Goal: Task Accomplishment & Management: Use online tool/utility

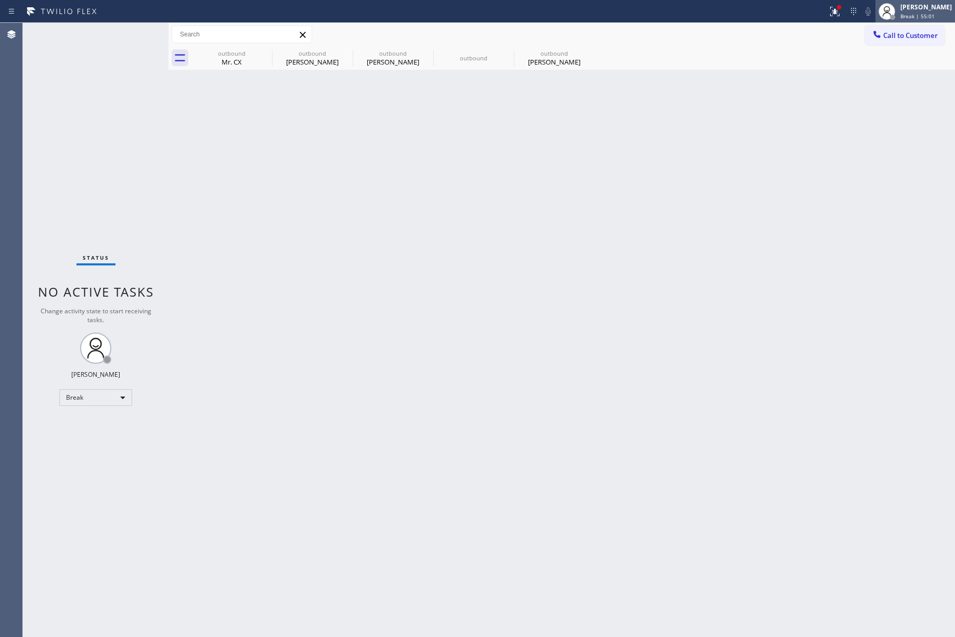
click at [913, 17] on span "Break | 55:01" at bounding box center [918, 15] width 34 height 7
click at [894, 73] on button "Unavailable" at bounding box center [903, 69] width 104 height 14
click at [663, 188] on div "Back to Dashboard Change Sender ID Customers Technicians Select a contact Outbo…" at bounding box center [562, 330] width 787 height 614
click at [673, 267] on div "Back to Dashboard Change Sender ID Customers Technicians Select a contact Outbo…" at bounding box center [562, 330] width 787 height 614
drag, startPoint x: 39, startPoint y: 124, endPoint x: 211, endPoint y: 11, distance: 206.4
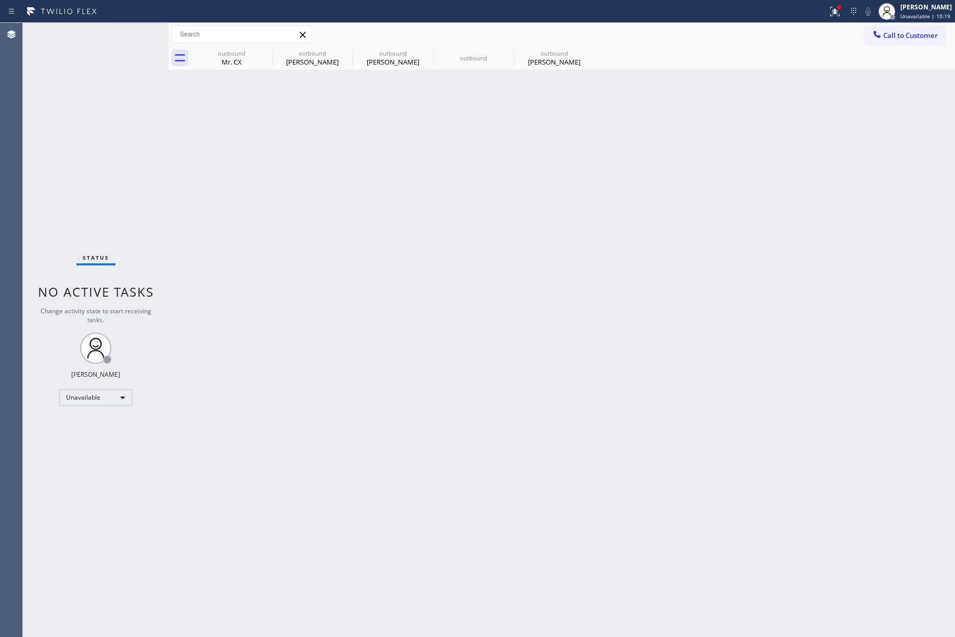
click at [39, 124] on div "Status No active tasks Change activity state to start receiving tasks. [PERSON_…" at bounding box center [96, 330] width 146 height 614
click at [894, 38] on span "Call to Customer" at bounding box center [911, 35] width 55 height 9
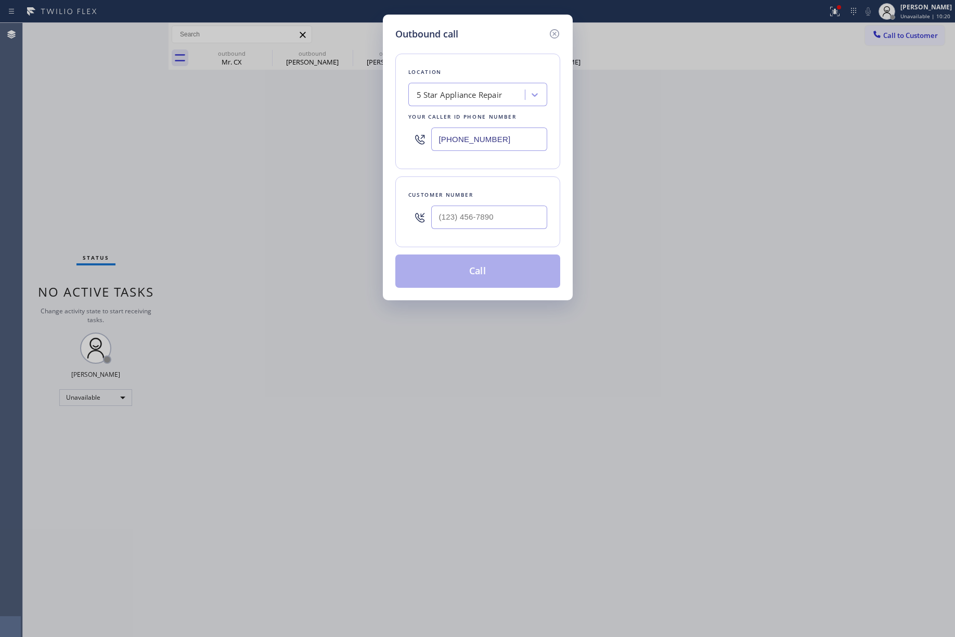
click at [492, 202] on div at bounding box center [489, 217] width 116 height 34
click at [506, 223] on input "(___) ___-____" at bounding box center [489, 217] width 116 height 23
paste input "719) 331-5575"
type input "(719) 331-5575"
click at [506, 196] on div "Customer number" at bounding box center [478, 194] width 139 height 11
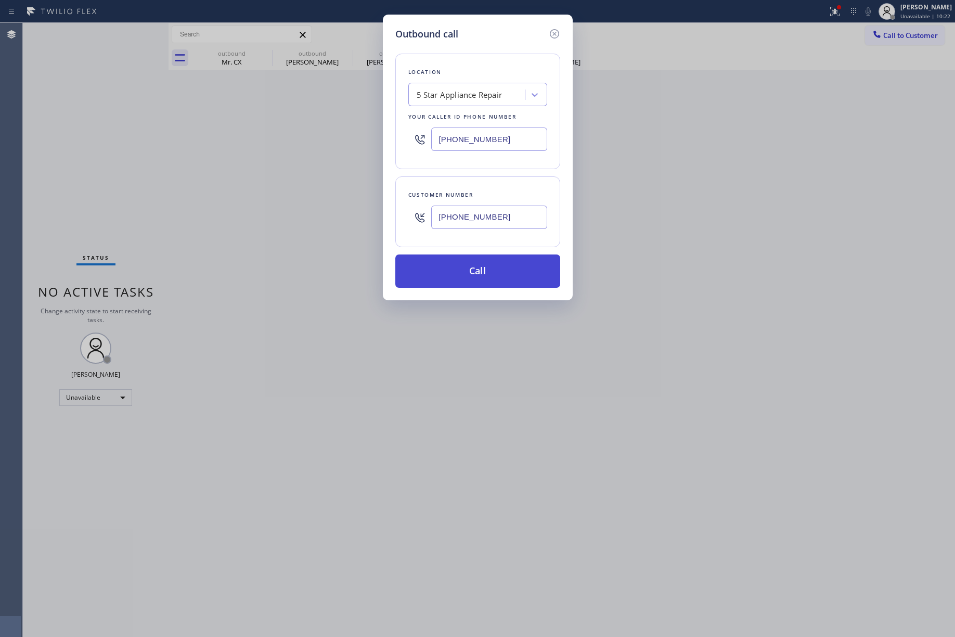
click at [494, 279] on button "Call" at bounding box center [478, 270] width 165 height 33
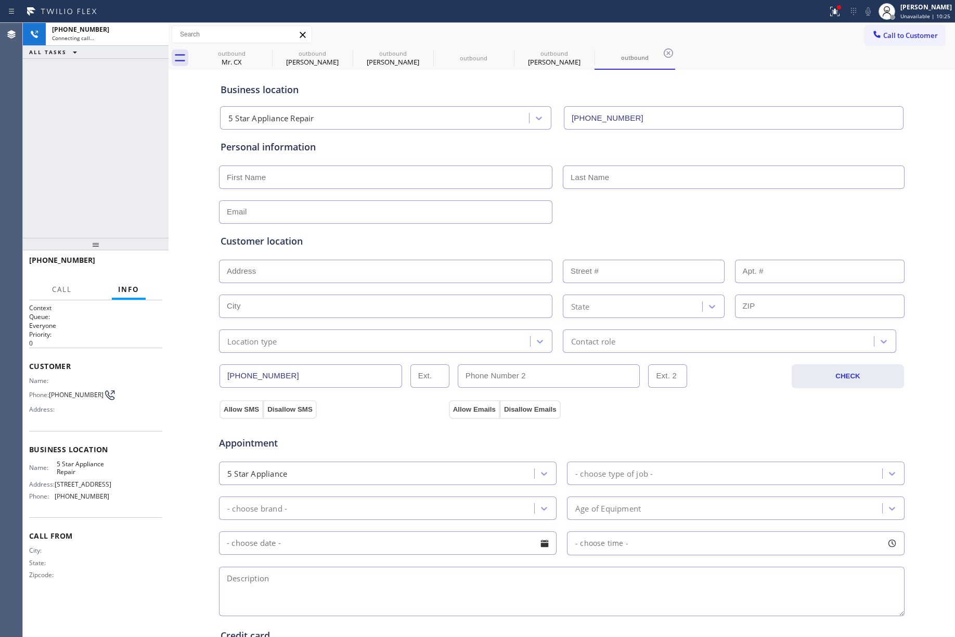
type input "[PHONE_NUMBER]"
click at [49, 160] on div "+17193315575 Connecting call… ALL TASKS ALL TASKS ACTIVE TASKS TASKS IN WRAP UP" at bounding box center [96, 130] width 146 height 215
click at [65, 146] on div "+17193315575 Connecting call… ALL TASKS ALL TASKS ACTIVE TASKS TASKS IN WRAP UP" at bounding box center [96, 130] width 146 height 215
drag, startPoint x: 60, startPoint y: 167, endPoint x: 256, endPoint y: 230, distance: 205.7
click at [60, 167] on div "+17193315575 Connecting call… ALL TASKS ALL TASKS ACTIVE TASKS TASKS IN WRAP UP" at bounding box center [96, 130] width 146 height 215
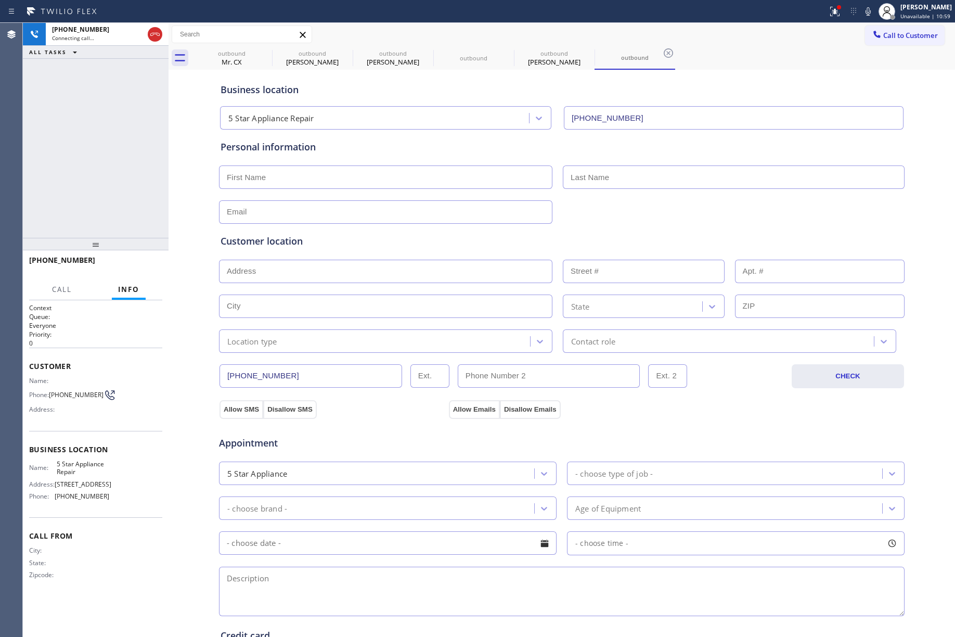
click at [61, 142] on div "+17193315575 Connecting call… ALL TASKS ALL TASKS ACTIVE TASKS TASKS IN WRAP UP" at bounding box center [96, 130] width 146 height 215
click at [103, 144] on div "+17193315575 Live | 00:05 ALL TASKS ALL TASKS ACTIVE TASKS TASKS IN WRAP UP" at bounding box center [96, 130] width 146 height 215
click at [128, 260] on button "HANG UP" at bounding box center [138, 265] width 48 height 15
drag, startPoint x: 128, startPoint y: 219, endPoint x: 130, endPoint y: 228, distance: 9.1
click at [129, 220] on div "+17193315575 Live | 00:17 ALL TASKS ALL TASKS ACTIVE TASKS TASKS IN WRAP UP" at bounding box center [96, 130] width 146 height 215
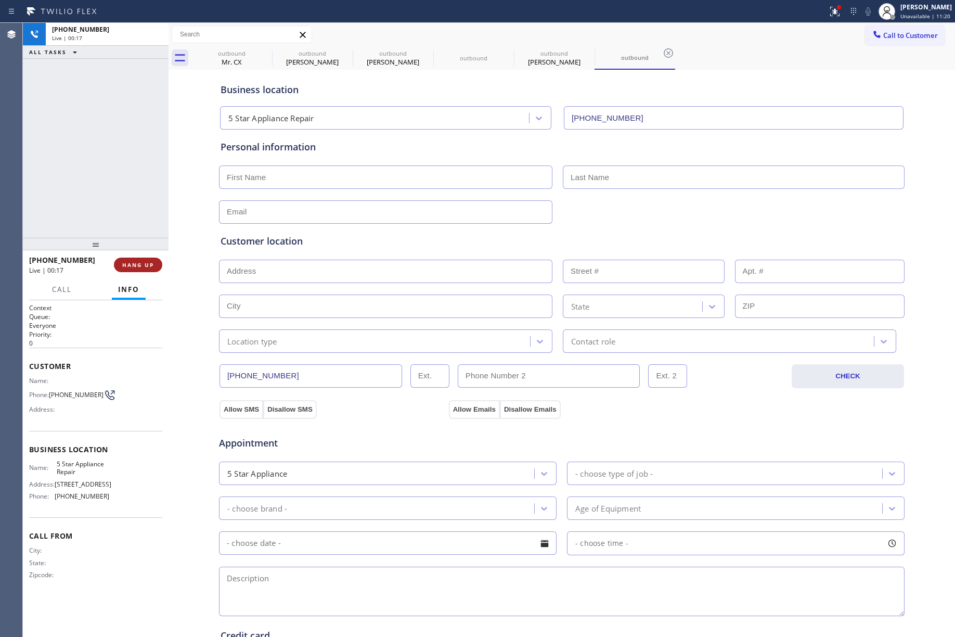
click at [142, 269] on button "HANG UP" at bounding box center [138, 265] width 48 height 15
click at [118, 170] on div "ALL TASKS ALL TASKS ACTIVE TASKS TASKS IN WRAP UP +17193315575 Wrap up | 00:00" at bounding box center [96, 130] width 146 height 215
click at [119, 171] on div "ALL TASKS ALL TASKS ACTIVE TASKS TASKS IN WRAP UP +17193315575 Wrap up | 00:00" at bounding box center [96, 130] width 146 height 215
drag, startPoint x: 119, startPoint y: 172, endPoint x: 150, endPoint y: 263, distance: 96.9
click at [120, 175] on div "ALL TASKS ALL TASKS ACTIVE TASKS TASKS IN WRAP UP +17193315575 Wrap up | 00:00" at bounding box center [96, 130] width 146 height 215
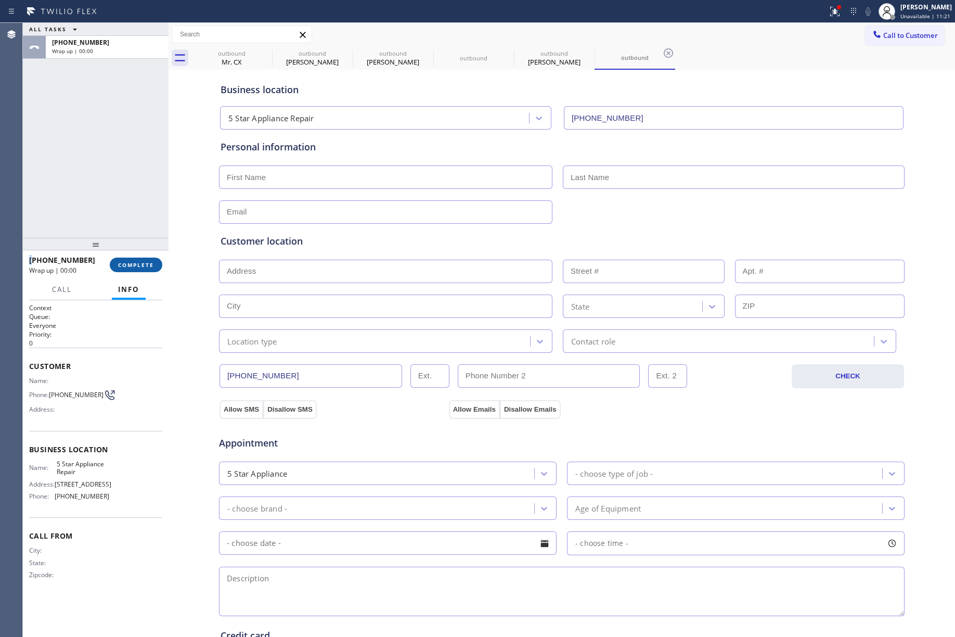
click at [117, 263] on button "COMPLETE" at bounding box center [136, 265] width 53 height 15
drag, startPoint x: 92, startPoint y: 190, endPoint x: 121, endPoint y: 188, distance: 29.8
click at [92, 189] on div "ALL TASKS ALL TASKS ACTIVE TASKS TASKS IN WRAP UP +17193315575 Wrap up | 00:00" at bounding box center [96, 130] width 146 height 215
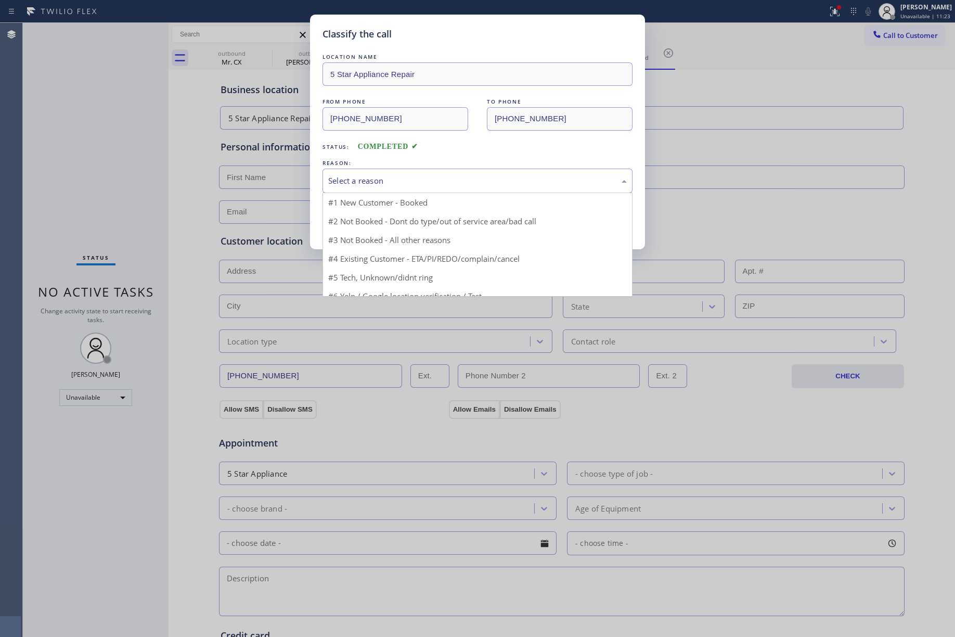
click at [417, 188] on div "Select a reason" at bounding box center [478, 181] width 310 height 24
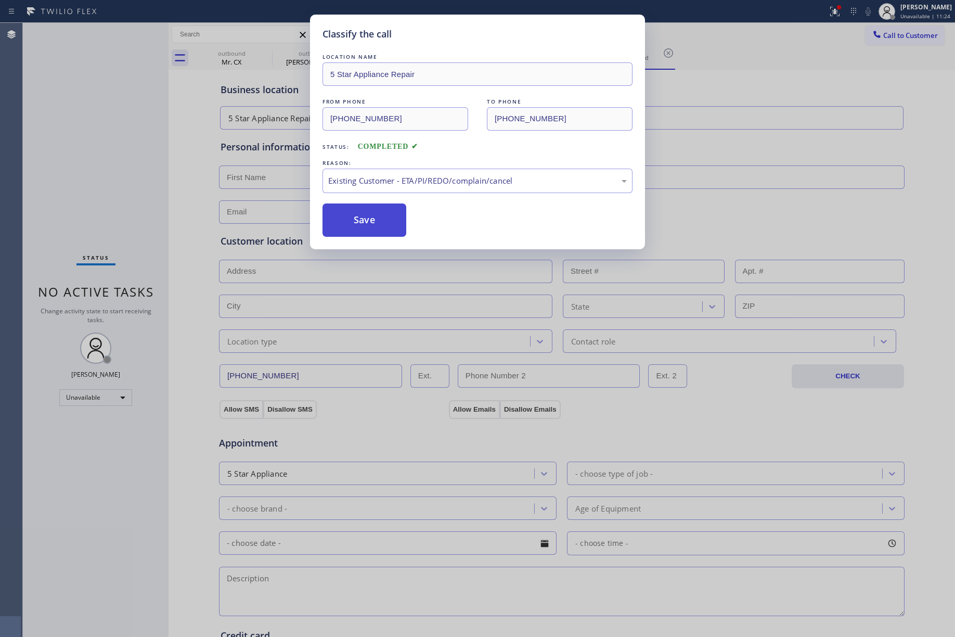
click at [346, 227] on button "Save" at bounding box center [365, 219] width 84 height 33
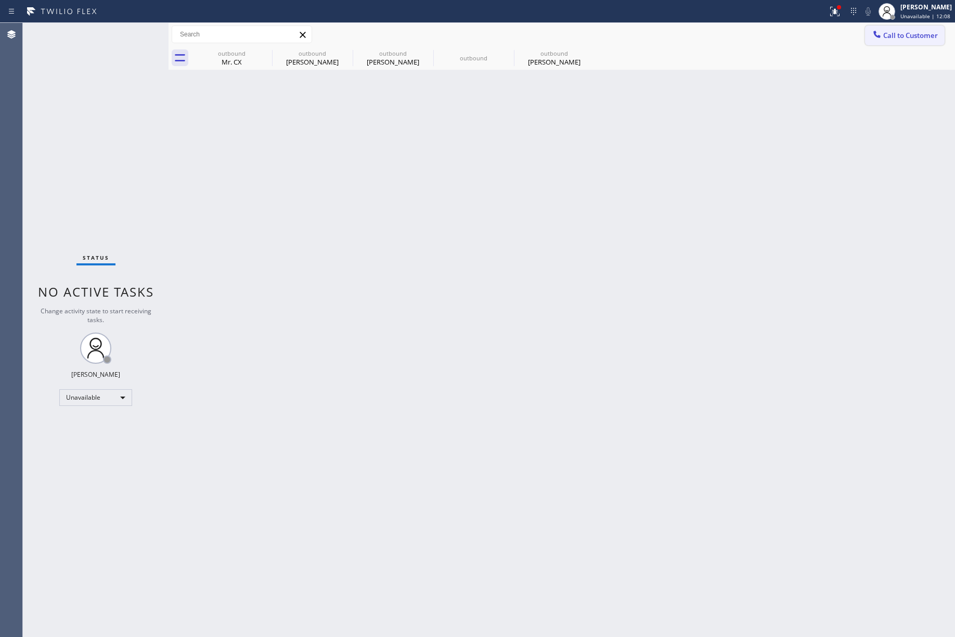
click at [919, 32] on span "Call to Customer" at bounding box center [911, 35] width 55 height 9
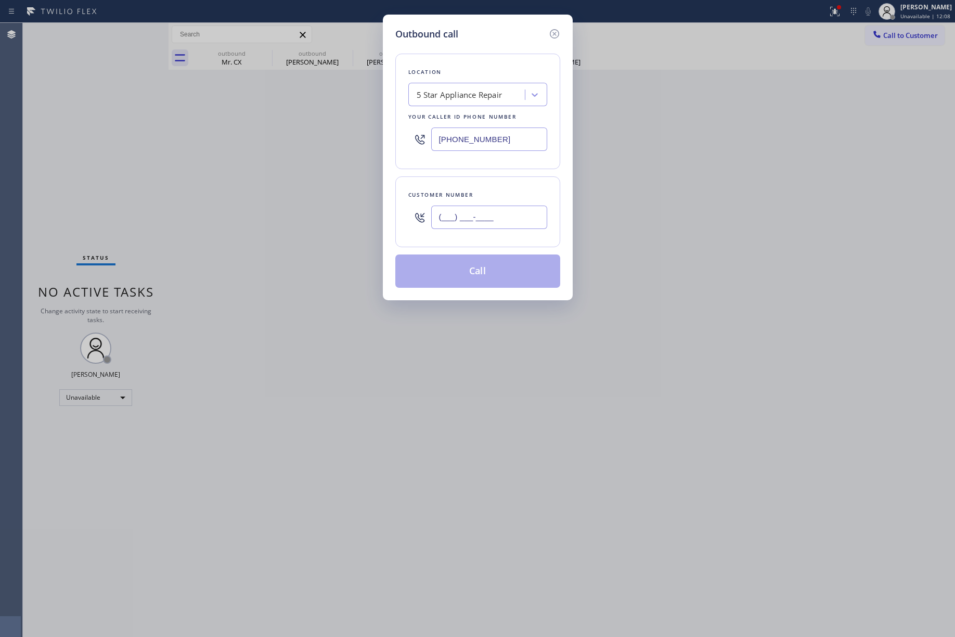
click at [494, 209] on input "(___) ___-____" at bounding box center [489, 217] width 116 height 23
paste input "206) 605-5275"
type input "[PHONE_NUMBER]"
click at [488, 184] on div "Customer number [PHONE_NUMBER]" at bounding box center [478, 211] width 165 height 71
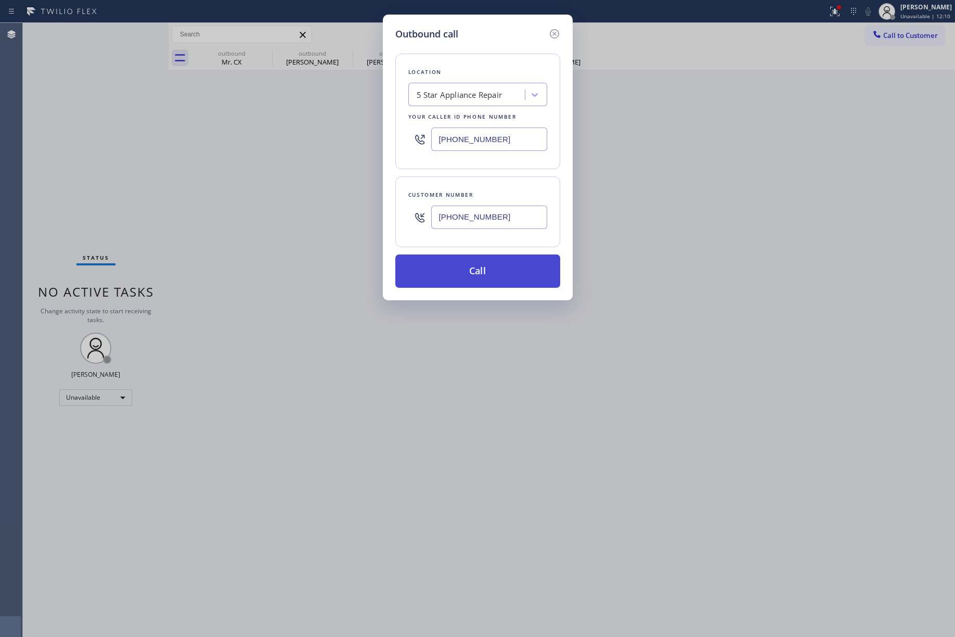
click at [503, 269] on button "Call" at bounding box center [478, 270] width 165 height 33
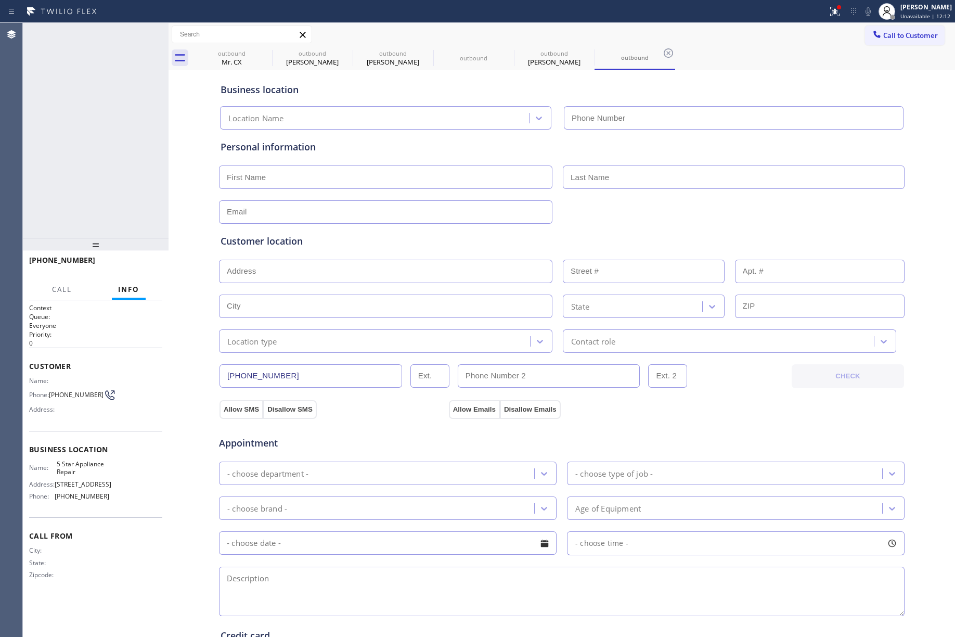
type input "[PHONE_NUMBER]"
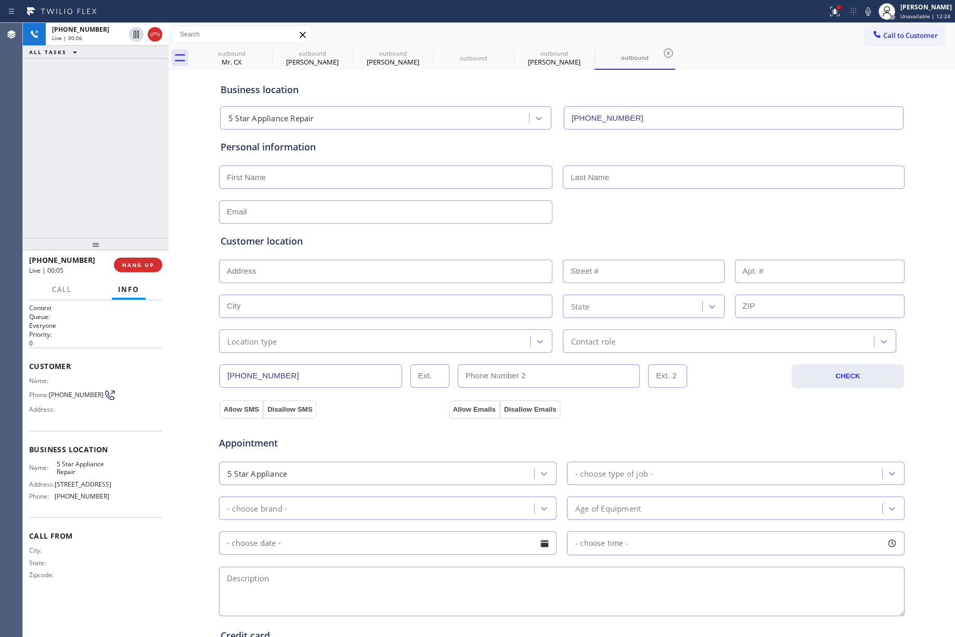
drag, startPoint x: 152, startPoint y: 260, endPoint x: 128, endPoint y: 201, distance: 64.0
click at [150, 260] on button "HANG UP" at bounding box center [138, 265] width 48 height 15
drag, startPoint x: 128, startPoint y: 201, endPoint x: 136, endPoint y: 261, distance: 60.9
click at [137, 225] on div "+12066055275 Live | 00:06 ALL TASKS ALL TASKS ACTIVE TASKS TASKS IN WRAP UP" at bounding box center [96, 130] width 146 height 215
click at [136, 265] on span "HANG UP" at bounding box center [138, 264] width 32 height 7
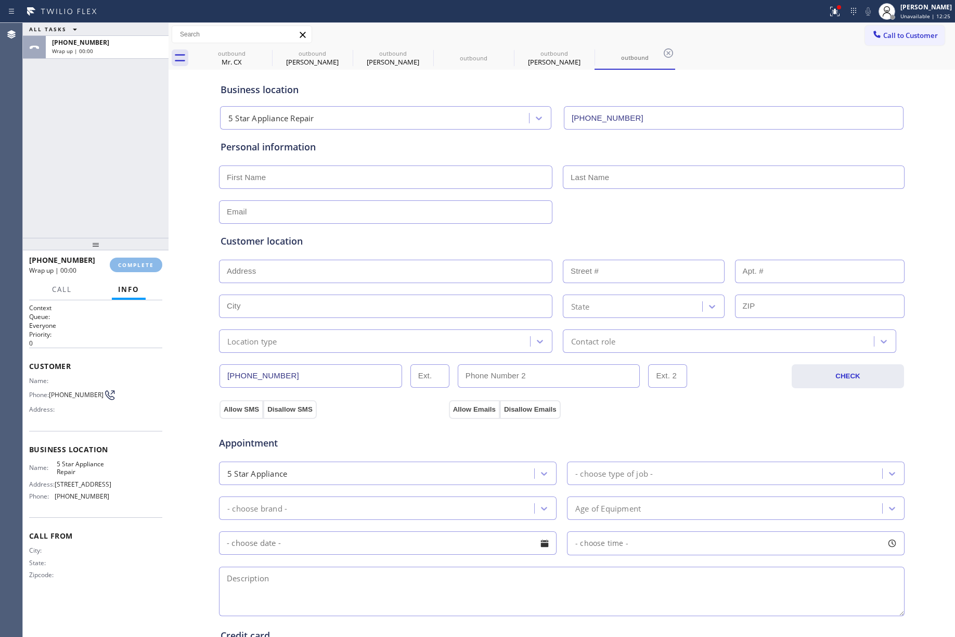
click at [106, 170] on div "ALL TASKS ALL TASKS ACTIVE TASKS TASKS IN WRAP UP +12066055275 Wrap up | 00:00" at bounding box center [96, 130] width 146 height 215
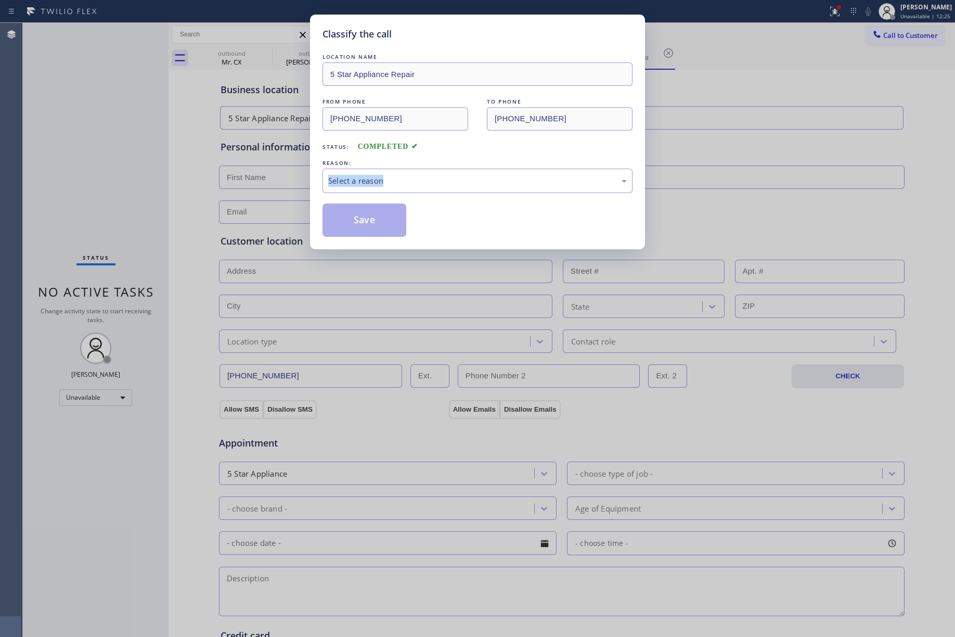
click at [106, 170] on div "Classify the call LOCATION NAME 5 Star Appliance Repair FROM PHONE (855) 731-49…" at bounding box center [477, 318] width 955 height 637
click at [377, 173] on div "Select a reason" at bounding box center [478, 181] width 310 height 24
click at [369, 223] on button "Save" at bounding box center [365, 219] width 84 height 33
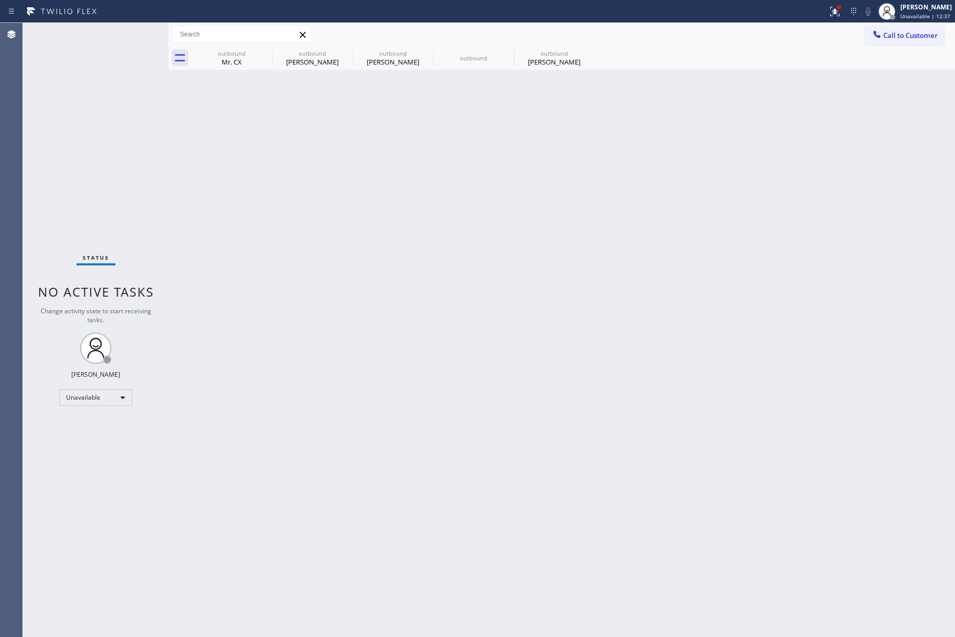
drag, startPoint x: 109, startPoint y: 152, endPoint x: 127, endPoint y: 145, distance: 19.3
click at [115, 148] on div "Status No active tasks Change activity state to start receiving tasks. [PERSON_…" at bounding box center [96, 330] width 146 height 614
click at [918, 31] on span "Call to Customer" at bounding box center [911, 35] width 55 height 9
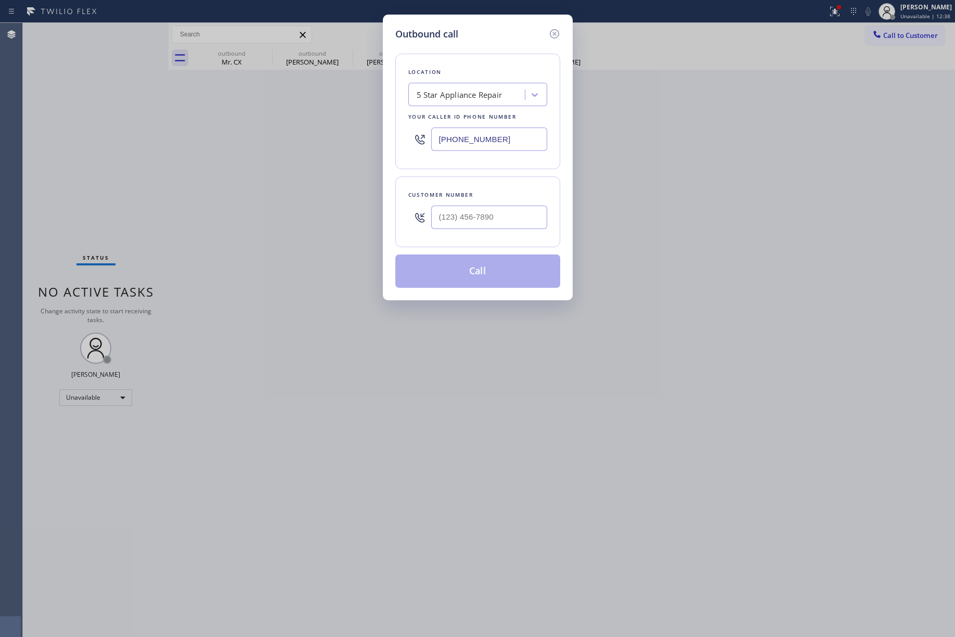
drag, startPoint x: 511, startPoint y: 133, endPoint x: 371, endPoint y: 146, distance: 141.1
click at [365, 134] on div "Outbound call Location 5 Star Appliance Repair Your caller id phone number (855…" at bounding box center [477, 318] width 955 height 637
paste input "617) 544-2354"
type input "(617) 544-2354"
drag, startPoint x: 142, startPoint y: 171, endPoint x: 415, endPoint y: 196, distance: 274.3
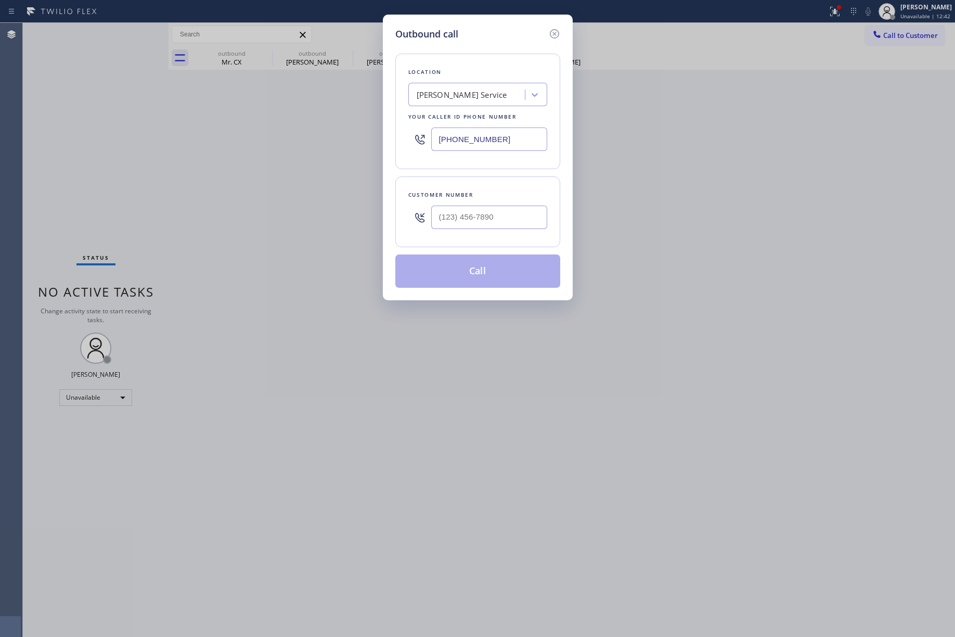
click at [142, 171] on div "Outbound call Location Rene Cantero Service Your caller id phone number (617) 5…" at bounding box center [477, 318] width 955 height 637
click at [513, 227] on input "(___) ___-____" at bounding box center [489, 217] width 116 height 23
paste input "617) 201-7303"
type input "(617) 201-7303"
click at [495, 183] on div "Customer number (617) 201-7303" at bounding box center [478, 211] width 165 height 71
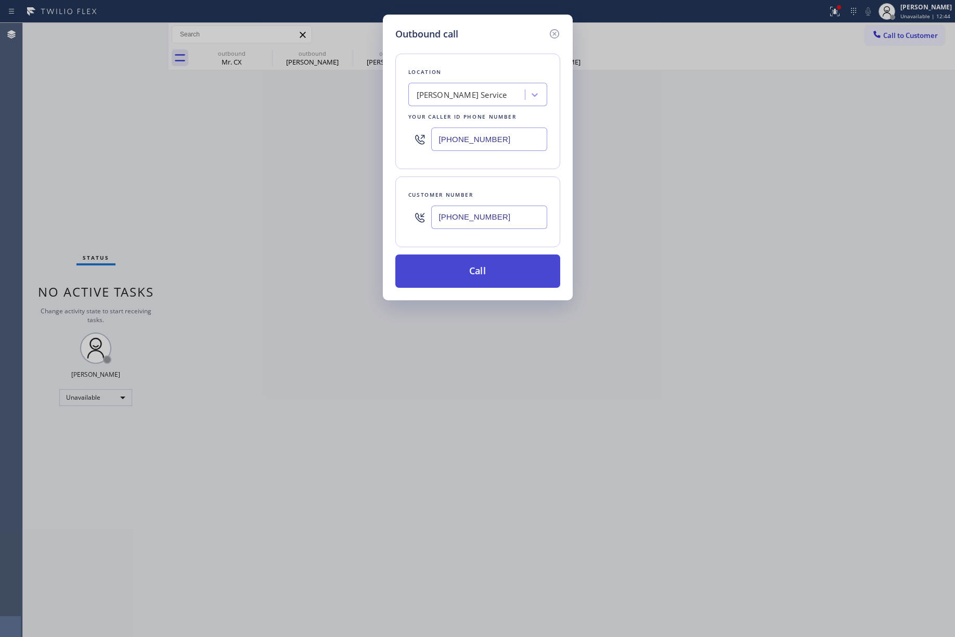
drag, startPoint x: 492, startPoint y: 274, endPoint x: 951, endPoint y: 265, distance: 459.1
click at [492, 275] on button "Call" at bounding box center [478, 270] width 165 height 33
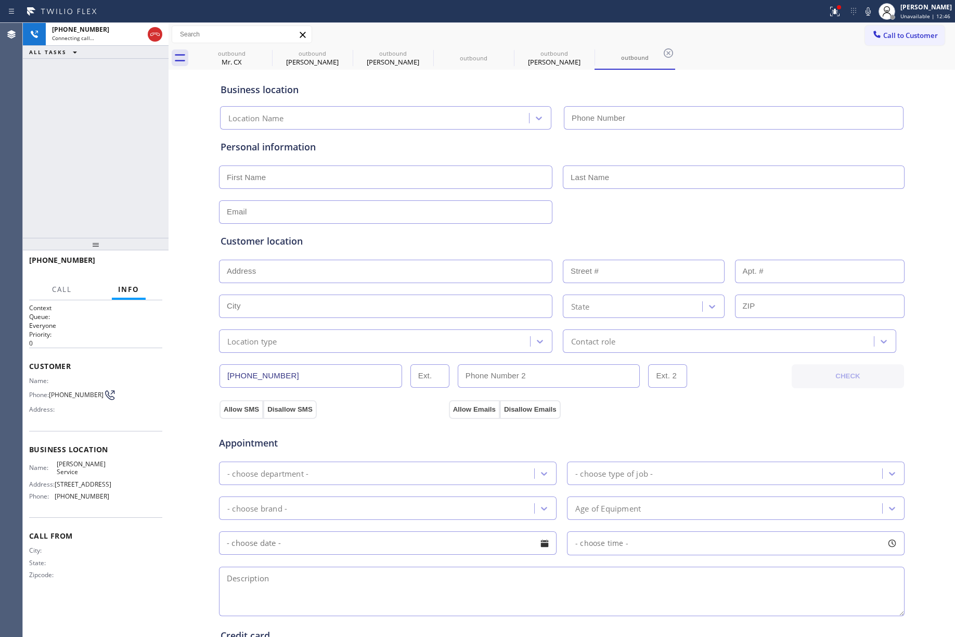
type input "(617) 544-2354"
drag, startPoint x: 150, startPoint y: 264, endPoint x: 117, endPoint y: 142, distance: 126.6
click at [150, 264] on span "HANG UP" at bounding box center [138, 264] width 32 height 7
click at [117, 142] on div "+16172017303 Live | 00:10 ALL TASKS ALL TASKS ACTIVE TASKS TASKS IN WRAP UP" at bounding box center [96, 130] width 146 height 215
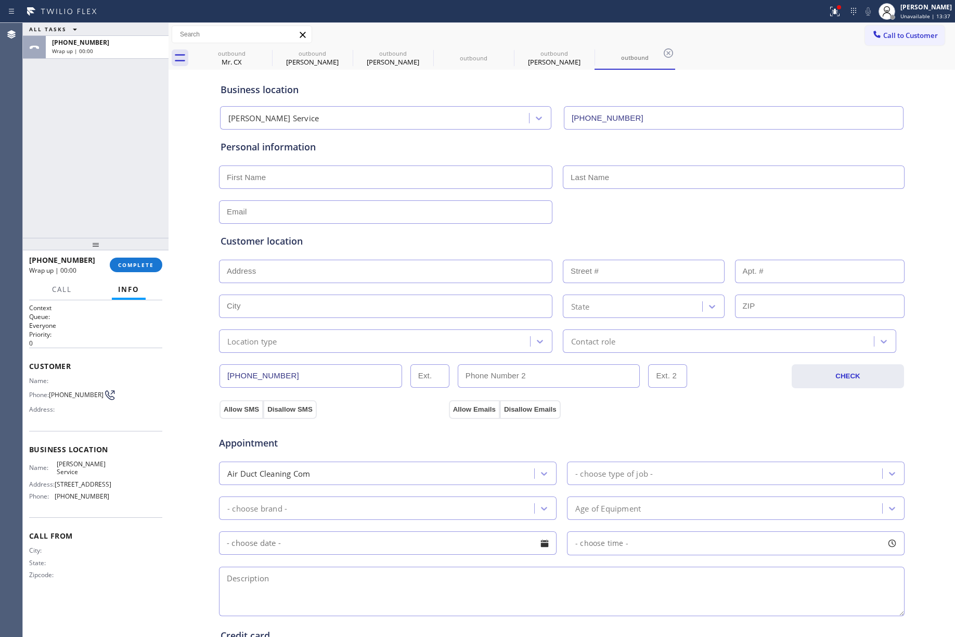
drag, startPoint x: 133, startPoint y: 265, endPoint x: 114, endPoint y: 190, distance: 77.2
click at [133, 264] on span "COMPLETE" at bounding box center [136, 264] width 36 height 7
click at [107, 172] on div "ALL TASKS ALL TASKS ACTIVE TASKS TASKS IN WRAP UP +16172017303 Wrap up | 00:00" at bounding box center [96, 130] width 146 height 215
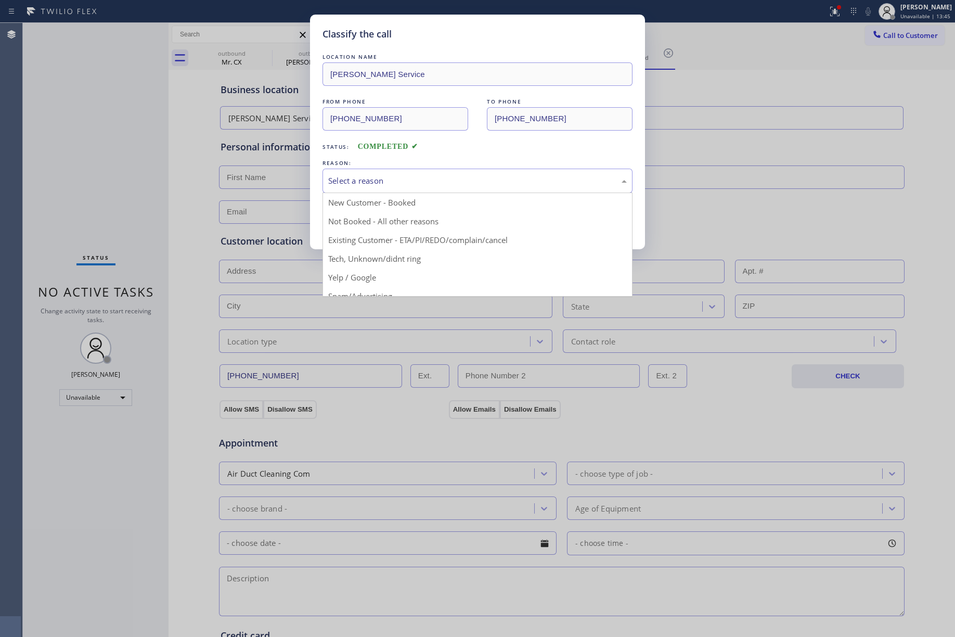
click at [392, 181] on div "Select a reason" at bounding box center [477, 181] width 299 height 12
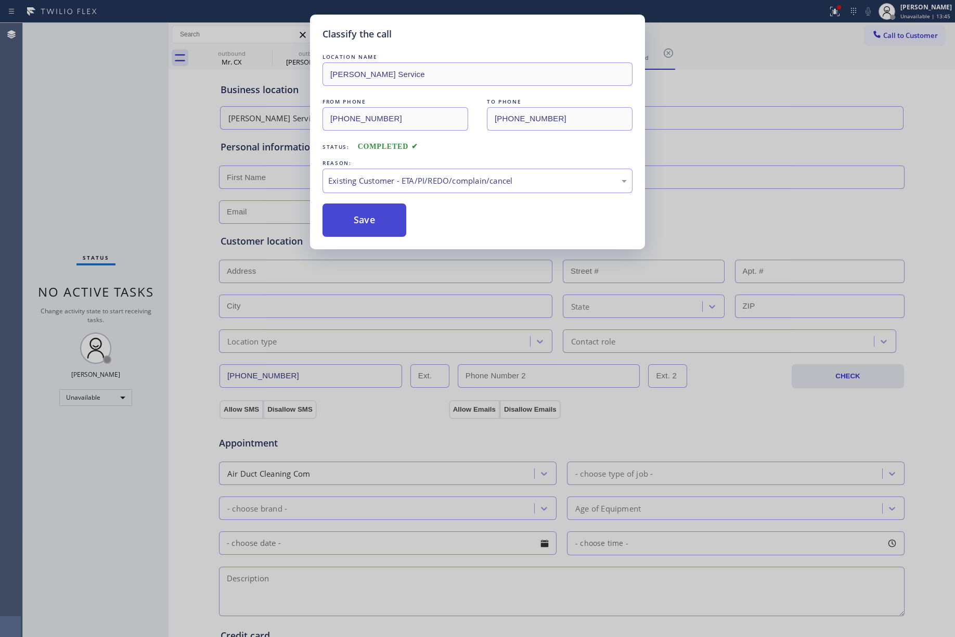
click at [352, 209] on button "Save" at bounding box center [365, 219] width 84 height 33
type input "[PHONE_NUMBER]"
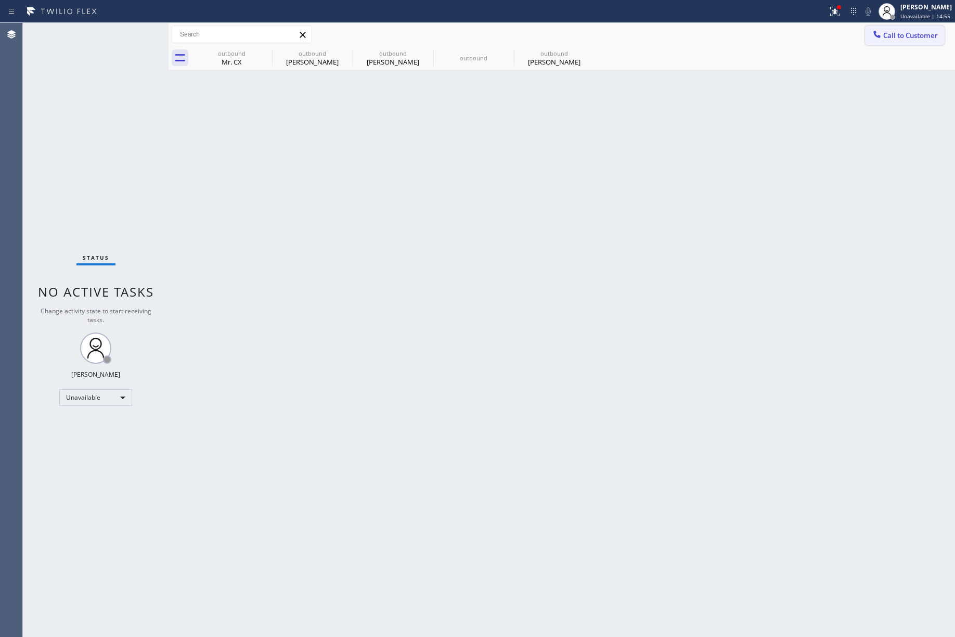
click at [894, 28] on button "Call to Customer" at bounding box center [905, 36] width 80 height 20
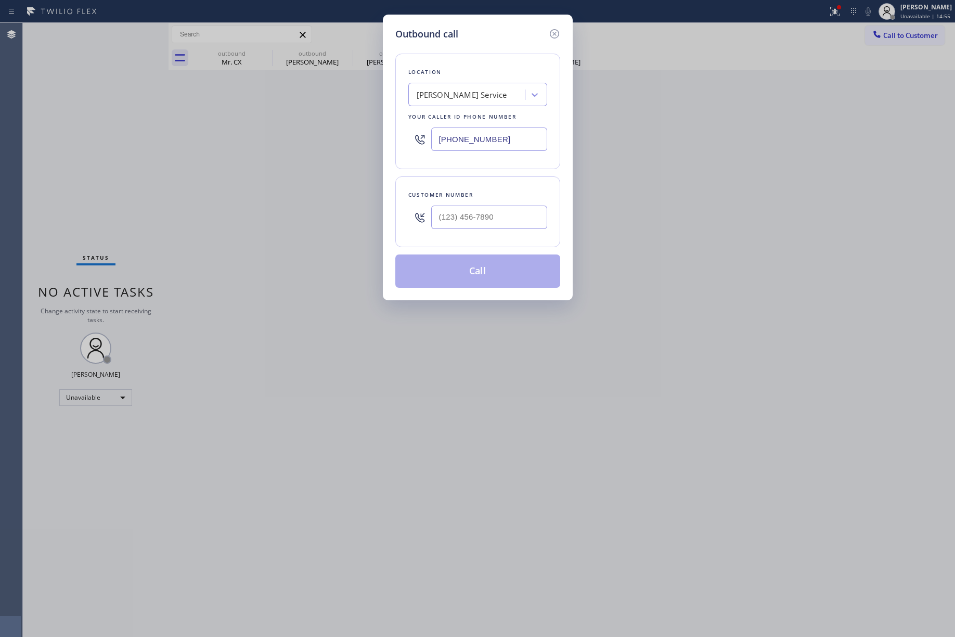
type input "(___) ___-____"
click at [442, 218] on input "(___) ___-____" at bounding box center [489, 217] width 116 height 23
type input "(___) ___-____"
click at [479, 83] on div "Rene Cantero Service" at bounding box center [478, 94] width 139 height 23
paste input "Polan Electric Co Inc"
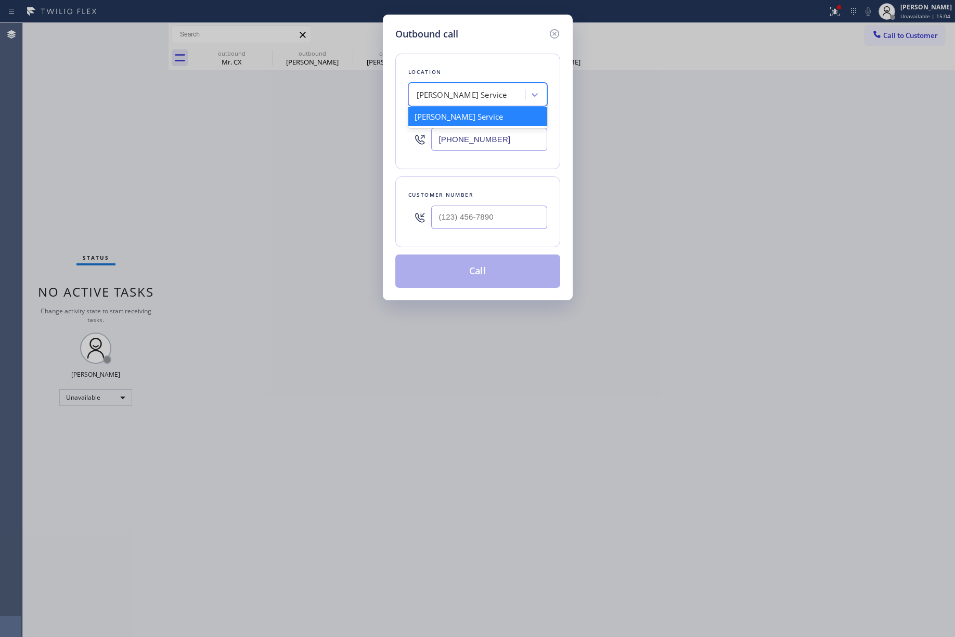
type input "Polan Electric Co Inc"
click at [444, 113] on div "Polan Electric Co Inc" at bounding box center [478, 116] width 139 height 19
type input "(908) 408-2732"
click at [460, 201] on div "Customer number" at bounding box center [478, 211] width 165 height 71
click at [461, 215] on input "(___) ___-____" at bounding box center [489, 217] width 116 height 23
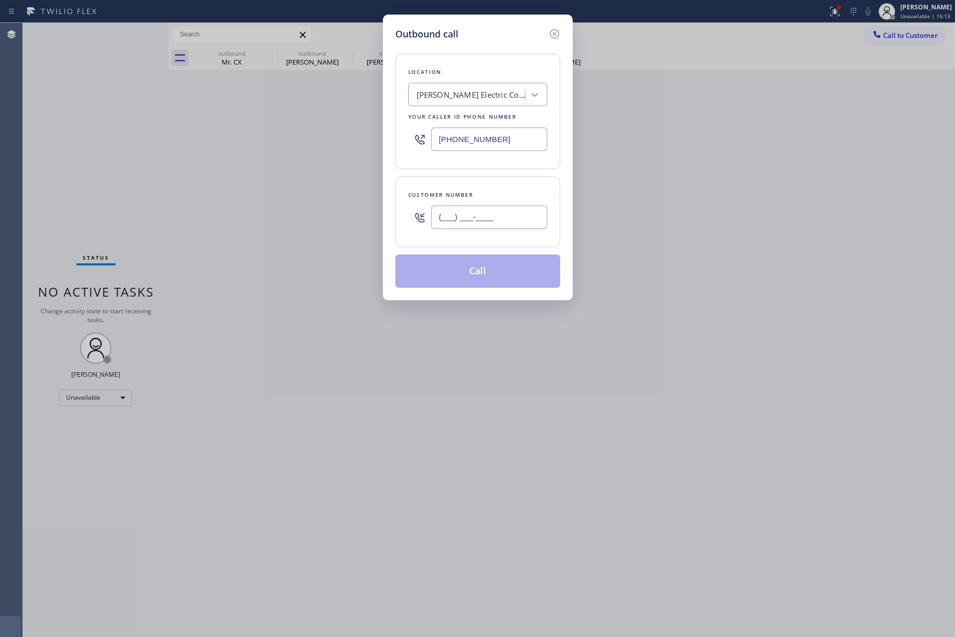
paste input "718) 879-2013"
type input "(718) 879-2013"
click at [483, 197] on div "Customer number" at bounding box center [478, 194] width 139 height 11
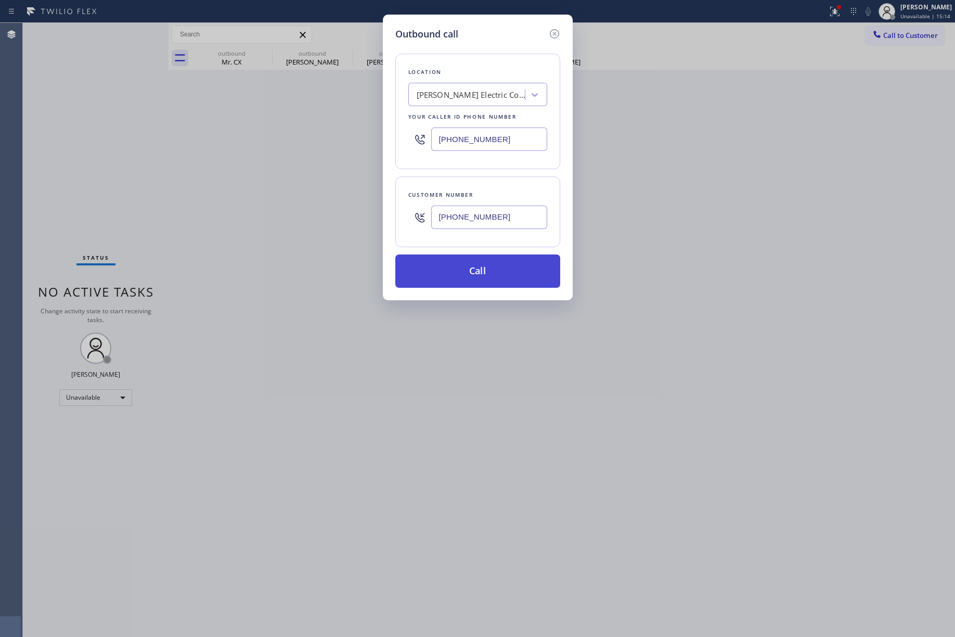
click at [483, 265] on button "Call" at bounding box center [478, 270] width 165 height 33
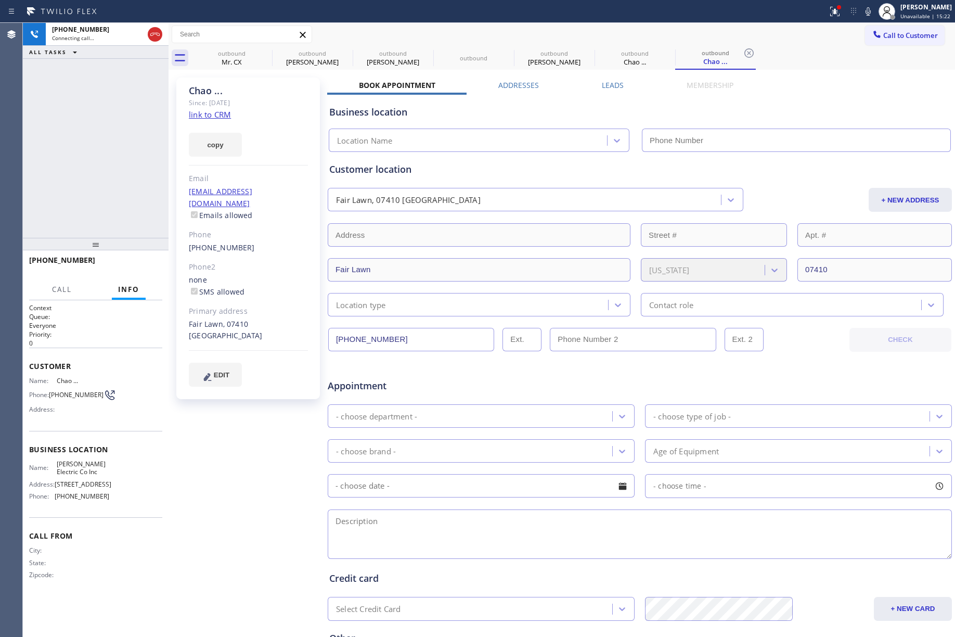
type input "(908) 408-2732"
click at [125, 142] on div "+17188792013 Connecting call… ALL TASKS ALL TASKS ACTIVE TASKS TASKS IN WRAP UP" at bounding box center [96, 130] width 146 height 215
click at [149, 261] on span "HANG UP" at bounding box center [138, 264] width 32 height 7
click at [138, 203] on div "+17188792013 Live | 00:09 ALL TASKS ALL TASKS ACTIVE TASKS TASKS IN WRAP UP" at bounding box center [96, 130] width 146 height 215
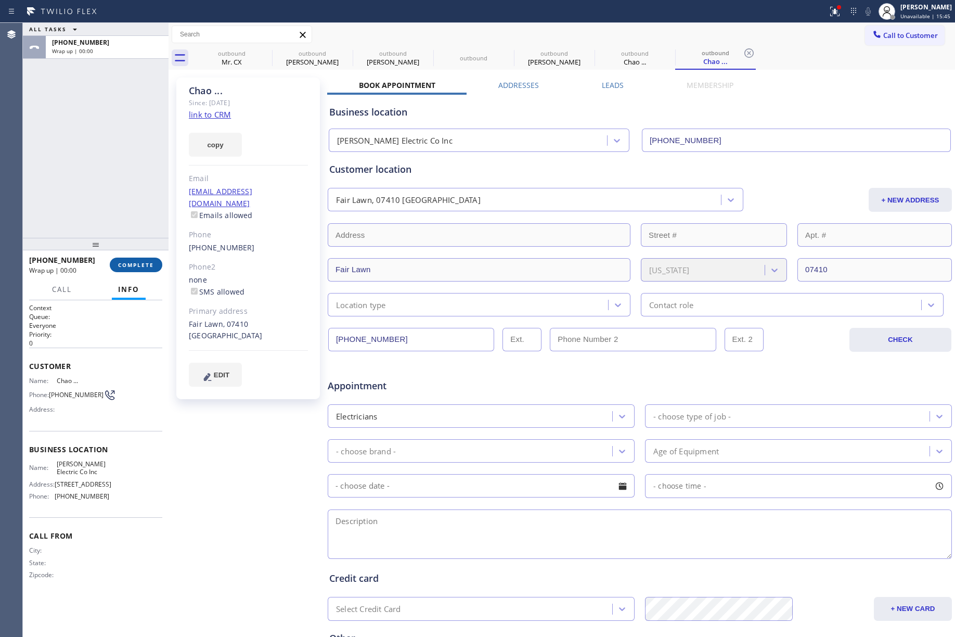
click at [155, 266] on button "COMPLETE" at bounding box center [136, 265] width 53 height 15
click at [82, 146] on div "ALL TASKS ALL TASKS ACTIVE TASKS TASKS IN WRAP UP +17188792013 Wrap up | 00:00" at bounding box center [96, 130] width 146 height 215
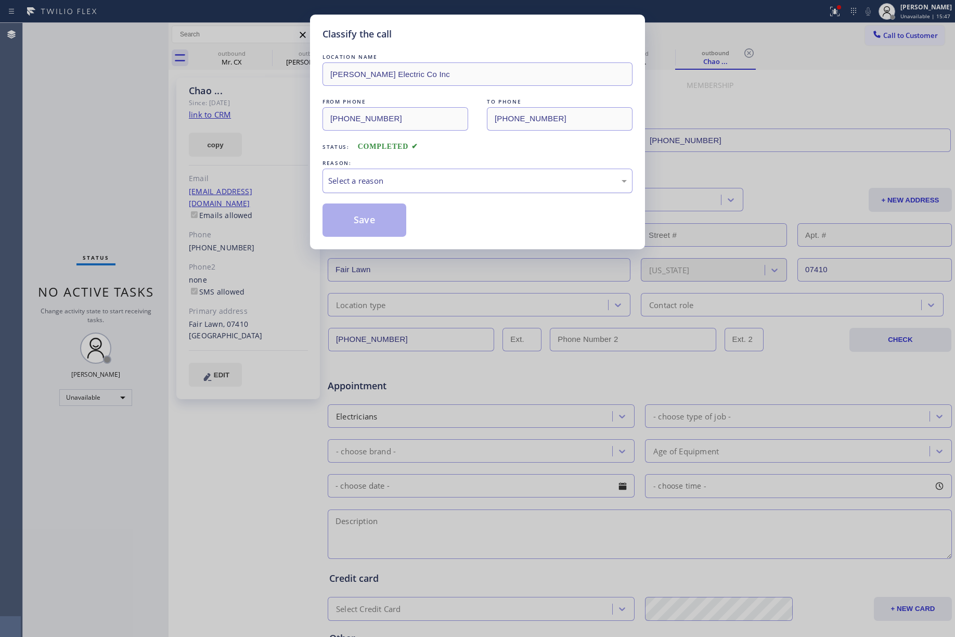
click at [394, 185] on div "Select a reason" at bounding box center [477, 181] width 299 height 12
click at [366, 222] on button "Save" at bounding box center [365, 219] width 84 height 33
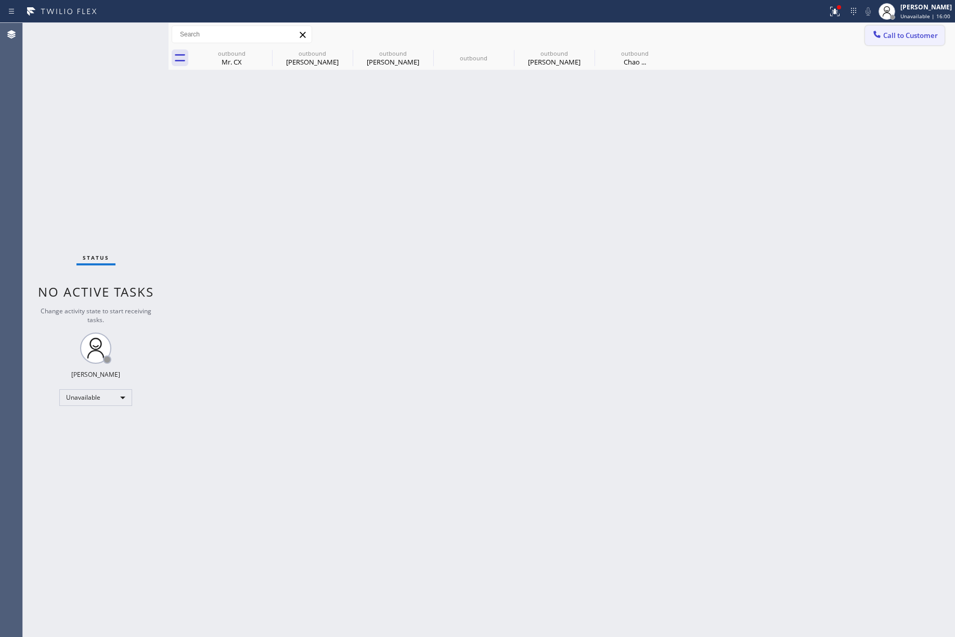
click at [887, 44] on button "Call to Customer" at bounding box center [905, 36] width 80 height 20
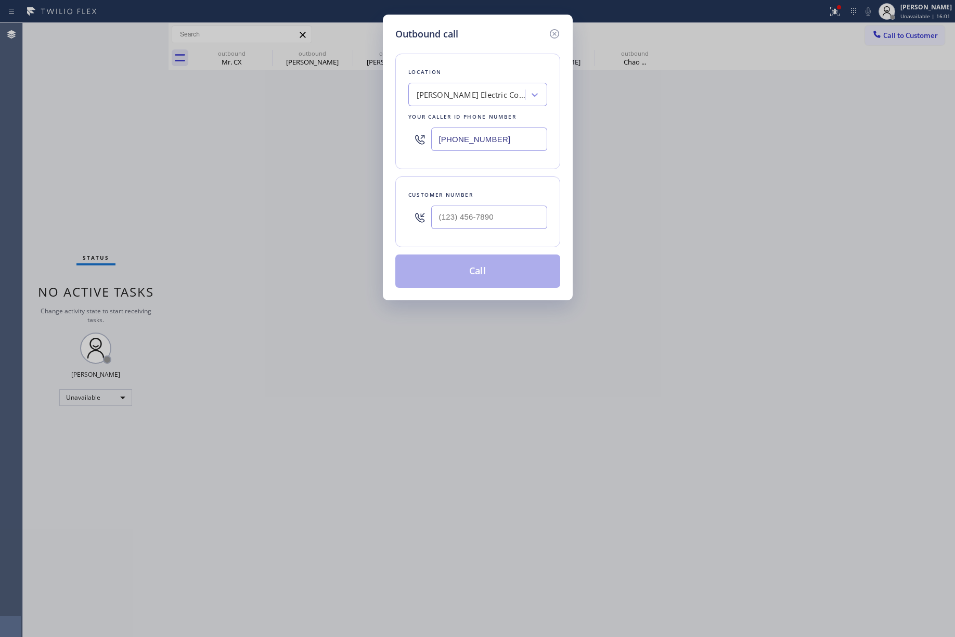
drag, startPoint x: 506, startPoint y: 141, endPoint x: 405, endPoint y: 141, distance: 101.5
click at [405, 141] on div "Location Polan Electric Co Inc Your caller id phone number (908) 408-2732" at bounding box center [478, 112] width 165 height 116
paste input "650) 397-7006"
type input "(650) 397-7006"
click at [518, 217] on input "text" at bounding box center [489, 217] width 116 height 23
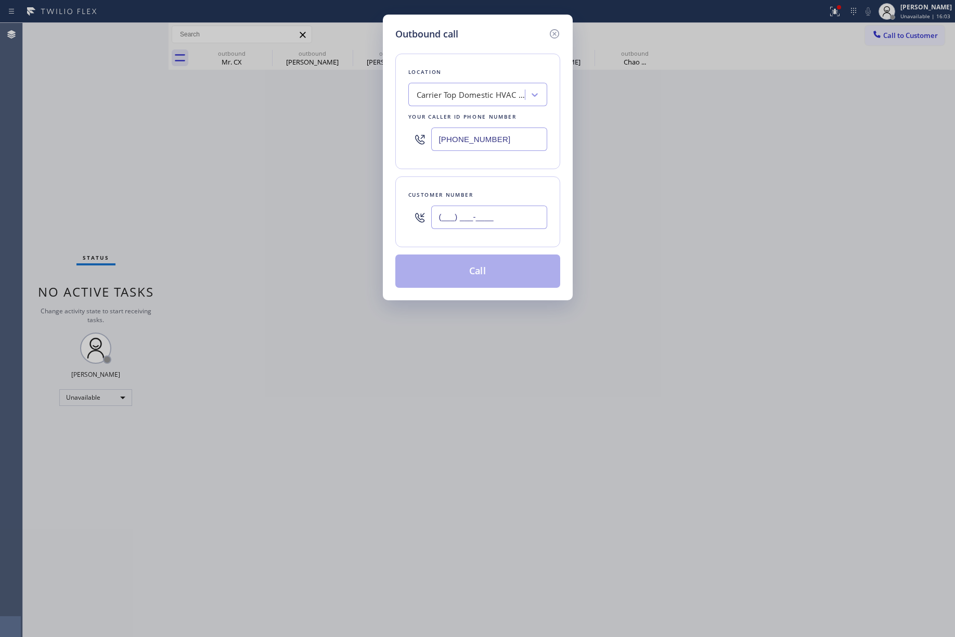
paste input "650) 241-9535"
type input "(650) 241-9535"
click at [493, 179] on div "Customer number (650) 241-9535" at bounding box center [478, 211] width 165 height 71
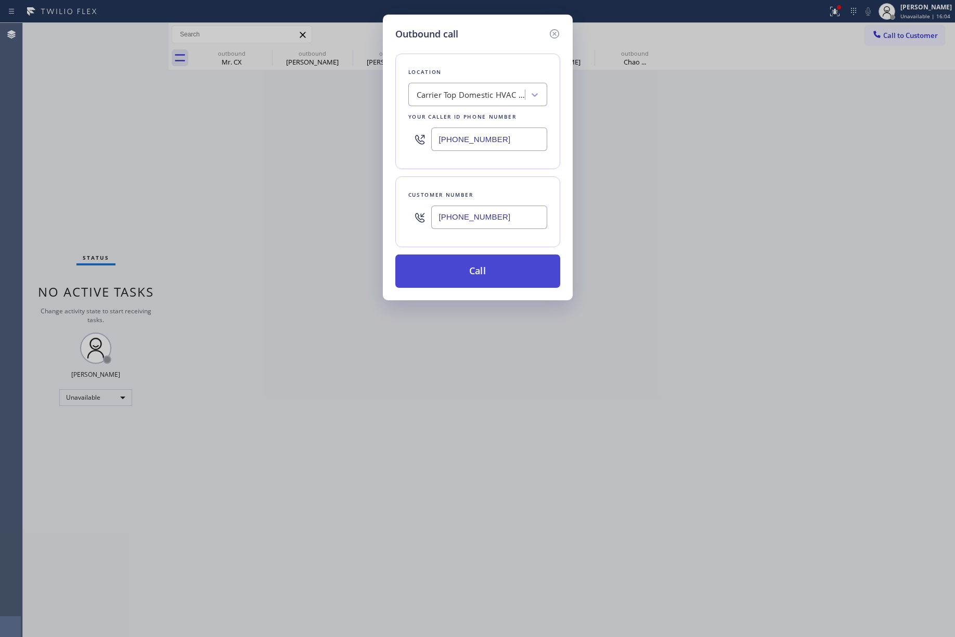
click at [485, 269] on button "Call" at bounding box center [478, 270] width 165 height 33
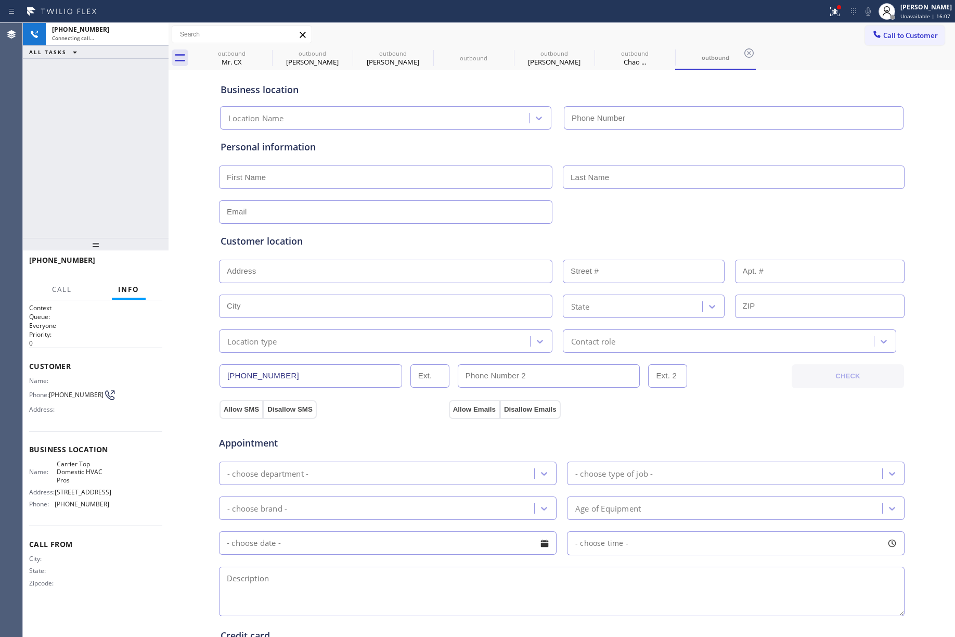
type input "(650) 397-7006"
click at [81, 169] on div "+16502419535 Live | 00:00 ALL TASKS ALL TASKS ACTIVE TASKS TASKS IN WRAP UP" at bounding box center [96, 130] width 146 height 215
click at [146, 259] on button "HANG UP" at bounding box center [138, 265] width 48 height 15
drag, startPoint x: 103, startPoint y: 184, endPoint x: 122, endPoint y: 181, distance: 19.0
click at [107, 182] on div "+16502419535 Live | 00:01 ALL TASKS ALL TASKS ACTIVE TASKS TASKS IN WRAP UP" at bounding box center [96, 130] width 146 height 215
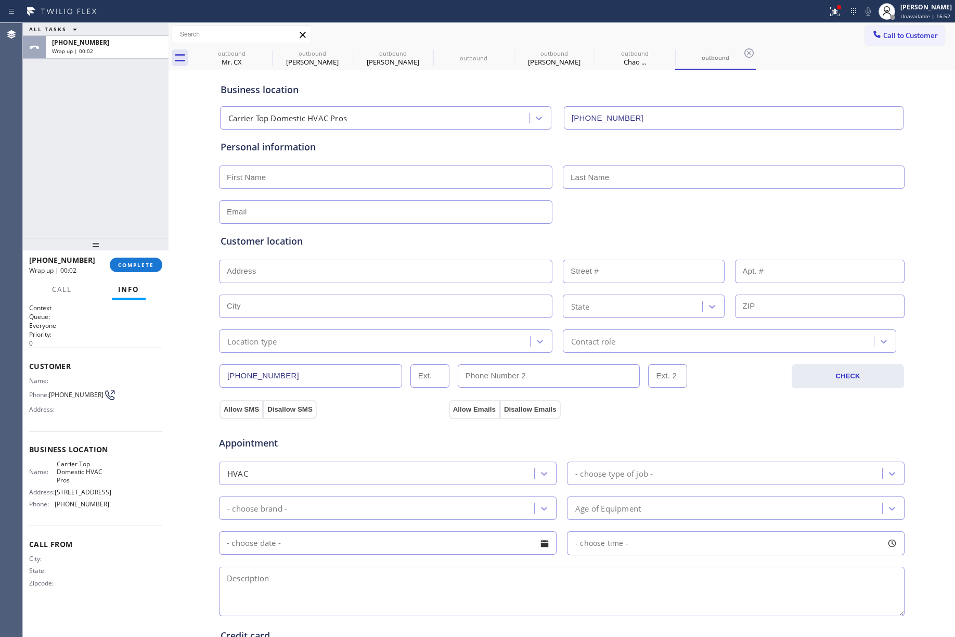
click at [132, 262] on span "COMPLETE" at bounding box center [136, 264] width 36 height 7
click at [95, 177] on div "ALL TASKS ALL TASKS ACTIVE TASKS TASKS IN WRAP UP +16502419535 Wrap up | 00:03" at bounding box center [96, 130] width 146 height 215
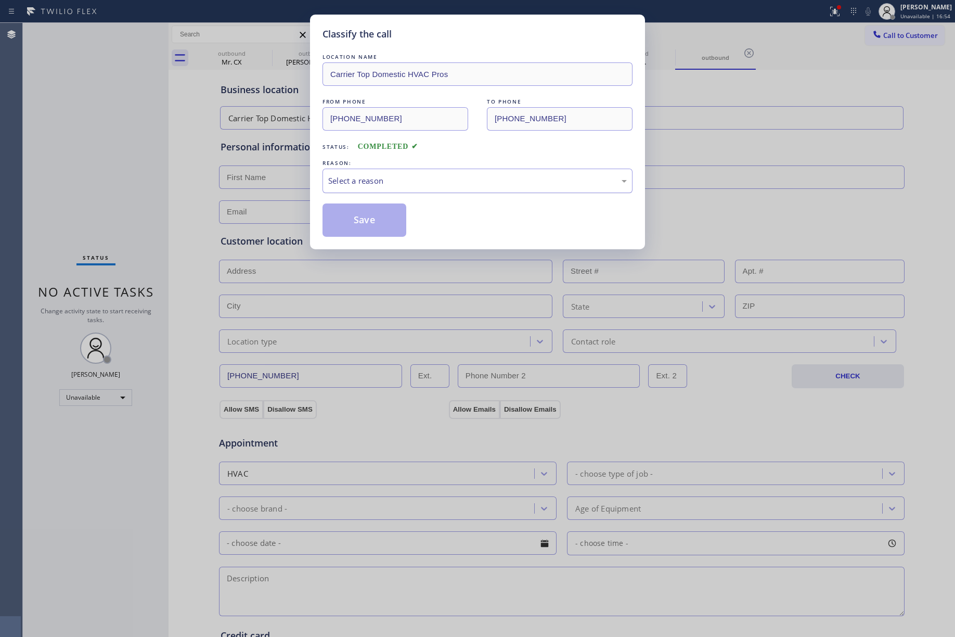
click at [369, 184] on div "Select a reason" at bounding box center [477, 181] width 299 height 12
click at [367, 216] on button "Save" at bounding box center [365, 219] width 84 height 33
type input "(908) 408-2732"
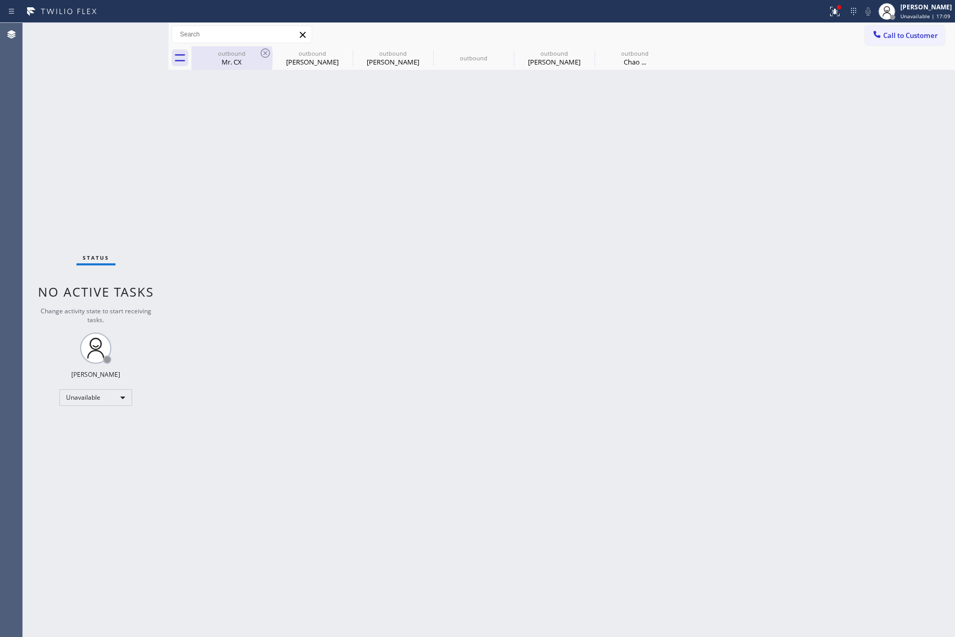
drag, startPoint x: 102, startPoint y: 136, endPoint x: 240, endPoint y: 47, distance: 164.6
click at [102, 136] on div "Status No active tasks Change activity state to start receiving tasks. [PERSON_…" at bounding box center [96, 330] width 146 height 614
click at [910, 35] on span "Call to Customer" at bounding box center [911, 35] width 55 height 9
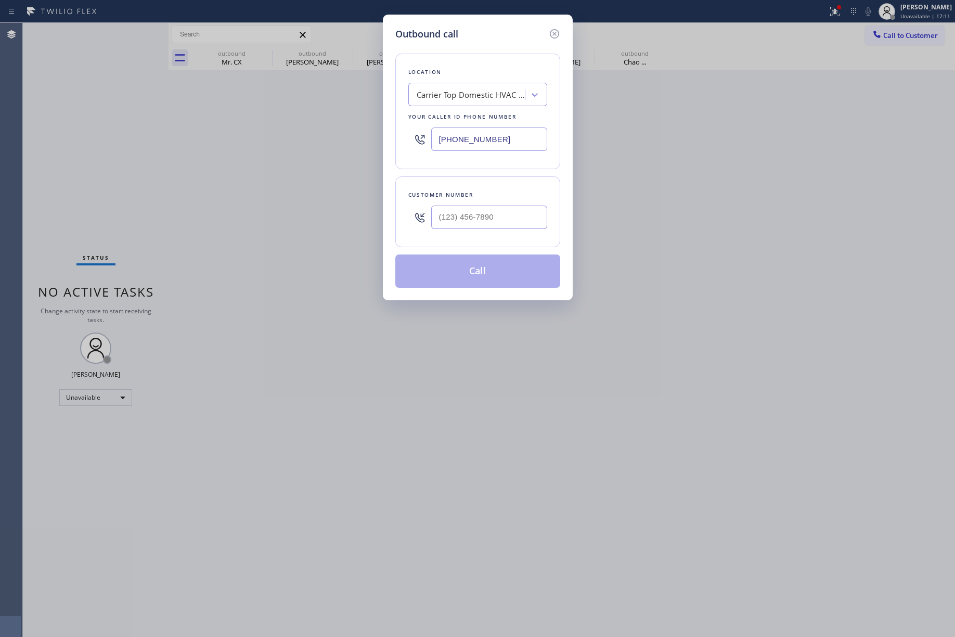
click at [355, 142] on div "Outbound call Location Carrier Top Domestic HVAC Pros Your caller id phone numb…" at bounding box center [477, 318] width 955 height 637
paste input "732) 631-3621"
type input "(732) 631-3621"
click at [95, 172] on div "Outbound call Location Wolf & Sub Zero Professionals Edison Your caller id phon…" at bounding box center [477, 318] width 955 height 637
click at [519, 225] on input "(___) ___-____" at bounding box center [489, 217] width 116 height 23
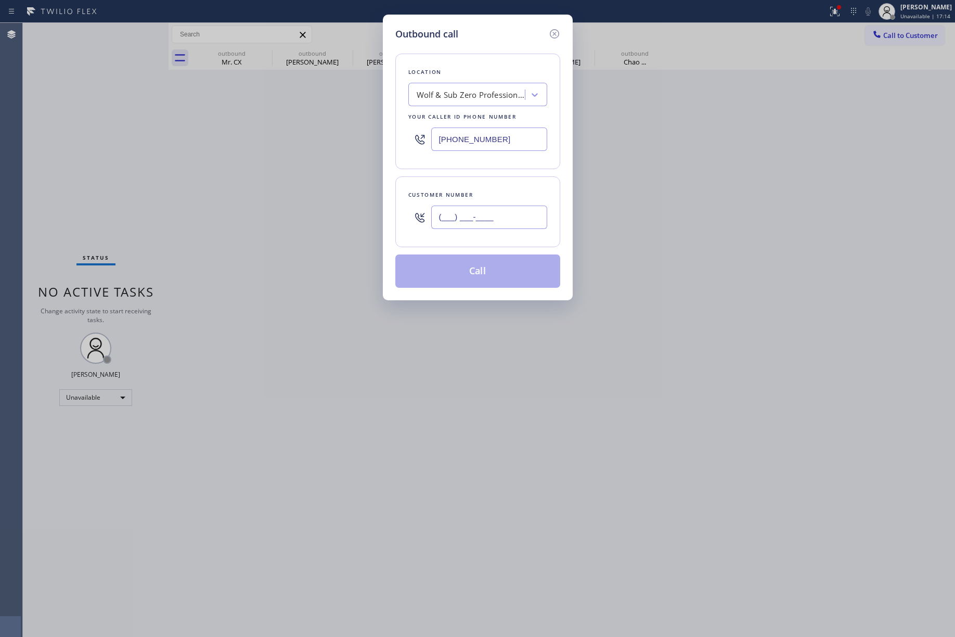
paste input "229) 312-0166"
type input "(229) 312-0166"
click at [498, 199] on div "Customer number" at bounding box center [478, 194] width 139 height 11
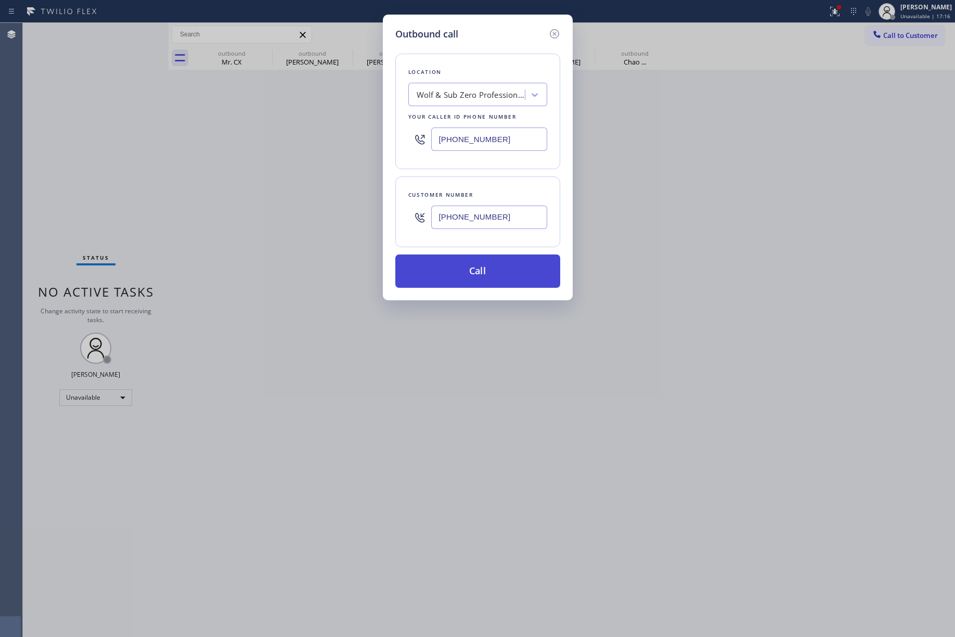
click at [478, 272] on button "Call" at bounding box center [478, 270] width 165 height 33
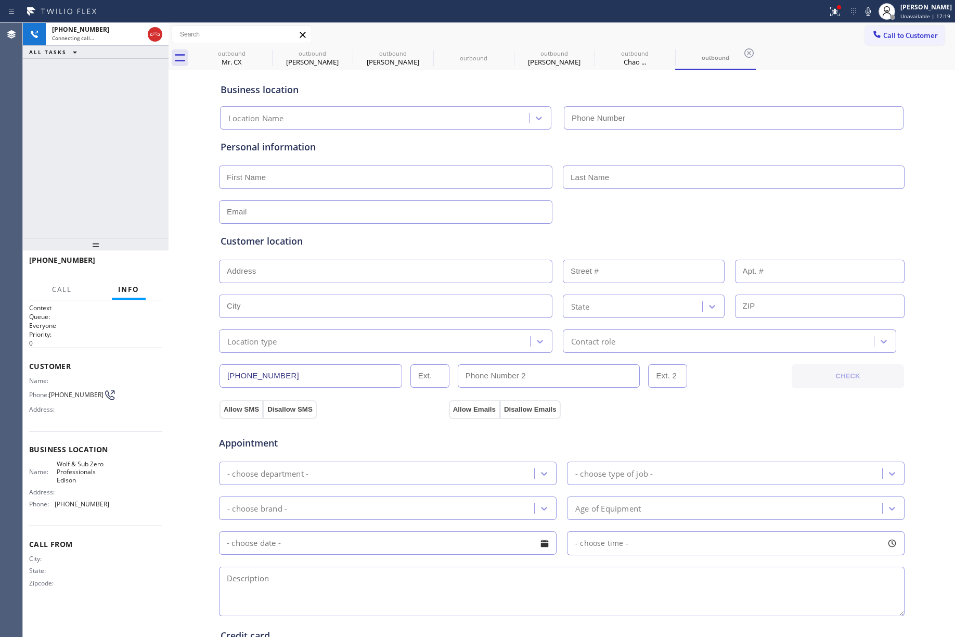
type input "(732) 631-3621"
click at [119, 105] on div "+12293120166 Connecting call… ALL TASKS ALL TASKS ACTIVE TASKS TASKS IN WRAP UP" at bounding box center [96, 130] width 146 height 215
click at [876, 15] on div at bounding box center [868, 11] width 15 height 12
click at [134, 258] on button "HANG UP" at bounding box center [138, 265] width 48 height 15
drag, startPoint x: 129, startPoint y: 260, endPoint x: 116, endPoint y: 168, distance: 93.6
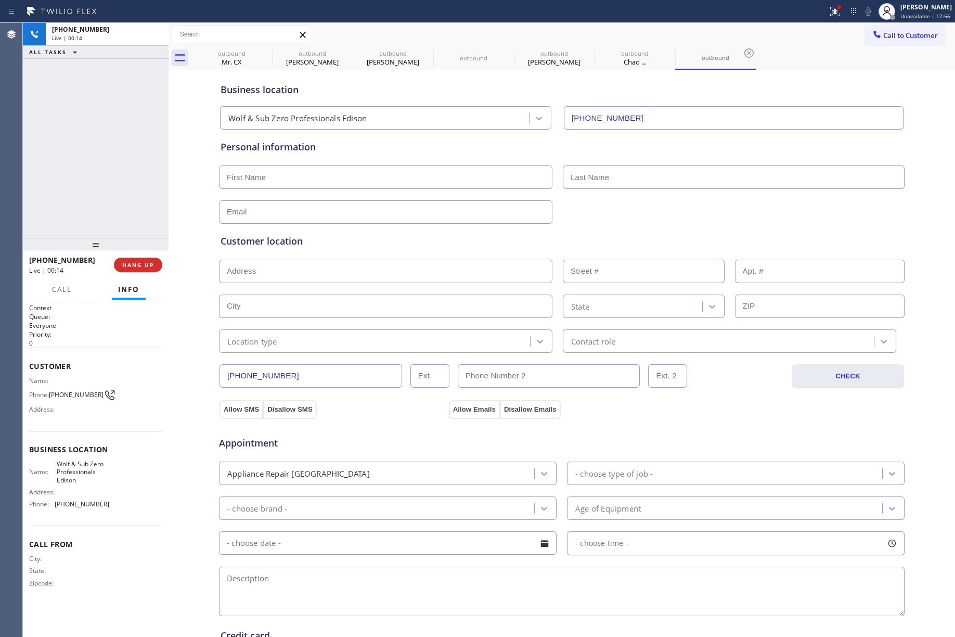
click at [129, 256] on div "+12293120166 Live | 00:14 HANG UP" at bounding box center [95, 264] width 133 height 27
click at [116, 168] on div "ALL TASKS ALL TASKS ACTIVE TASKS TASKS IN WRAP UP +12293120166 Wrap up | 00:00" at bounding box center [96, 130] width 146 height 215
click at [114, 167] on div "ALL TASKS ALL TASKS ACTIVE TASKS TASKS IN WRAP UP +12293120166 Wrap up | 00:00" at bounding box center [96, 130] width 146 height 215
click at [130, 263] on span "COMPLETE" at bounding box center [136, 264] width 36 height 7
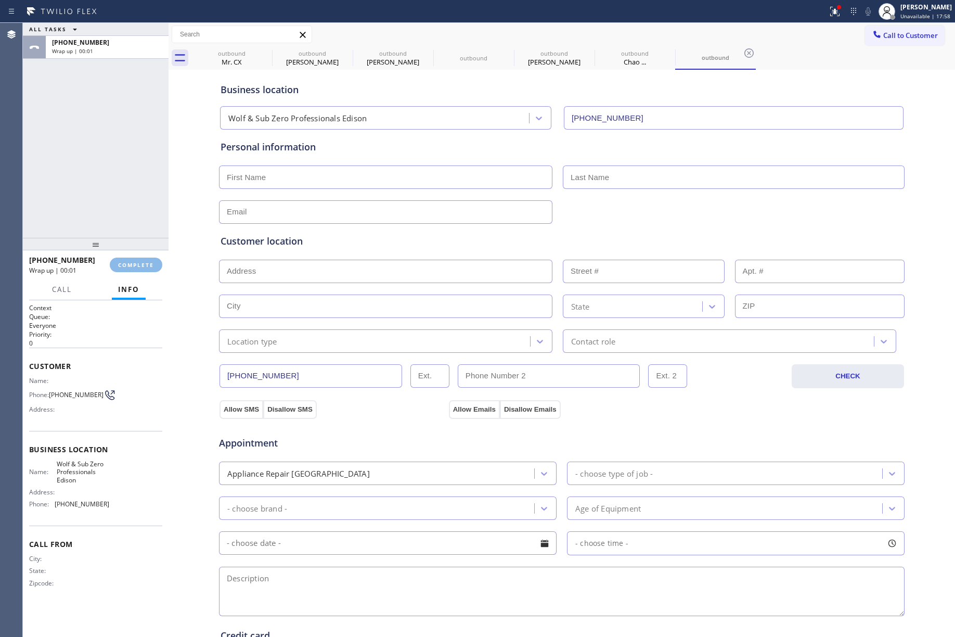
click at [96, 198] on div "ALL TASKS ALL TASKS ACTIVE TASKS TASKS IN WRAP UP +12293120166 Wrap up | 00:01" at bounding box center [96, 130] width 146 height 215
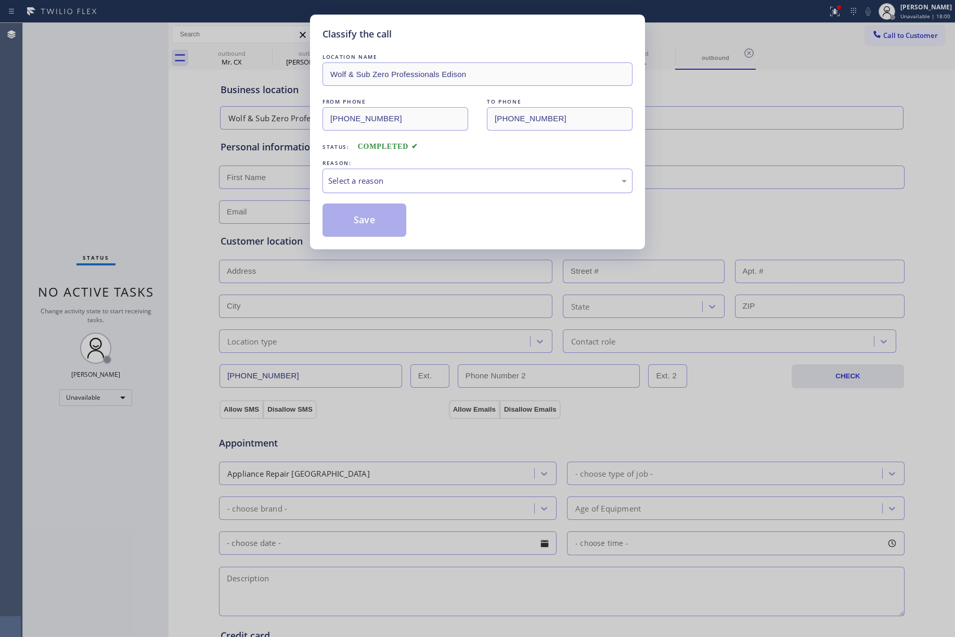
click at [359, 188] on div "Select a reason" at bounding box center [478, 181] width 310 height 24
click at [352, 219] on button "Save" at bounding box center [365, 219] width 84 height 33
type input "(908) 408-2732"
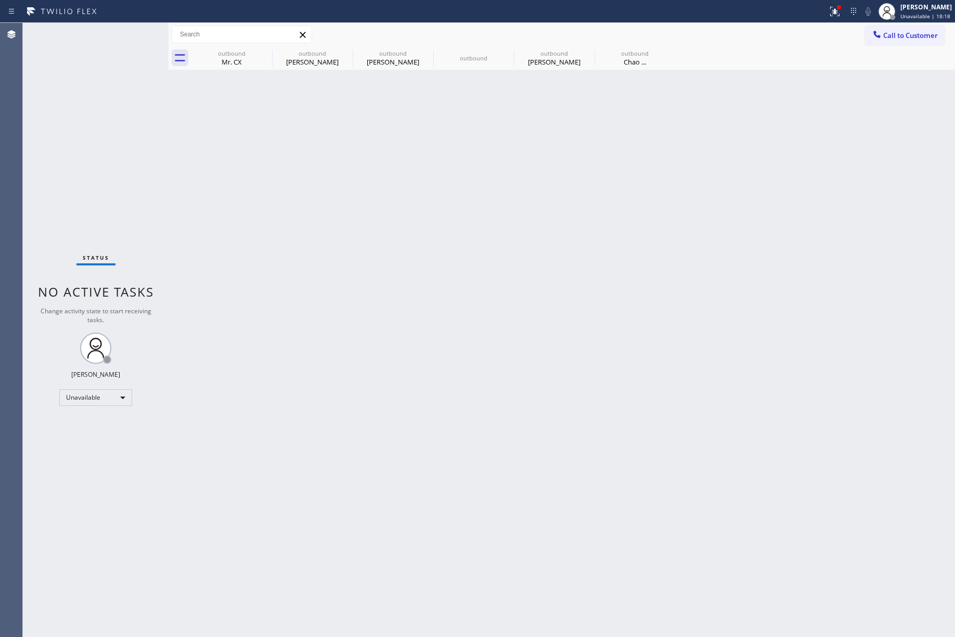
click at [163, 143] on div "Status No active tasks Change activity state to start receiving tasks. [PERSON_…" at bounding box center [96, 330] width 146 height 614
click at [935, 36] on span "Call to Customer" at bounding box center [911, 35] width 55 height 9
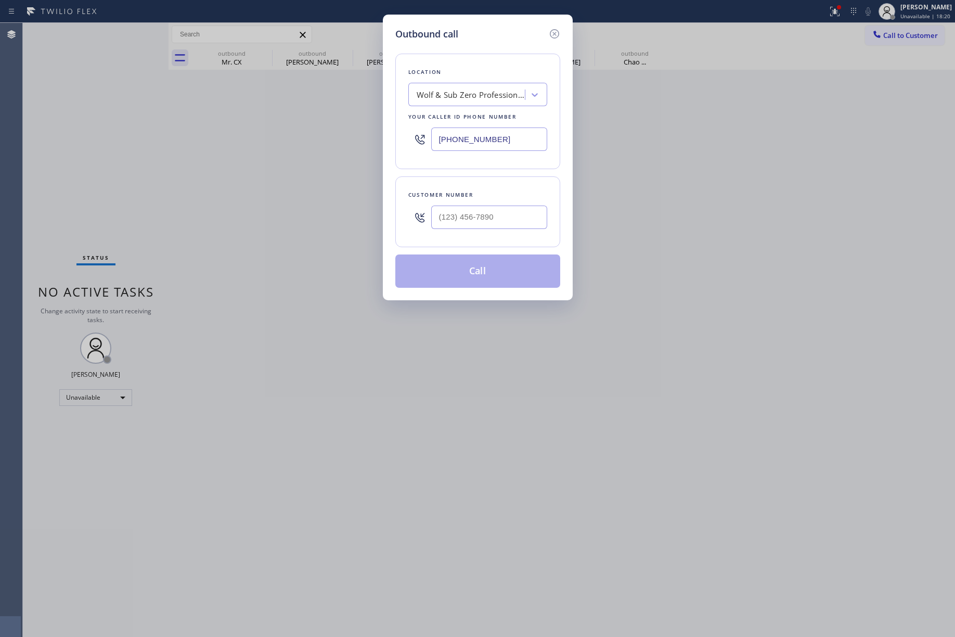
drag, startPoint x: 413, startPoint y: 124, endPoint x: 402, endPoint y: 124, distance: 10.9
click at [402, 124] on div "Location Wolf & Sub Zero Professionals Edison Your caller id phone number (732)…" at bounding box center [478, 112] width 165 height 116
paste input "833) 692-227"
type input "(833) 692-2271"
drag, startPoint x: 73, startPoint y: 125, endPoint x: 292, endPoint y: 155, distance: 221.0
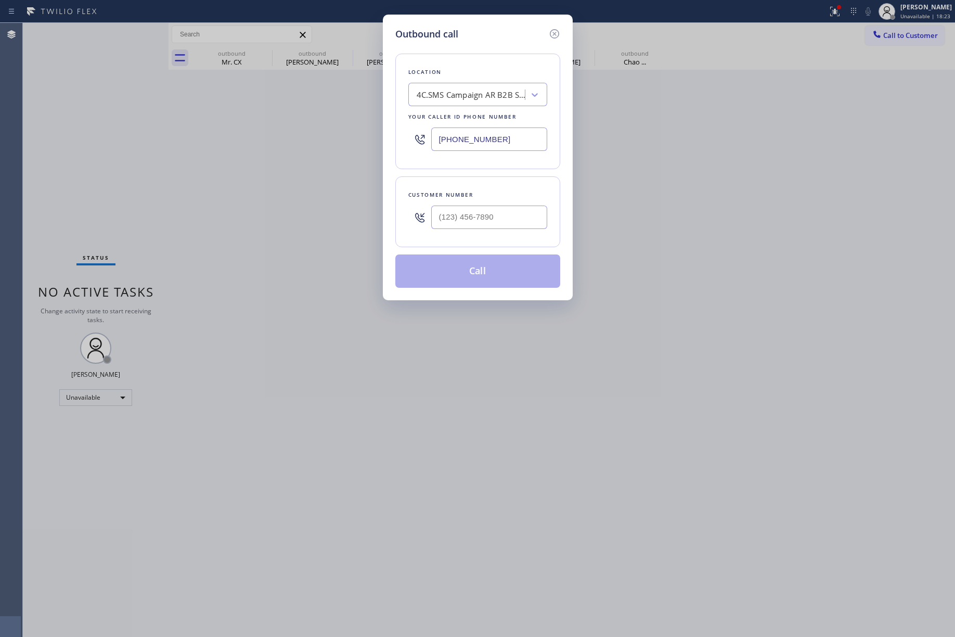
click at [73, 125] on div "Outbound call Location 4C.SMS Campaign AR B2B SMS Your caller id phone number (…" at bounding box center [477, 318] width 955 height 637
click at [488, 220] on input "(___) ___-____" at bounding box center [489, 217] width 116 height 23
paste input "949) 295-3691"
click at [475, 181] on div "Customer number (949) 295-3691" at bounding box center [478, 211] width 165 height 71
click at [467, 270] on button "Call" at bounding box center [478, 270] width 165 height 33
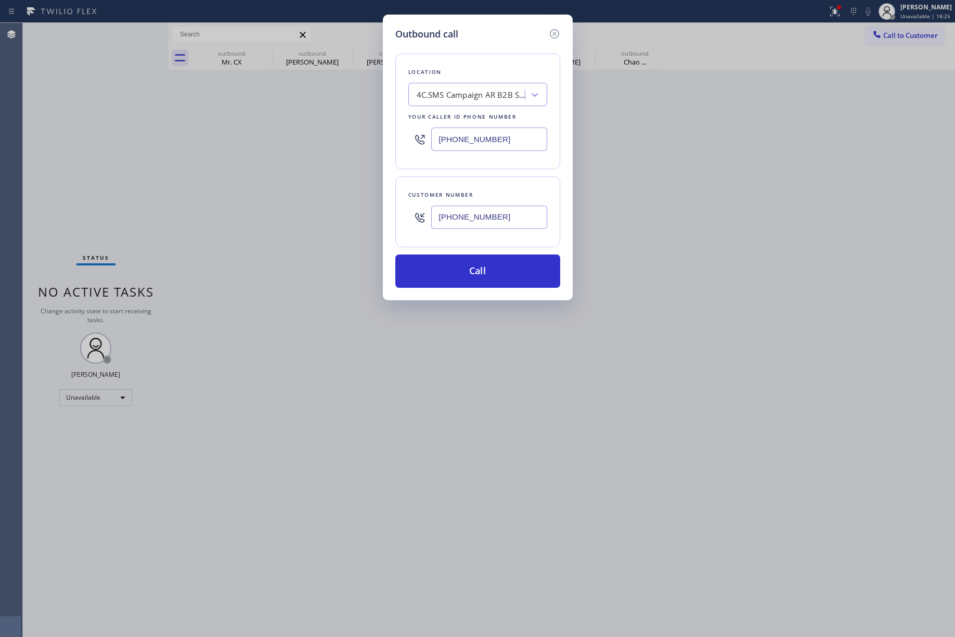
click at [763, 256] on div "Outbound call Location 4C.SMS Campaign AR B2B SMS Your caller id phone number (…" at bounding box center [477, 318] width 955 height 637
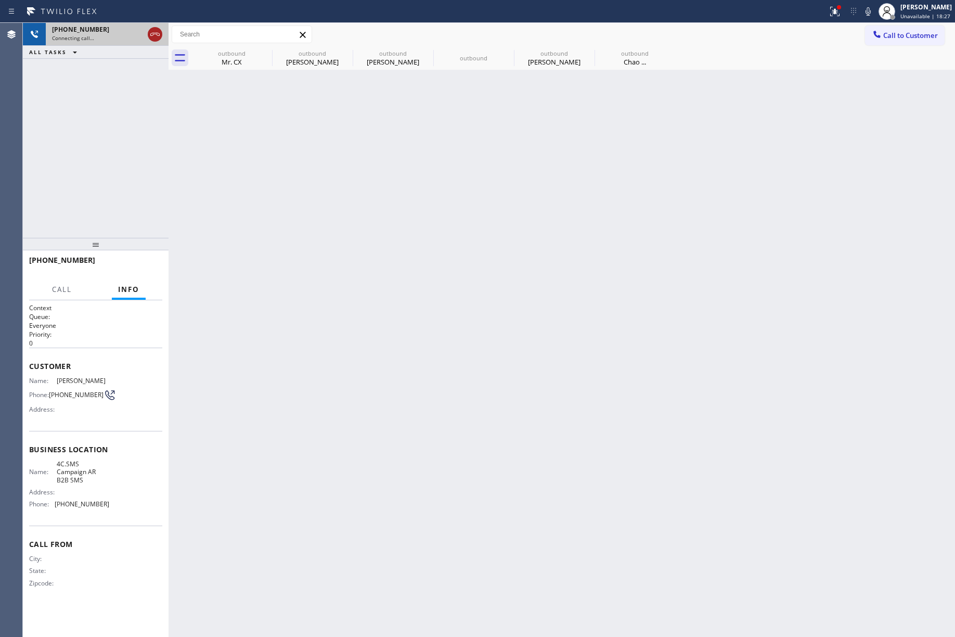
click at [150, 38] on icon at bounding box center [155, 34] width 12 height 12
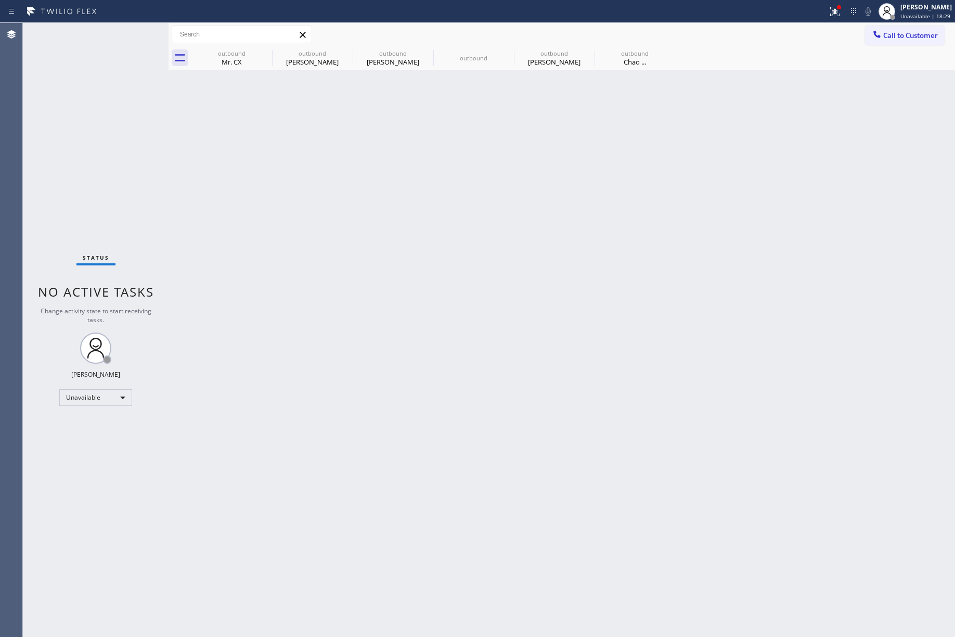
drag, startPoint x: 597, startPoint y: 183, endPoint x: 936, endPoint y: 73, distance: 355.8
click at [608, 176] on div "Back to Dashboard Change Sender ID Customers Technicians Select a contact Outbo…" at bounding box center [562, 330] width 787 height 614
click at [918, 32] on span "Call to Customer" at bounding box center [911, 35] width 55 height 9
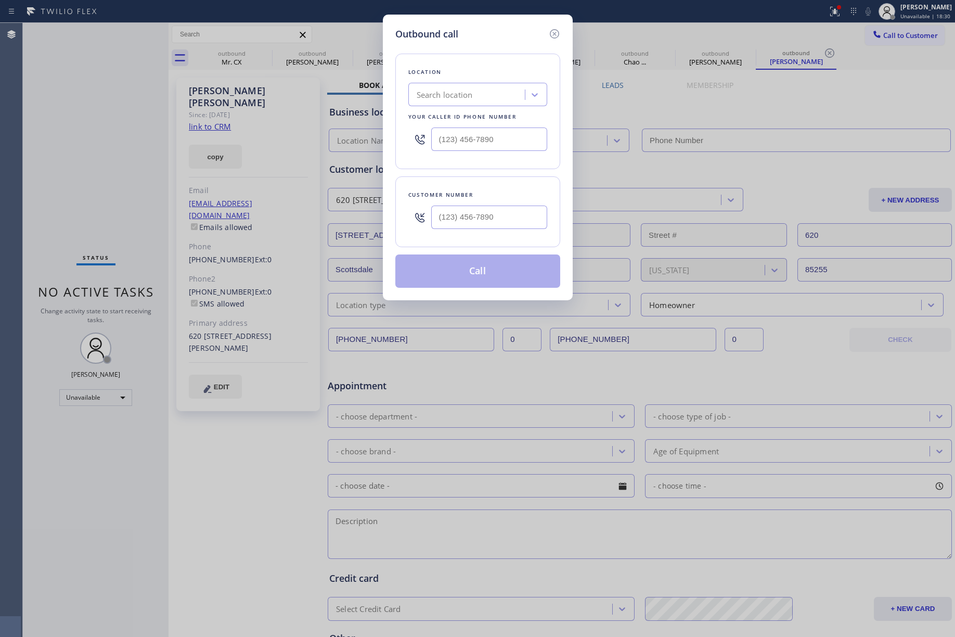
click at [458, 213] on input "text" at bounding box center [489, 217] width 116 height 23
type input "(___) ___-____"
type input "(833) 692-2271"
click at [553, 36] on icon at bounding box center [555, 34] width 12 height 12
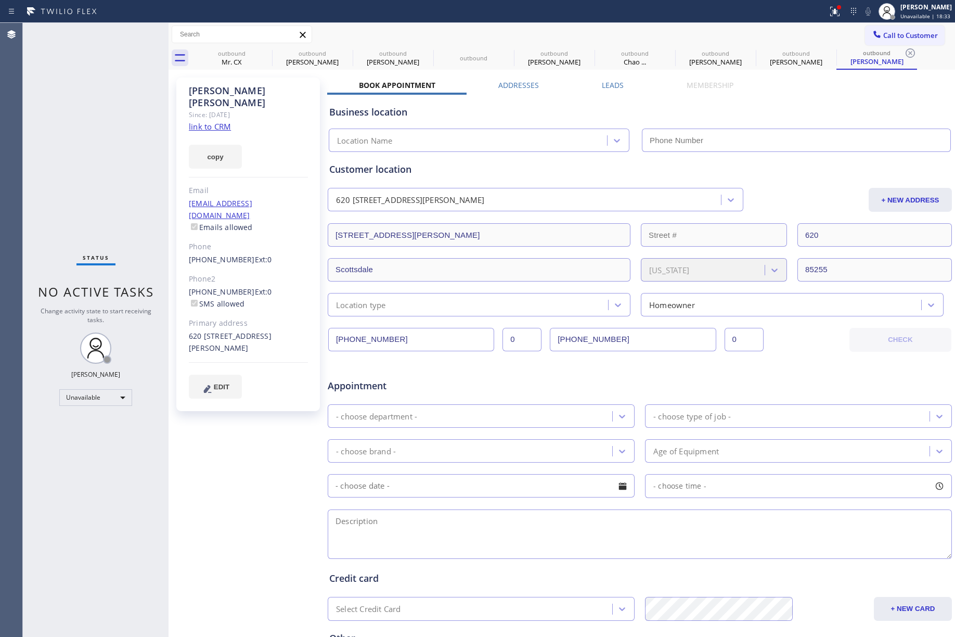
click at [198, 133] on div "copy" at bounding box center [248, 151] width 119 height 36
click at [206, 121] on link "link to CRM" at bounding box center [210, 126] width 42 height 10
type input "(833) 692-2271"
click at [910, 39] on span "Call to Customer" at bounding box center [911, 35] width 55 height 9
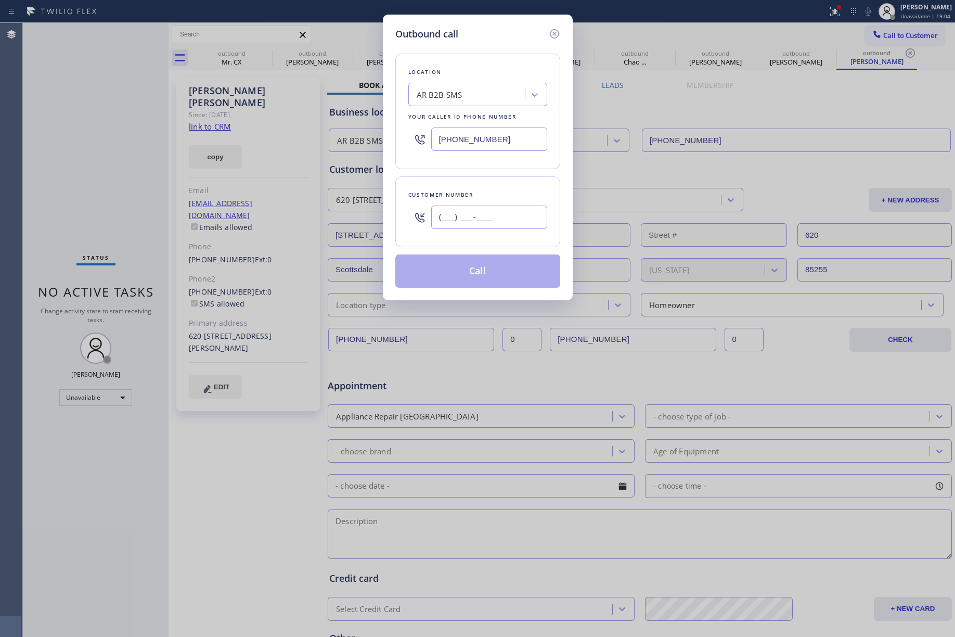
click at [461, 228] on input "(___) ___-____" at bounding box center [489, 217] width 116 height 23
paste input "949) 295-3691"
type input "(949) 295-3691"
click at [473, 192] on div "Customer number" at bounding box center [478, 194] width 139 height 11
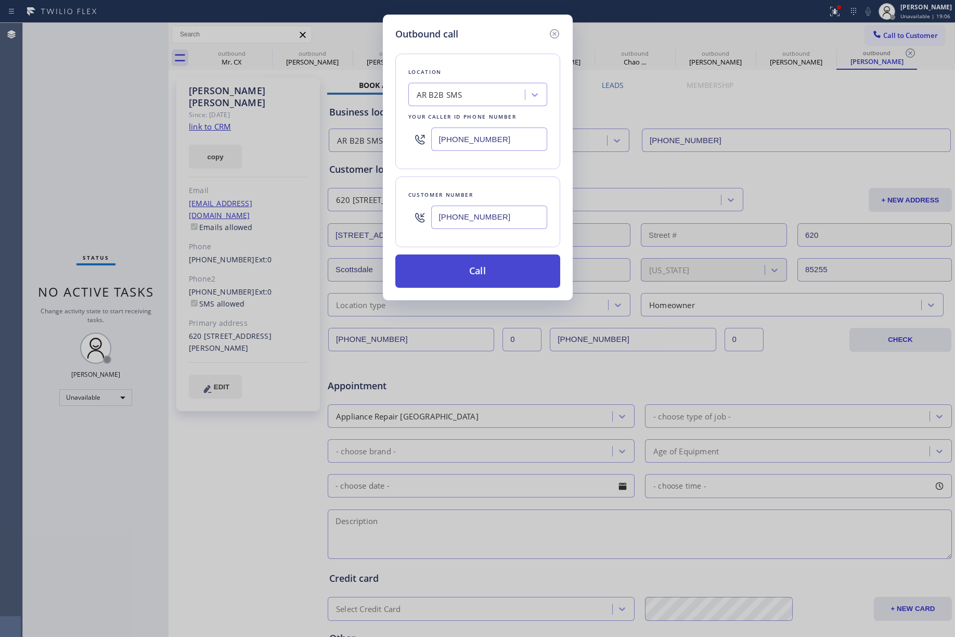
click at [473, 274] on button "Call" at bounding box center [478, 270] width 165 height 33
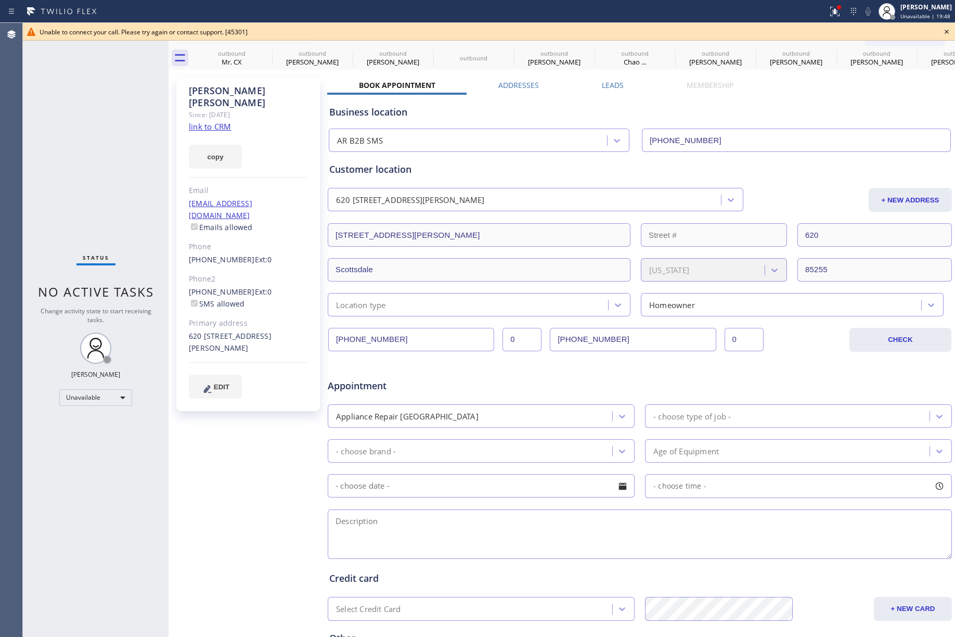
click at [942, 31] on icon at bounding box center [947, 32] width 12 height 12
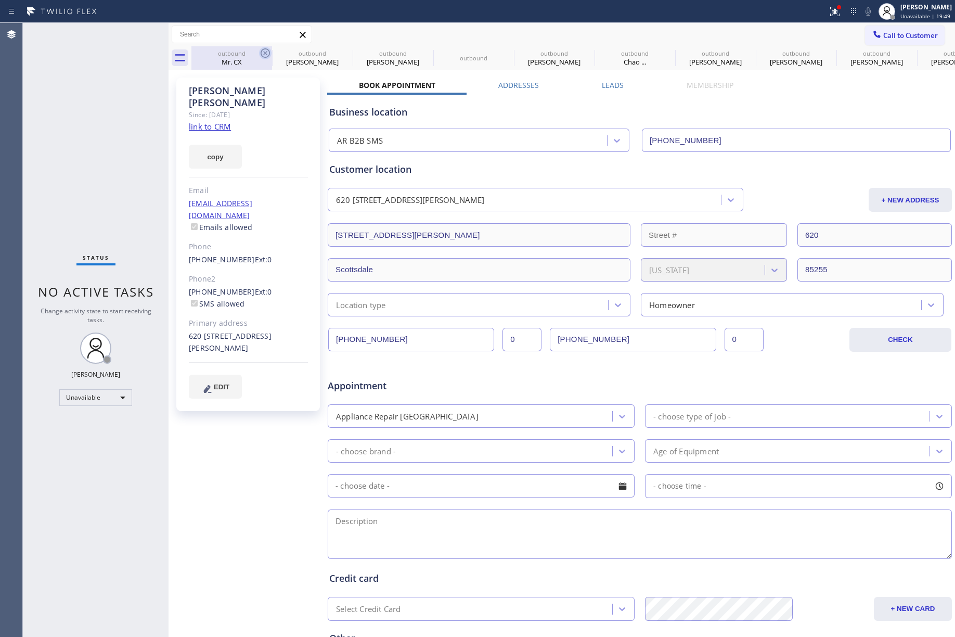
click at [261, 56] on icon at bounding box center [265, 53] width 12 height 12
click at [0, 0] on icon at bounding box center [0, 0] width 0 height 0
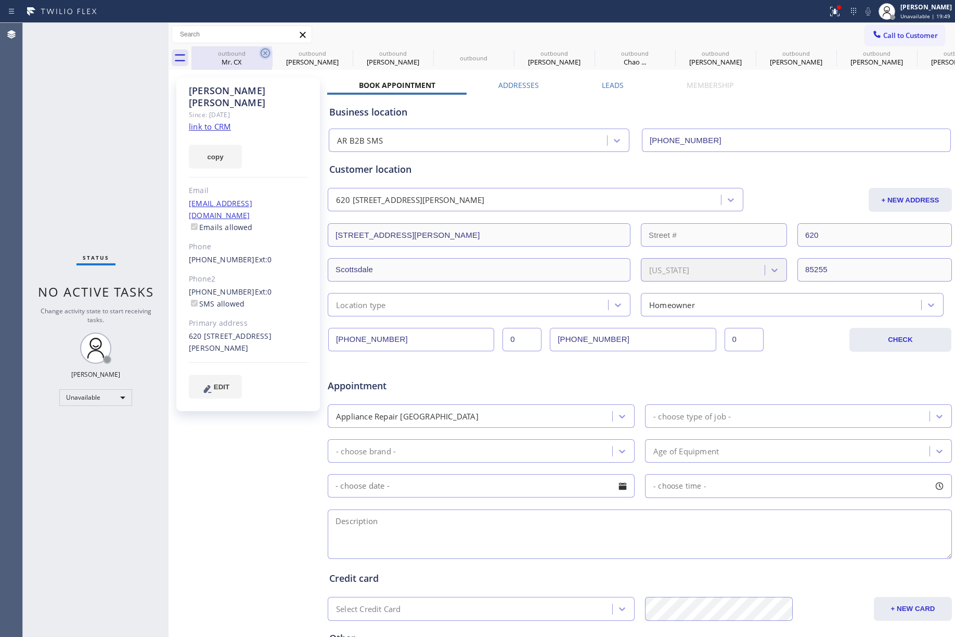
click at [0, 0] on icon at bounding box center [0, 0] width 0 height 0
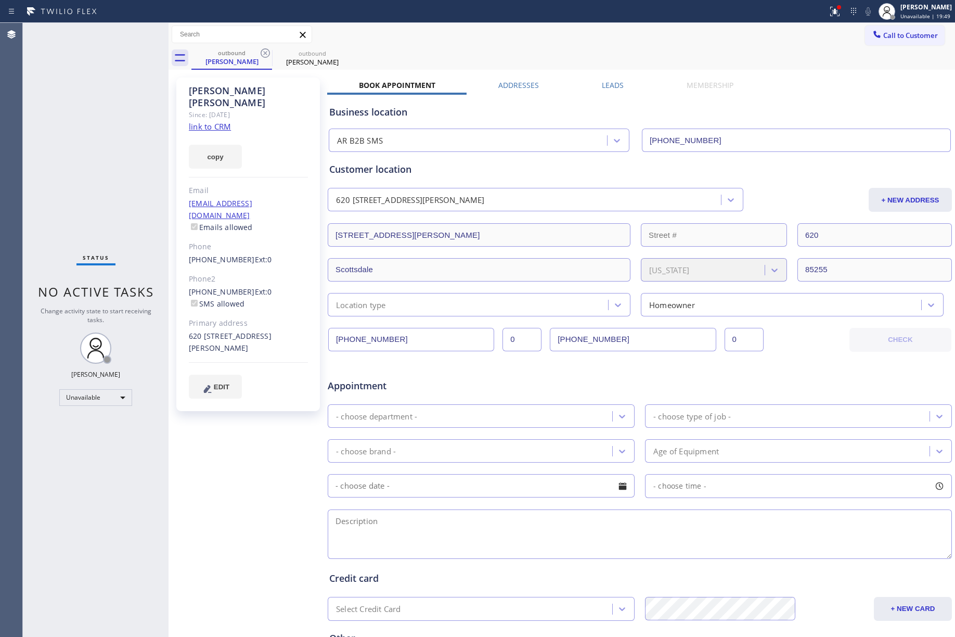
type input "(833) 692-2271"
click at [261, 56] on icon at bounding box center [265, 53] width 12 height 12
click at [891, 28] on button "Call to Customer" at bounding box center [905, 36] width 80 height 20
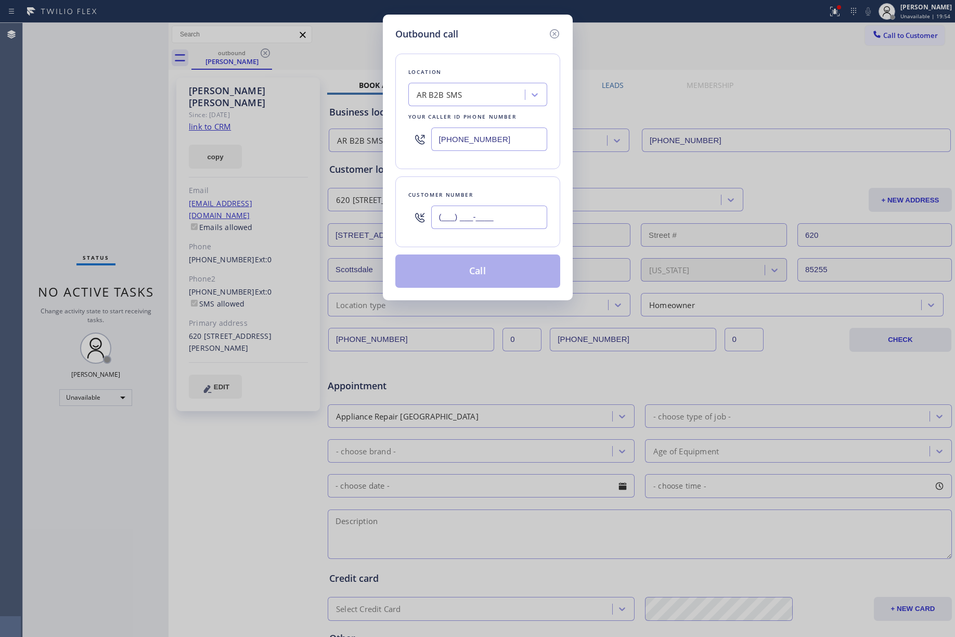
click at [478, 219] on input "(___) ___-____" at bounding box center [489, 217] width 116 height 23
paste input "832) 971-1268"
type input "(832) 971-1268"
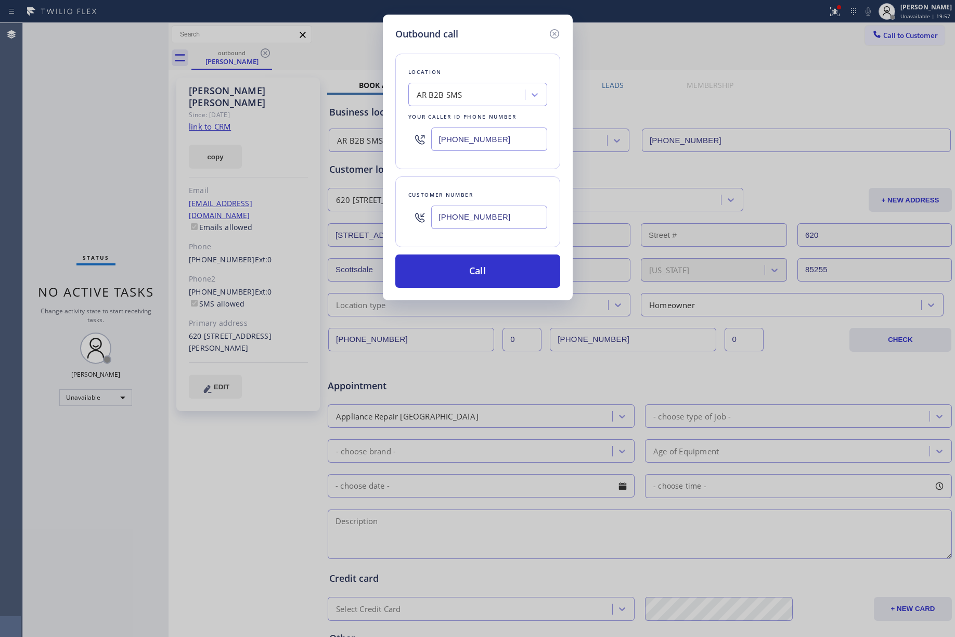
click at [425, 143] on div "(833) 692-2271" at bounding box center [478, 139] width 139 height 34
paste input "55) 731-4952"
type input "[PHONE_NUMBER]"
click at [477, 81] on div "Location AR B2B SMS Your caller id phone number (855) 731-4952" at bounding box center [478, 112] width 165 height 116
click at [481, 275] on button "Call" at bounding box center [478, 270] width 165 height 33
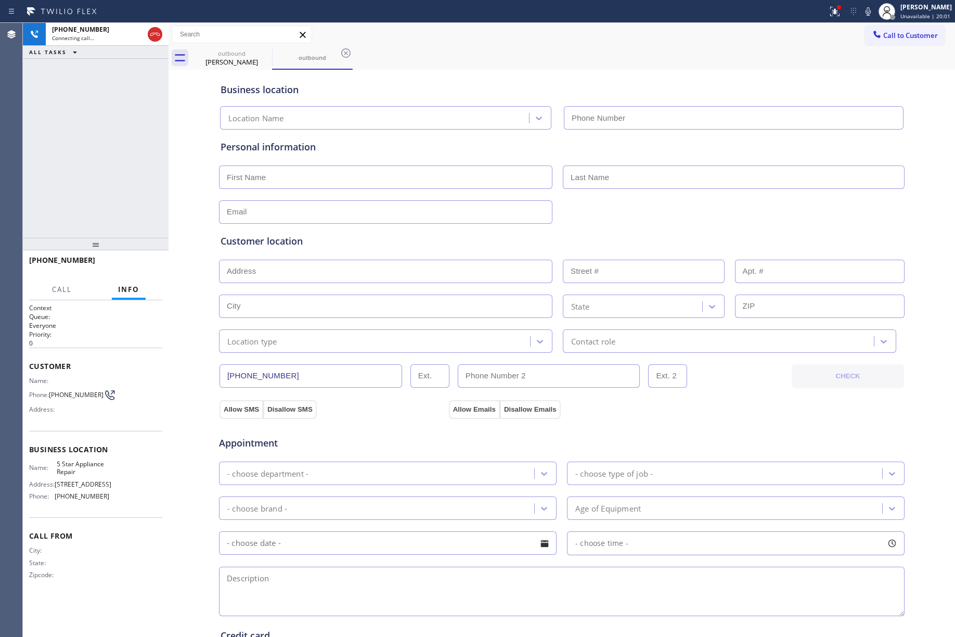
type input "[PHONE_NUMBER]"
click at [46, 134] on div "+18329711268 Connecting call… ALL TASKS ALL TASKS ACTIVE TASKS TASKS IN WRAP UP" at bounding box center [96, 130] width 146 height 215
click at [142, 261] on span "HANG UP" at bounding box center [138, 264] width 32 height 7
click at [125, 193] on div "+18329711268 Live | 00:11 ALL TASKS ALL TASKS ACTIVE TASKS TASKS IN WRAP UP" at bounding box center [96, 130] width 146 height 215
click at [152, 264] on span "HANG UP" at bounding box center [138, 264] width 32 height 7
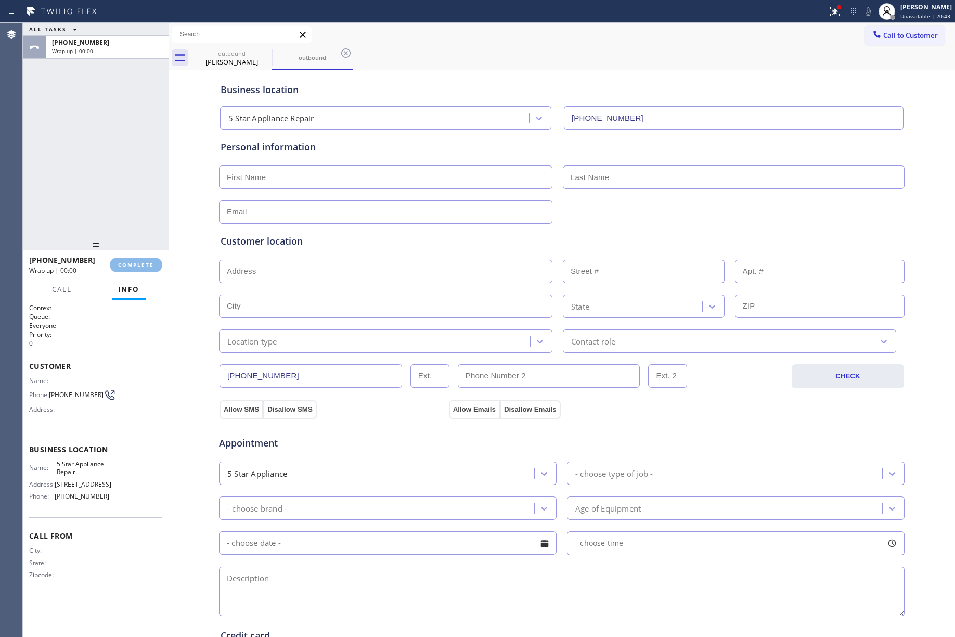
click at [130, 196] on div "ALL TASKS ALL TASKS ACTIVE TASKS TASKS IN WRAP UP +18329711268 Wrap up | 00:00" at bounding box center [96, 130] width 146 height 215
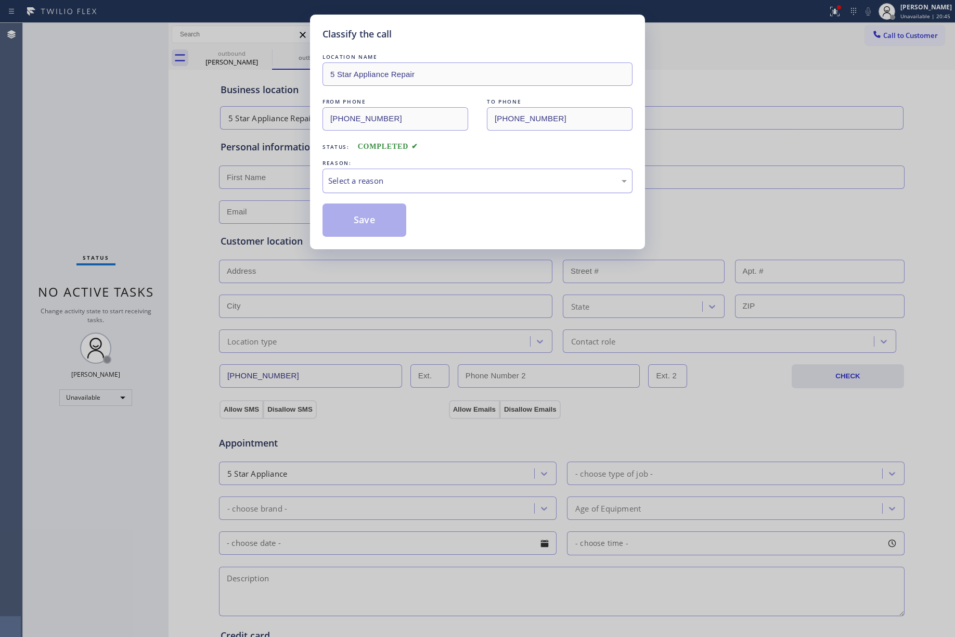
drag, startPoint x: 367, startPoint y: 169, endPoint x: 369, endPoint y: 183, distance: 14.2
click at [368, 170] on div "Select a reason" at bounding box center [478, 181] width 310 height 24
drag, startPoint x: 352, startPoint y: 229, endPoint x: 450, endPoint y: 22, distance: 229.1
click at [352, 227] on button "Save" at bounding box center [365, 219] width 84 height 33
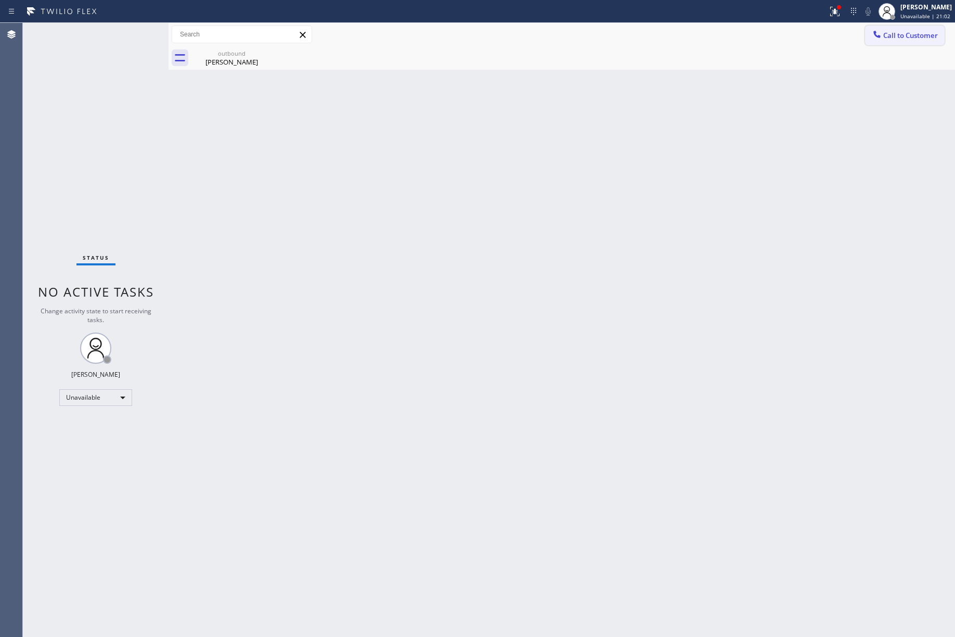
click at [902, 39] on span "Call to Customer" at bounding box center [911, 35] width 55 height 9
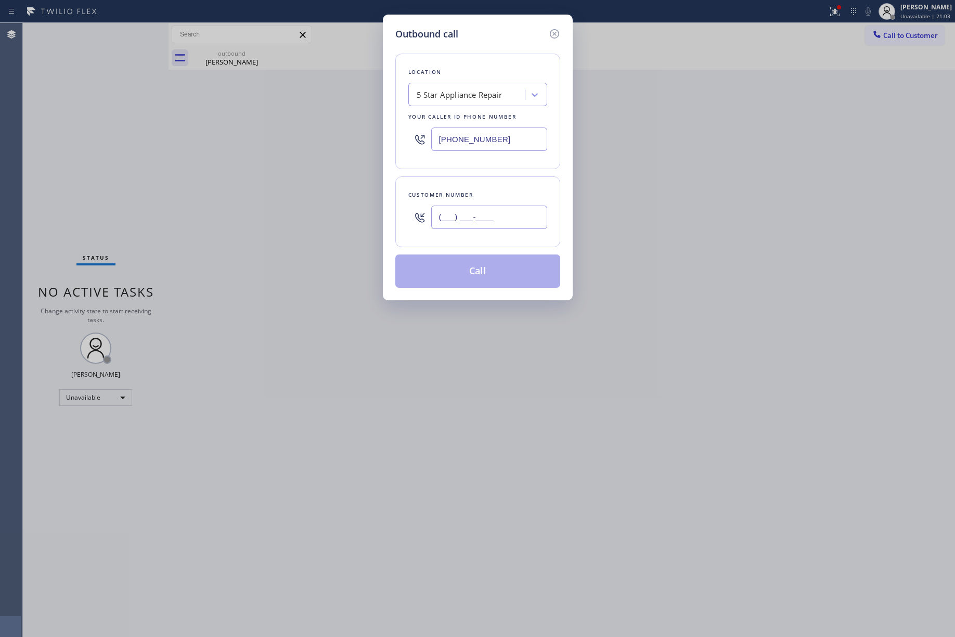
click at [502, 211] on input "(___) ___-____" at bounding box center [489, 217] width 116 height 23
paste input "650) 369-3249"
type input "(650) 369-3249"
click at [488, 171] on div "Location 5 Star Appliance Repair Your caller id phone number (855) 731-4952 Cus…" at bounding box center [478, 164] width 165 height 247
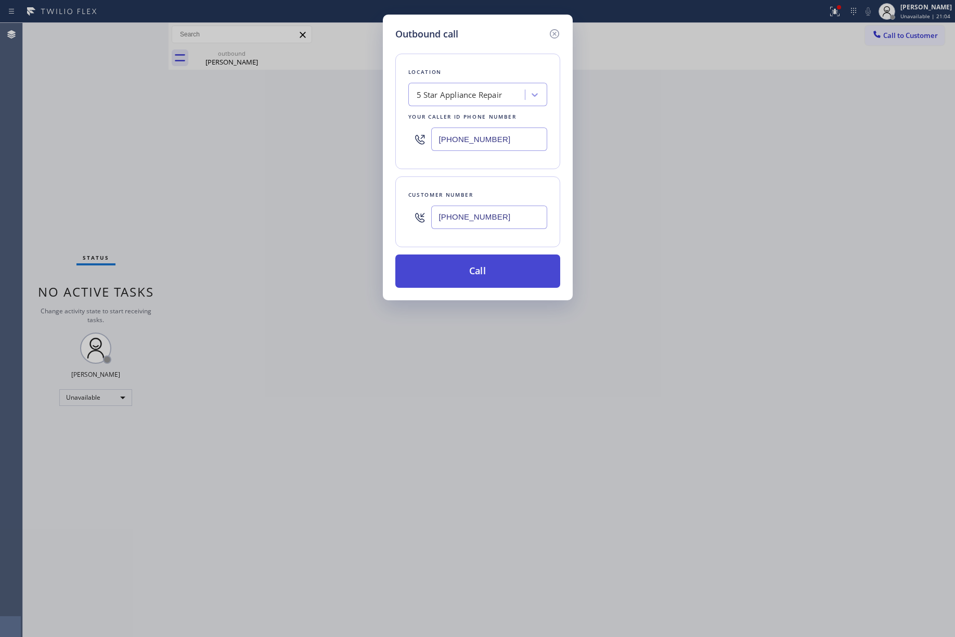
click at [472, 266] on button "Call" at bounding box center [478, 270] width 165 height 33
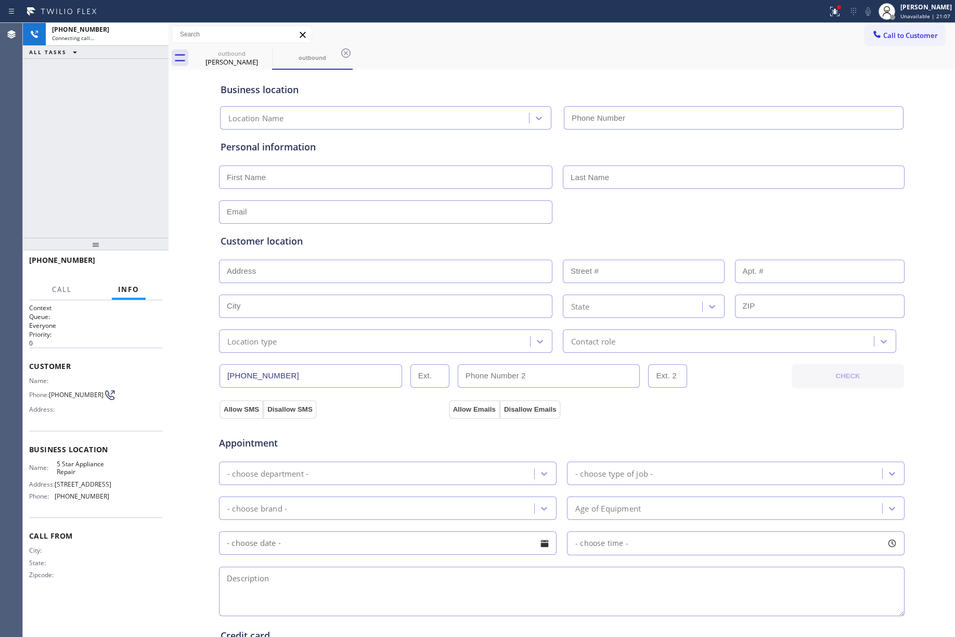
type input "[PHONE_NUMBER]"
click at [61, 292] on span "Call" at bounding box center [62, 289] width 20 height 9
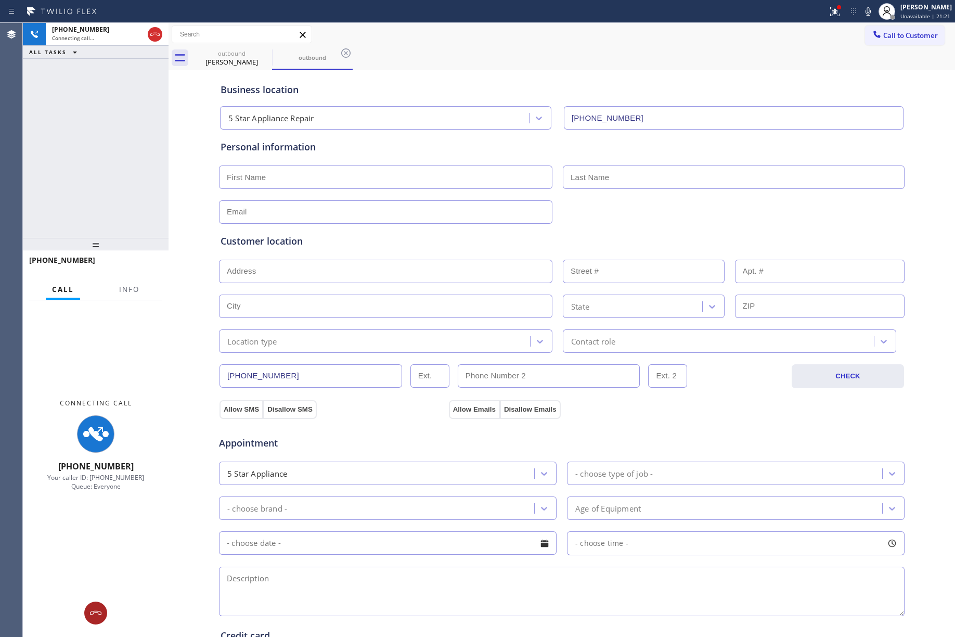
click at [93, 619] on icon at bounding box center [96, 613] width 12 height 12
click at [96, 234] on div "+16503693249 Connecting call… ALL TASKS ALL TASKS ACTIVE TASKS TASKS IN WRAP UP" at bounding box center [96, 130] width 146 height 215
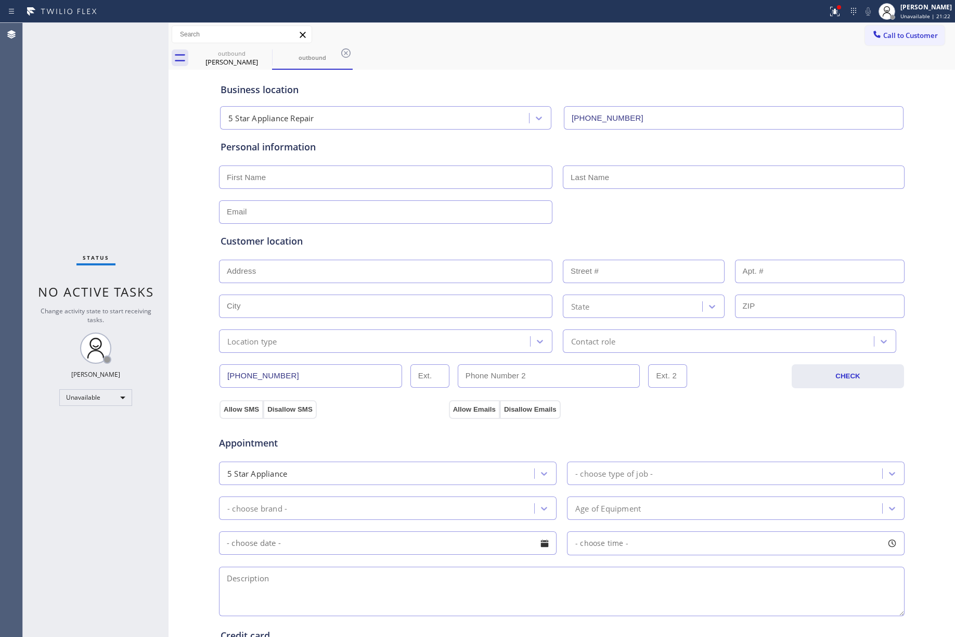
click at [129, 298] on span "No active tasks" at bounding box center [96, 291] width 116 height 17
click at [900, 30] on button "Call to Customer" at bounding box center [905, 36] width 80 height 20
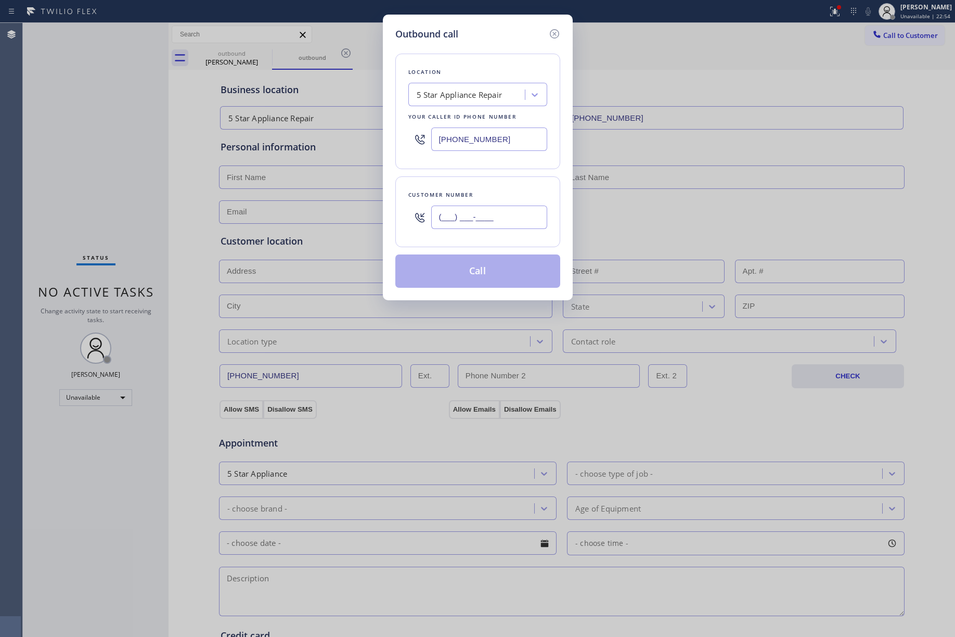
click at [500, 227] on input "(___) ___-____" at bounding box center [489, 217] width 116 height 23
type input "(___) ___-____"
click at [496, 171] on div "Location 5 Star Appliance Repair Your caller id phone number (855) 731-4952 Cus…" at bounding box center [478, 164] width 165 height 247
click at [475, 214] on input "(___) ___-____" at bounding box center [489, 217] width 116 height 23
paste input "504) 952-4975"
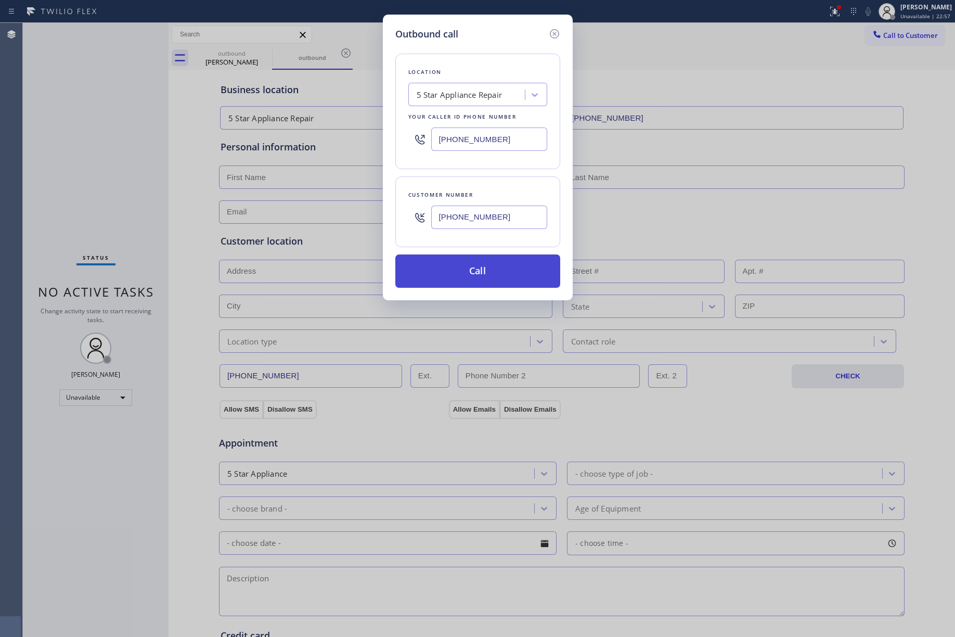
type input "(504) 952-4975"
click at [493, 277] on button "Call" at bounding box center [478, 270] width 165 height 33
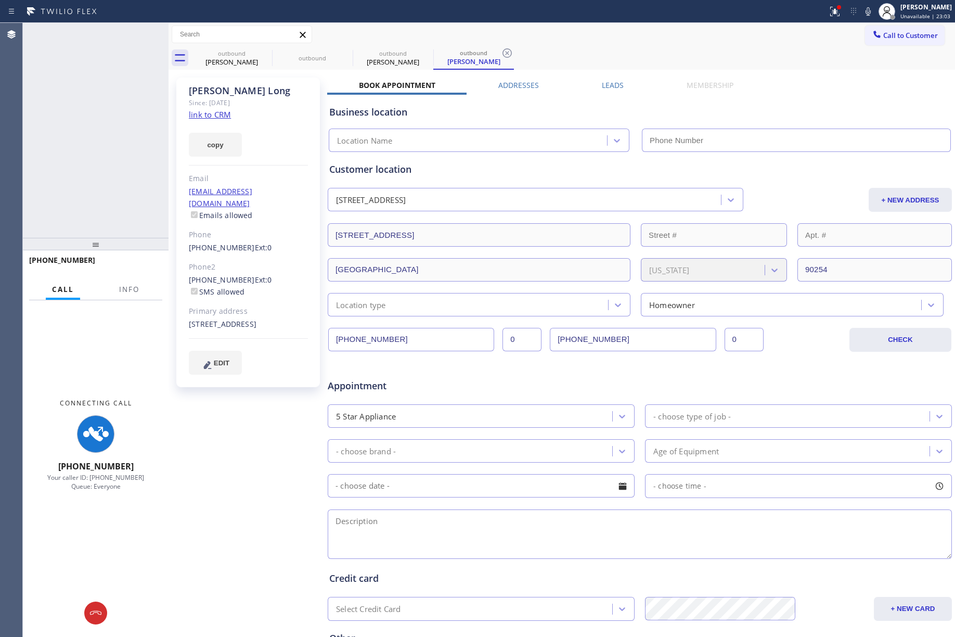
type input "[PHONE_NUMBER]"
click at [130, 290] on span "Info" at bounding box center [129, 289] width 20 height 9
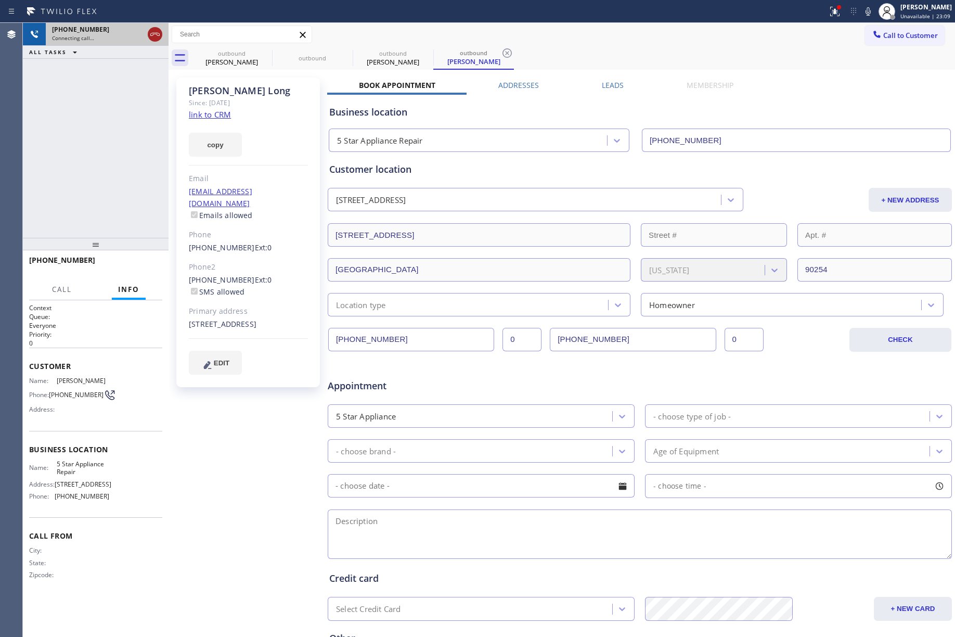
click at [155, 36] on icon at bounding box center [155, 34] width 12 height 12
click at [201, 114] on link "link to CRM" at bounding box center [210, 114] width 42 height 10
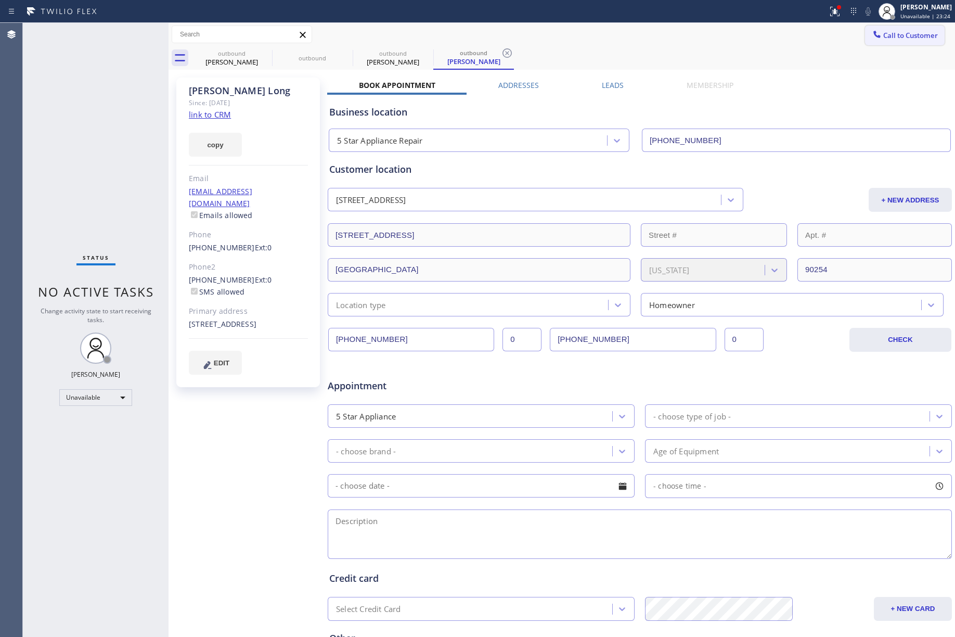
click at [906, 31] on span "Call to Customer" at bounding box center [911, 35] width 55 height 9
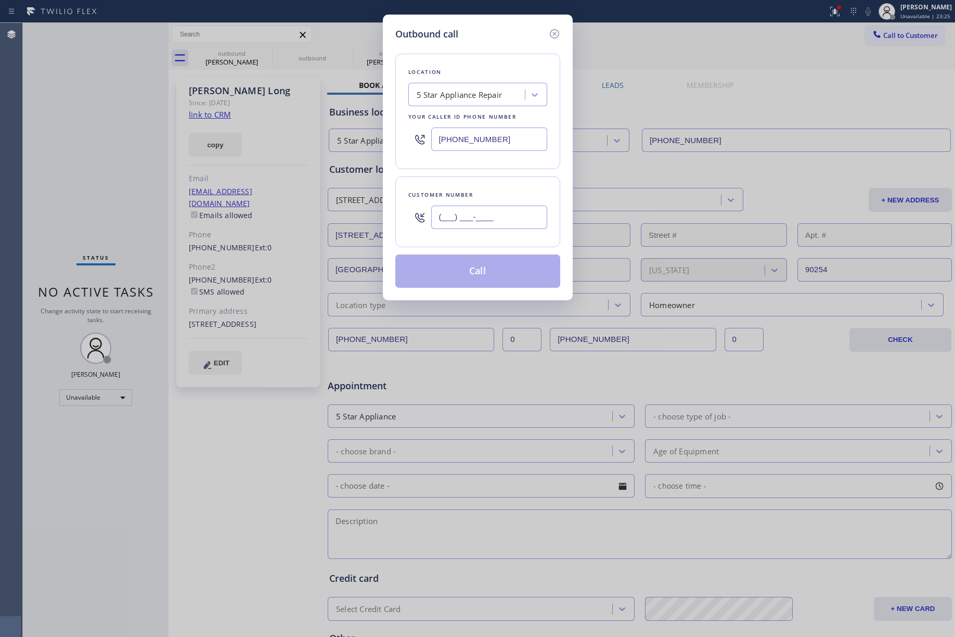
click at [491, 219] on input "(___) ___-____" at bounding box center [489, 217] width 116 height 23
paste input "951) 751-3617"
type input "(951) 751-3617"
click at [494, 182] on div "Customer number (951) 751-3617" at bounding box center [478, 211] width 165 height 71
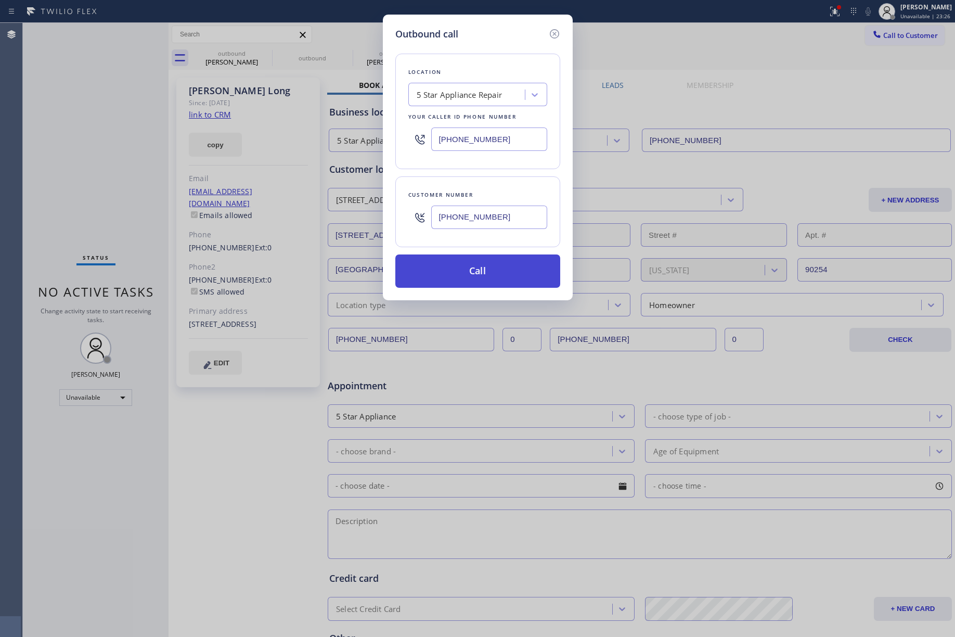
click at [496, 271] on button "Call" at bounding box center [478, 270] width 165 height 33
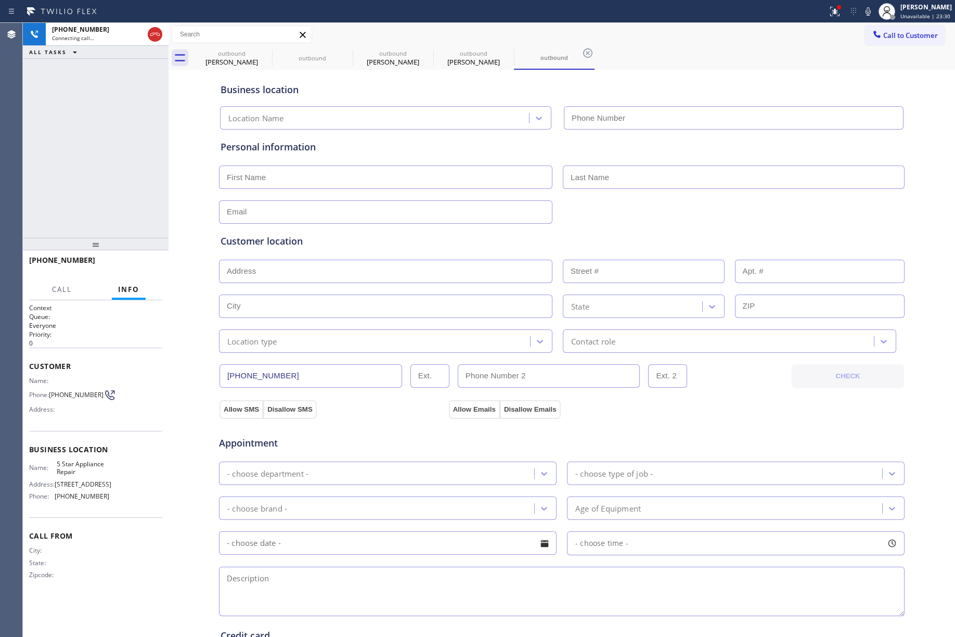
type input "[PHONE_NUMBER]"
click at [83, 164] on div "+19517513617 Live | 00:04 ALL TASKS ALL TASKS ACTIVE TASKS TASKS IN WRAP UP" at bounding box center [96, 130] width 146 height 215
click at [131, 269] on button "HANG UP" at bounding box center [138, 265] width 48 height 15
click at [123, 211] on div "+19517513617 Live | 00:09 ALL TASKS ALL TASKS ACTIVE TASKS TASKS IN WRAP UP" at bounding box center [96, 130] width 146 height 215
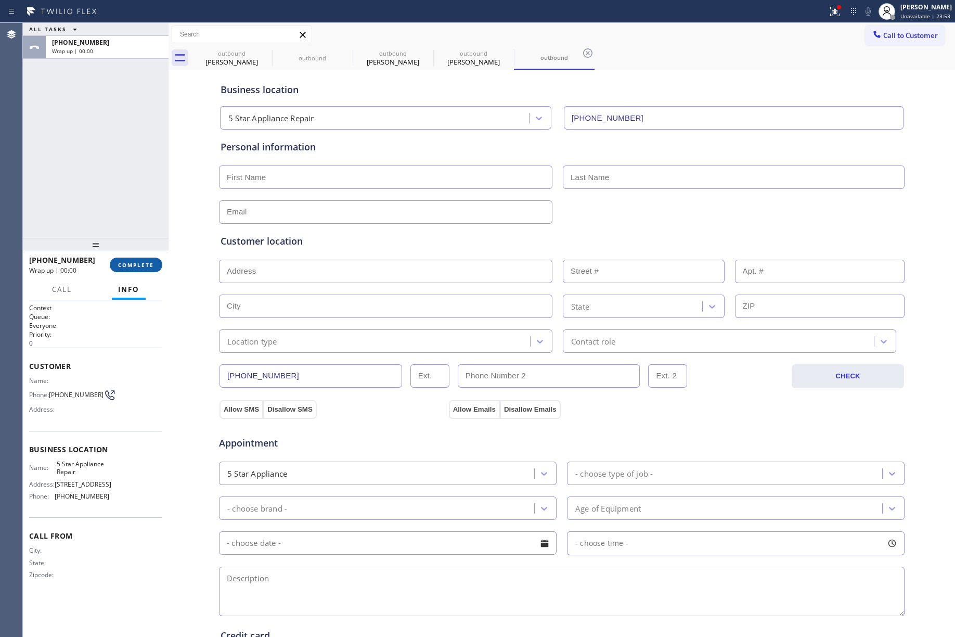
click at [148, 258] on button "COMPLETE" at bounding box center [136, 265] width 53 height 15
click at [113, 195] on div "ALL TASKS ALL TASKS ACTIVE TASKS TASKS IN WRAP UP +19517513617 Wrap up | 00:00" at bounding box center [96, 130] width 146 height 215
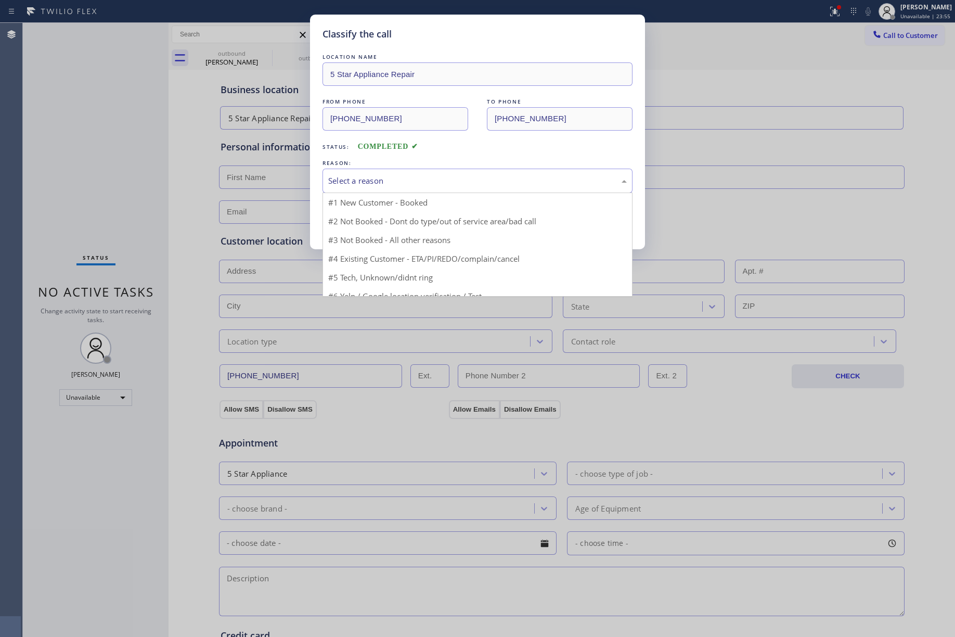
click at [399, 182] on div "Select a reason" at bounding box center [477, 181] width 299 height 12
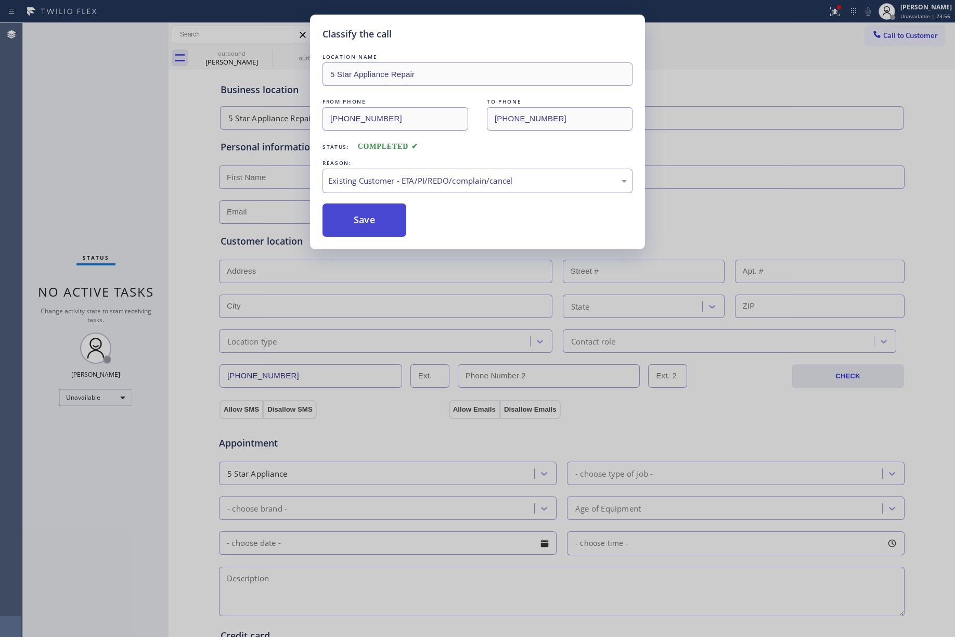
click at [361, 227] on button "Save" at bounding box center [365, 219] width 84 height 33
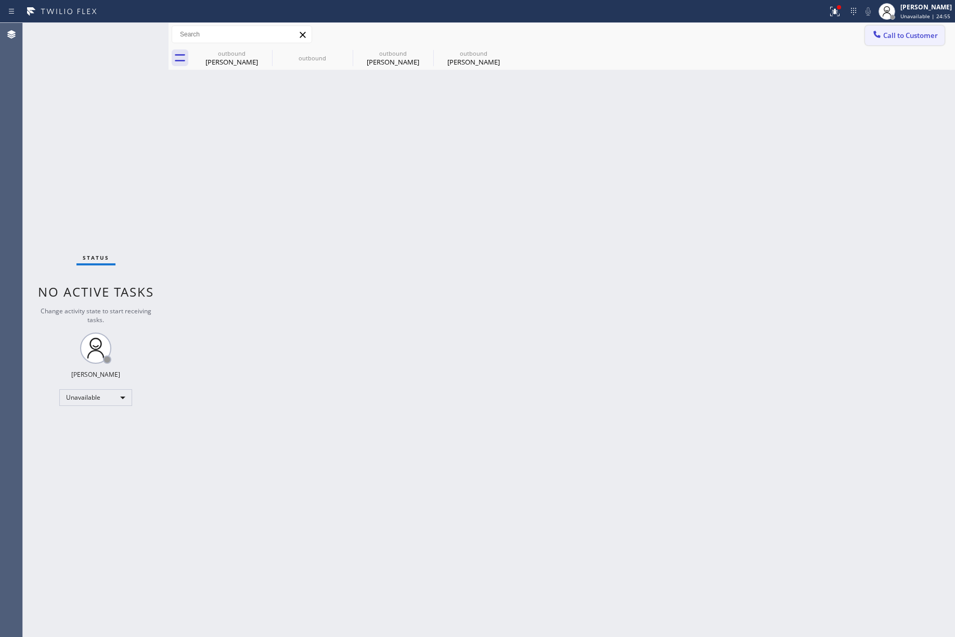
click at [915, 36] on span "Call to Customer" at bounding box center [911, 35] width 55 height 9
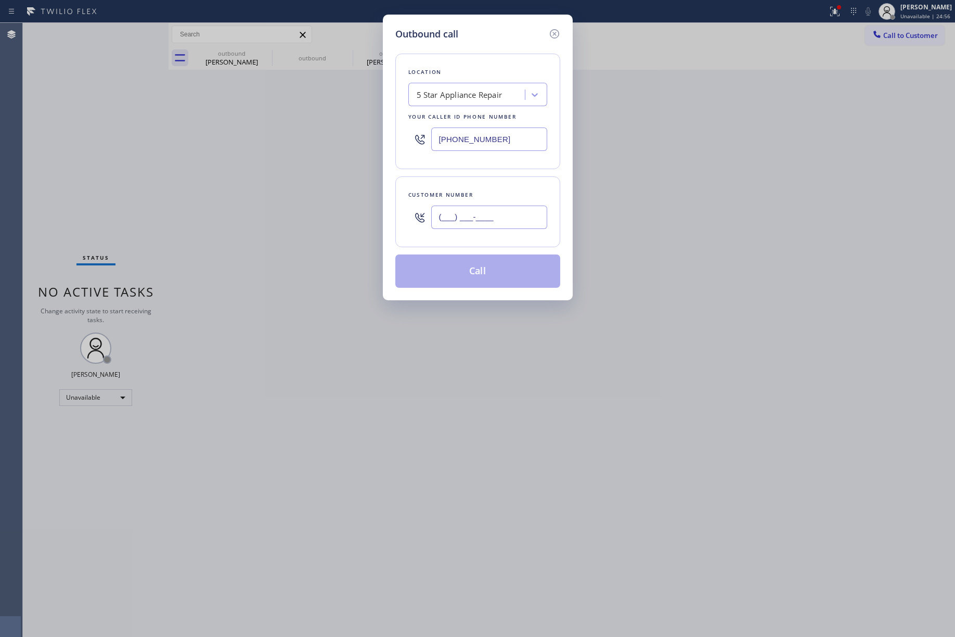
click at [517, 211] on input "(___) ___-____" at bounding box center [489, 217] width 116 height 23
paste input "305) 753-0563"
type input "(305) 753-0563"
click at [478, 187] on div "Customer number (305) 753-0563" at bounding box center [478, 211] width 165 height 71
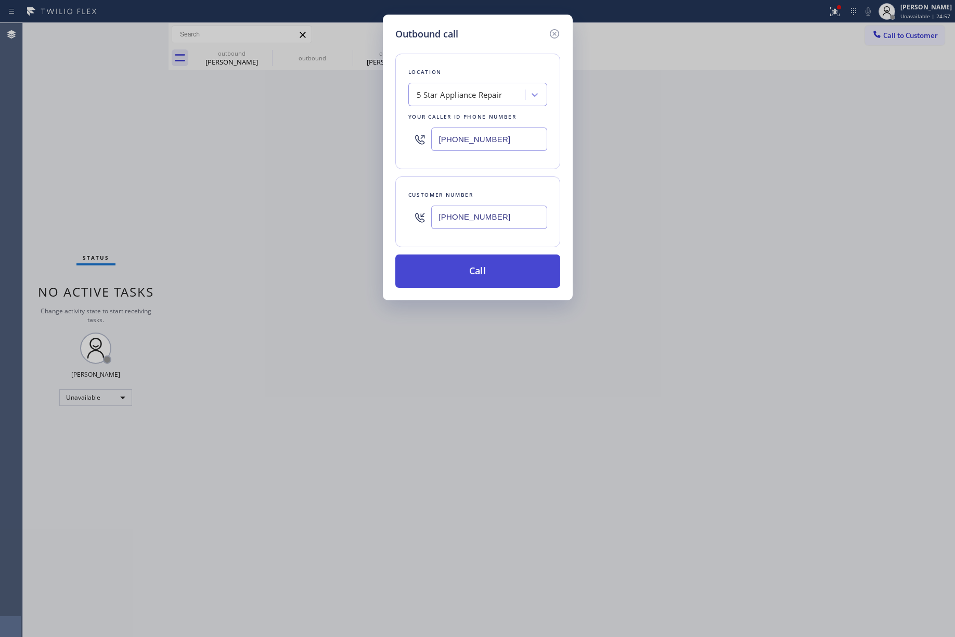
click at [472, 269] on button "Call" at bounding box center [478, 270] width 165 height 33
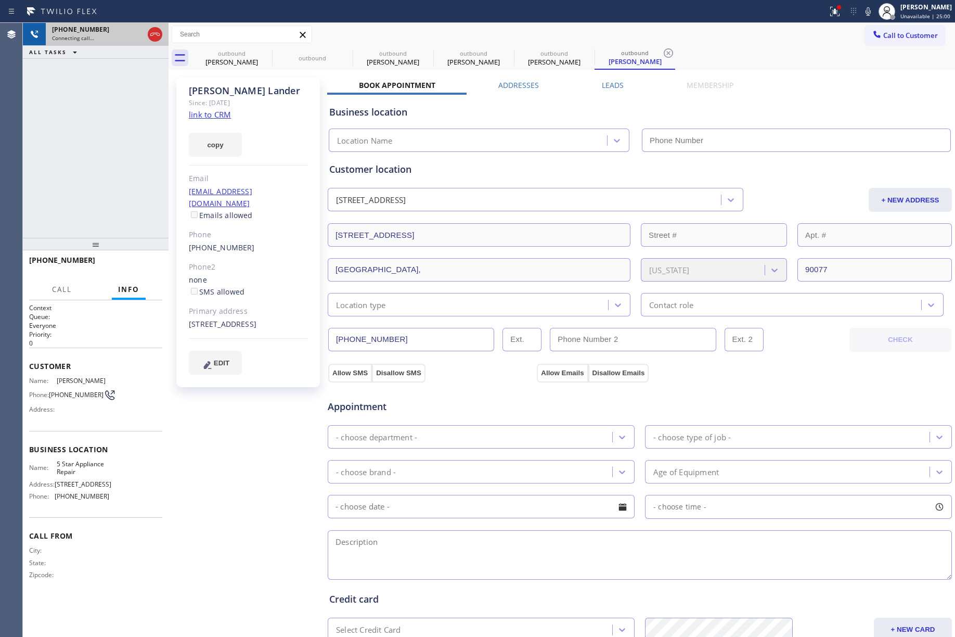
click at [155, 35] on icon at bounding box center [155, 34] width 12 height 12
click at [200, 118] on link "link to CRM" at bounding box center [210, 114] width 42 height 10
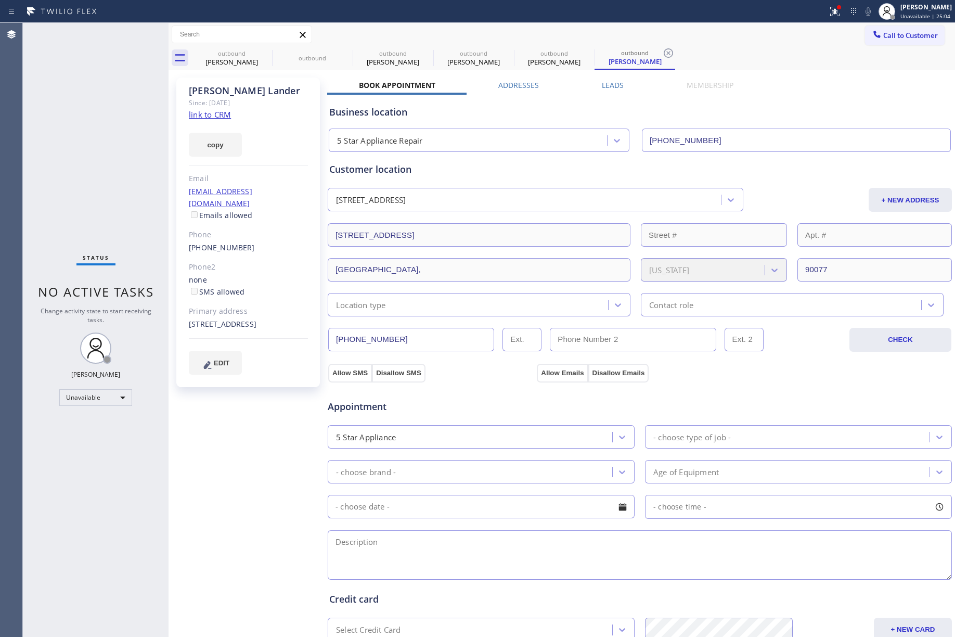
type input "[PHONE_NUMBER]"
click at [234, 243] on link "(305) 753-0563" at bounding box center [222, 248] width 66 height 10
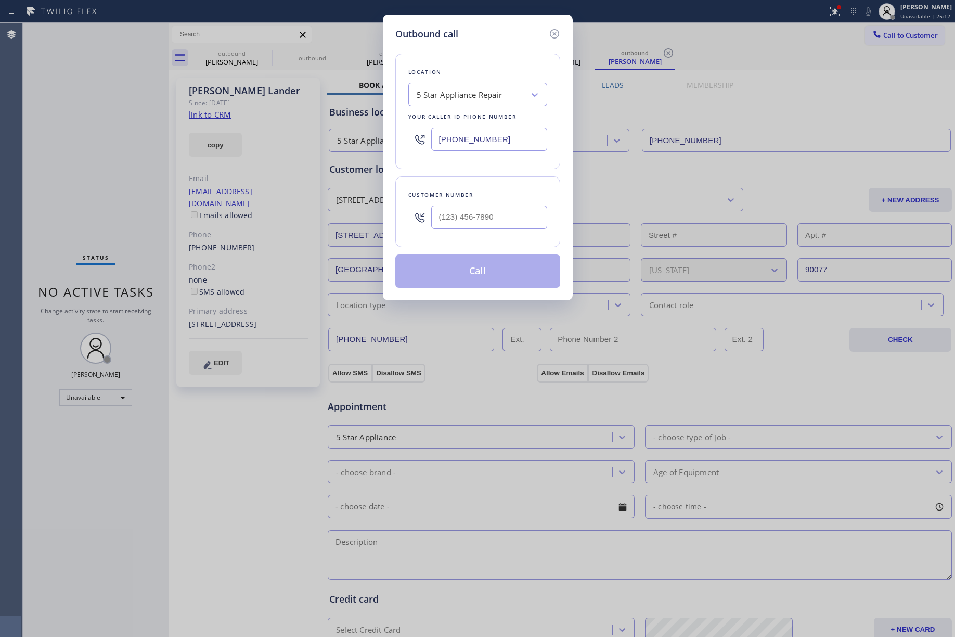
type input "(305) 753-0563"
click at [466, 279] on button "Call" at bounding box center [478, 270] width 165 height 33
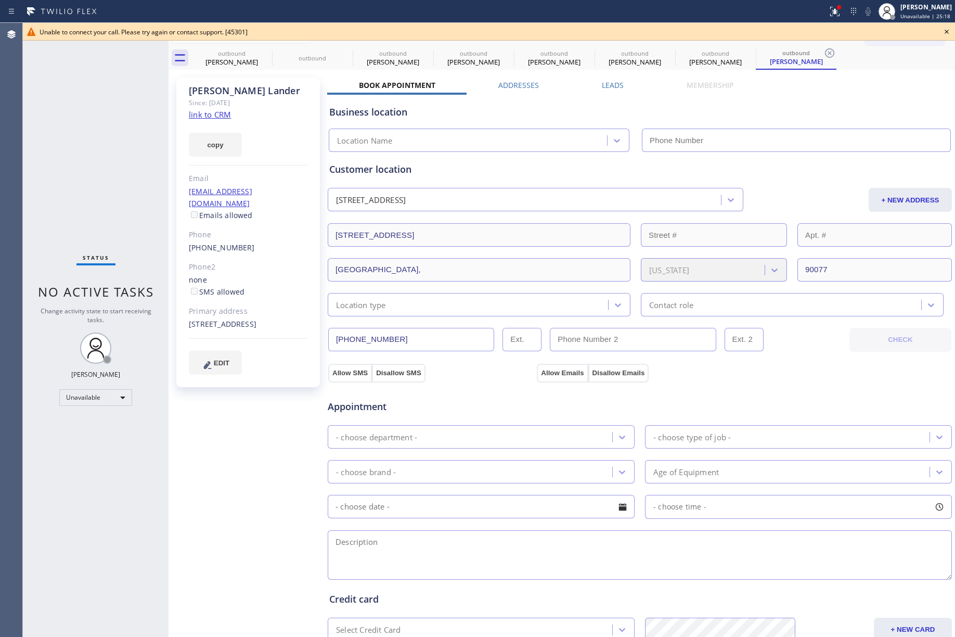
type input "[PHONE_NUMBER]"
drag, startPoint x: 947, startPoint y: 30, endPoint x: 890, endPoint y: 32, distance: 57.3
click at [943, 30] on icon at bounding box center [947, 32] width 12 height 12
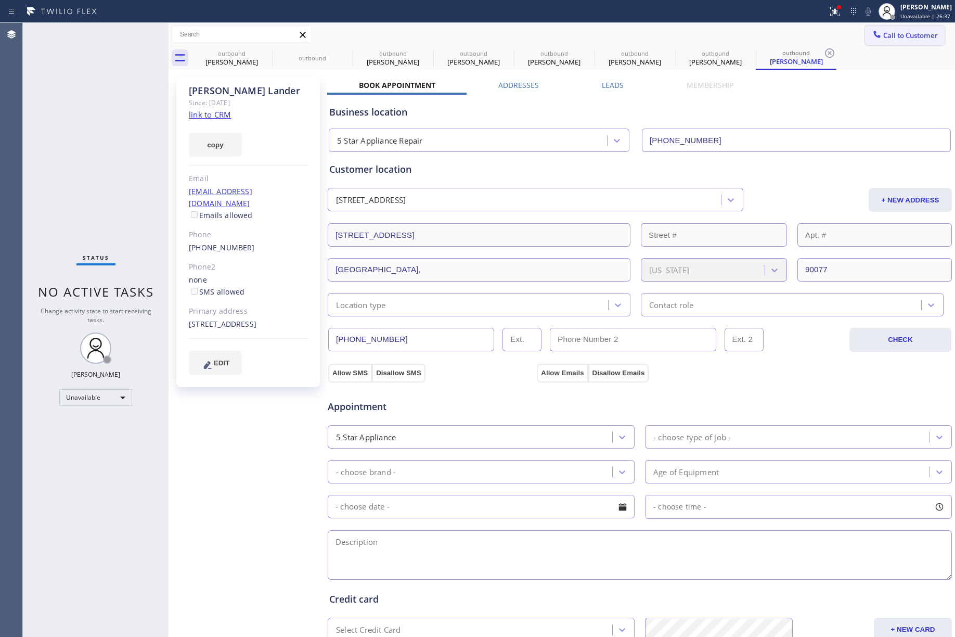
click at [890, 32] on span "Call to Customer" at bounding box center [911, 35] width 55 height 9
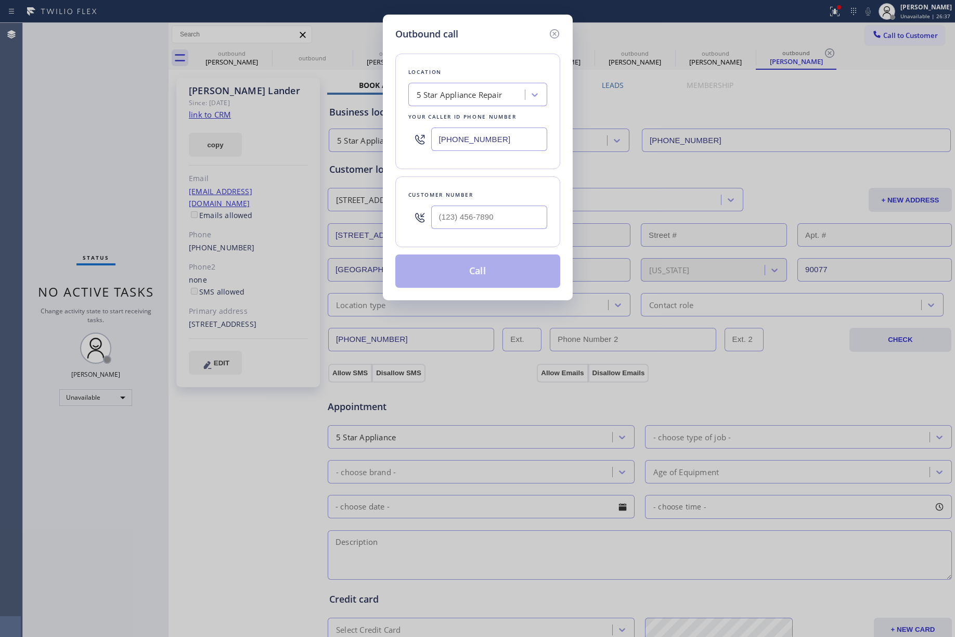
click at [473, 232] on div at bounding box center [489, 217] width 116 height 34
click at [475, 227] on input "(___) ___-____" at bounding box center [489, 217] width 116 height 23
paste input "510) 303-5450"
type input "(510) 303-5450"
click at [517, 267] on button "Call" at bounding box center [478, 270] width 165 height 33
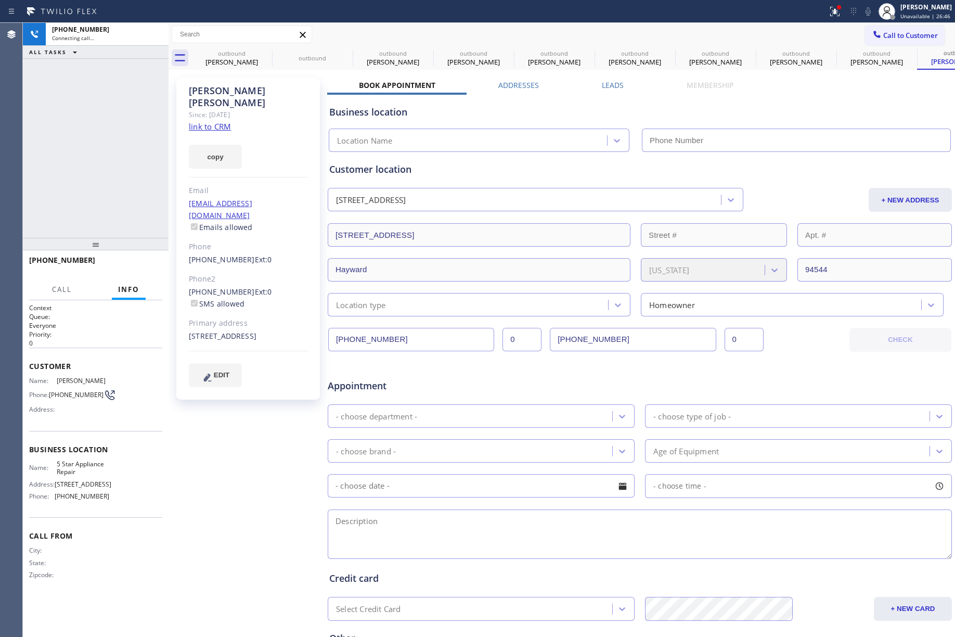
click at [207, 121] on link "link to CRM" at bounding box center [210, 126] width 42 height 10
type input "[PHONE_NUMBER]"
click at [152, 27] on button at bounding box center [155, 34] width 15 height 15
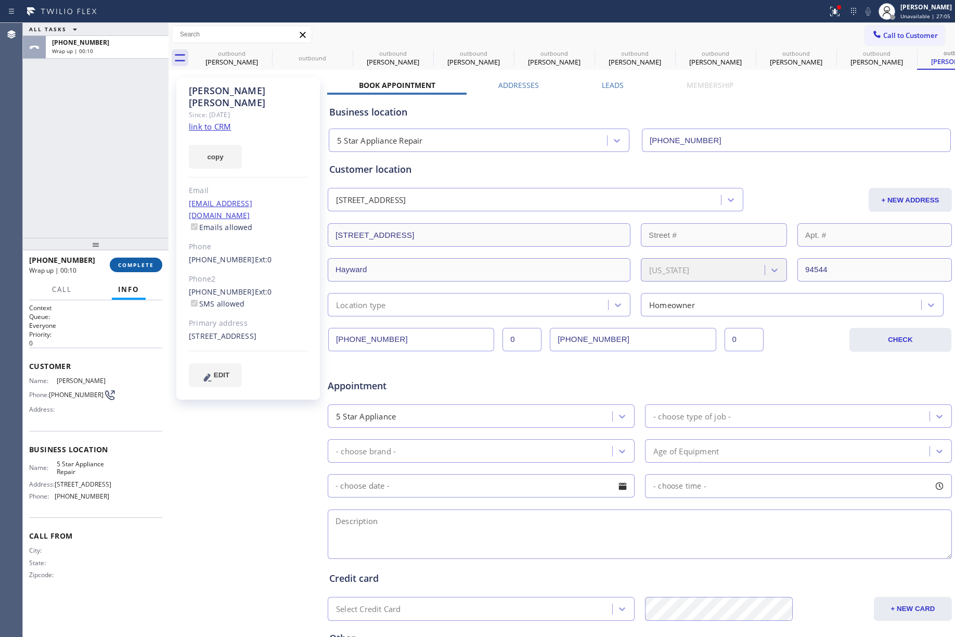
drag, startPoint x: 141, startPoint y: 261, endPoint x: 140, endPoint y: 246, distance: 14.6
click at [141, 260] on button "COMPLETE" at bounding box center [136, 265] width 53 height 15
click at [123, 195] on div "ALL TASKS ALL TASKS ACTIVE TASKS TASKS IN WRAP UP +15103035450 Wrap up | 00:10" at bounding box center [96, 130] width 146 height 215
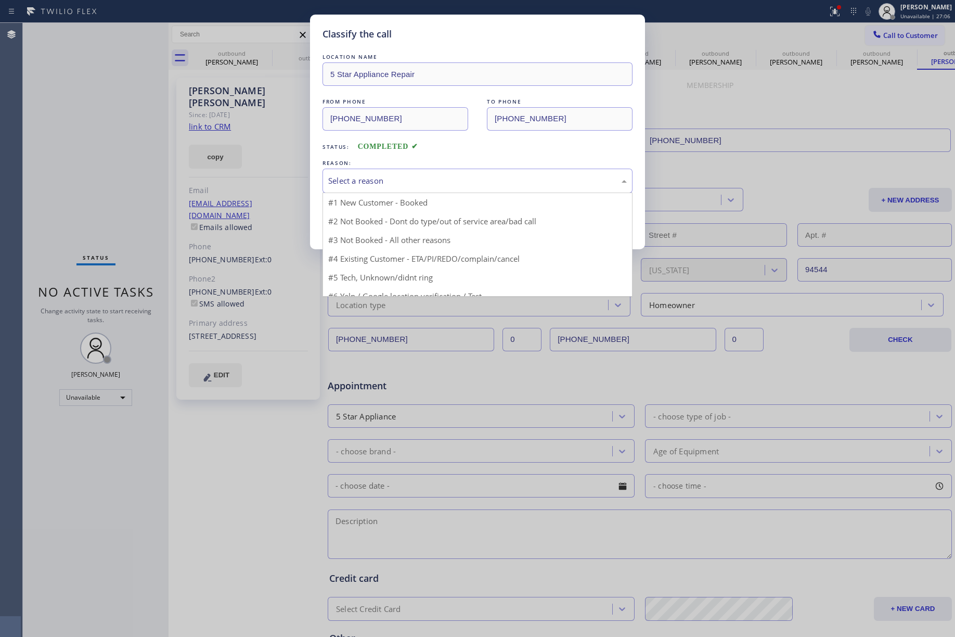
click at [404, 179] on div "Select a reason" at bounding box center [477, 181] width 299 height 12
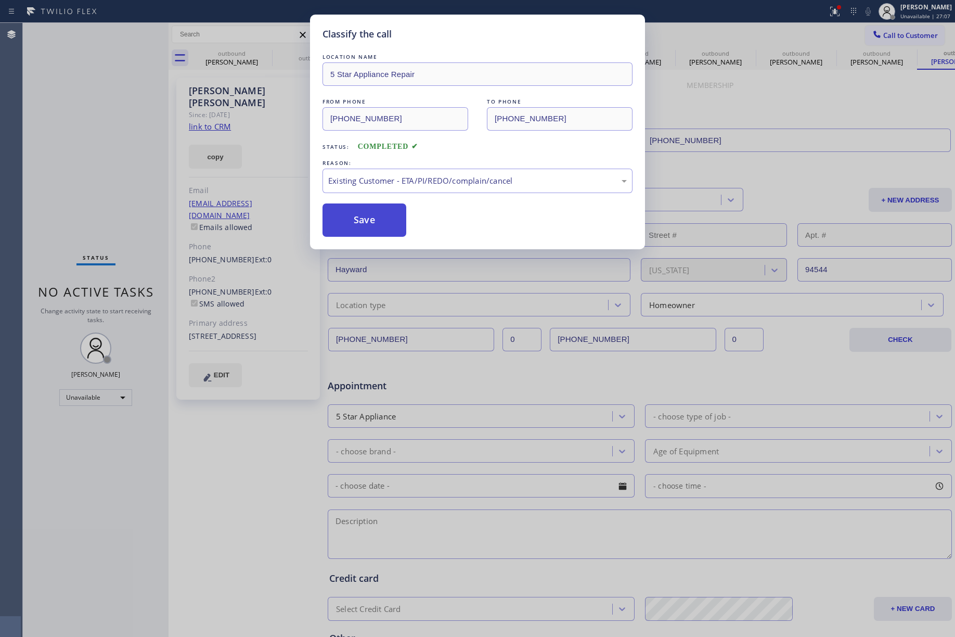
click at [369, 223] on button "Save" at bounding box center [365, 219] width 84 height 33
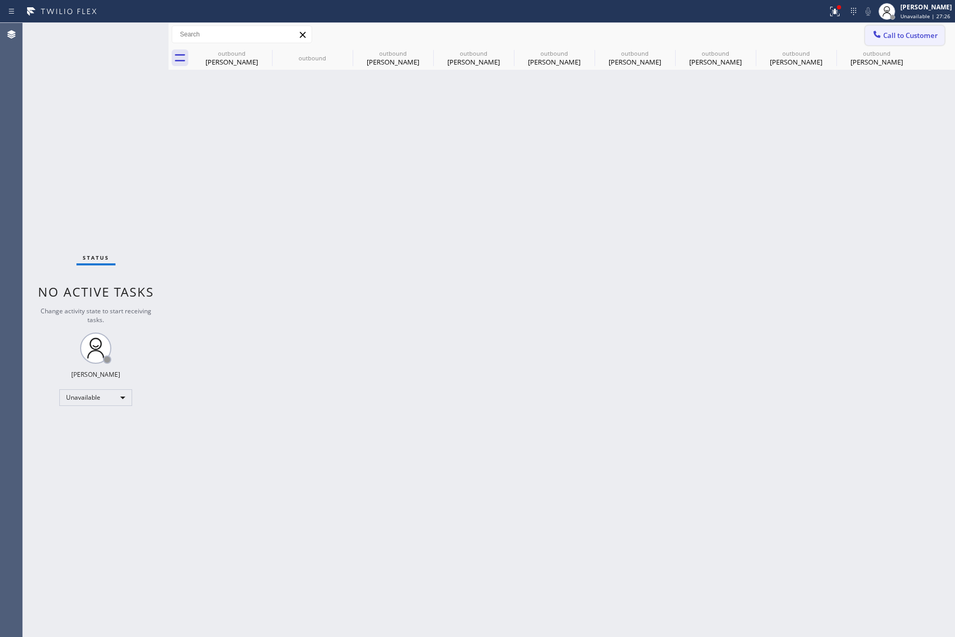
click at [894, 35] on span "Call to Customer" at bounding box center [911, 35] width 55 height 9
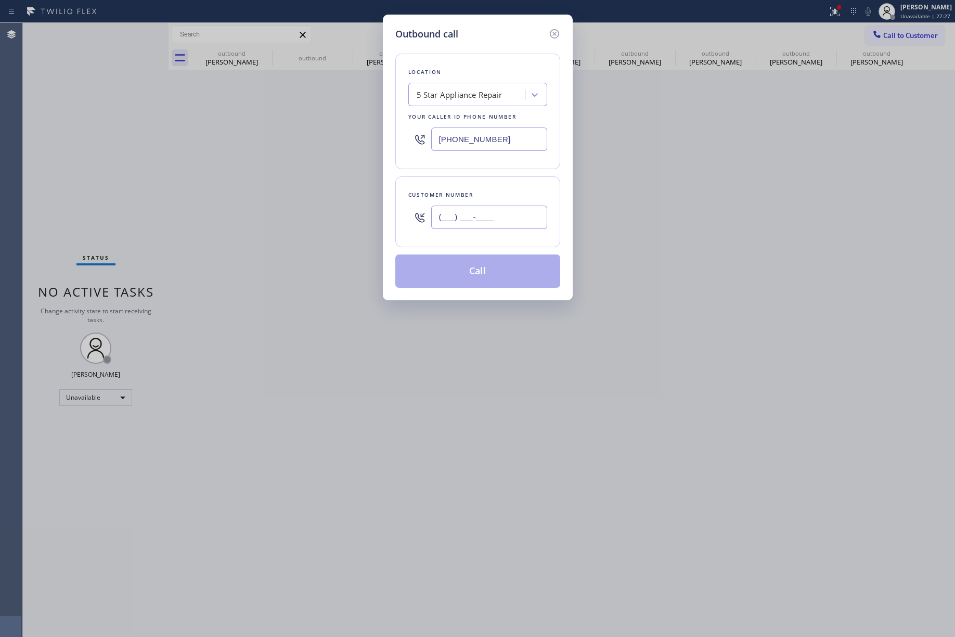
click at [486, 213] on input "(___) ___-____" at bounding box center [489, 217] width 116 height 23
paste input "954) 494-1117"
type input "(954) 494-1117"
click at [483, 189] on div "Customer number (954) 494-1117" at bounding box center [478, 211] width 165 height 71
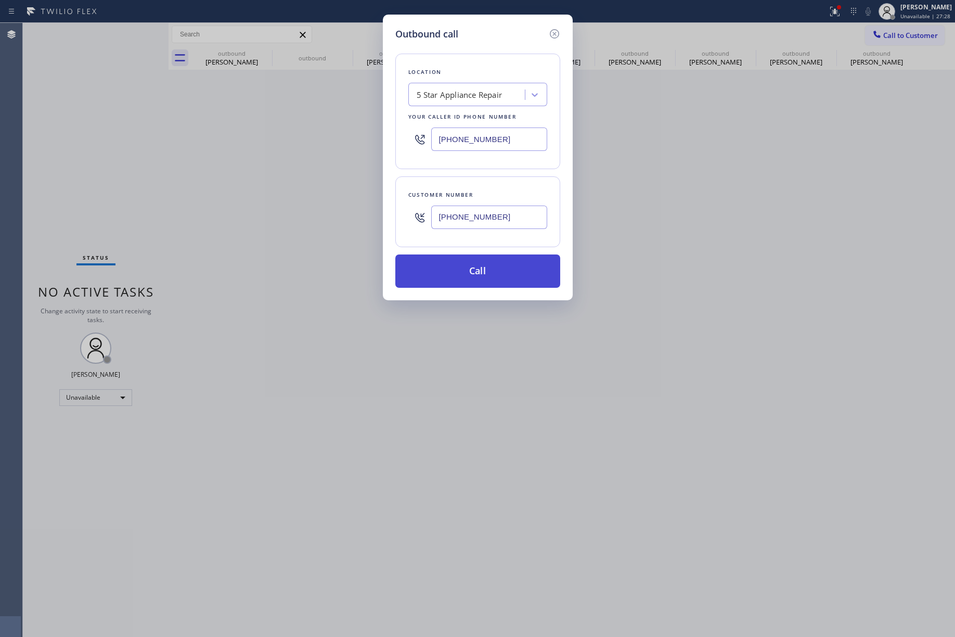
click at [479, 279] on button "Call" at bounding box center [478, 270] width 165 height 33
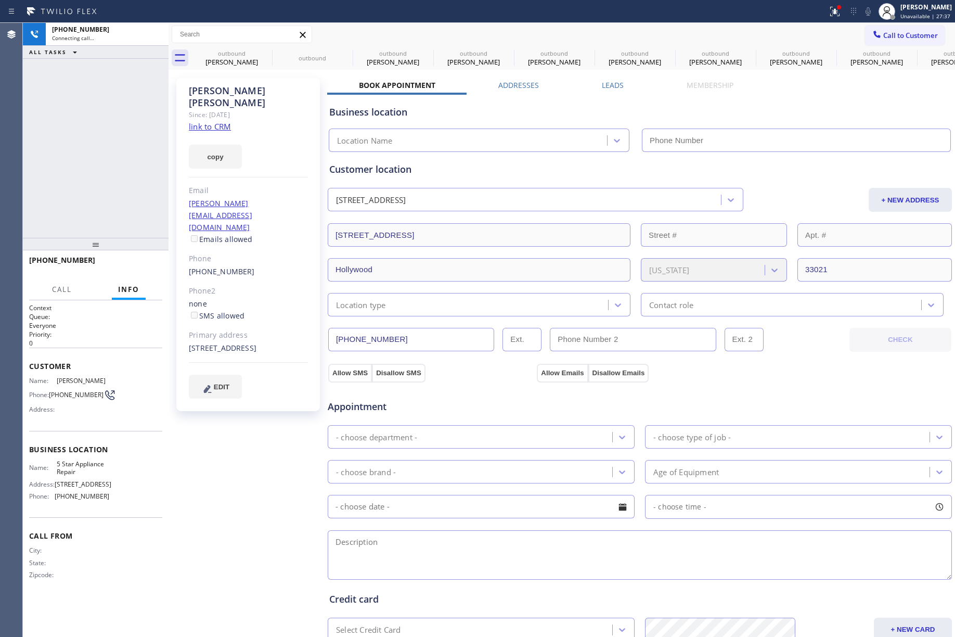
drag, startPoint x: 555, startPoint y: 28, endPoint x: 143, endPoint y: 65, distance: 413.8
click at [555, 28] on div "Call to Customer Outbound call Location 5 Star Appliance Repair Your caller id …" at bounding box center [562, 35] width 787 height 18
type input "[PHONE_NUMBER]"
click at [152, 33] on div "+19544941117 Connecting call…" at bounding box center [96, 34] width 146 height 23
click at [157, 33] on icon at bounding box center [155, 34] width 12 height 12
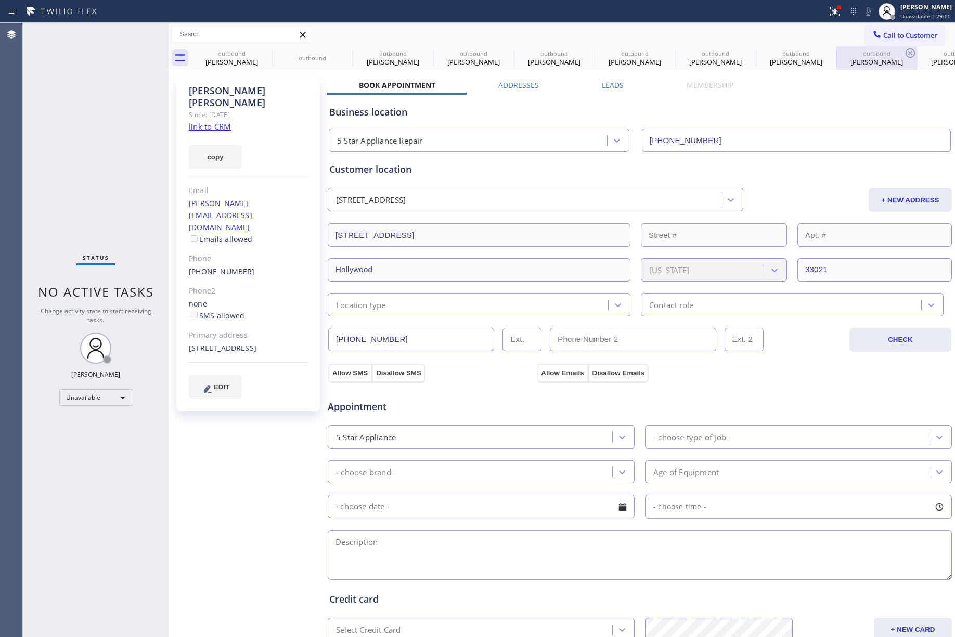
click at [891, 46] on div "outbound Lourdes Rabara" at bounding box center [877, 57] width 79 height 23
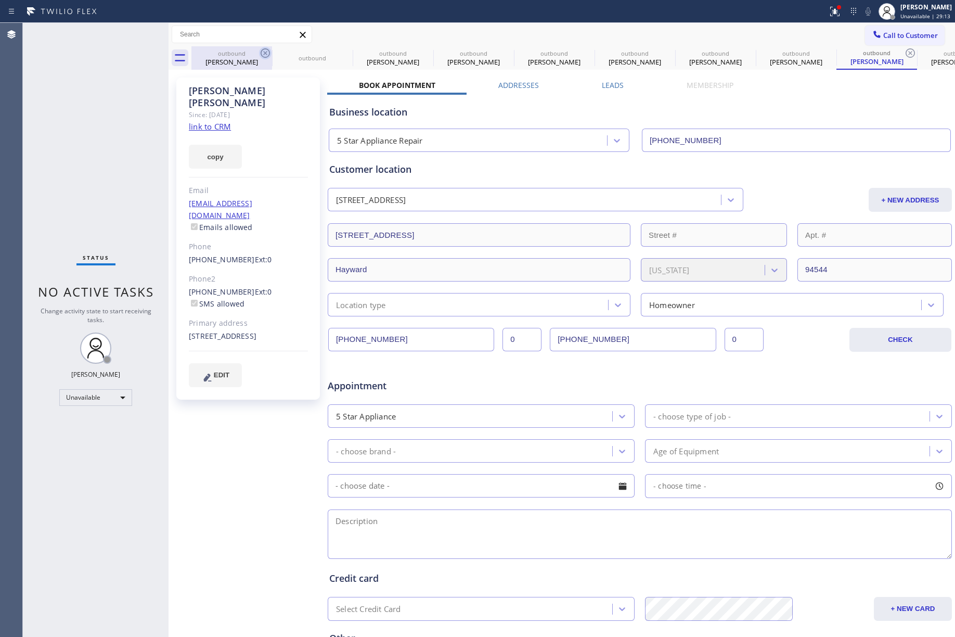
click at [269, 50] on icon at bounding box center [265, 52] width 9 height 9
click at [0, 0] on icon at bounding box center [0, 0] width 0 height 0
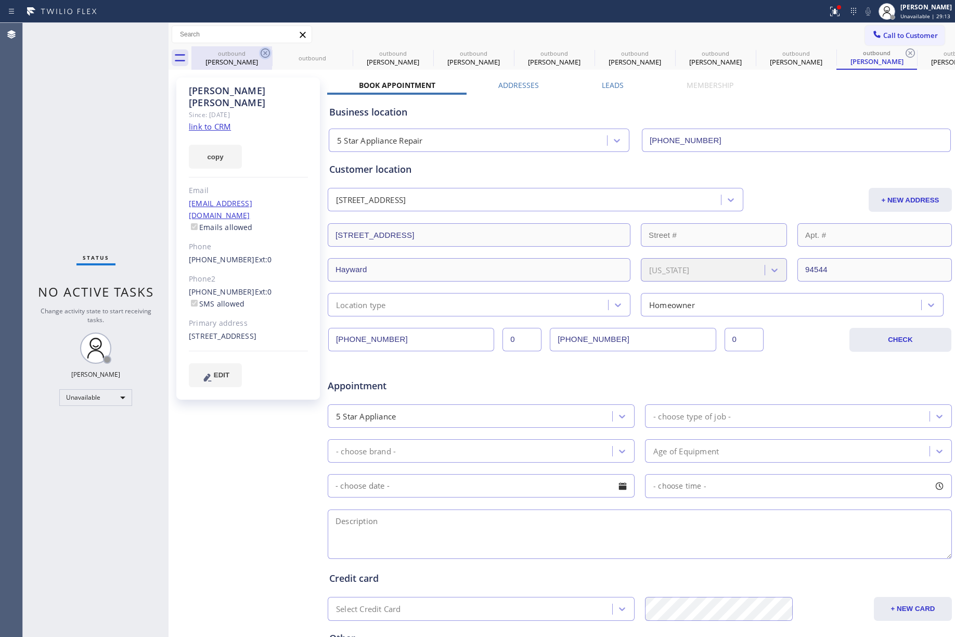
click at [0, 0] on icon at bounding box center [0, 0] width 0 height 0
click at [906, 50] on icon at bounding box center [910, 52] width 9 height 9
click at [0, 0] on icon at bounding box center [0, 0] width 0 height 0
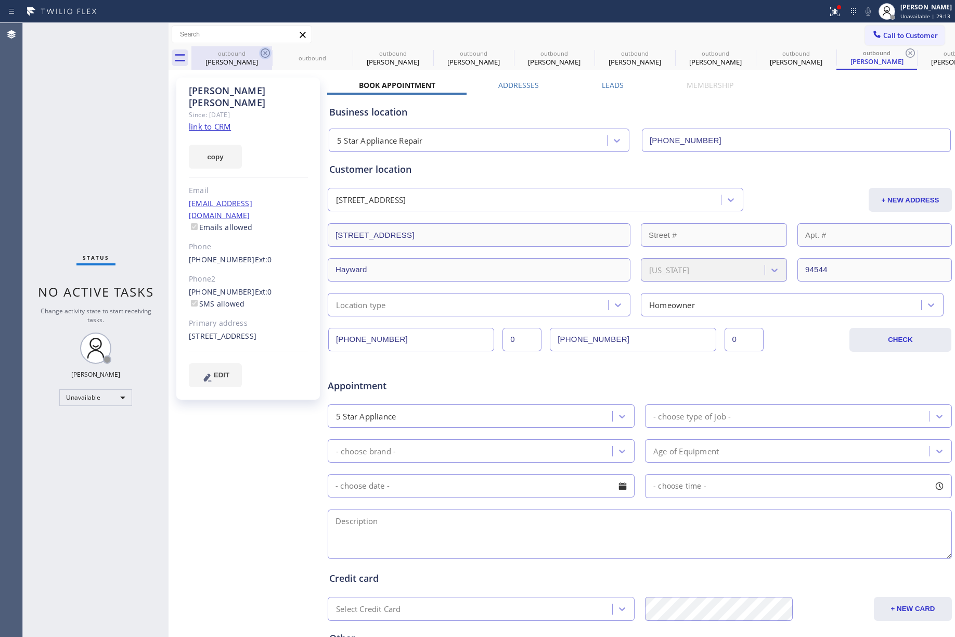
click at [0, 0] on icon at bounding box center [0, 0] width 0 height 0
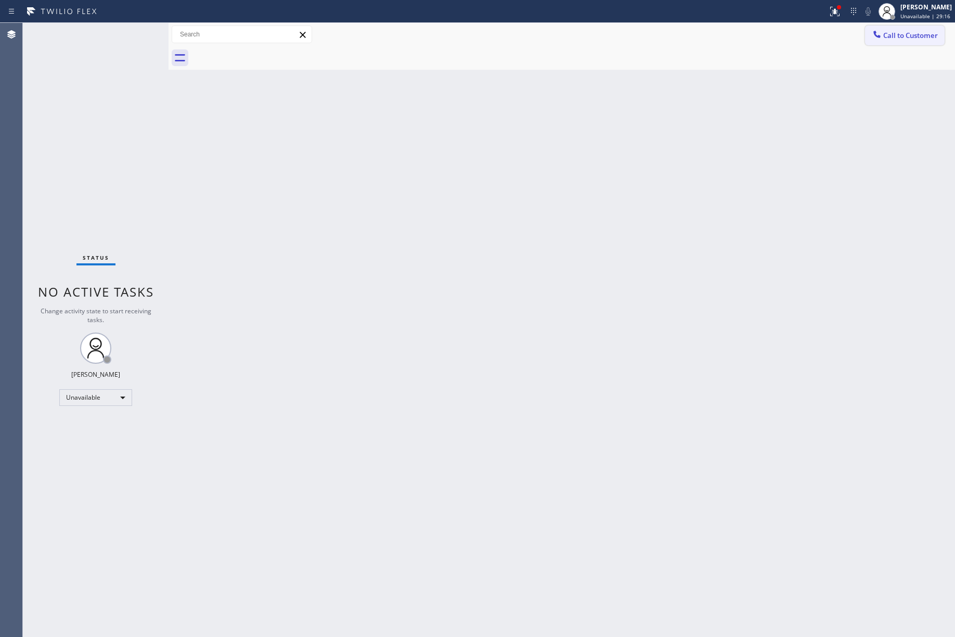
click at [904, 40] on span "Call to Customer" at bounding box center [911, 35] width 55 height 9
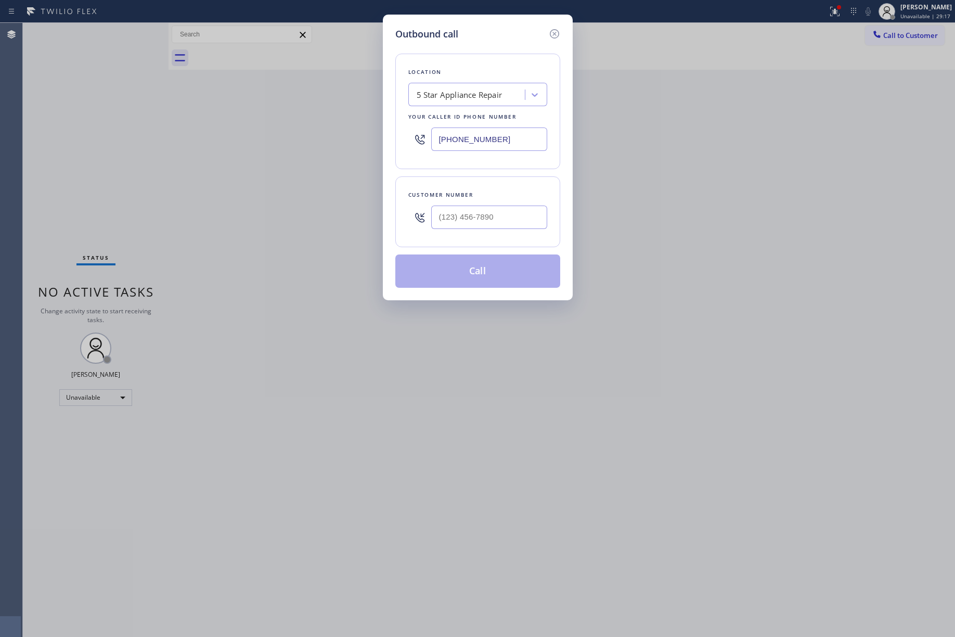
drag, startPoint x: 502, startPoint y: 146, endPoint x: 411, endPoint y: 144, distance: 90.6
click at [411, 144] on div "[PHONE_NUMBER]" at bounding box center [478, 139] width 139 height 34
paste input "424) 306-1757"
type input "(424) 306-1757"
click at [68, 144] on div "Outbound call Location HVAC Pros Torrance Your caller id phone number (424) 306…" at bounding box center [477, 318] width 955 height 637
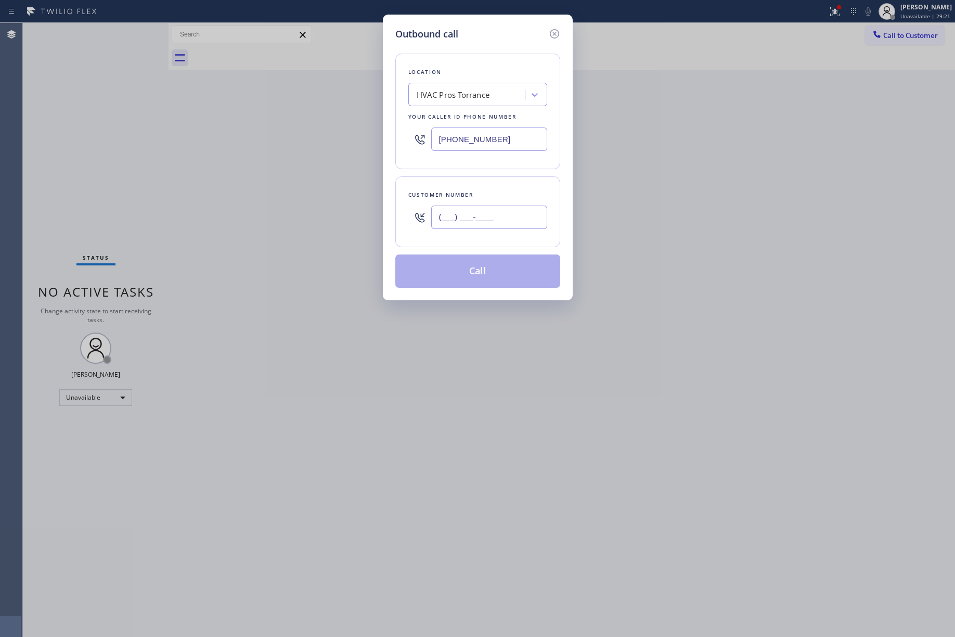
click at [475, 226] on input "(___) ___-____" at bounding box center [489, 217] width 116 height 23
paste input "310) 372-3222"
type input "(310) 372-3222"
click at [486, 183] on div "Customer number (310) 372-3222" at bounding box center [478, 211] width 165 height 71
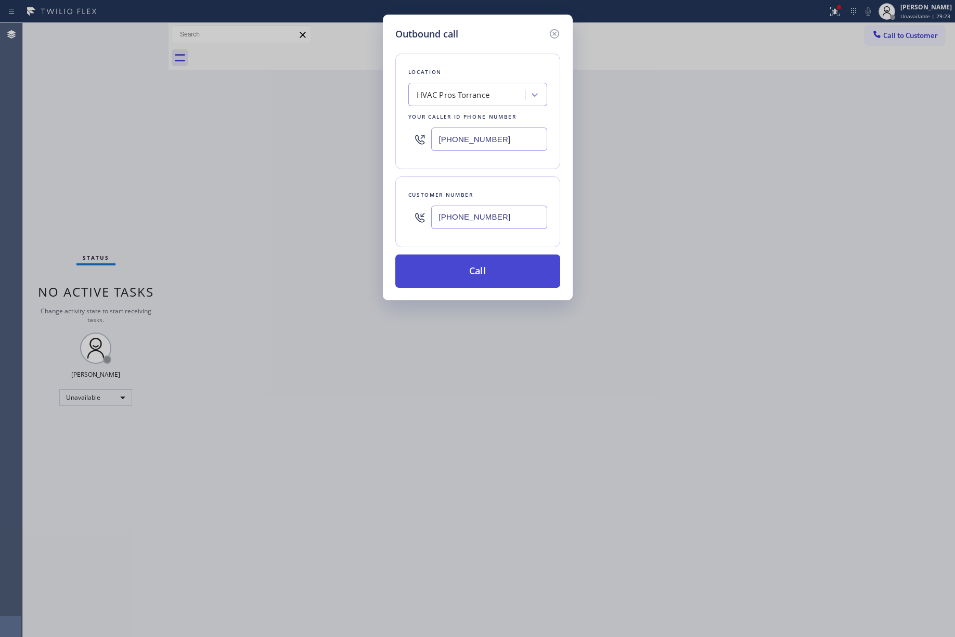
click at [515, 278] on button "Call" at bounding box center [478, 270] width 165 height 33
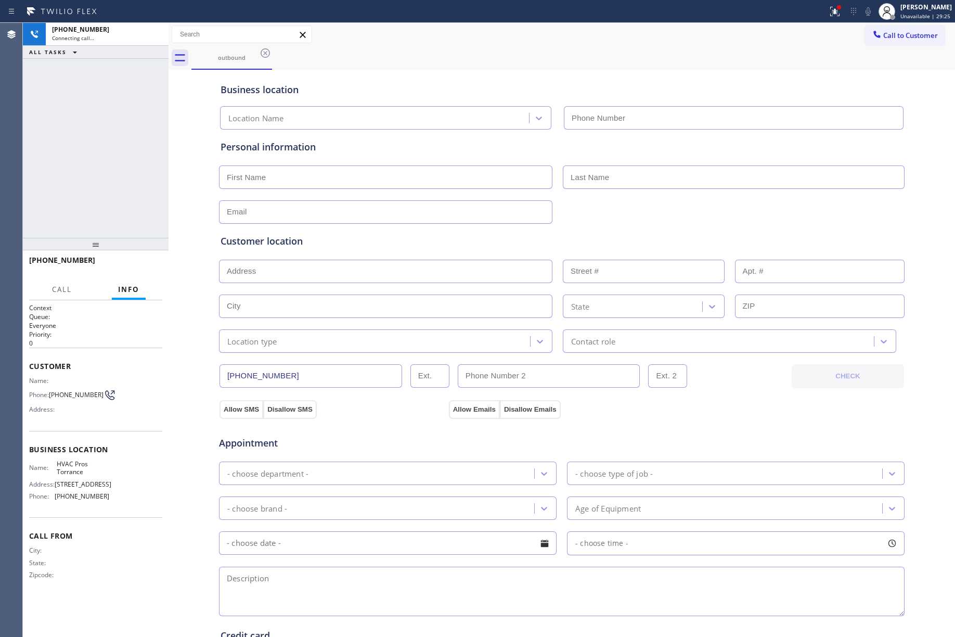
type input "(424) 306-1757"
click at [140, 262] on span "HANG UP" at bounding box center [138, 264] width 32 height 7
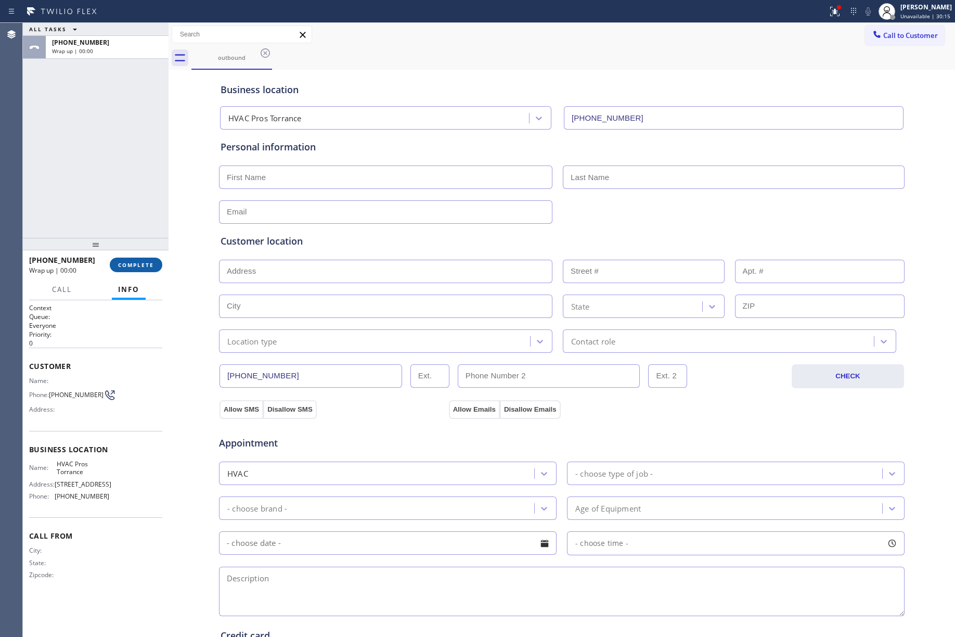
click at [132, 258] on button "COMPLETE" at bounding box center [136, 265] width 53 height 15
click at [108, 186] on div "ALL TASKS ALL TASKS ACTIVE TASKS TASKS IN WRAP UP +13103723222 Wrap up | 00:00" at bounding box center [96, 130] width 146 height 215
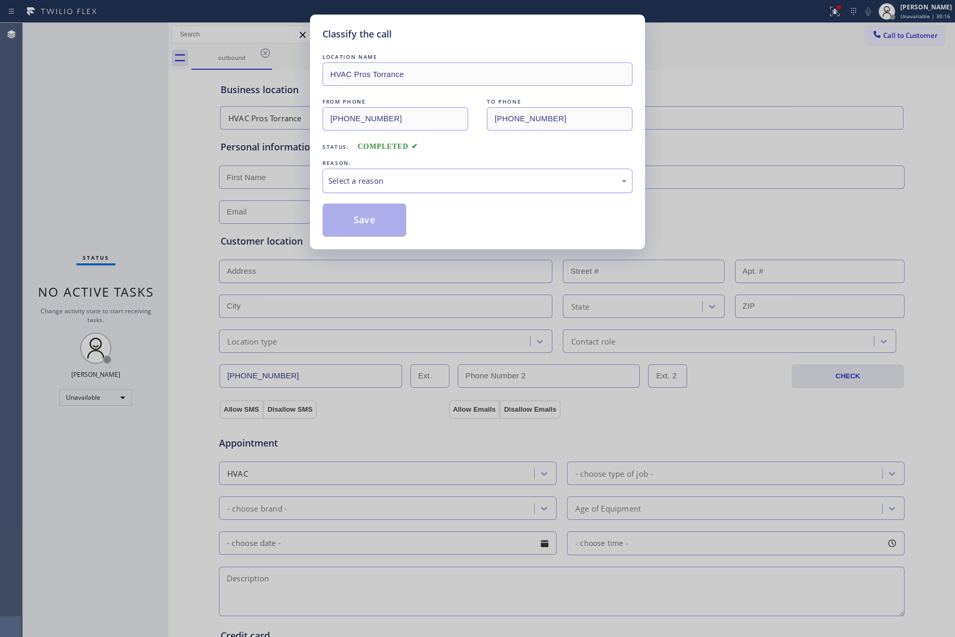
click at [375, 193] on div "Select a reason" at bounding box center [478, 181] width 310 height 24
click at [358, 226] on button "Save" at bounding box center [365, 219] width 84 height 33
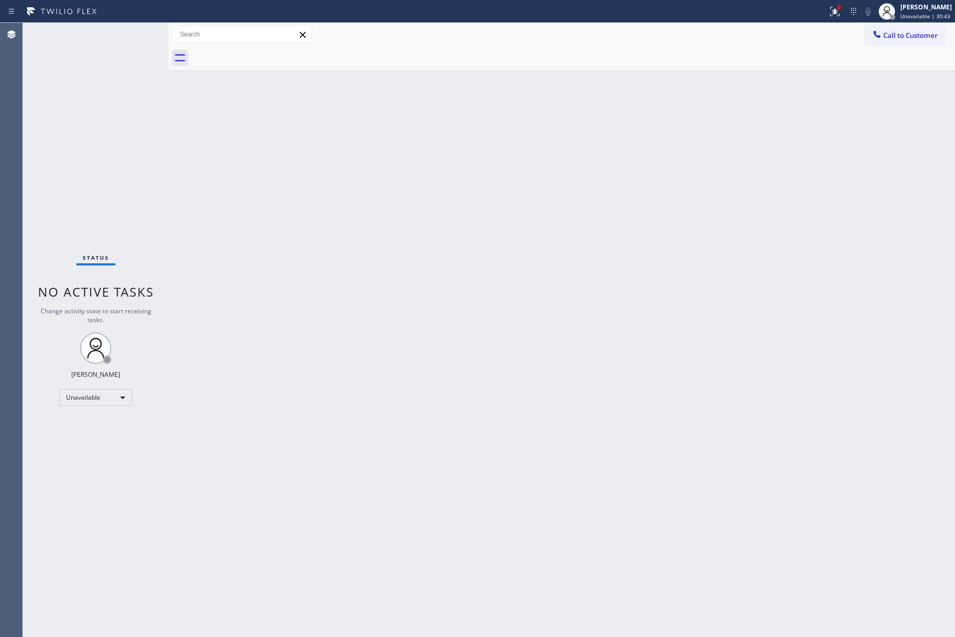
click at [128, 148] on div "Status No active tasks Change activity state to start receiving tasks. [PERSON_…" at bounding box center [96, 330] width 146 height 614
click at [931, 33] on span "Call to Customer" at bounding box center [911, 35] width 55 height 9
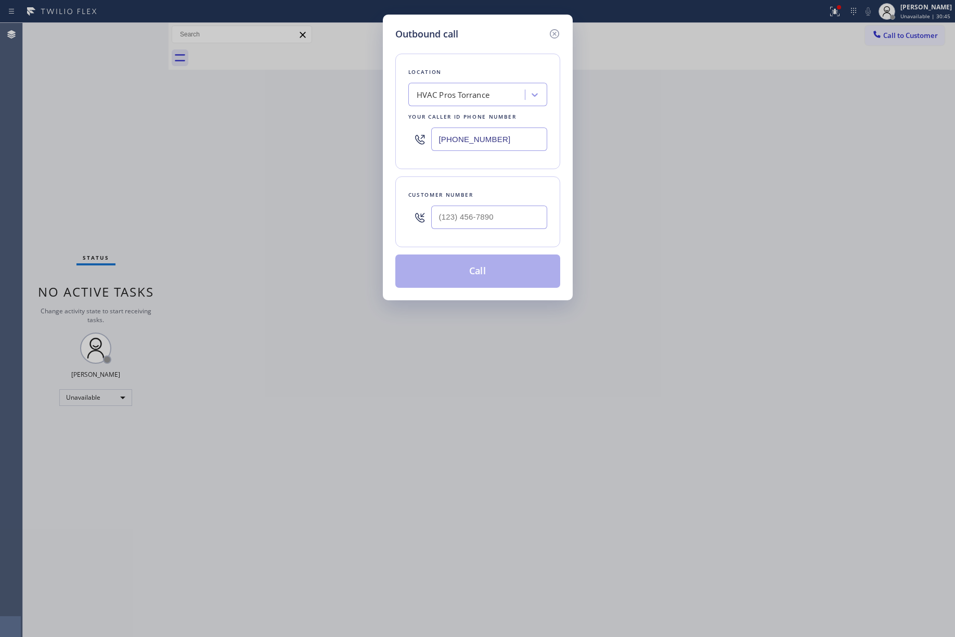
click at [455, 205] on div at bounding box center [489, 217] width 116 height 34
click at [495, 211] on input "(___) ___-____" at bounding box center [489, 217] width 116 height 23
paste input "325) 049-4092"
type input "(325) 049-4092"
drag, startPoint x: 504, startPoint y: 142, endPoint x: 384, endPoint y: 141, distance: 119.7
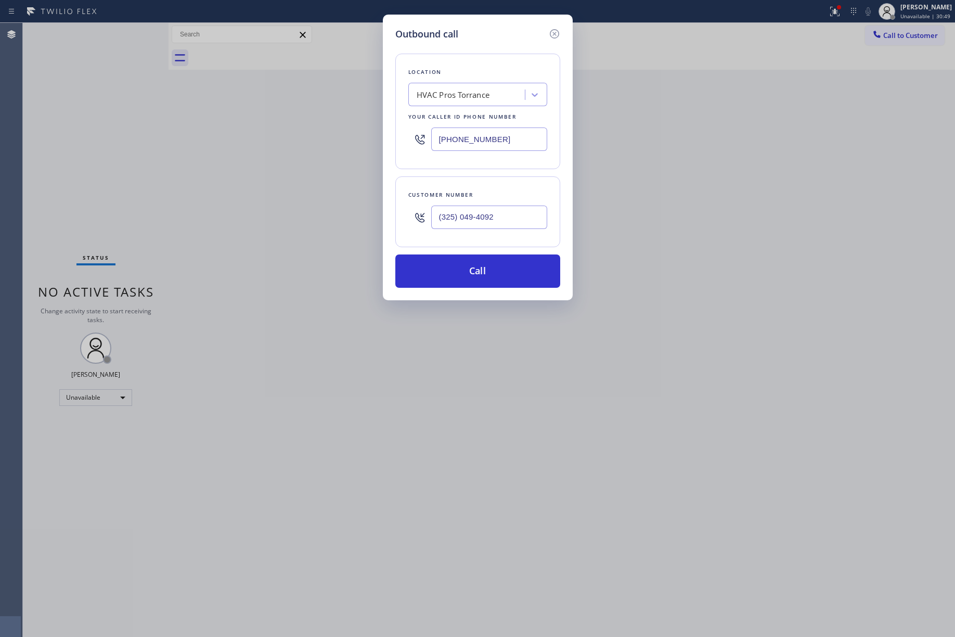
click at [384, 141] on div "Outbound call Location HVAC Pros Torrance Your caller id phone number (424) 306…" at bounding box center [478, 158] width 190 height 286
paste input "855) 731-4952"
type input "[PHONE_NUMBER]"
click at [449, 81] on div "Location HVAC Pros Torrance Your caller id phone number (855) 731-4952" at bounding box center [478, 112] width 165 height 116
click at [468, 263] on button "Call" at bounding box center [478, 270] width 165 height 33
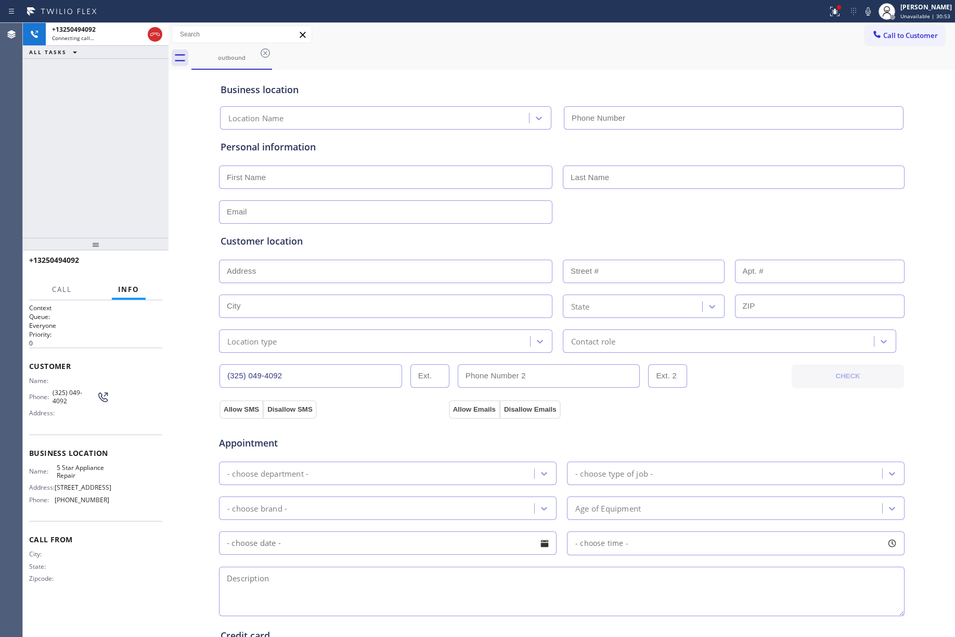
type input "[PHONE_NUMBER]"
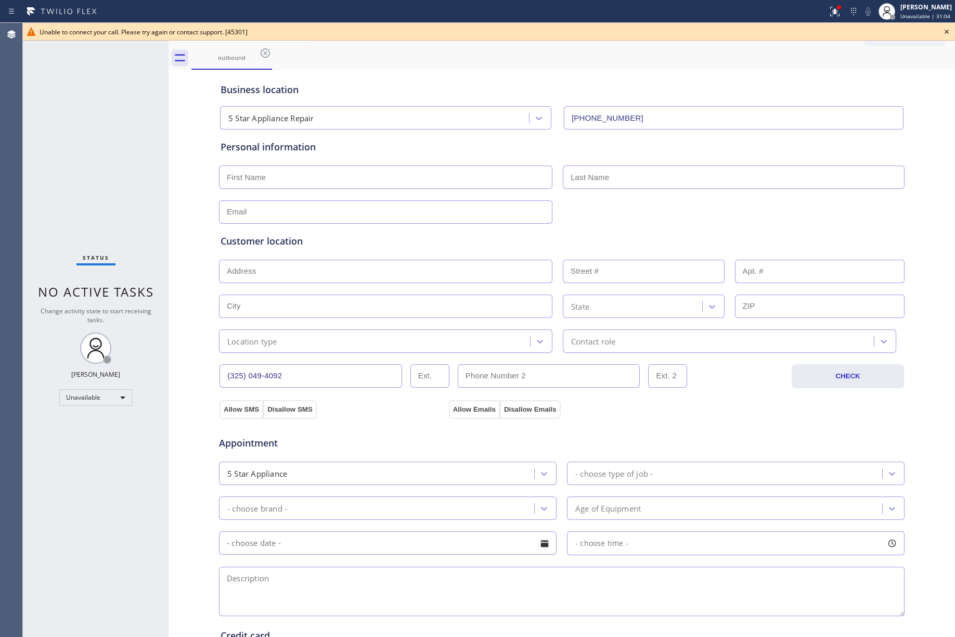
click at [94, 175] on div "Status No active tasks Change activity state to start receiving tasks. [PERSON_…" at bounding box center [96, 330] width 146 height 614
click at [947, 31] on icon at bounding box center [947, 32] width 12 height 12
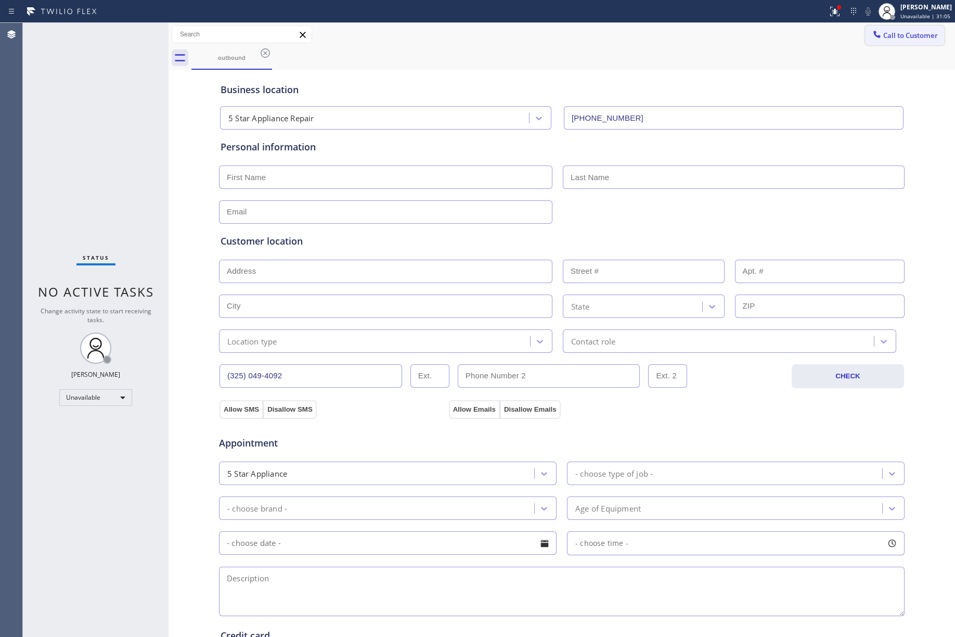
click at [915, 33] on span "Call to Customer" at bounding box center [911, 35] width 55 height 9
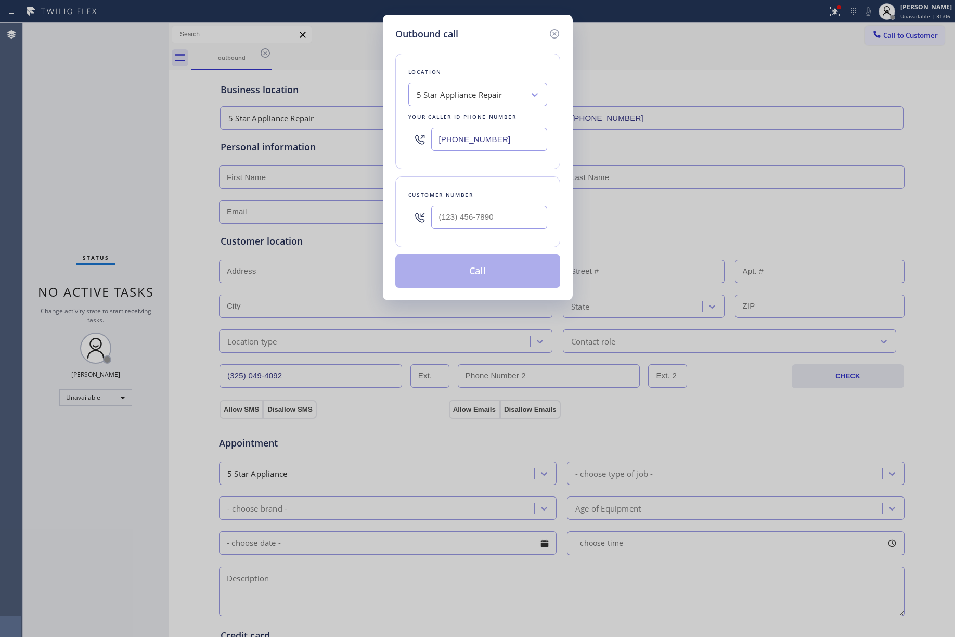
drag, startPoint x: 525, startPoint y: 139, endPoint x: 404, endPoint y: 139, distance: 120.7
click at [404, 139] on div "Location 5 Star Appliance Repair Your caller id phone number (855) 731-4952" at bounding box center [478, 112] width 165 height 116
paste input "05) 728-9087"
type input "(805) 728-9087"
click at [117, 151] on div "Outbound call Location Oxnard Appliance Repair Your caller id phone number (805…" at bounding box center [477, 318] width 955 height 637
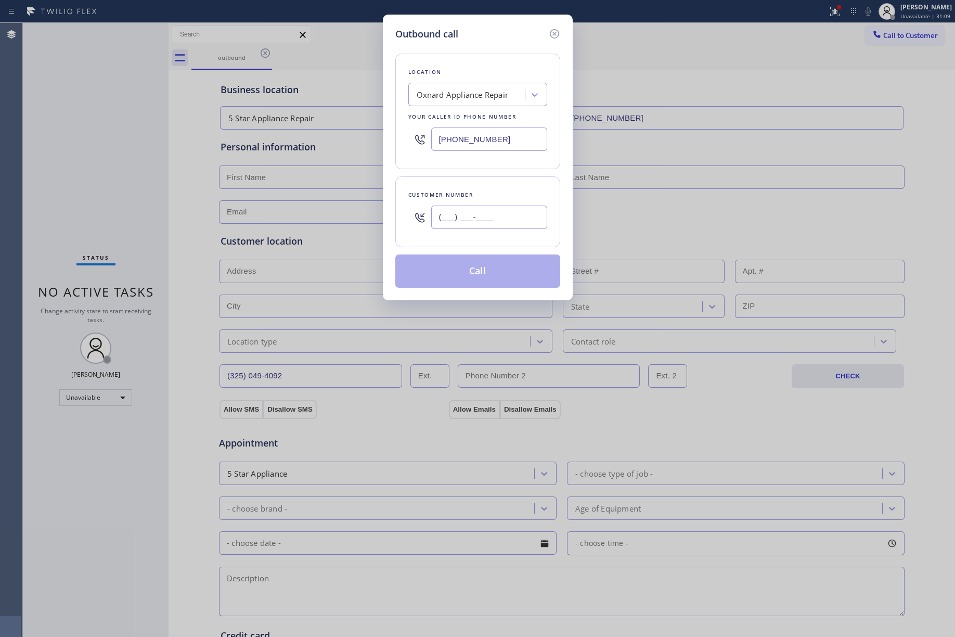
click at [489, 217] on input "(___) ___-____" at bounding box center [489, 217] width 116 height 23
paste input "310) 741-8714"
type input "(310) 741-8714"
click at [485, 194] on div "Customer number" at bounding box center [478, 194] width 139 height 11
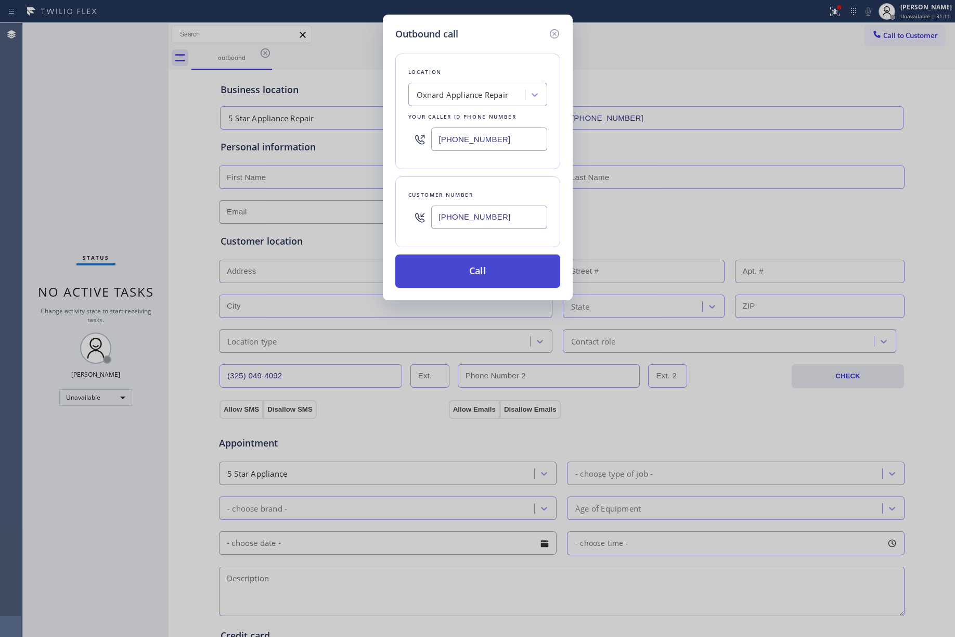
click at [498, 280] on button "Call" at bounding box center [478, 270] width 165 height 33
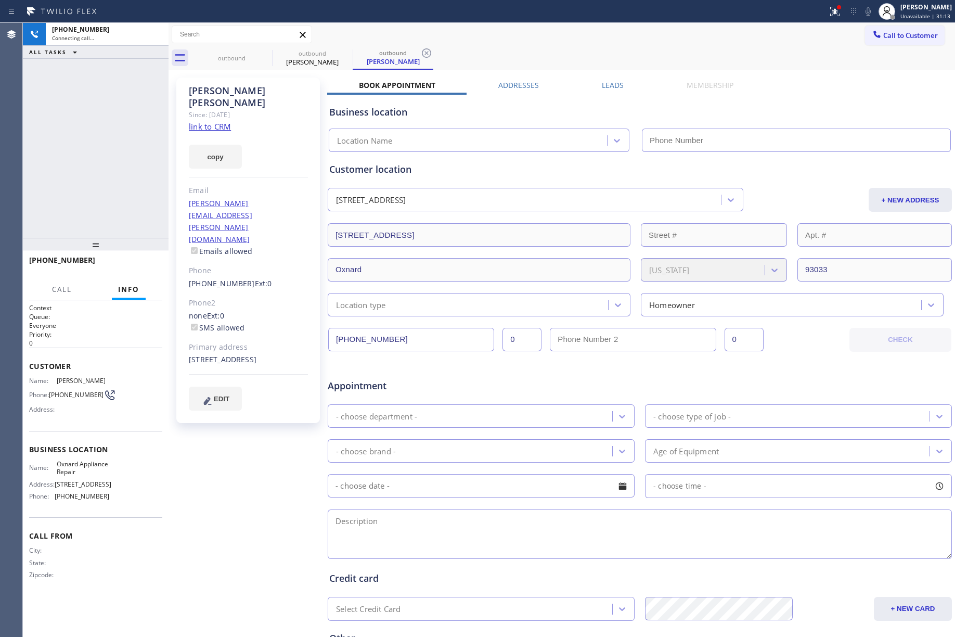
click at [207, 121] on link "link to CRM" at bounding box center [210, 126] width 42 height 10
type input "(805) 728-9087"
click at [156, 38] on icon at bounding box center [155, 34] width 12 height 12
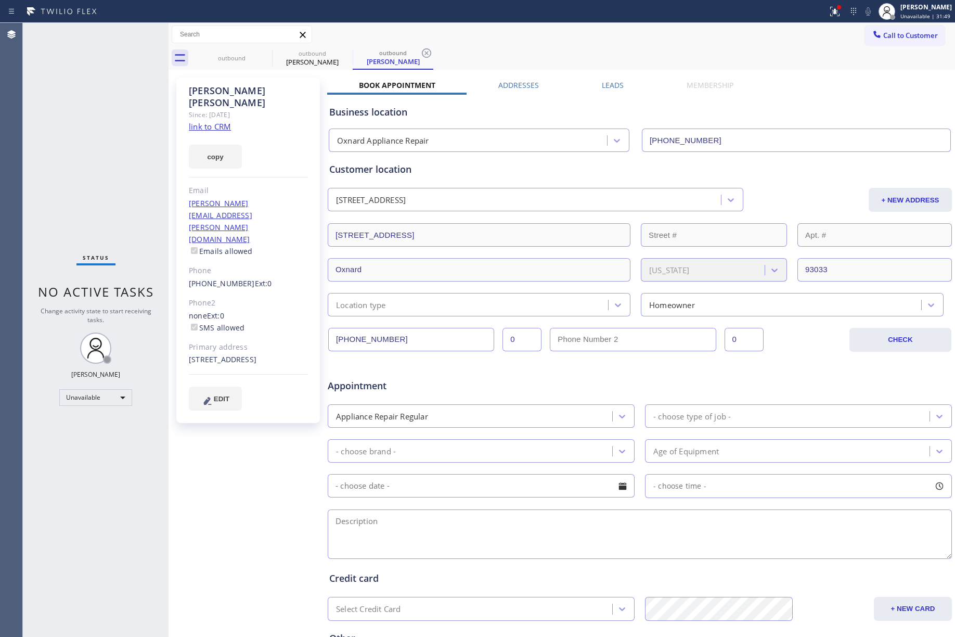
click at [40, 128] on div "Status No active tasks Change activity state to start receiving tasks. [PERSON_…" at bounding box center [96, 330] width 146 height 614
click at [875, 30] on button "Call to Customer" at bounding box center [905, 36] width 80 height 20
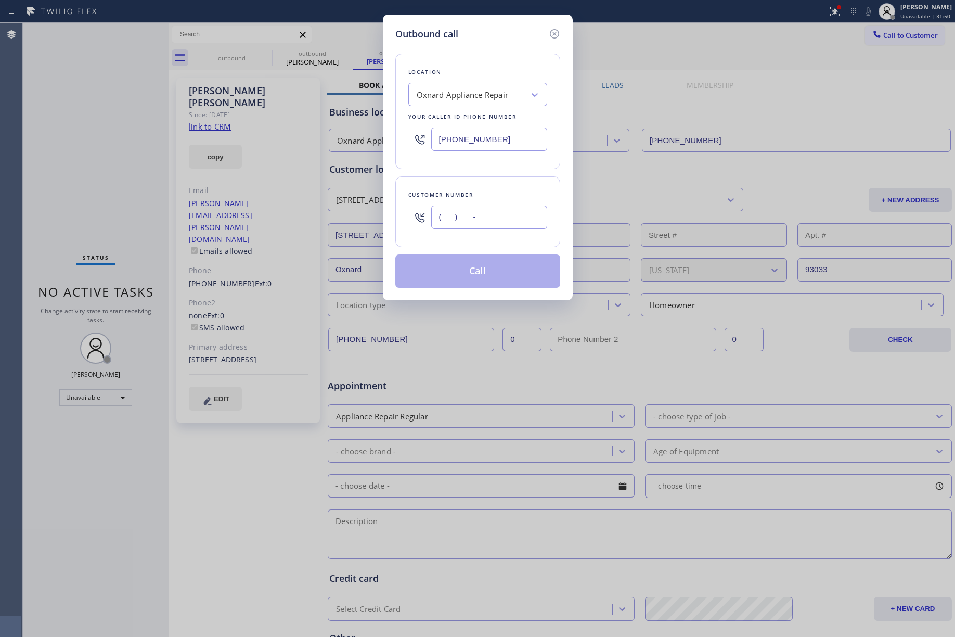
click at [496, 221] on input "(___) ___-____" at bounding box center [489, 217] width 116 height 23
paste input "310) 272-5050"
type input "(310) 272-5050"
click at [454, 98] on div "Oxnard Appliance Repair" at bounding box center [463, 95] width 92 height 12
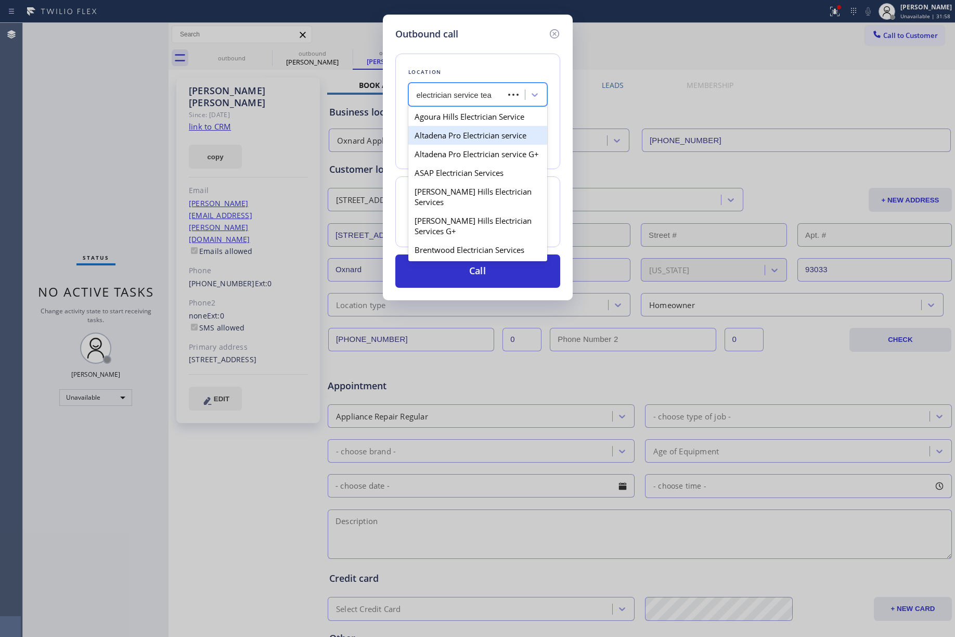
type input "electrician service team"
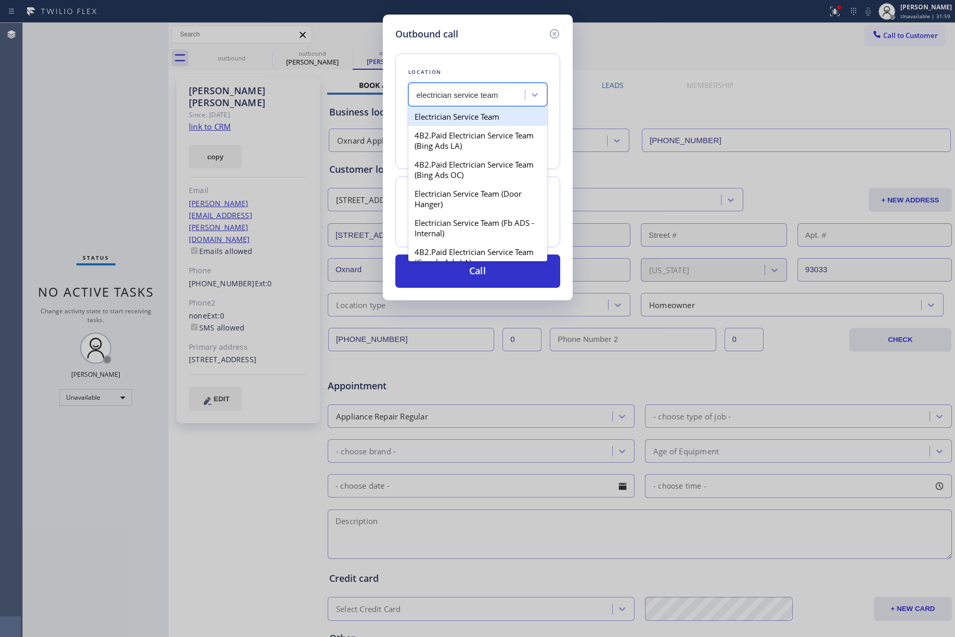
click at [465, 113] on div "Electrician Service Team" at bounding box center [478, 116] width 139 height 19
type input "(747) 529-9099"
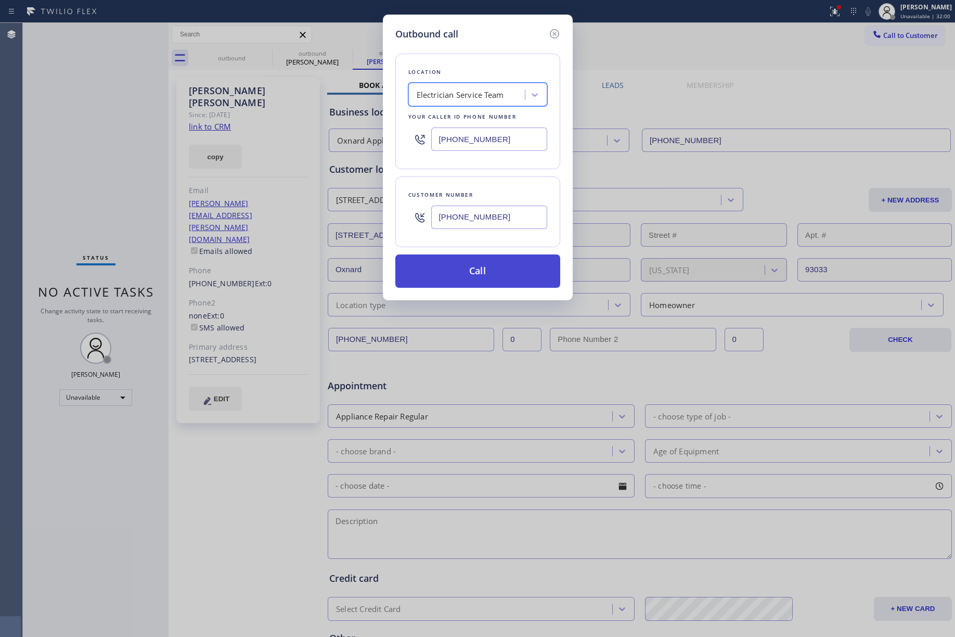
click at [505, 264] on button "Call" at bounding box center [478, 270] width 165 height 33
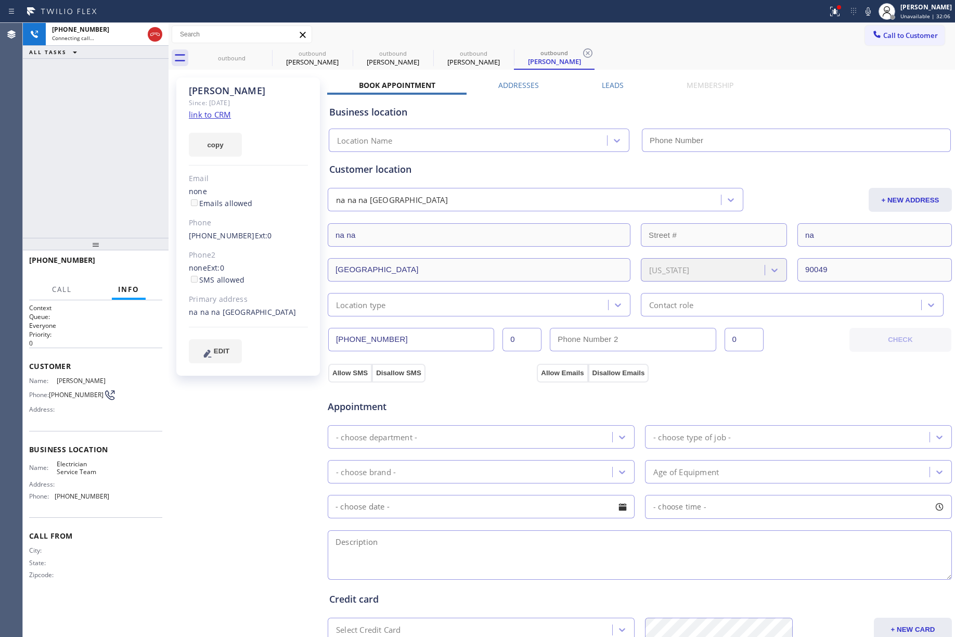
type input "(747) 529-9099"
drag, startPoint x: 130, startPoint y: 260, endPoint x: 112, endPoint y: 201, distance: 61.9
click at [130, 261] on button "HANG UP" at bounding box center [138, 265] width 48 height 15
click at [148, 263] on span "COMPLETE" at bounding box center [136, 264] width 36 height 7
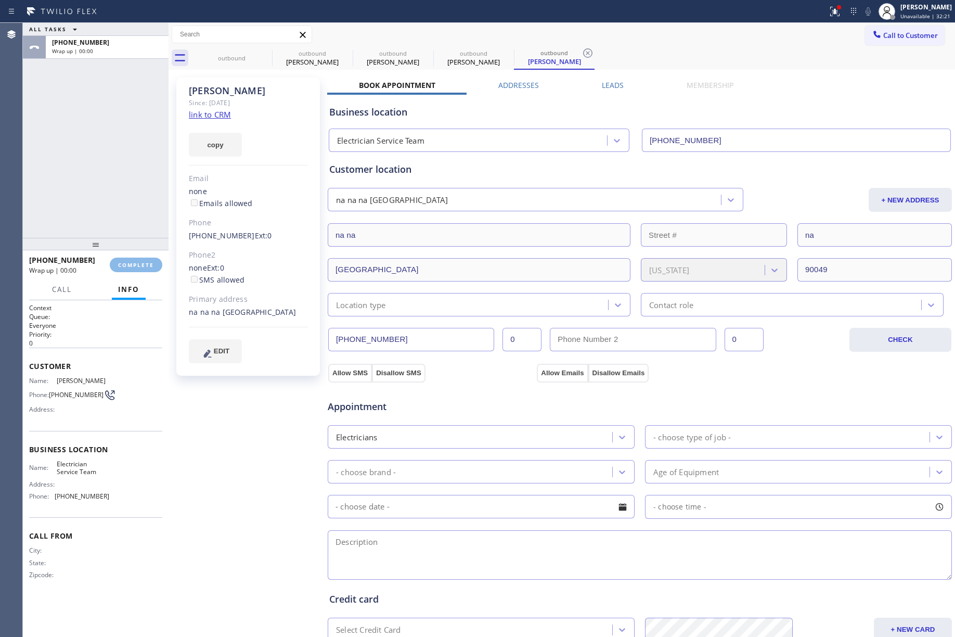
click at [110, 149] on div "ALL TASKS ALL TASKS ACTIVE TASKS TASKS IN WRAP UP +13102725050 Wrap up | 00:00" at bounding box center [96, 130] width 146 height 215
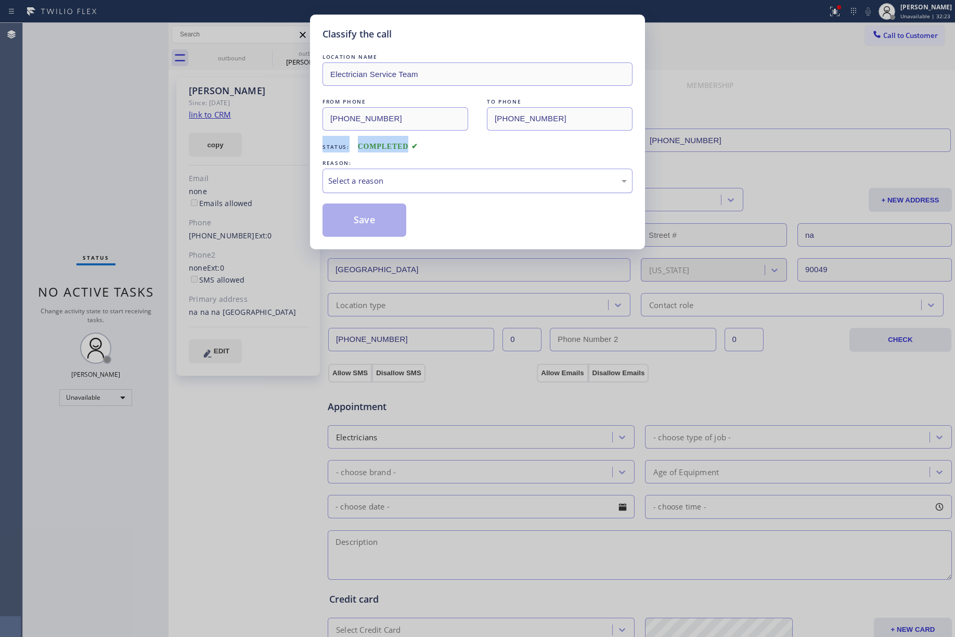
click at [396, 180] on div "Select a reason" at bounding box center [477, 181] width 299 height 12
click at [366, 229] on button "Save" at bounding box center [365, 219] width 84 height 33
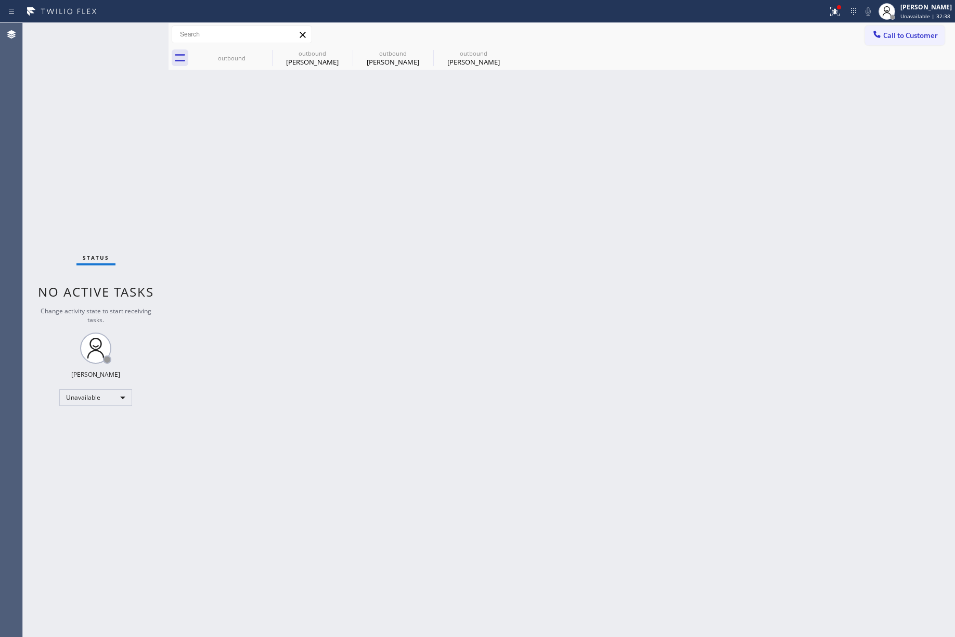
drag, startPoint x: 71, startPoint y: 144, endPoint x: 347, endPoint y: 7, distance: 307.4
click at [72, 144] on div "Status No active tasks Change activity state to start receiving tasks. [PERSON_…" at bounding box center [96, 330] width 146 height 614
click at [912, 33] on span "Call to Customer" at bounding box center [911, 35] width 55 height 9
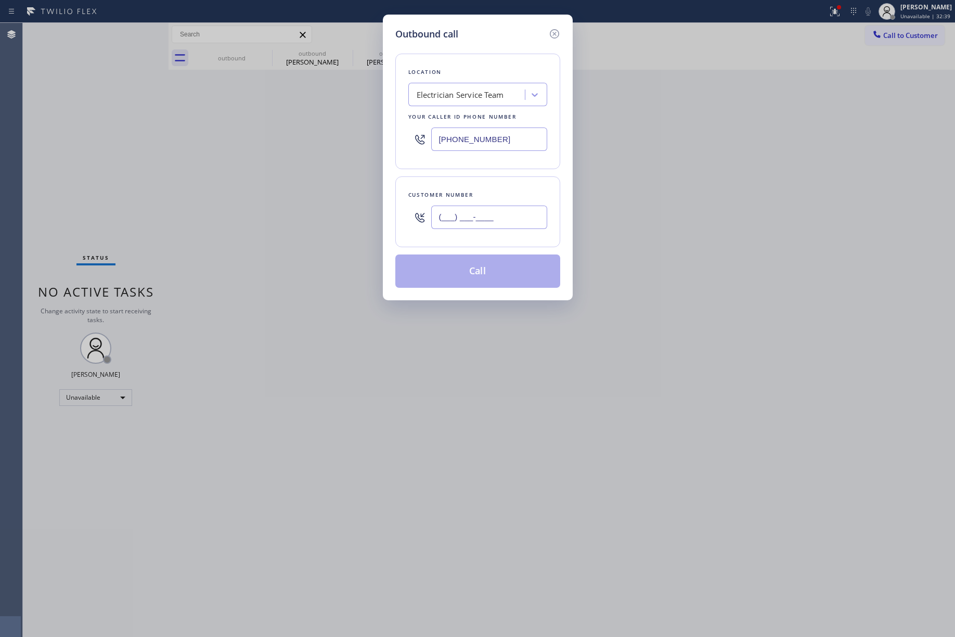
click at [505, 222] on input "(___) ___-____" at bounding box center [489, 217] width 116 height 23
paste input "786) 246-0575"
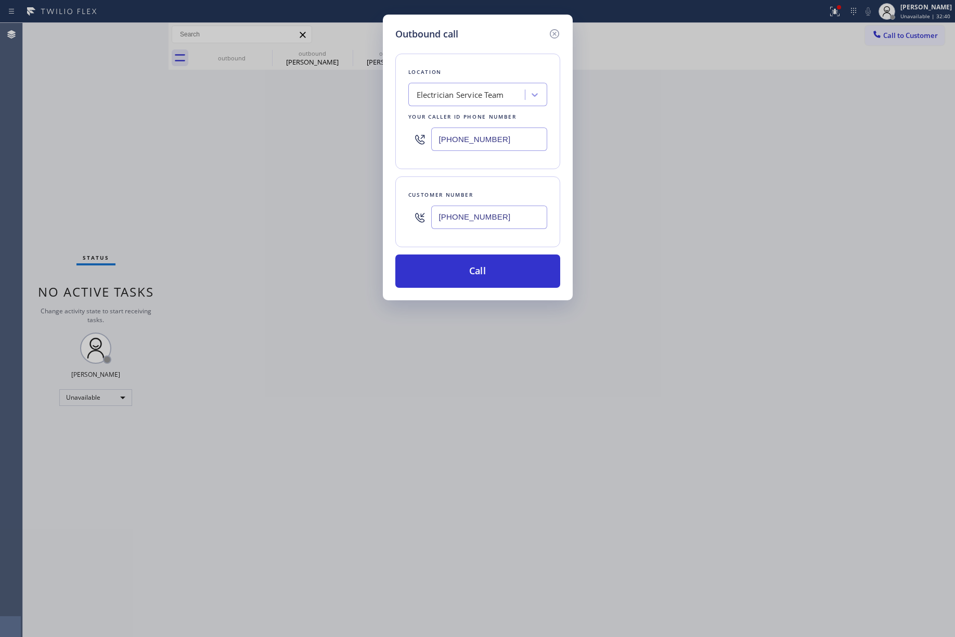
type input "(786) 246-0575"
drag, startPoint x: 492, startPoint y: 134, endPoint x: 421, endPoint y: 132, distance: 71.8
click at [421, 132] on div "(747) 529-9099" at bounding box center [478, 139] width 139 height 34
paste input "855) 731-4952"
type input "[PHONE_NUMBER]"
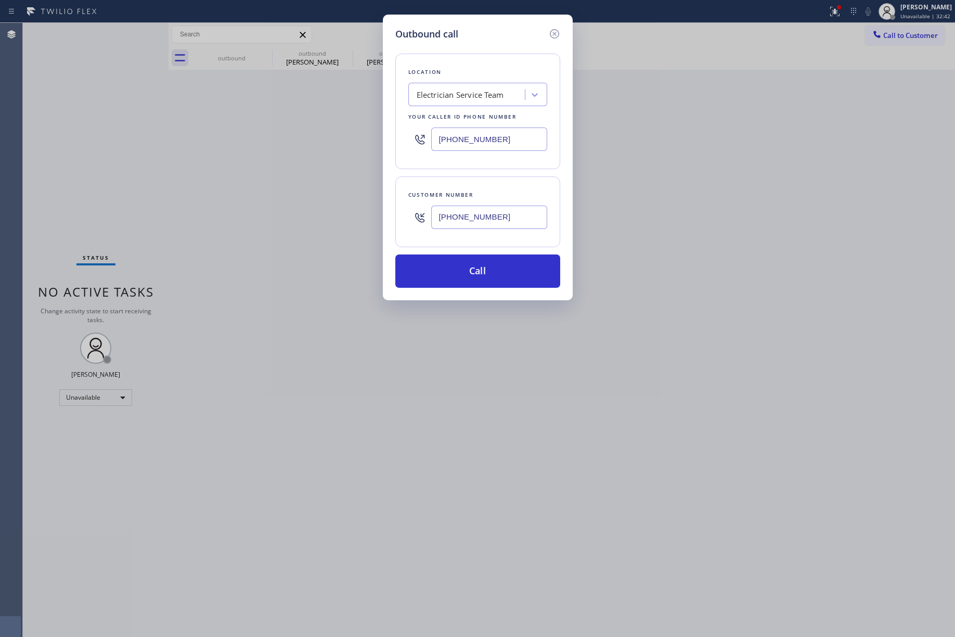
click at [458, 59] on div "Location Electrician Service Team Your caller id phone number (855) 731-4952" at bounding box center [478, 112] width 165 height 116
click at [476, 277] on button "Call" at bounding box center [478, 270] width 165 height 33
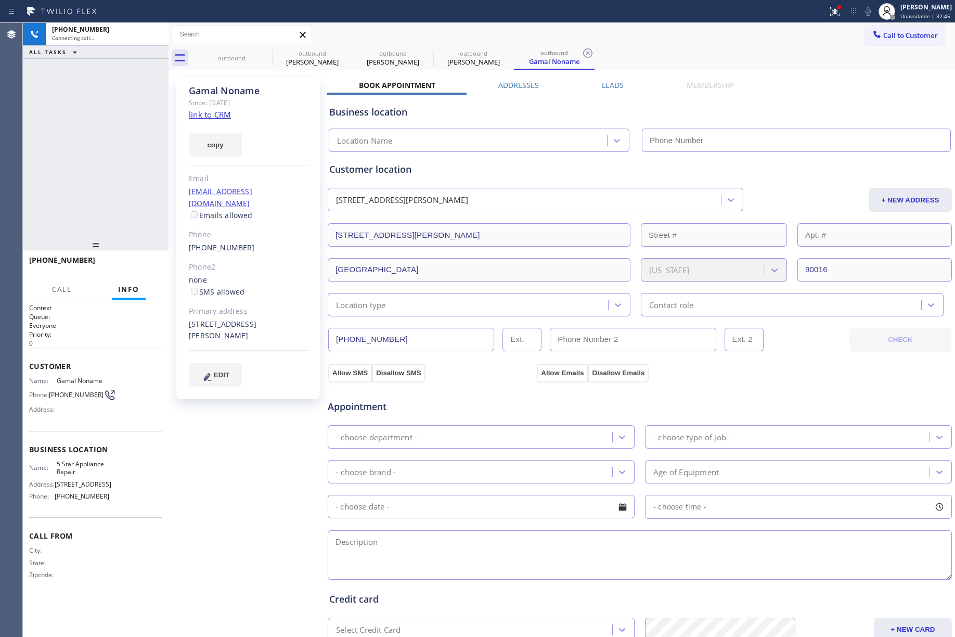
drag, startPoint x: 108, startPoint y: 175, endPoint x: 151, endPoint y: 144, distance: 52.9
click at [108, 175] on div "+17862460575 Connecting call… ALL TASKS ALL TASKS ACTIVE TASKS TASKS IN WRAP UP" at bounding box center [96, 130] width 146 height 215
click at [202, 116] on link "link to CRM" at bounding box center [210, 114] width 42 height 10
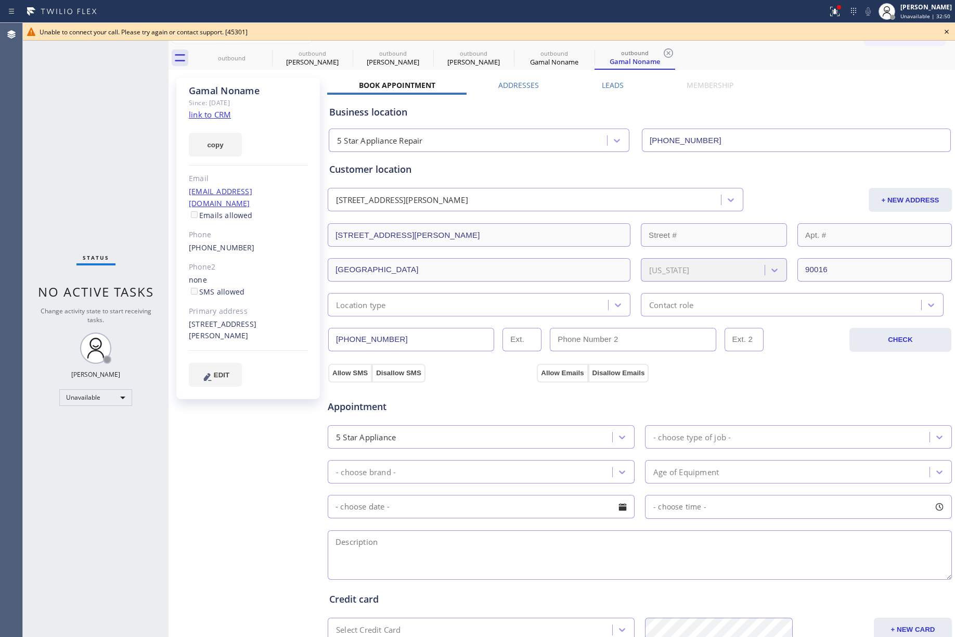
type input "[PHONE_NUMBER]"
drag, startPoint x: 32, startPoint y: 140, endPoint x: 137, endPoint y: 29, distance: 153.1
click at [45, 124] on div "Status No active tasks Change activity state to start receiving tasks. [PERSON_…" at bounding box center [96, 330] width 146 height 614
click at [947, 30] on icon at bounding box center [947, 32] width 12 height 12
click at [918, 31] on span "Call to Customer" at bounding box center [911, 35] width 55 height 9
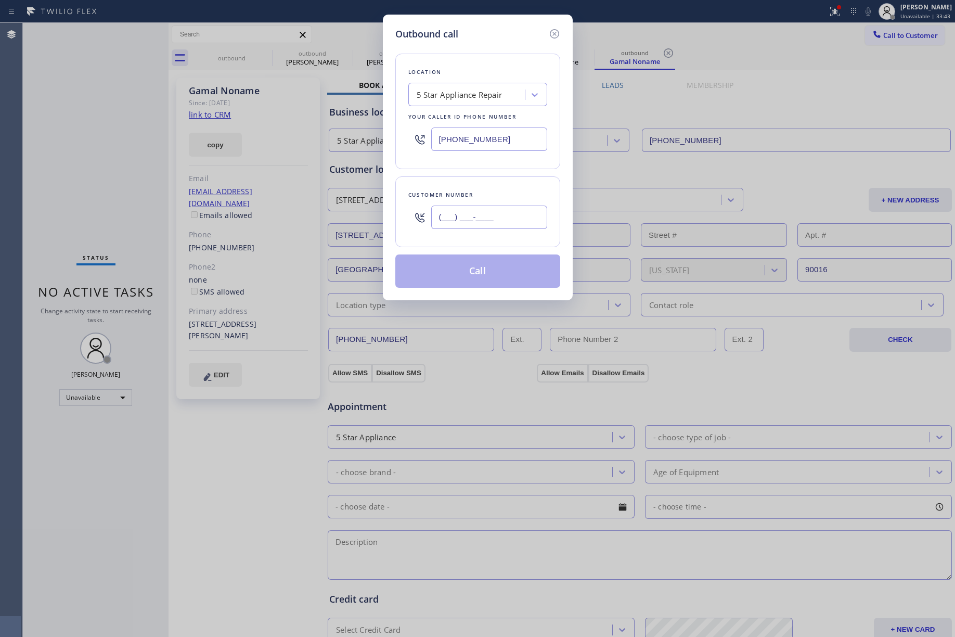
click at [469, 213] on input "(___) ___-____" at bounding box center [489, 217] width 116 height 23
paste input "415) 629-0029"
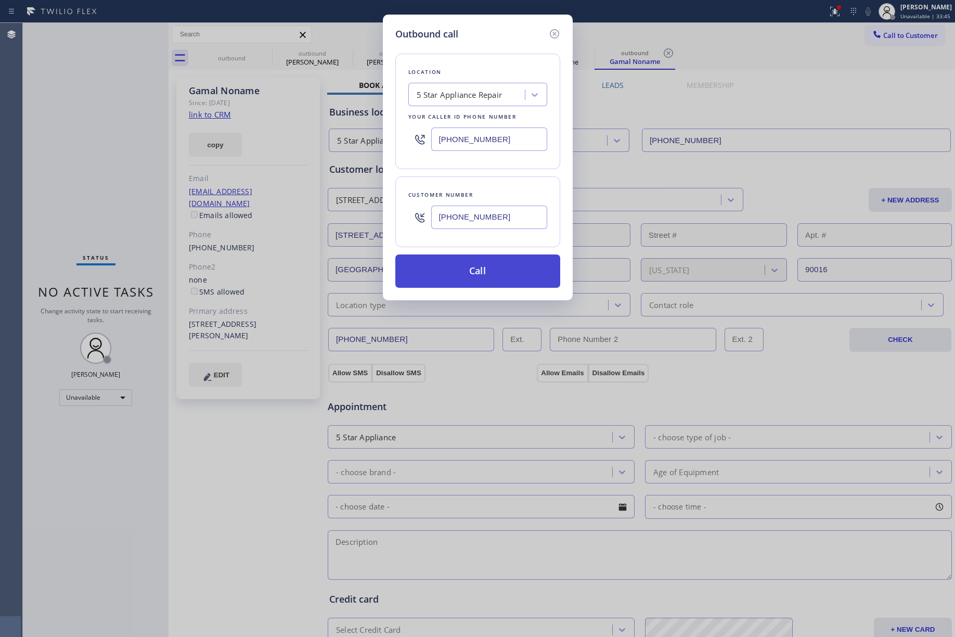
type input "[PHONE_NUMBER]"
click at [469, 275] on button "Call" at bounding box center [478, 270] width 165 height 33
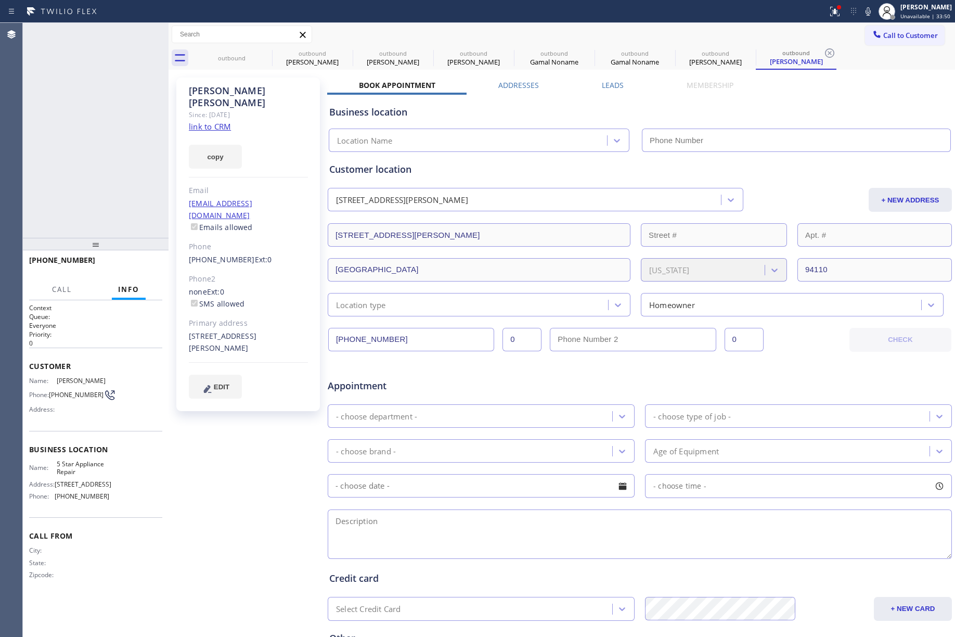
type input "[PHONE_NUMBER]"
click at [211, 121] on link "link to CRM" at bounding box center [210, 126] width 42 height 10
click at [139, 261] on span "HANG UP" at bounding box center [138, 264] width 32 height 7
click at [131, 219] on div "+14156290029 Live | 00:03 ALL TASKS ALL TASKS ACTIVE TASKS TASKS IN WRAP UP" at bounding box center [96, 130] width 146 height 215
click at [144, 273] on div "+14156290029 Live | 00:04 HANG UP" at bounding box center [95, 264] width 133 height 27
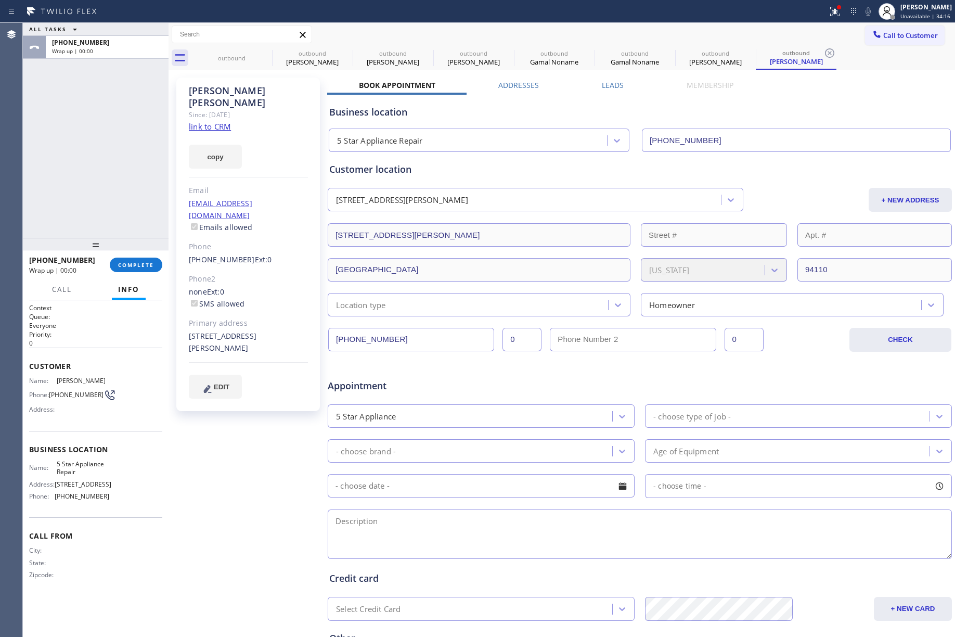
click at [136, 254] on div "+14156290029 Wrap up | 00:00 COMPLETE" at bounding box center [95, 264] width 133 height 27
click at [138, 262] on span "COMPLETE" at bounding box center [136, 264] width 36 height 7
click at [103, 192] on div "ALL TASKS ALL TASKS ACTIVE TASKS TASKS IN WRAP UP [PHONE_NUMBER] Wrap up | 00:00" at bounding box center [96, 130] width 146 height 215
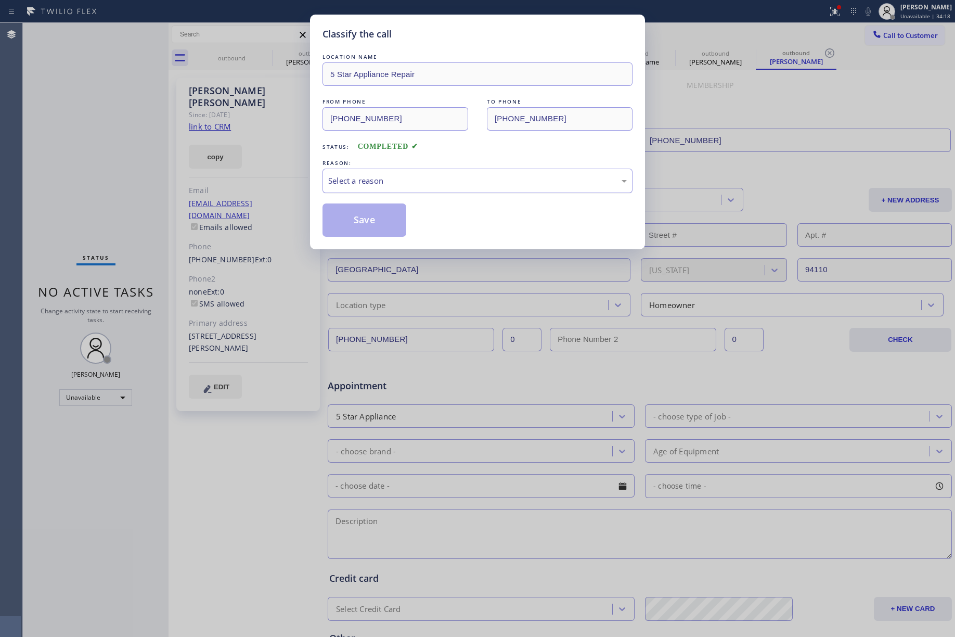
click at [384, 175] on div "Select a reason" at bounding box center [477, 181] width 299 height 12
click at [358, 211] on button "Save" at bounding box center [365, 219] width 84 height 33
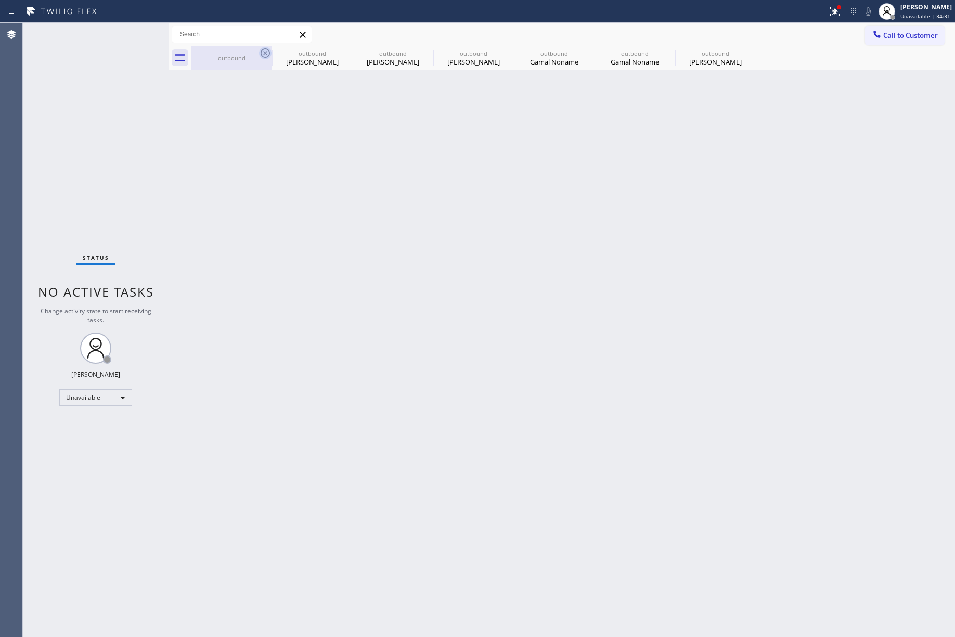
click at [264, 55] on icon at bounding box center [265, 53] width 12 height 12
click at [0, 0] on icon at bounding box center [0, 0] width 0 height 0
type input "[PHONE_NUMBER]"
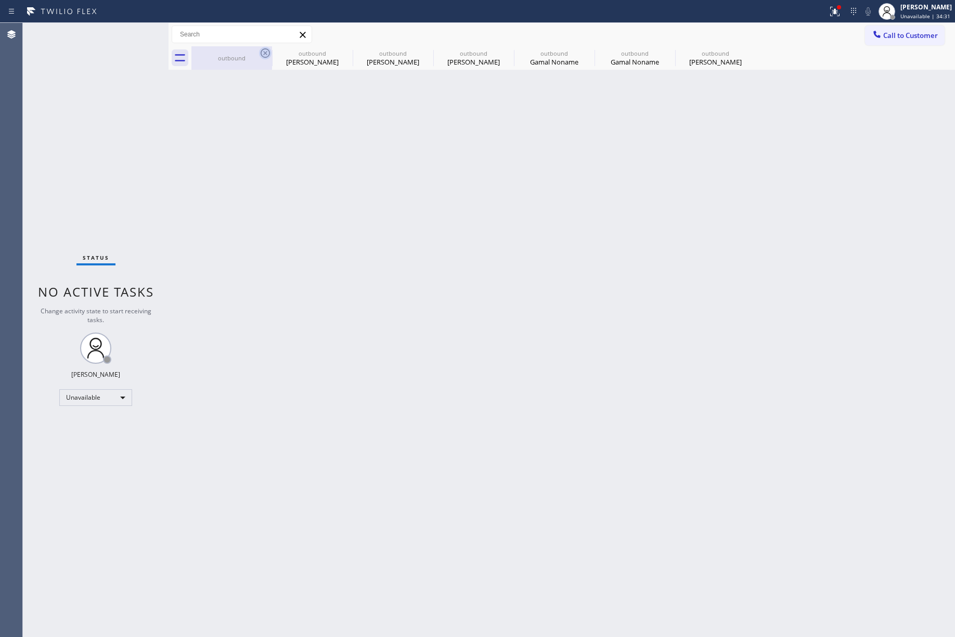
type input "[PHONE_NUMBER]"
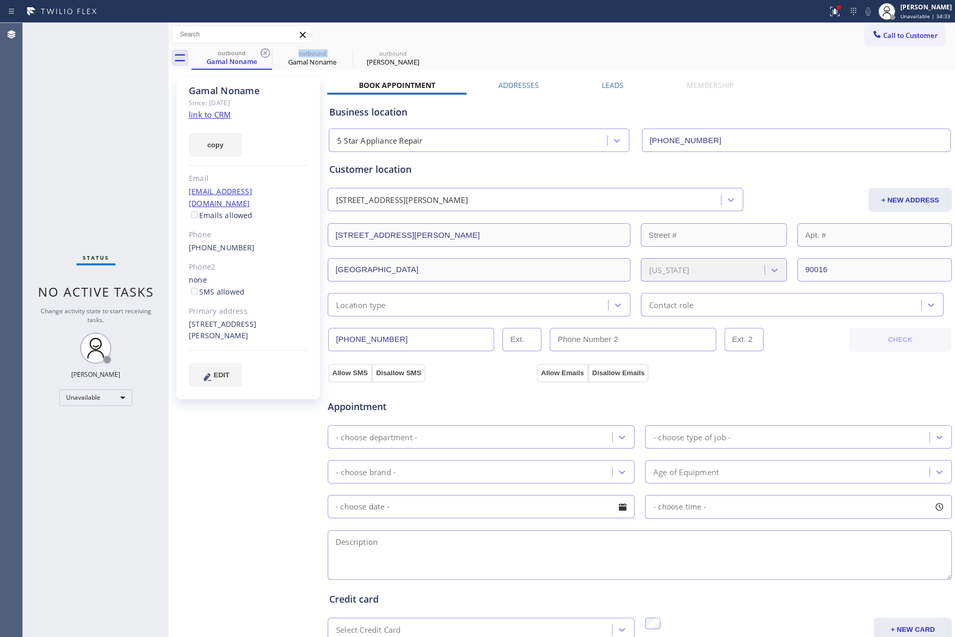
click at [264, 55] on icon at bounding box center [265, 53] width 12 height 12
drag, startPoint x: 94, startPoint y: 142, endPoint x: 192, endPoint y: 67, distance: 123.6
click at [94, 142] on div "Status No active tasks Change activity state to start receiving tasks. [PERSON_…" at bounding box center [96, 330] width 146 height 614
click at [906, 38] on span "Call to Customer" at bounding box center [911, 35] width 55 height 9
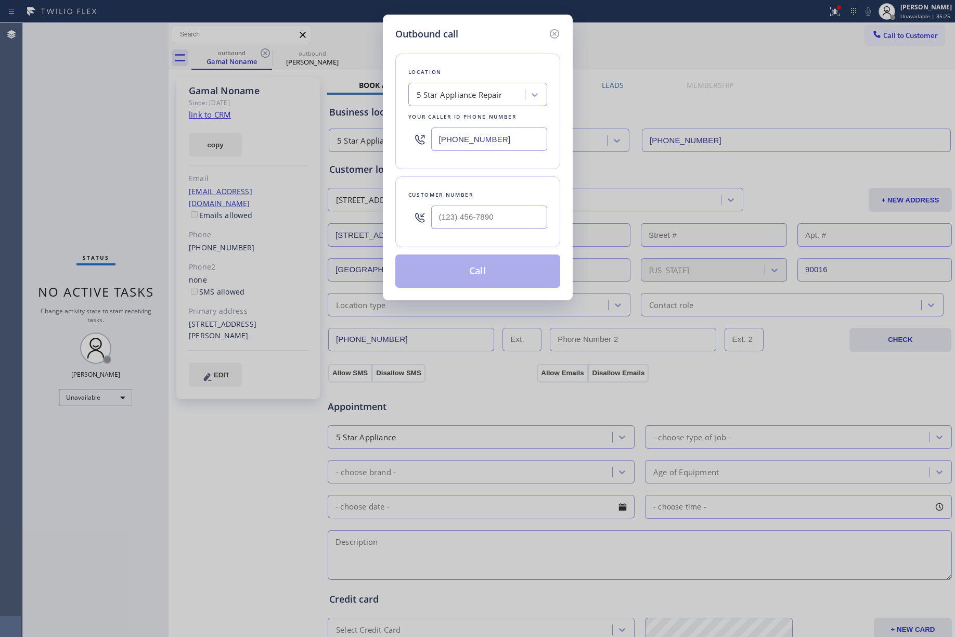
drag, startPoint x: 495, startPoint y: 194, endPoint x: 493, endPoint y: 202, distance: 8.6
click at [495, 195] on div "Customer number" at bounding box center [478, 194] width 139 height 11
click at [489, 215] on input "(___) ___-____" at bounding box center [489, 217] width 116 height 23
paste input "714) 323-9671"
type input "(714) 323-9671"
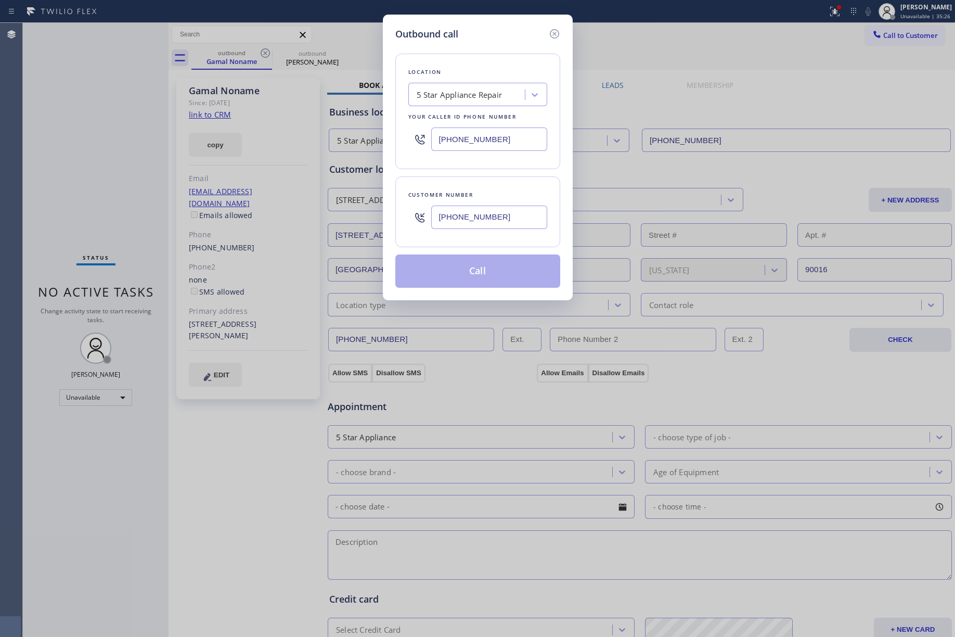
click at [504, 180] on div "Customer number (714) 323-9671" at bounding box center [478, 211] width 165 height 71
click at [491, 279] on button "Call" at bounding box center [478, 270] width 165 height 33
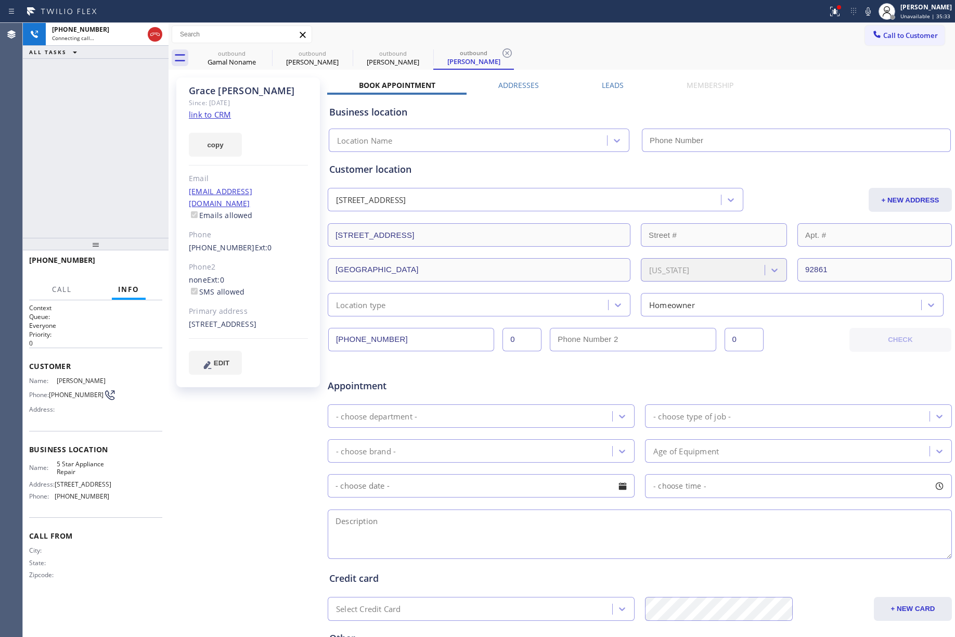
type input "[PHONE_NUMBER]"
drag, startPoint x: 22, startPoint y: 105, endPoint x: 42, endPoint y: 104, distance: 19.8
click at [22, 105] on div "Agent Desktop" at bounding box center [11, 330] width 23 height 614
click at [144, 261] on span "HANG UP" at bounding box center [138, 264] width 32 height 7
drag, startPoint x: 143, startPoint y: 205, endPoint x: 164, endPoint y: 282, distance: 80.1
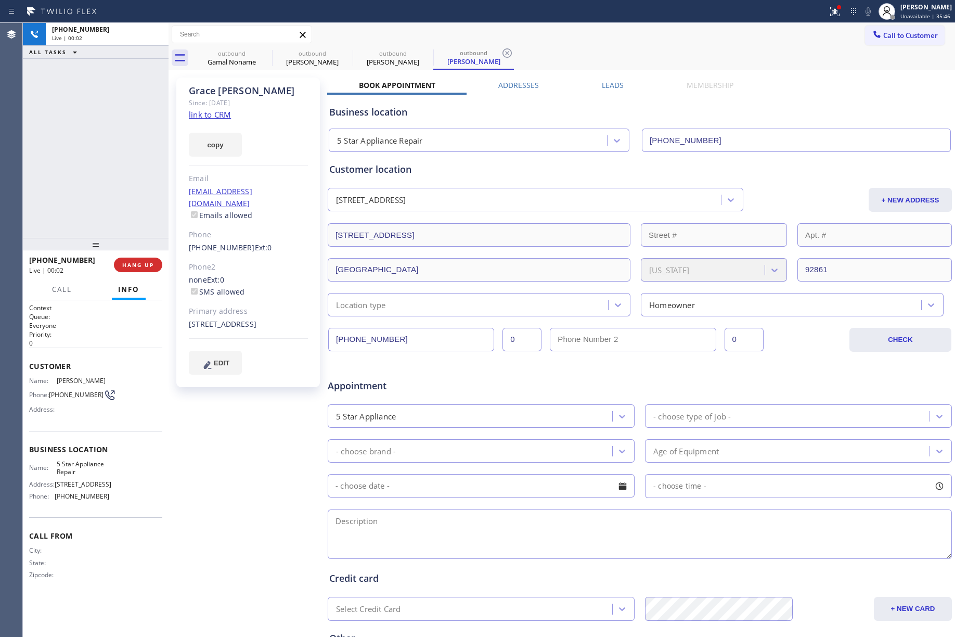
click at [144, 211] on div "+17143239671 Live | 00:02 ALL TASKS ALL TASKS ACTIVE TASKS TASKS IN WRAP UP" at bounding box center [96, 130] width 146 height 215
click at [155, 265] on button "HANG UP" at bounding box center [138, 265] width 48 height 15
click at [119, 194] on div "ALL TASKS ALL TASKS ACTIVE TASKS TASKS IN WRAP UP +17143239671 Wrap up | 00:00" at bounding box center [96, 130] width 146 height 215
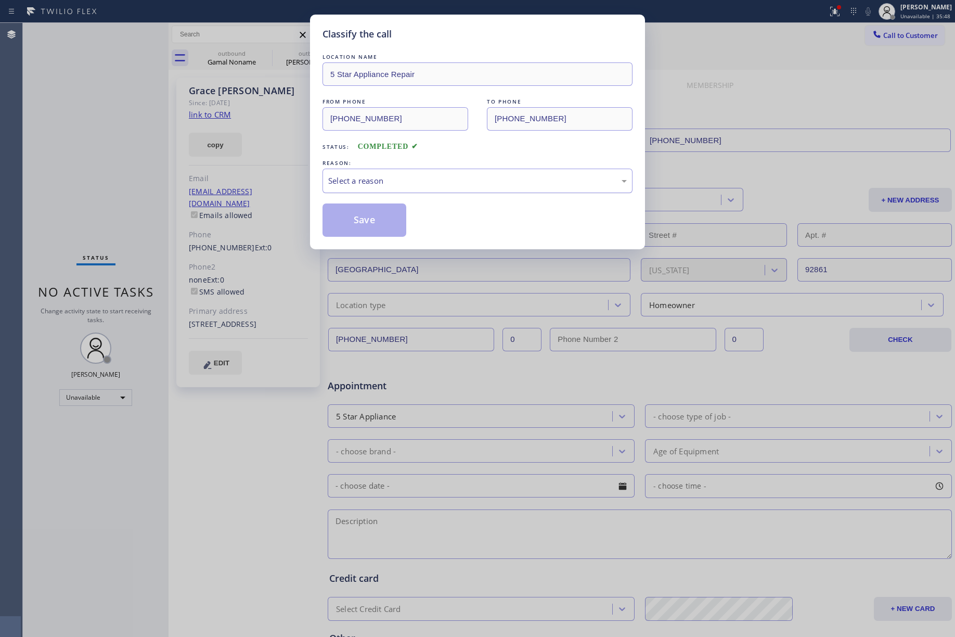
drag, startPoint x: 374, startPoint y: 175, endPoint x: 379, endPoint y: 182, distance: 9.3
click at [375, 175] on div "Select a reason" at bounding box center [477, 181] width 299 height 12
click at [360, 217] on button "Save" at bounding box center [365, 219] width 84 height 33
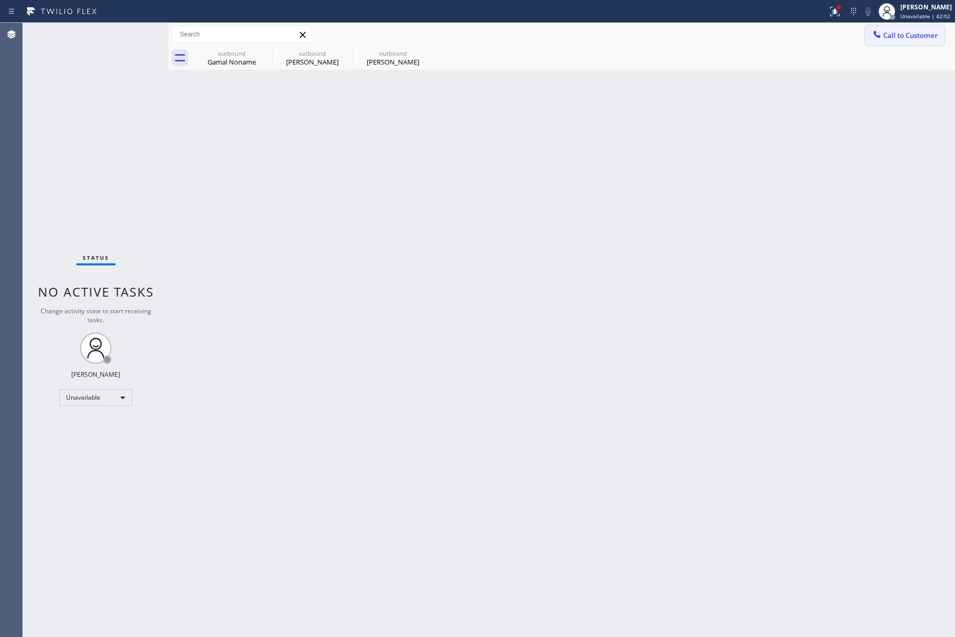
click at [881, 30] on icon at bounding box center [877, 34] width 10 height 10
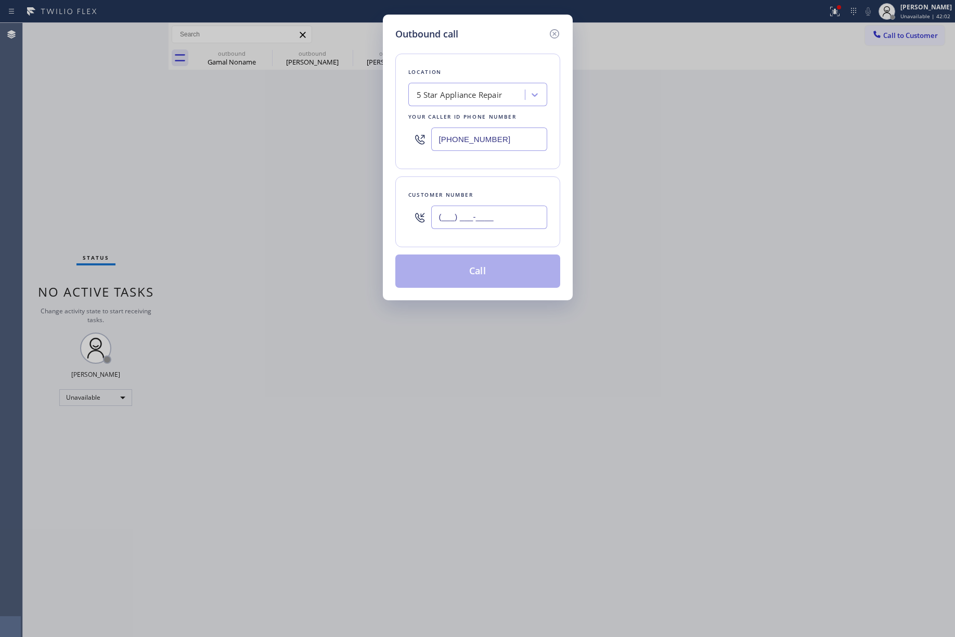
click at [511, 215] on input "(___) ___-____" at bounding box center [489, 217] width 116 height 23
paste input "203) 984-2034"
type input "(203) 984-2034"
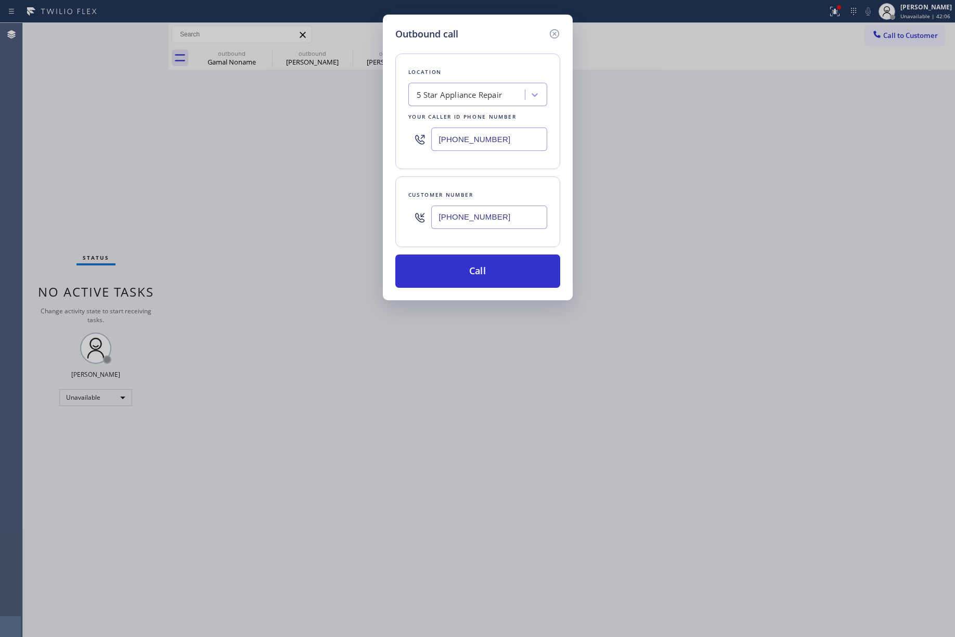
click at [492, 299] on div "Outbound call Location 5 Star Appliance Repair Your caller id phone number (855…" at bounding box center [478, 158] width 190 height 286
click at [492, 266] on button "Call" at bounding box center [478, 270] width 165 height 33
click at [608, 258] on div "Outbound call Location 5 Star Appliance Repair Your caller id phone number (855…" at bounding box center [477, 318] width 955 height 637
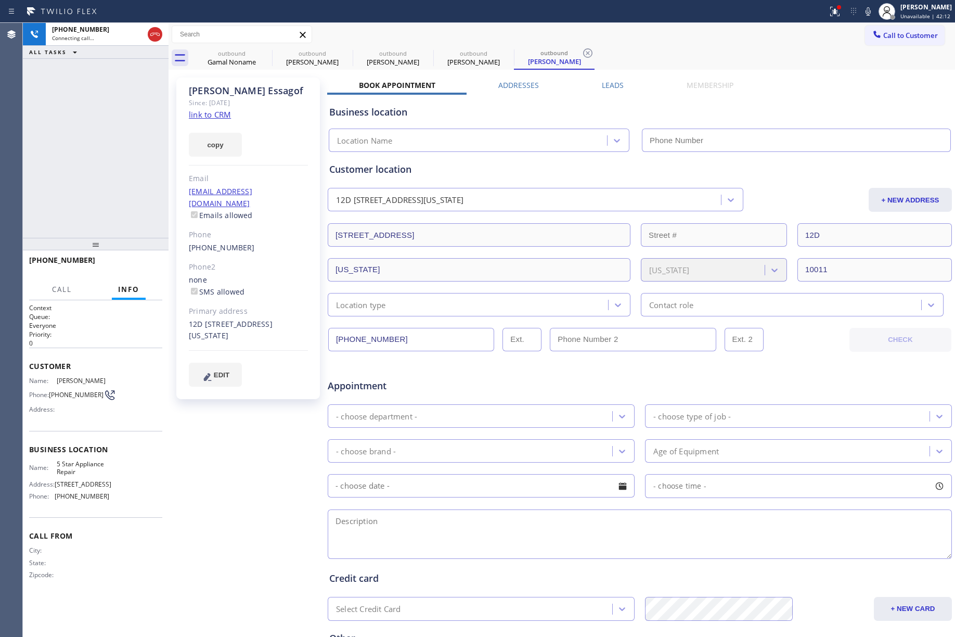
type input "[PHONE_NUMBER]"
click at [61, 133] on div "+12039842034 Connecting call… ALL TASKS ALL TASKS ACTIVE TASKS TASKS IN WRAP UP" at bounding box center [96, 130] width 146 height 215
click at [142, 267] on span "HANG UP" at bounding box center [138, 264] width 32 height 7
click at [143, 227] on div "+12039842034 Live | 00:03 ALL TASKS ALL TASKS ACTIVE TASKS TASKS IN WRAP UP" at bounding box center [96, 130] width 146 height 215
click at [152, 270] on button "HANG UP" at bounding box center [138, 265] width 48 height 15
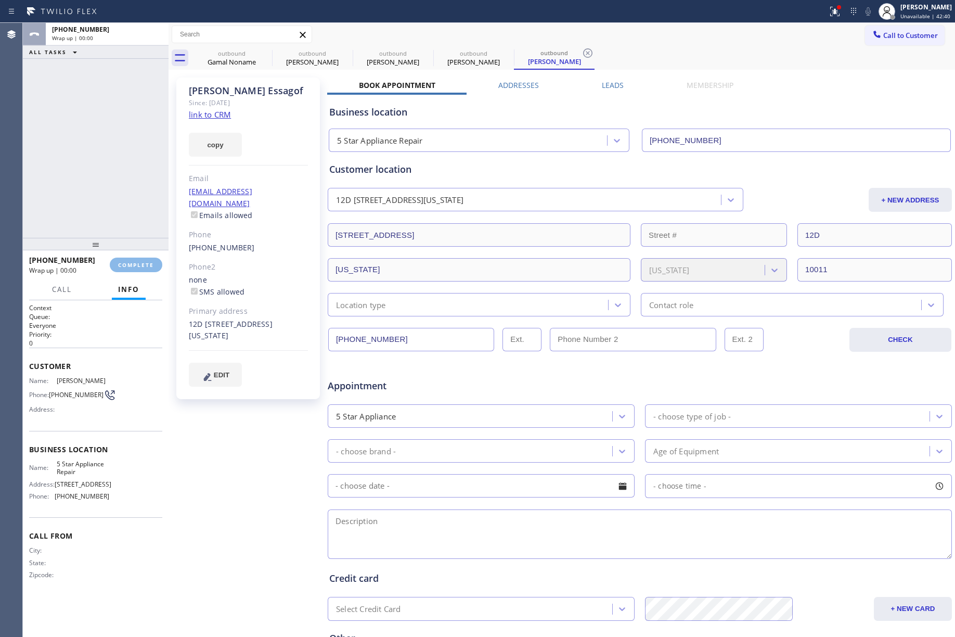
click at [130, 226] on div "ALL TASKS ALL TASKS ACTIVE TASKS TASKS IN WRAP UP +12039842034 Wrap up | 00:00" at bounding box center [96, 130] width 146 height 215
click at [113, 261] on button "COMPLETE" at bounding box center [136, 265] width 53 height 15
drag, startPoint x: 117, startPoint y: 211, endPoint x: 128, endPoint y: 198, distance: 17.4
click at [117, 211] on div "ALL TASKS ALL TASKS ACTIVE TASKS TASKS IN WRAP UP +12039842034 Wrap up | 00:00" at bounding box center [96, 130] width 146 height 215
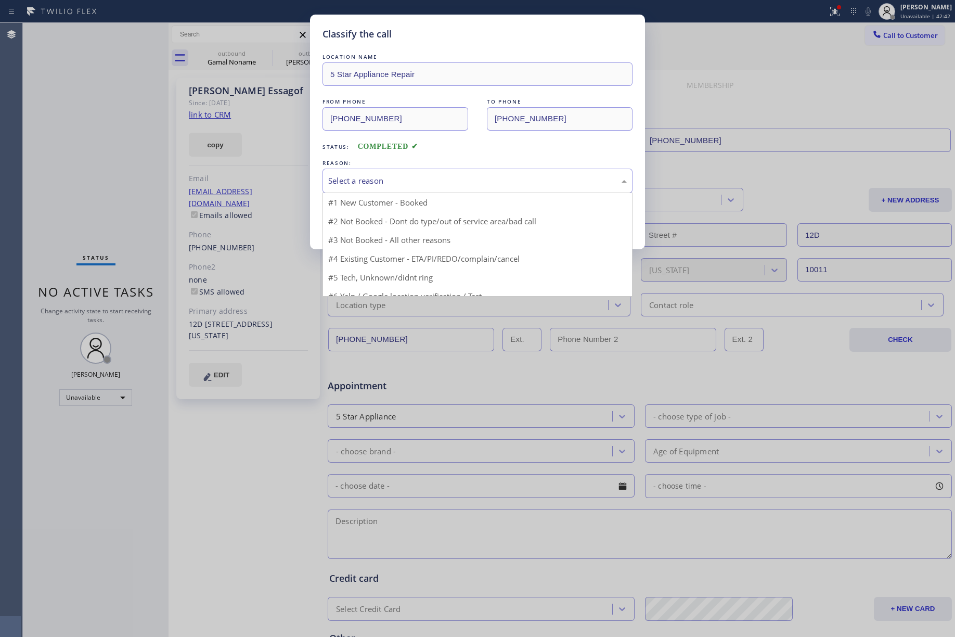
click at [428, 186] on div "Select a reason" at bounding box center [477, 181] width 299 height 12
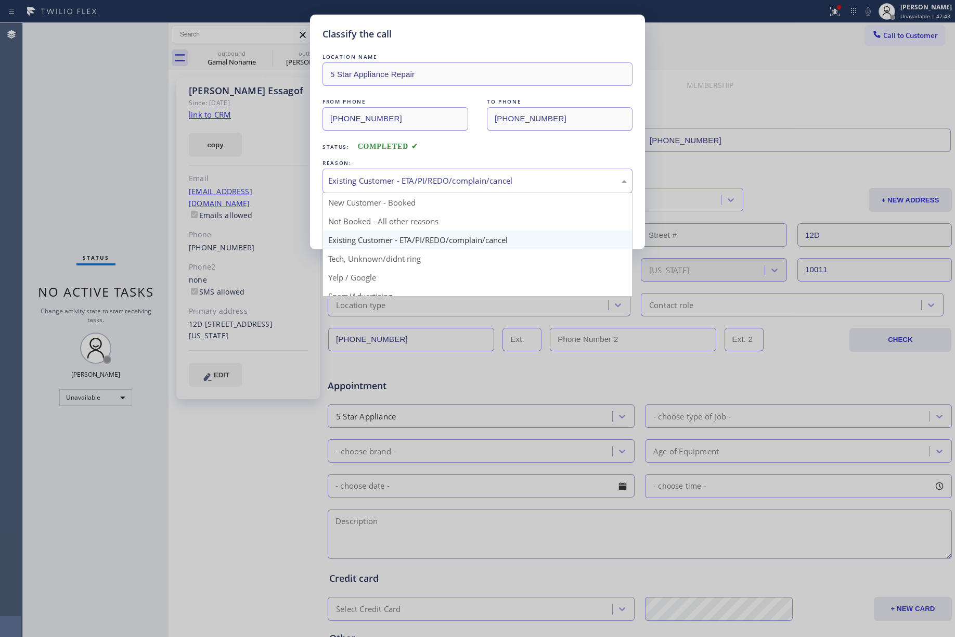
click at [367, 185] on div "Existing Customer - ETA/PI/REDO/complain/cancel" at bounding box center [477, 181] width 299 height 12
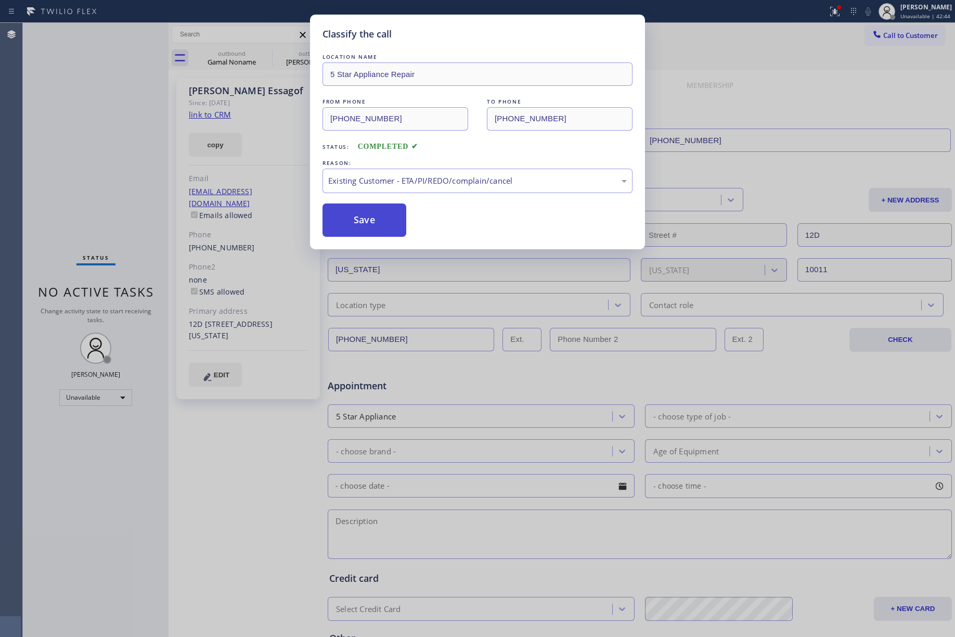
click at [371, 228] on button "Save" at bounding box center [365, 219] width 84 height 33
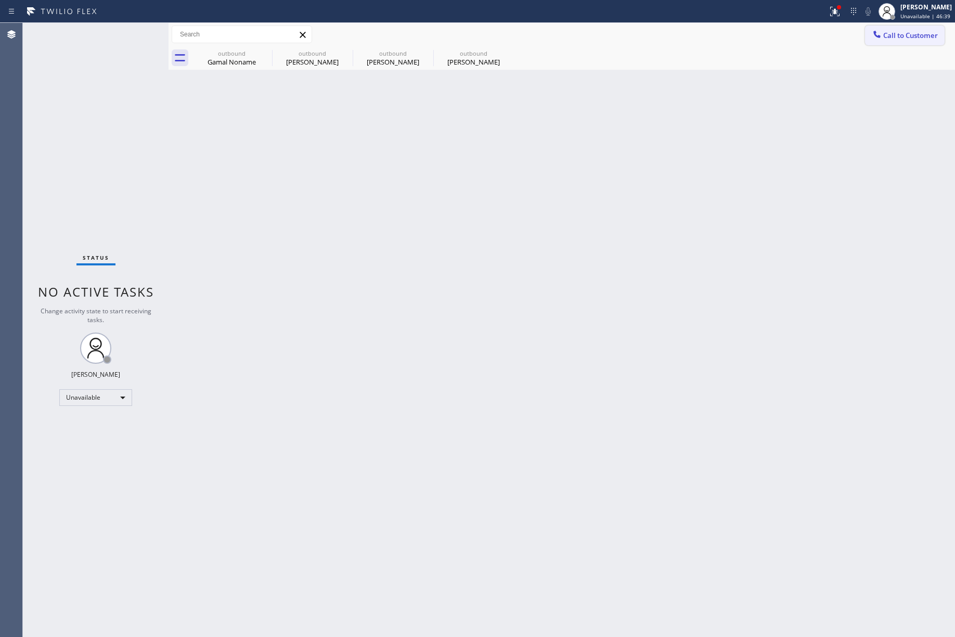
click at [913, 37] on span "Call to Customer" at bounding box center [911, 35] width 55 height 9
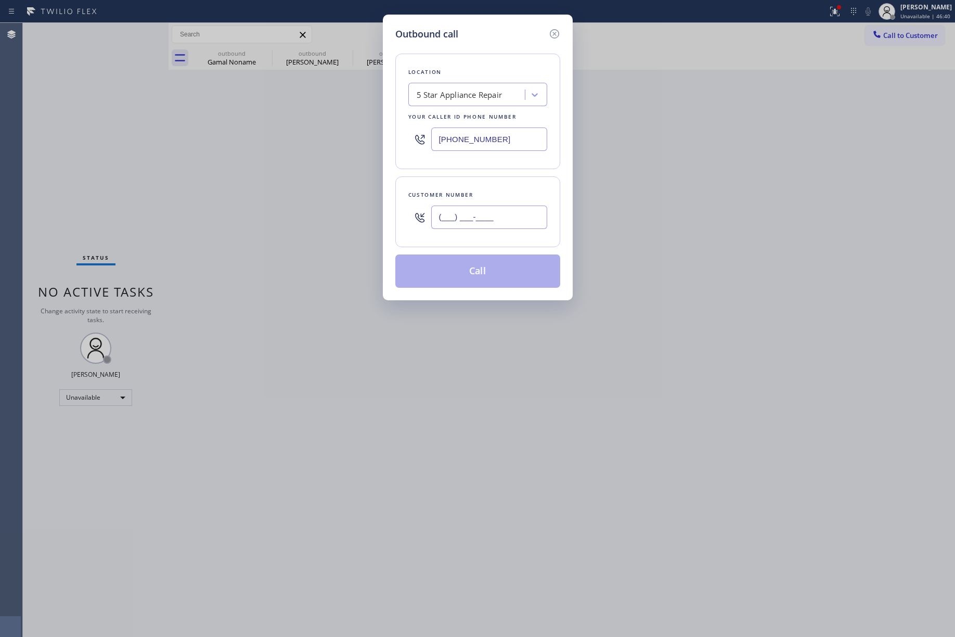
click at [498, 222] on input "(___) ___-____" at bounding box center [489, 217] width 116 height 23
paste input "949) 310-0485"
type input "(949) 310-0485"
click at [492, 188] on div "Customer number (949) 310-0485" at bounding box center [478, 211] width 165 height 71
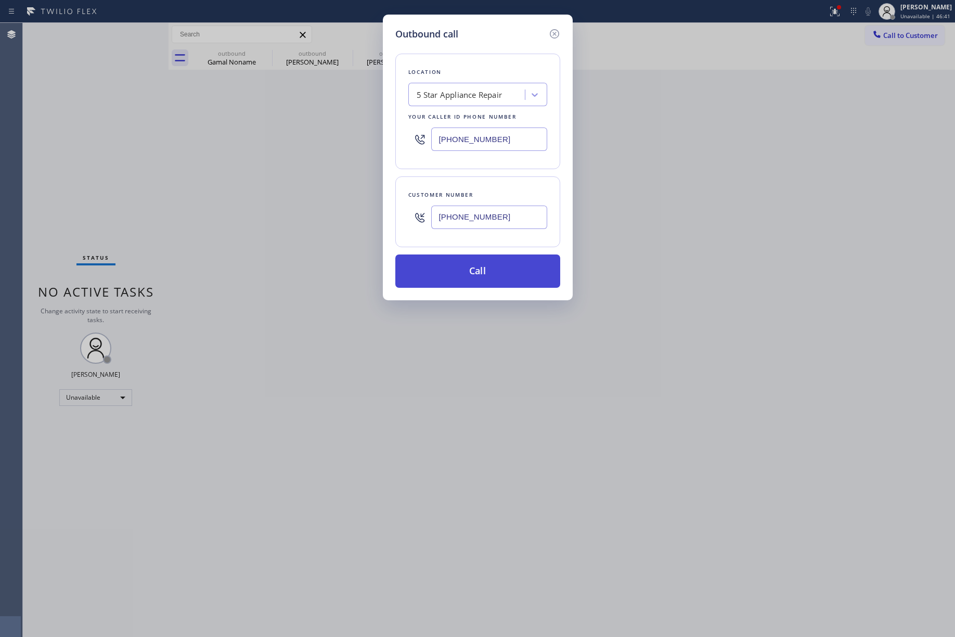
click at [500, 265] on button "Call" at bounding box center [478, 270] width 165 height 33
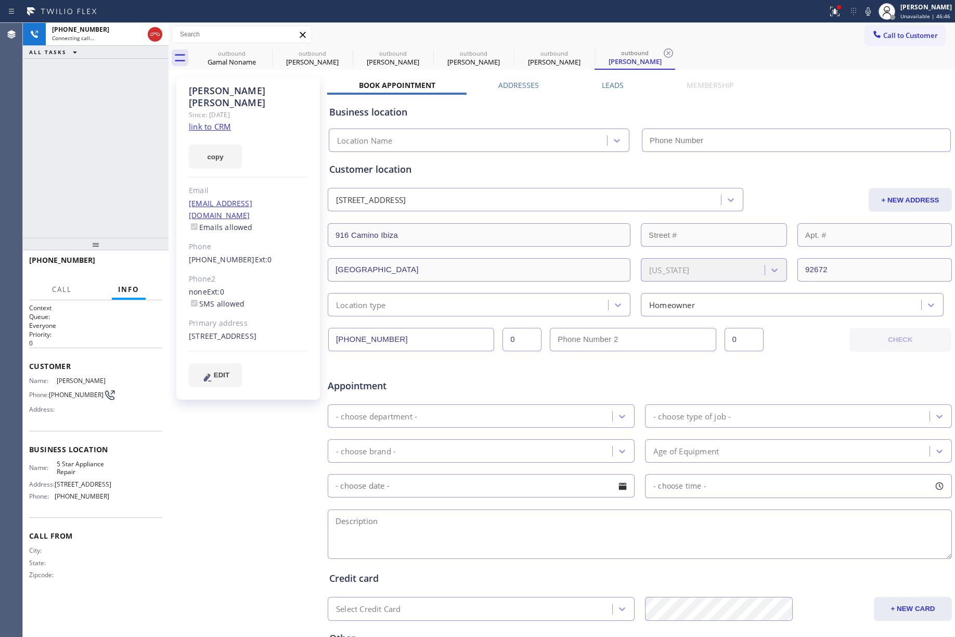
type input "[PHONE_NUMBER]"
click at [137, 263] on span "HANG UP" at bounding box center [138, 264] width 32 height 7
drag, startPoint x: 123, startPoint y: 209, endPoint x: 130, endPoint y: 227, distance: 19.3
click at [123, 209] on div "+19493100485 Live | 00:09 ALL TASKS ALL TASKS ACTIVE TASKS TASKS IN WRAP UP" at bounding box center [96, 130] width 146 height 215
click at [139, 269] on button "HANG UP" at bounding box center [138, 265] width 48 height 15
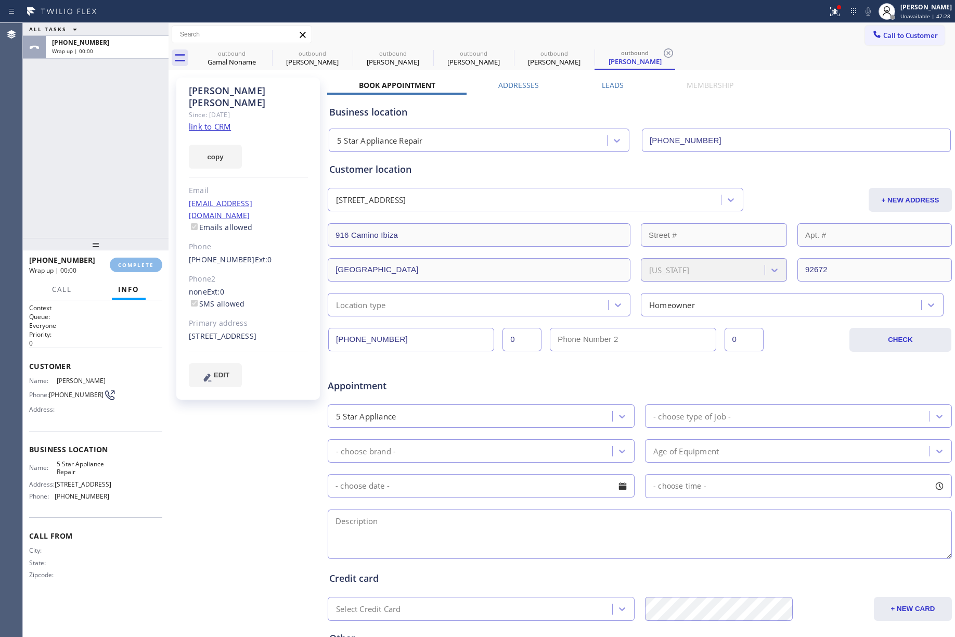
click at [109, 195] on div "ALL TASKS ALL TASKS ACTIVE TASKS TASKS IN WRAP UP +19493100485 Wrap up | 00:00" at bounding box center [96, 130] width 146 height 215
click at [109, 194] on div "ALL TASKS ALL TASKS ACTIVE TASKS TASKS IN WRAP UP +19493100485 Wrap up | 00:00" at bounding box center [96, 130] width 146 height 215
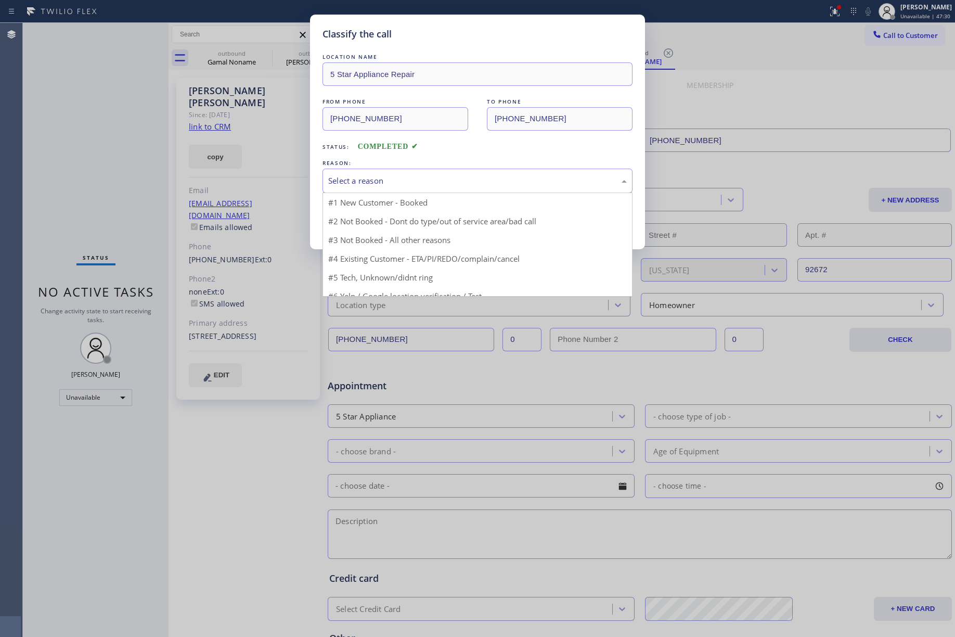
click at [359, 184] on div "Select a reason" at bounding box center [477, 181] width 299 height 12
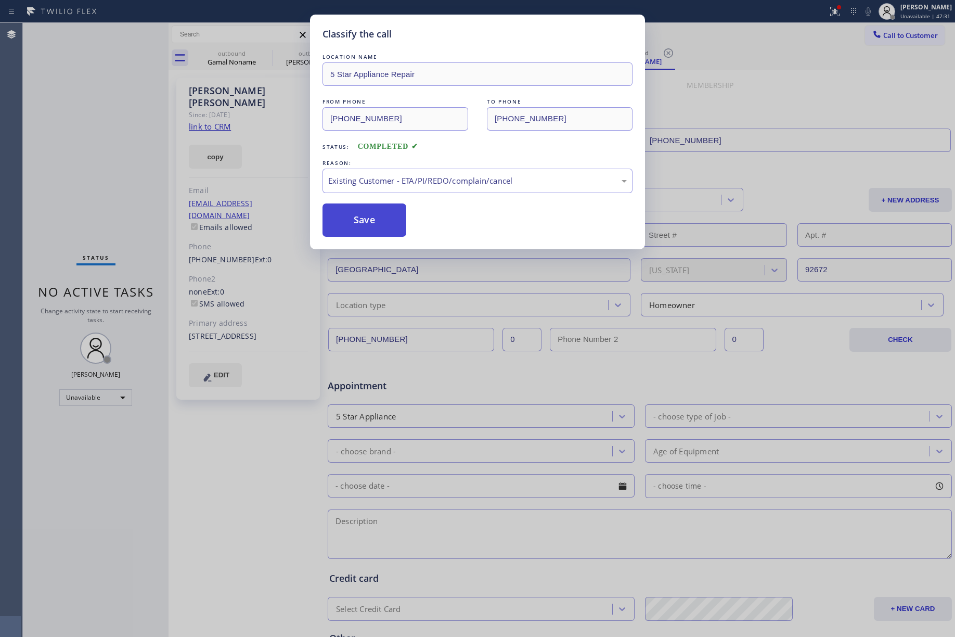
click at [369, 222] on button "Save" at bounding box center [365, 219] width 84 height 33
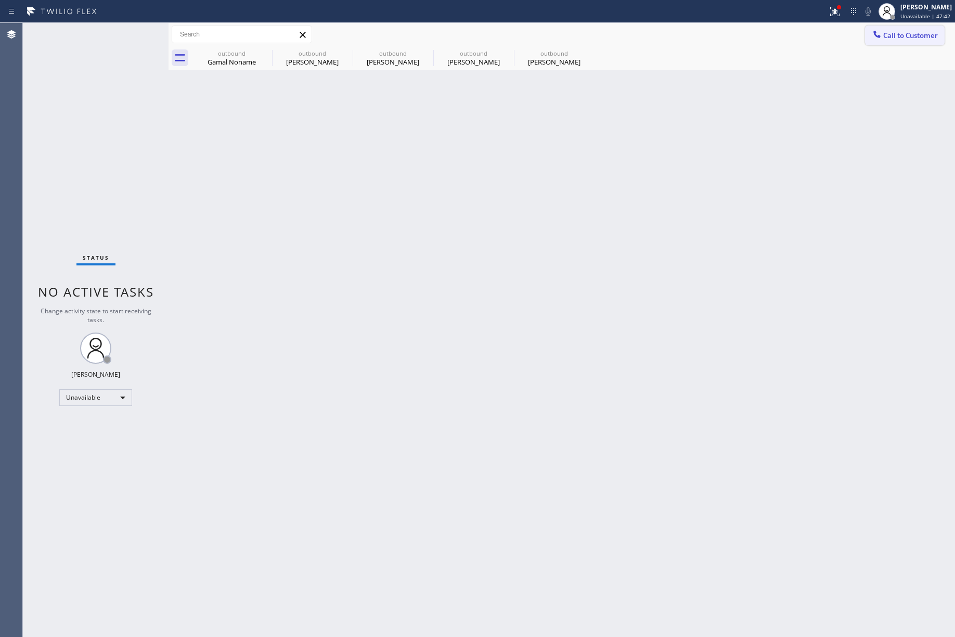
click at [931, 45] on button "Call to Customer" at bounding box center [905, 36] width 80 height 20
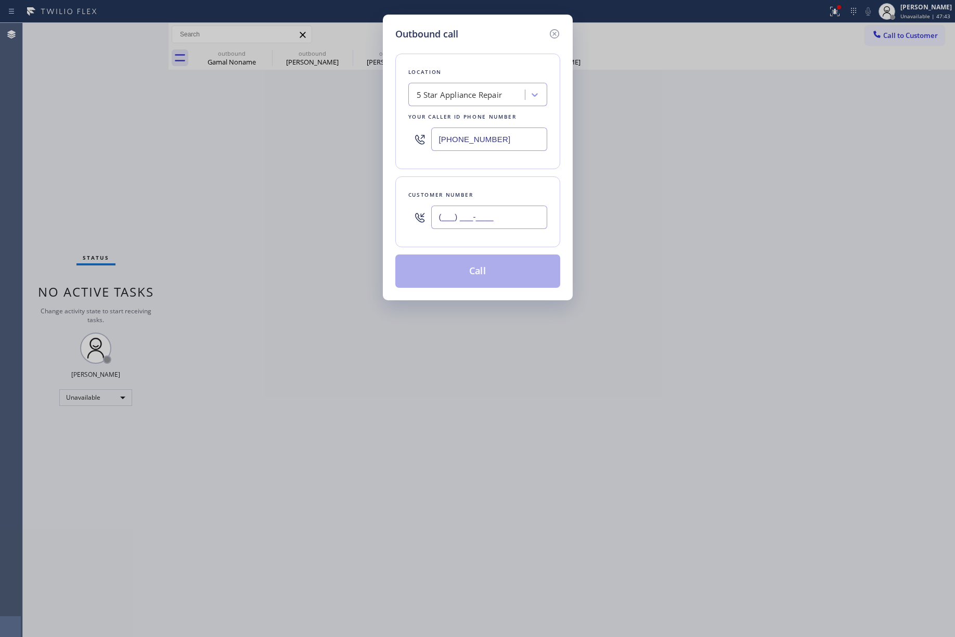
click at [499, 206] on input "(___) ___-____" at bounding box center [489, 217] width 116 height 23
paste input "650) 303-6072"
type input "(650) 303-6072"
click at [499, 182] on div "Customer number (650) 303-6072" at bounding box center [478, 211] width 165 height 71
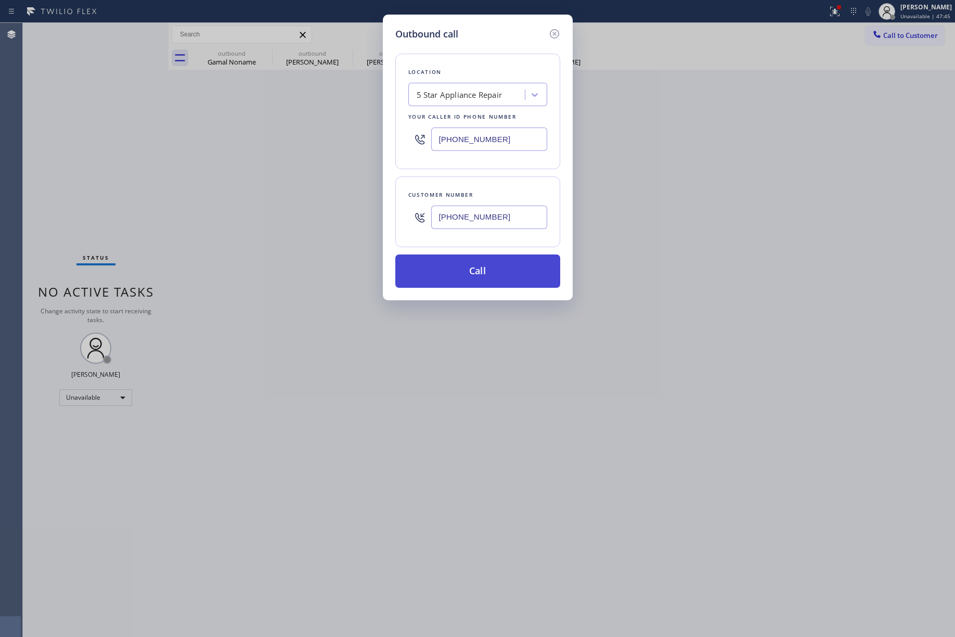
click at [496, 272] on button "Call" at bounding box center [478, 270] width 165 height 33
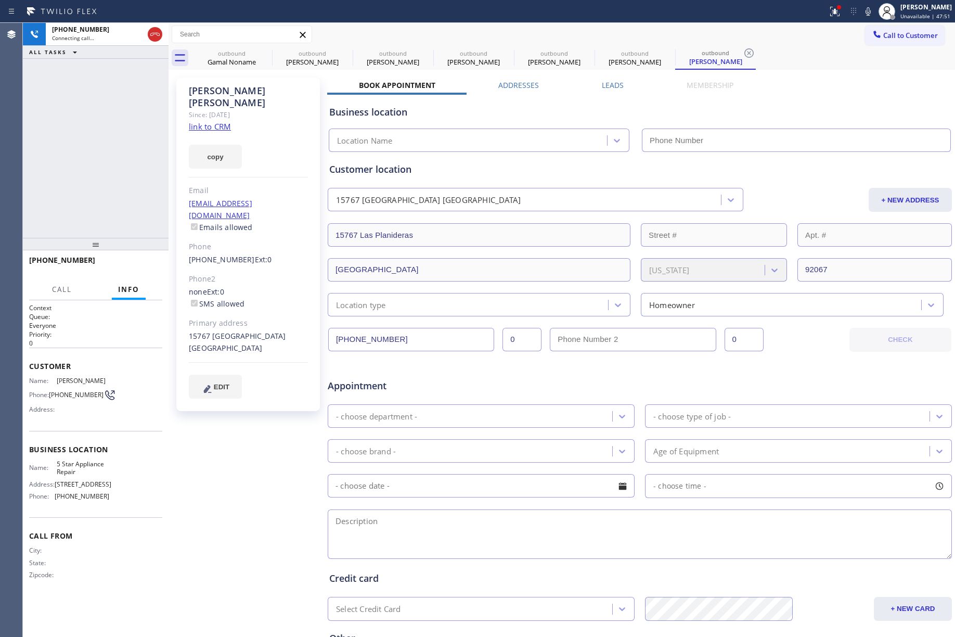
type input "[PHONE_NUMBER]"
drag, startPoint x: 136, startPoint y: 269, endPoint x: 126, endPoint y: 236, distance: 34.7
click at [136, 269] on button "HANG UP" at bounding box center [138, 265] width 48 height 15
click at [126, 238] on div at bounding box center [96, 244] width 146 height 12
click at [135, 263] on span "HANG UP" at bounding box center [138, 264] width 32 height 7
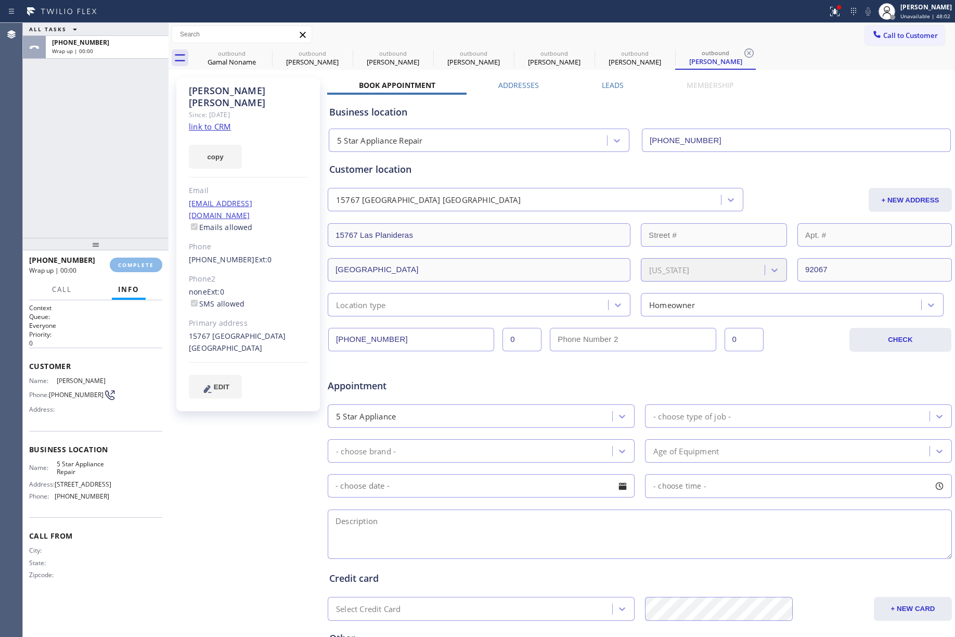
click at [109, 192] on div "ALL TASKS ALL TASKS ACTIVE TASKS TASKS IN WRAP UP +16503036072 Wrap up | 00:00" at bounding box center [96, 130] width 146 height 215
click at [139, 261] on span "COMPLETE" at bounding box center [136, 264] width 36 height 7
click at [116, 208] on div "ALL TASKS ALL TASKS ACTIVE TASKS TASKS IN WRAP UP +16503036072 Wrap up | 00:00" at bounding box center [96, 130] width 146 height 215
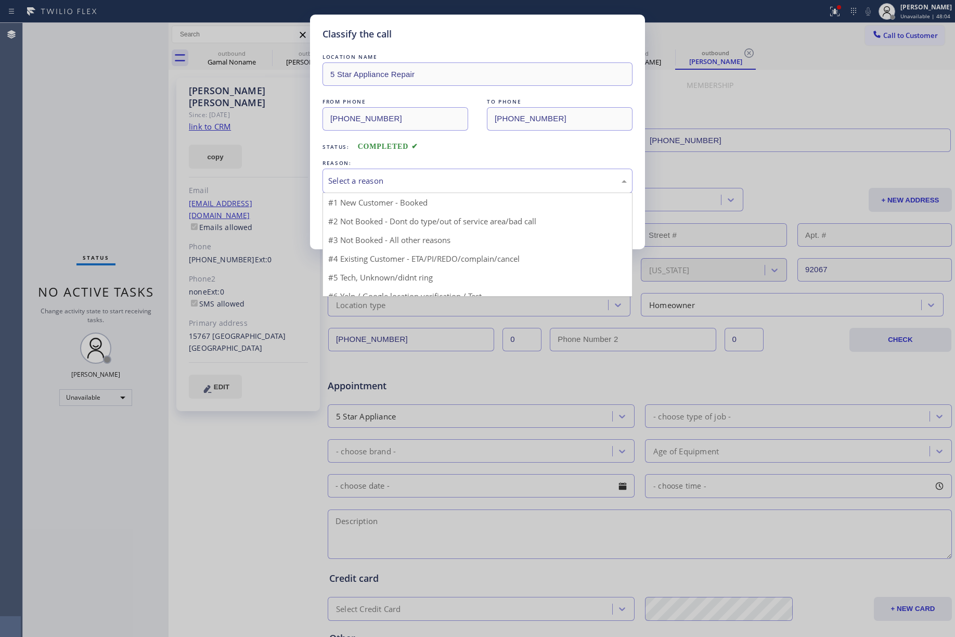
click at [356, 175] on div "Select a reason" at bounding box center [477, 181] width 299 height 12
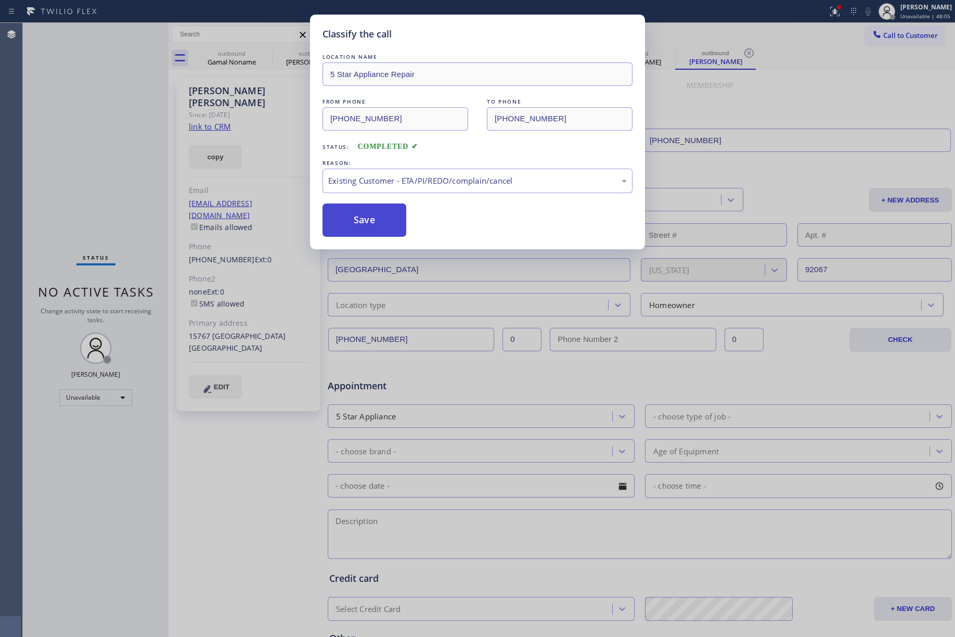
click at [359, 205] on button "Save" at bounding box center [365, 219] width 84 height 33
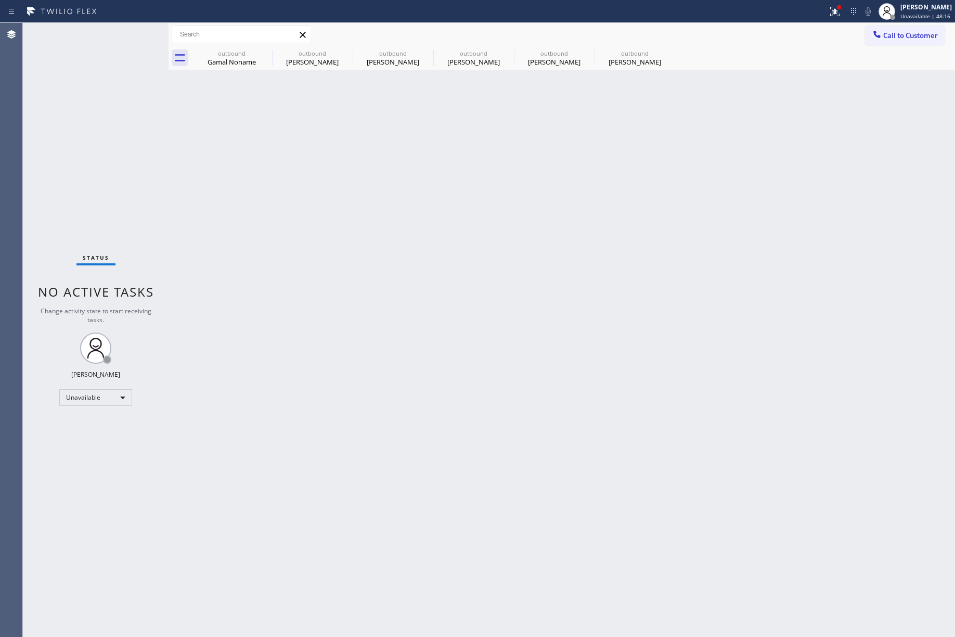
click at [918, 45] on button "Call to Customer" at bounding box center [905, 36] width 80 height 20
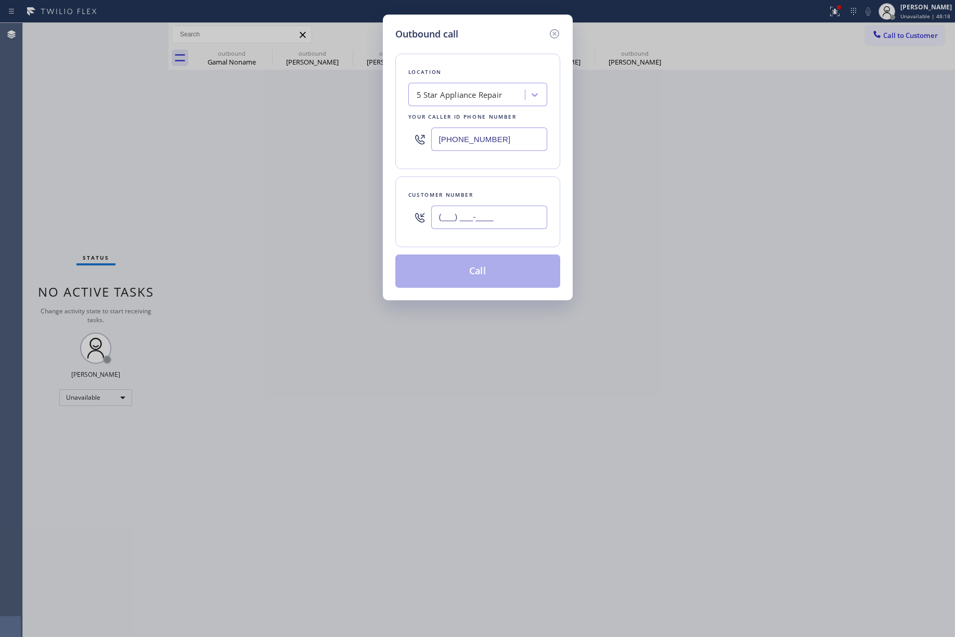
click at [503, 215] on input "(___) ___-____" at bounding box center [489, 217] width 116 height 23
paste input "312) 617-6391"
type input "(312) 617-6391"
click at [490, 182] on div "Customer number (312) 617-6391" at bounding box center [478, 211] width 165 height 71
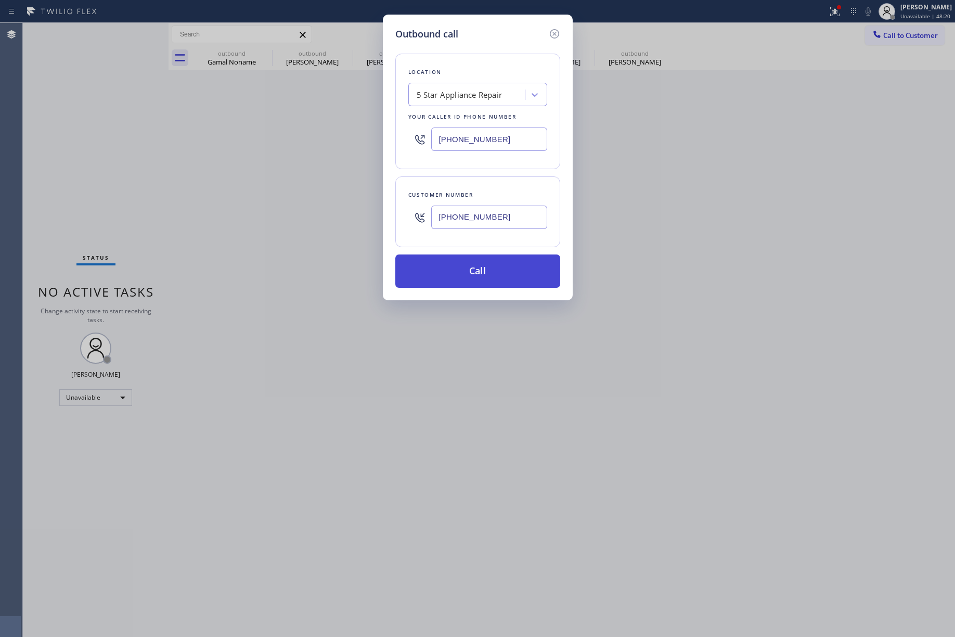
click at [485, 266] on button "Call" at bounding box center [478, 270] width 165 height 33
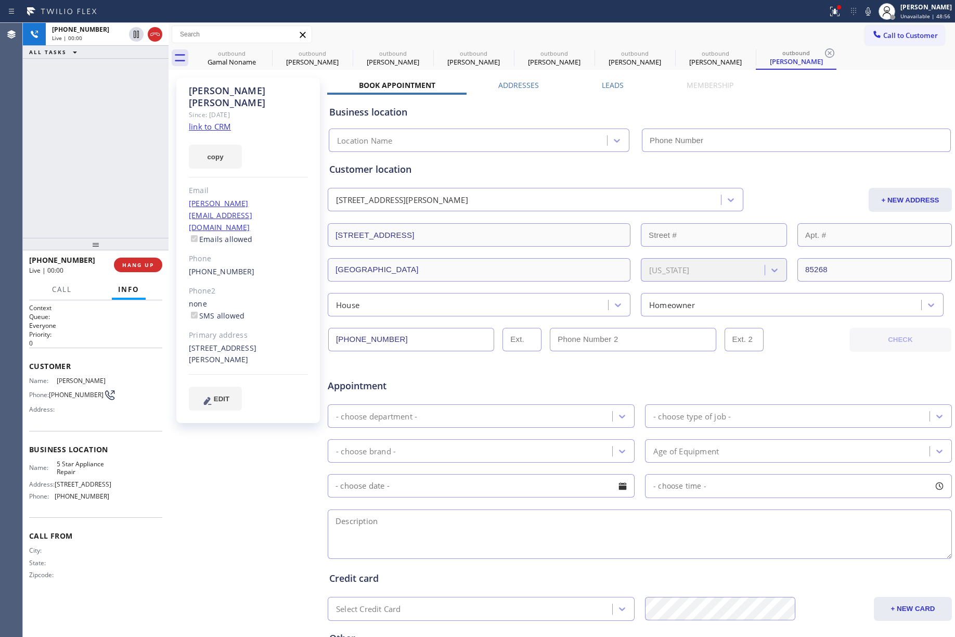
type input "[PHONE_NUMBER]"
click at [144, 254] on div "+13126176391 Live | 00:08 HANG UP" at bounding box center [95, 264] width 133 height 27
click at [142, 267] on span "HANG UP" at bounding box center [138, 264] width 32 height 7
click at [109, 194] on div "+13126176391 Live | 00:10 ALL TASKS ALL TASKS ACTIVE TASKS TASKS IN WRAP UP" at bounding box center [96, 130] width 146 height 215
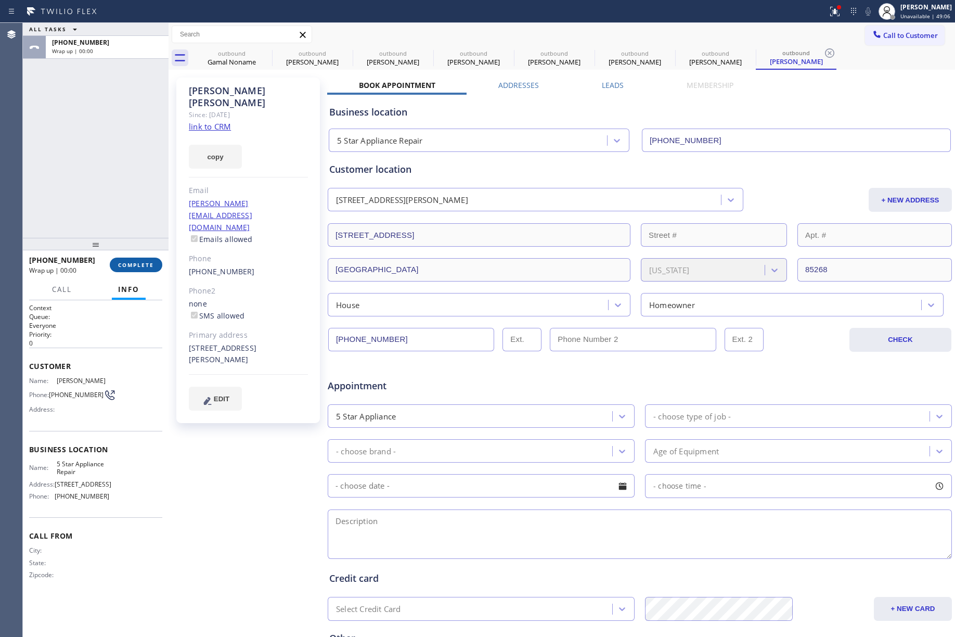
click at [136, 264] on span "COMPLETE" at bounding box center [136, 264] width 36 height 7
click at [107, 194] on div "ALL TASKS ALL TASKS ACTIVE TASKS TASKS IN WRAP UP +13126176391 Wrap up | 00:00" at bounding box center [96, 130] width 146 height 215
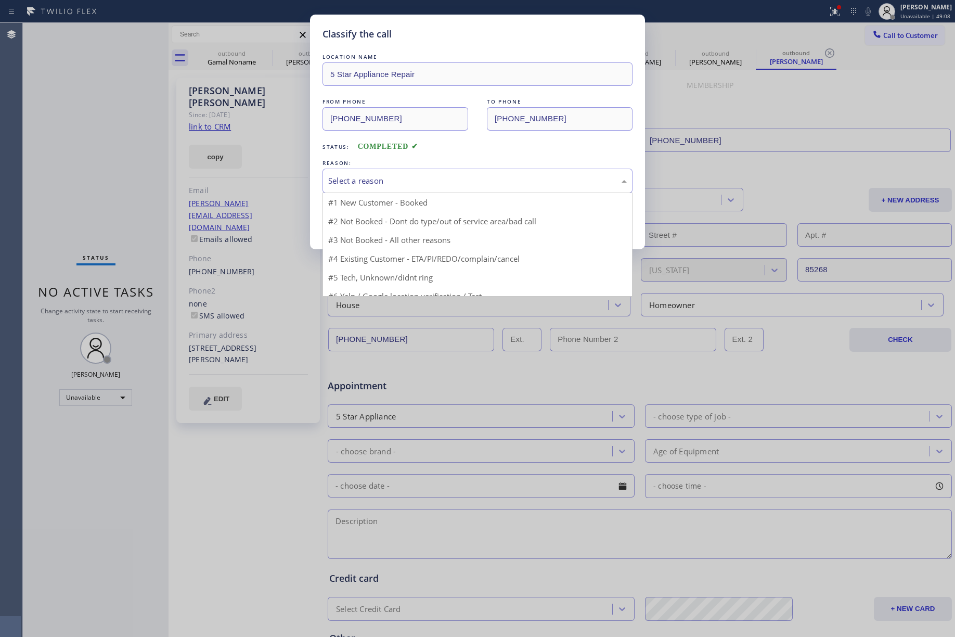
click at [423, 188] on div "Select a reason" at bounding box center [478, 181] width 310 height 24
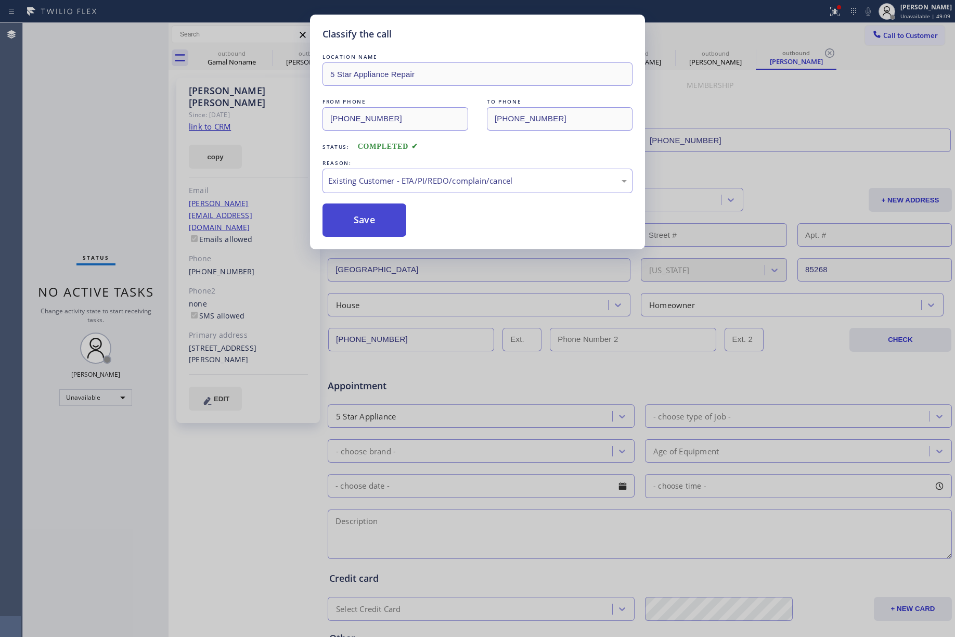
click at [369, 232] on button "Save" at bounding box center [365, 219] width 84 height 33
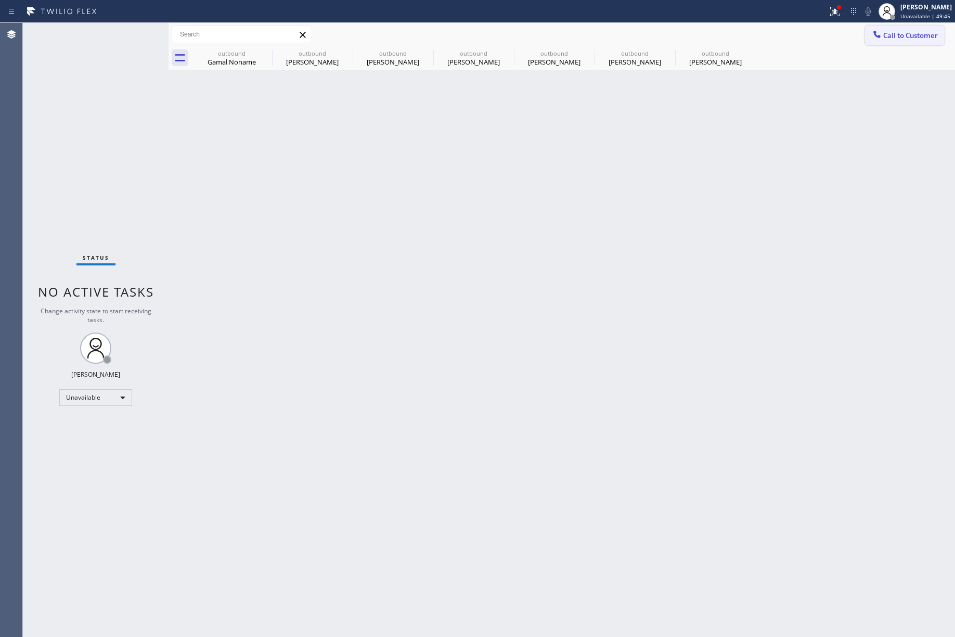
click at [908, 37] on span "Call to Customer" at bounding box center [911, 35] width 55 height 9
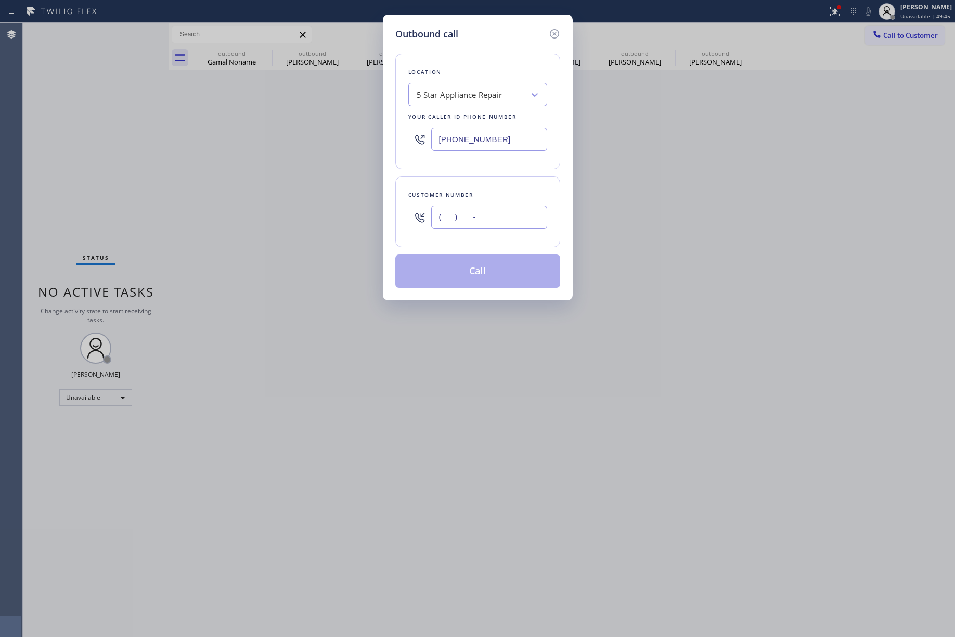
click at [478, 213] on input "(___) ___-____" at bounding box center [489, 217] width 116 height 23
paste input "702) 600-1408"
type input "(702) 600-1408"
click at [491, 174] on div "Location 5 Star Appliance Repair Your caller id phone number (855) 731-4952 Cus…" at bounding box center [478, 164] width 165 height 247
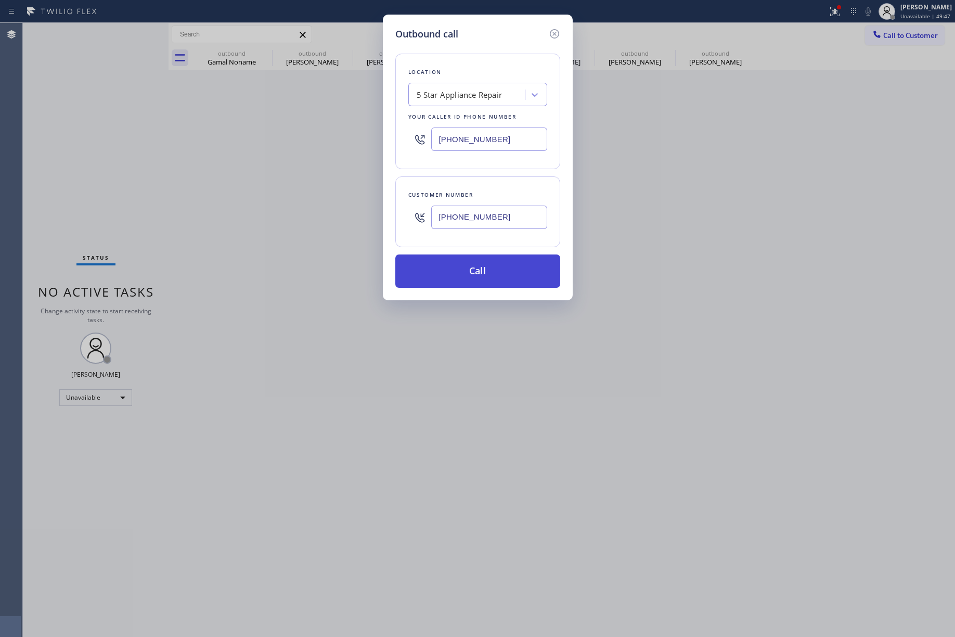
click at [442, 273] on button "Call" at bounding box center [478, 270] width 165 height 33
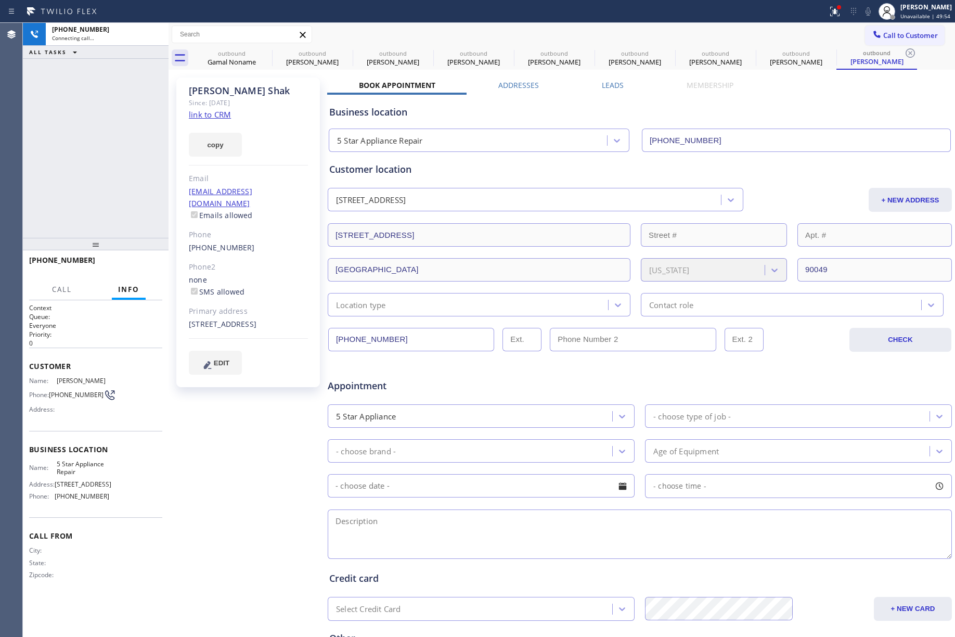
type input "[PHONE_NUMBER]"
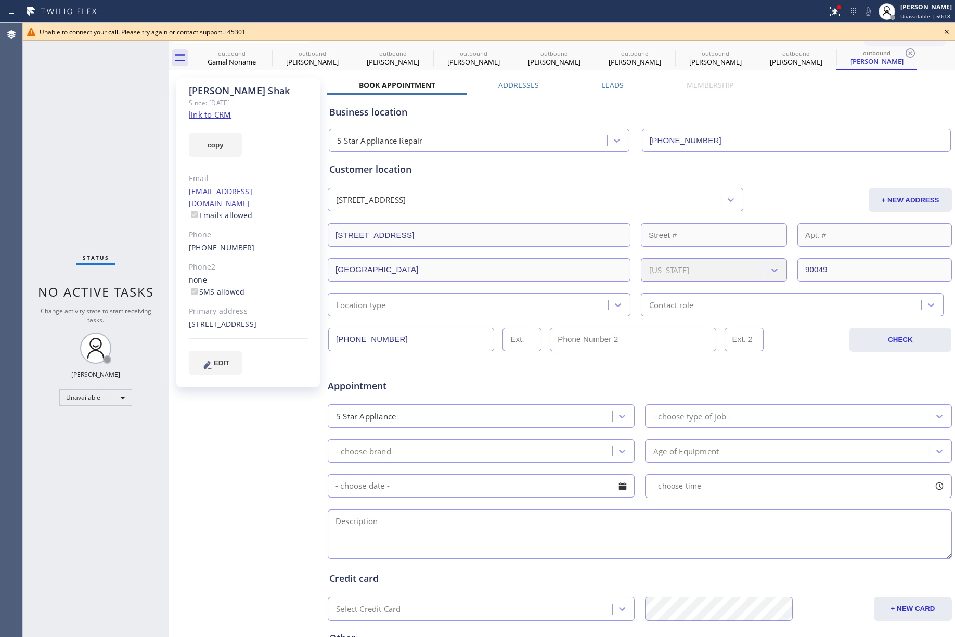
click at [948, 28] on icon at bounding box center [947, 32] width 12 height 12
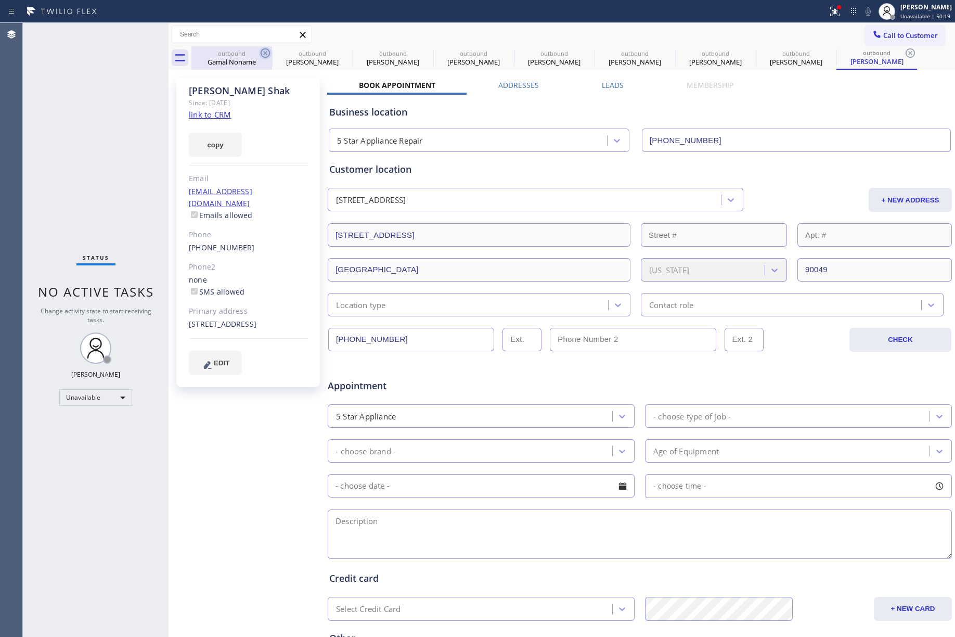
click at [262, 47] on icon at bounding box center [265, 53] width 12 height 12
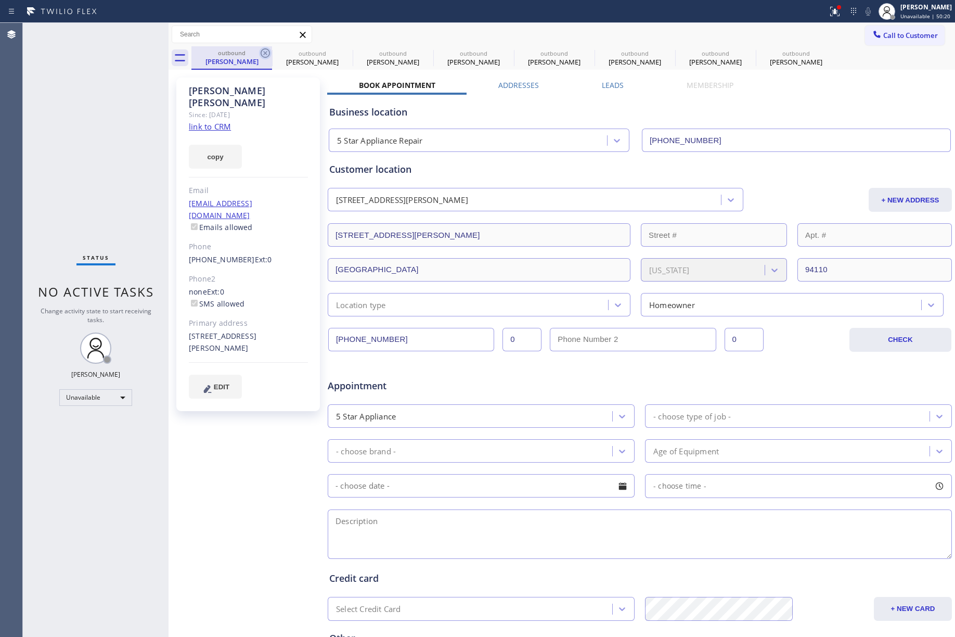
click at [262, 48] on icon at bounding box center [265, 53] width 12 height 12
click at [0, 0] on icon at bounding box center [0, 0] width 0 height 0
click at [262, 48] on icon at bounding box center [265, 53] width 12 height 12
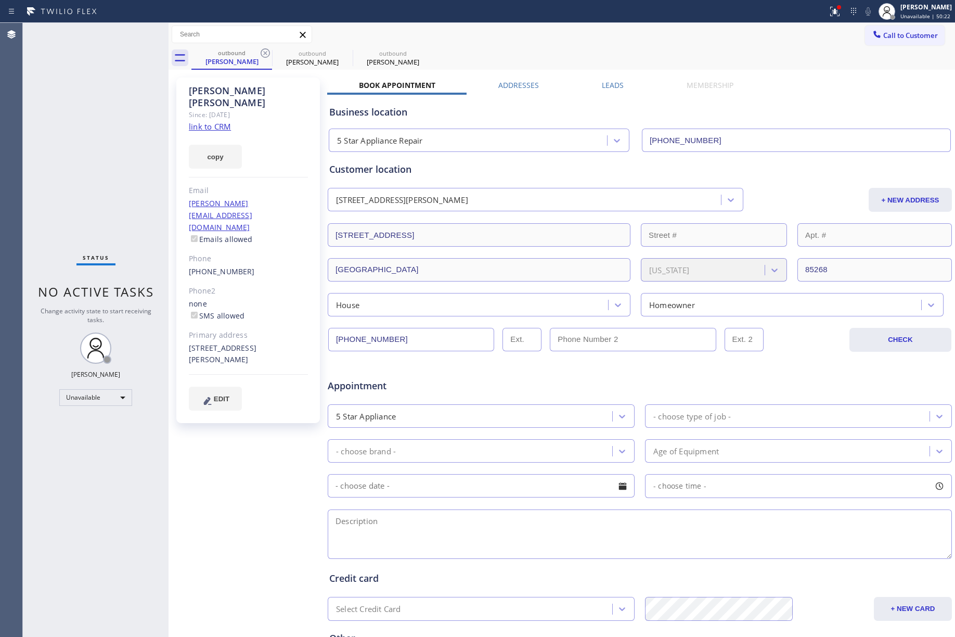
click at [262, 48] on icon at bounding box center [265, 53] width 12 height 12
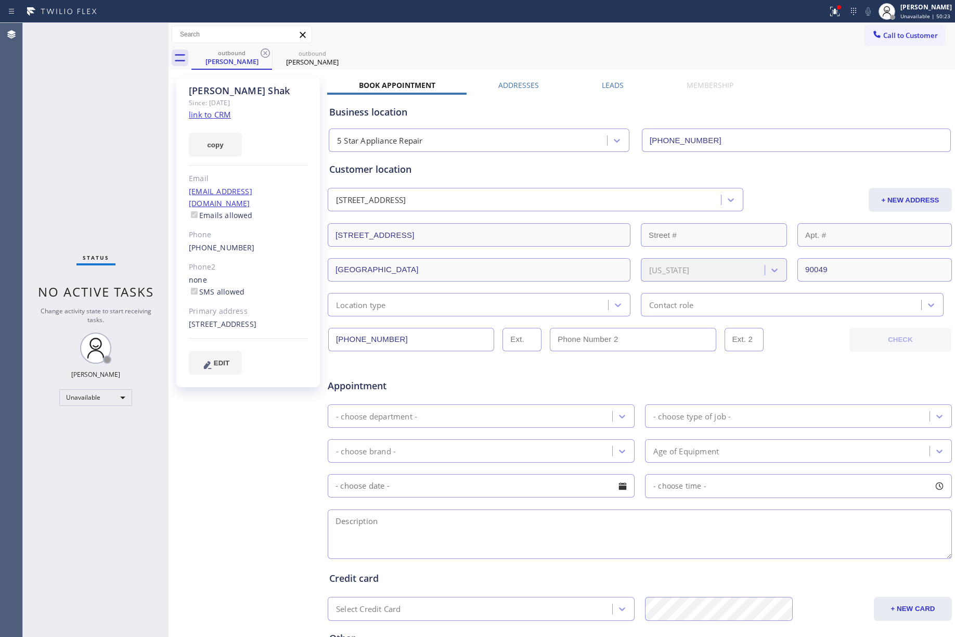
click at [262, 48] on icon at bounding box center [265, 53] width 12 height 12
click at [884, 33] on span "Call to Customer" at bounding box center [911, 35] width 55 height 9
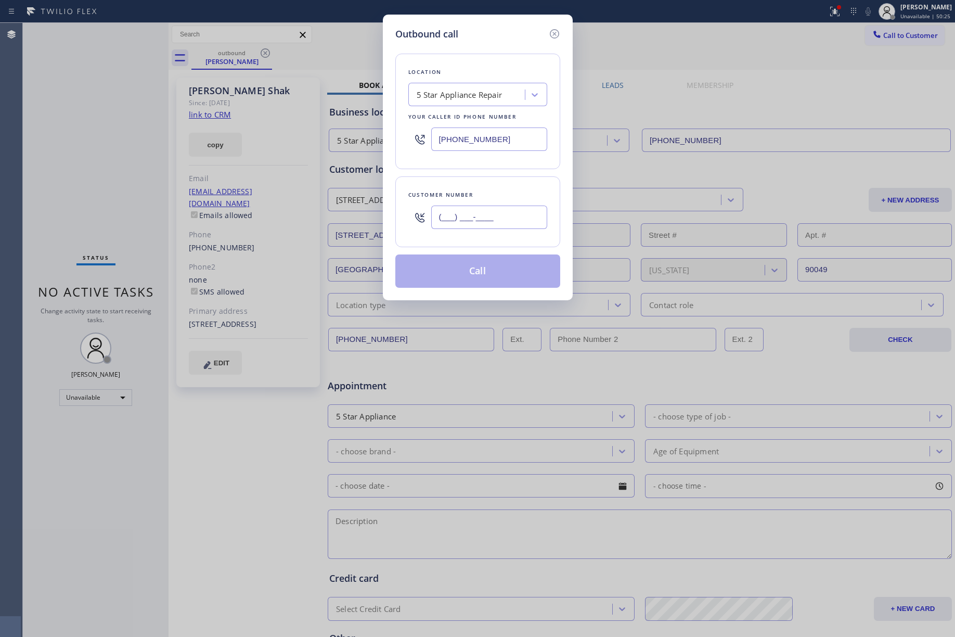
click at [482, 223] on input "(___) ___-____" at bounding box center [489, 217] width 116 height 23
paste input "949) 307-6541"
type input "(949) 307-6541"
click at [463, 179] on div "Customer number (949) 307-6541" at bounding box center [478, 211] width 165 height 71
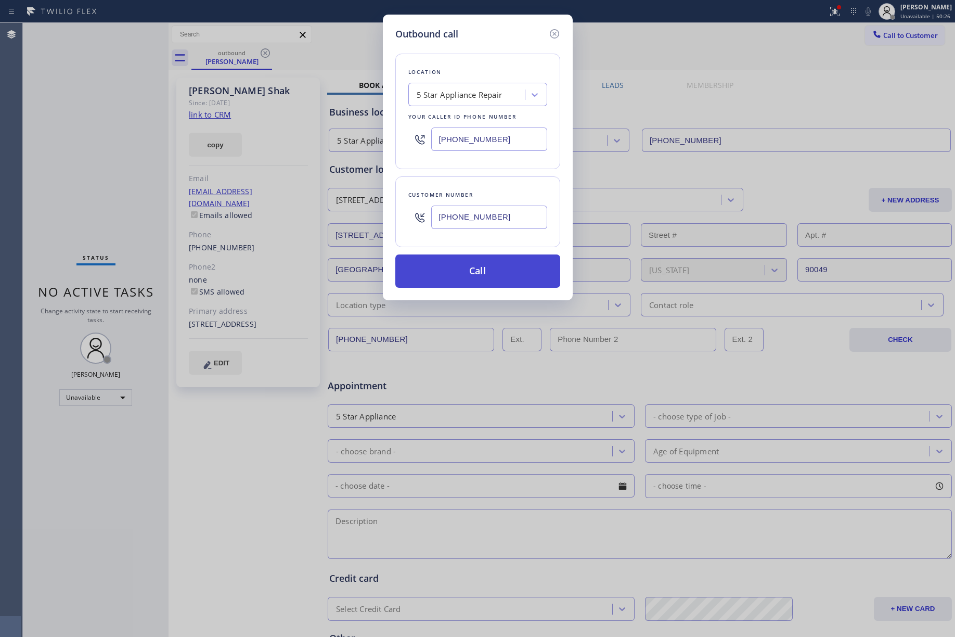
click at [476, 271] on button "Call" at bounding box center [478, 270] width 165 height 33
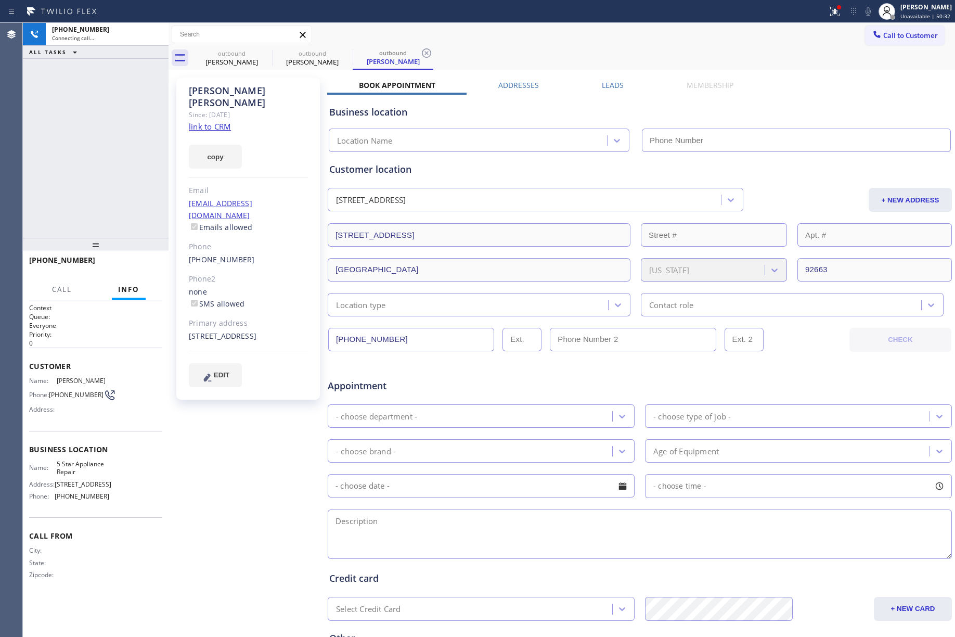
type input "[PHONE_NUMBER]"
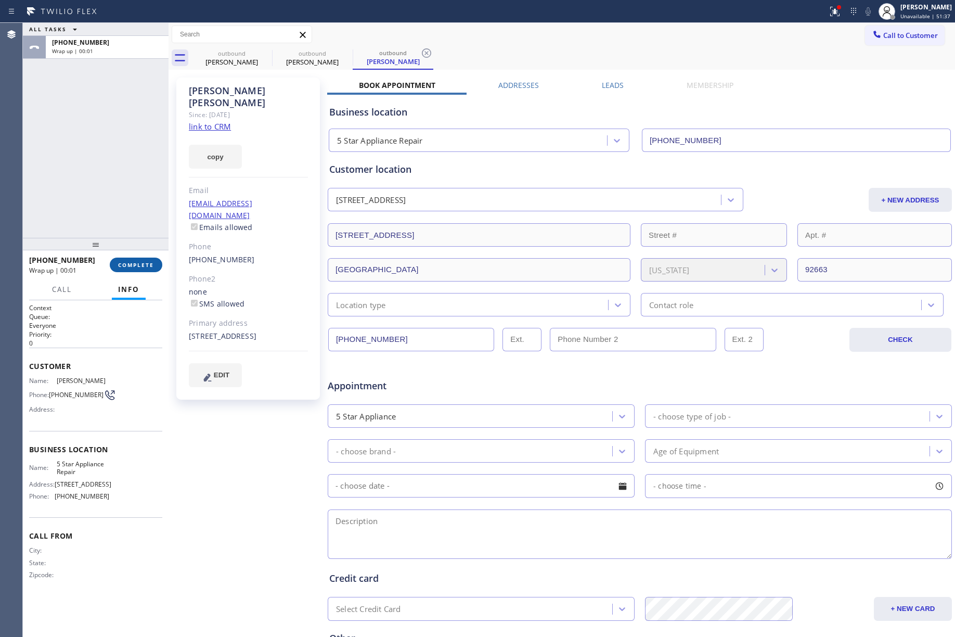
click at [136, 261] on span "COMPLETE" at bounding box center [136, 264] width 36 height 7
click at [127, 190] on div "ALL TASKS ALL TASKS ACTIVE TASKS TASKS IN WRAP UP +19493076541 Wrap up | 00:01" at bounding box center [96, 130] width 146 height 215
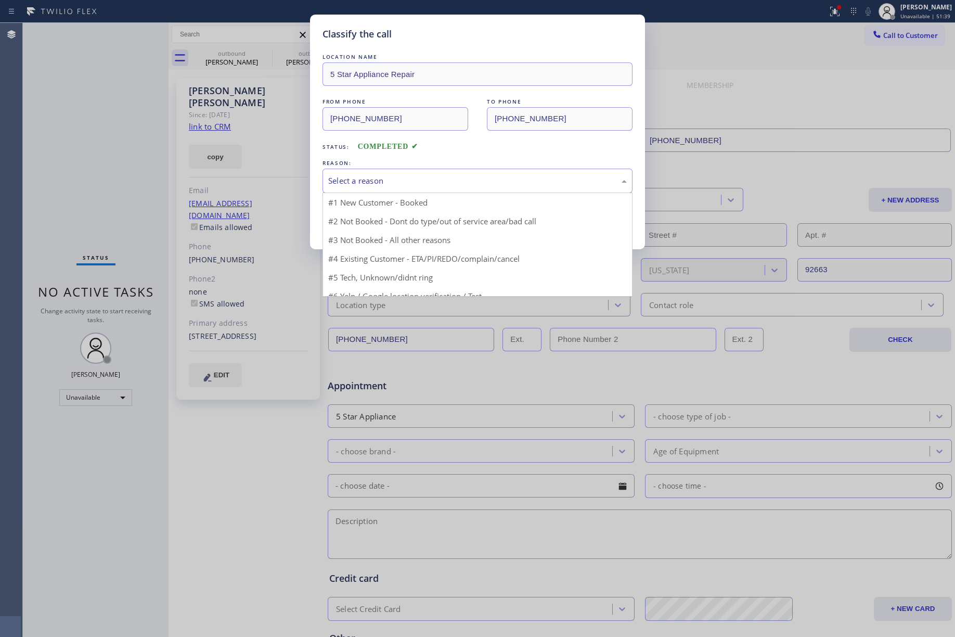
click at [376, 193] on div "Select a reason #1 New Customer - Booked #2 Not Booked - Dont do type/out of se…" at bounding box center [478, 181] width 310 height 24
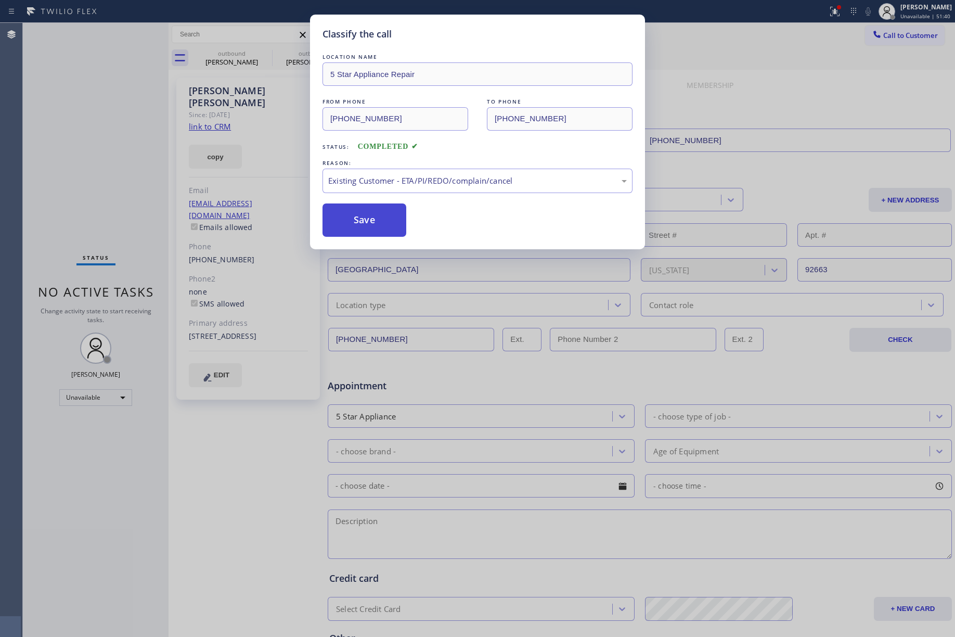
click at [354, 220] on button "Save" at bounding box center [365, 219] width 84 height 33
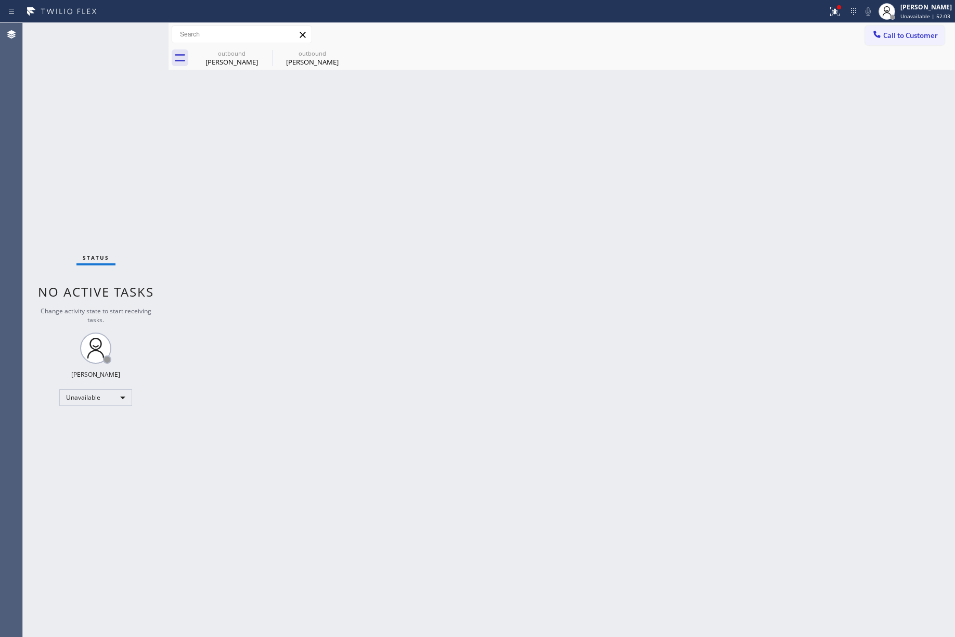
drag, startPoint x: 915, startPoint y: 35, endPoint x: 887, endPoint y: 38, distance: 27.7
click at [914, 35] on span "Call to Customer" at bounding box center [911, 35] width 55 height 9
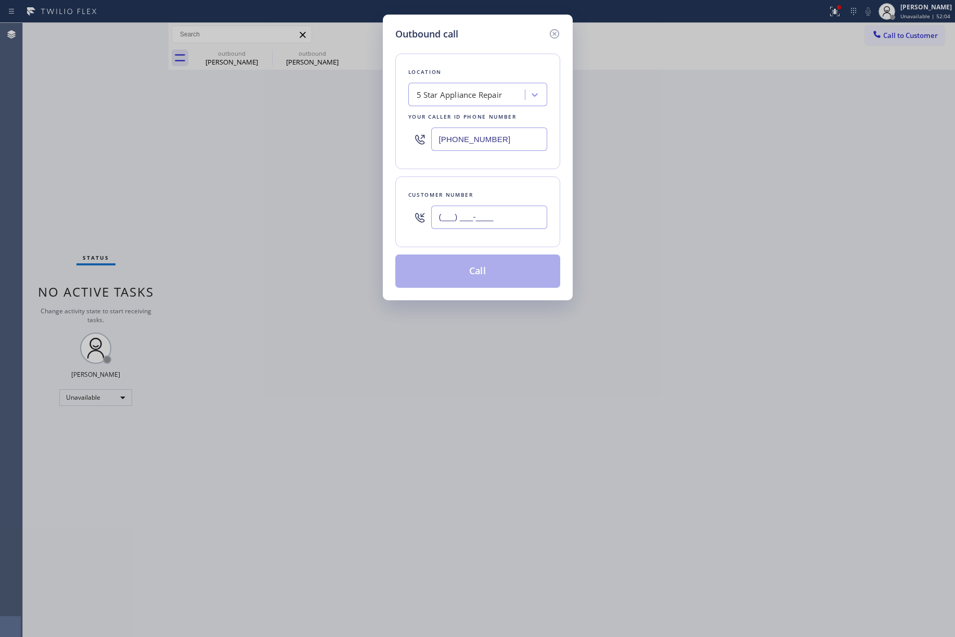
click at [488, 210] on input "(___) ___-____" at bounding box center [489, 217] width 116 height 23
paste input "312) 972-8001"
type input "(312) 972-8001"
click at [486, 194] on div "Customer number" at bounding box center [478, 194] width 139 height 11
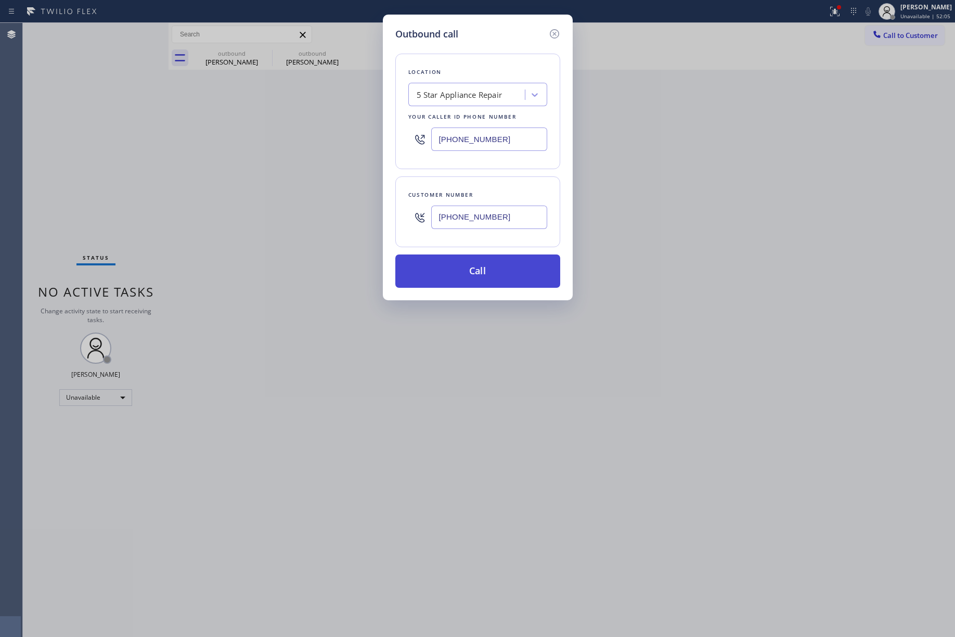
click at [461, 269] on button "Call" at bounding box center [478, 270] width 165 height 33
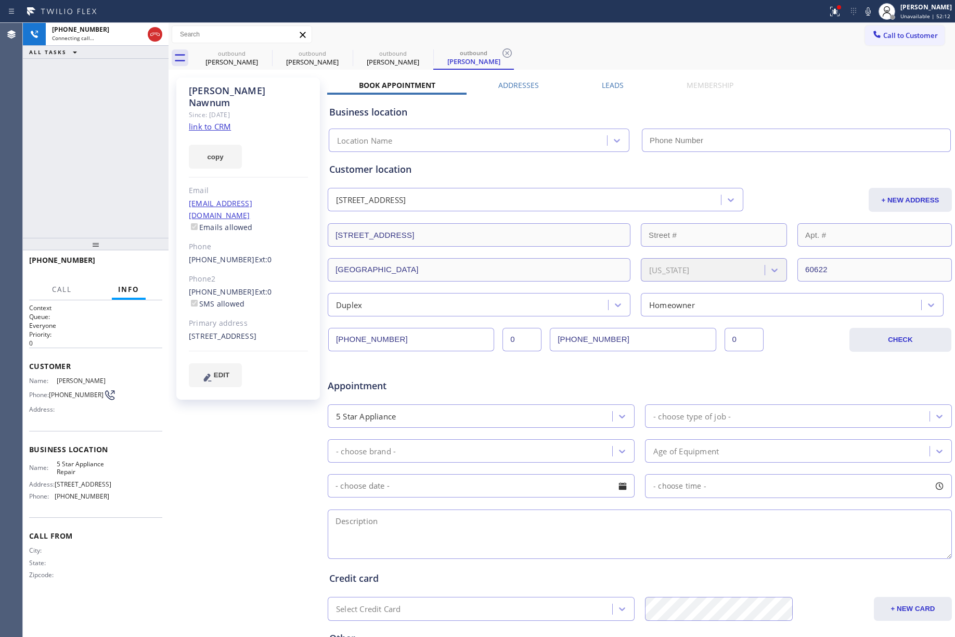
type input "[PHONE_NUMBER]"
drag, startPoint x: 59, startPoint y: 157, endPoint x: 71, endPoint y: 157, distance: 12.0
click at [59, 157] on div "+13129728001 Live | 00:00 ALL TASKS ALL TASKS ACTIVE TASKS TASKS IN WRAP UP" at bounding box center [96, 130] width 146 height 215
click at [134, 263] on span "HANG UP" at bounding box center [138, 264] width 32 height 7
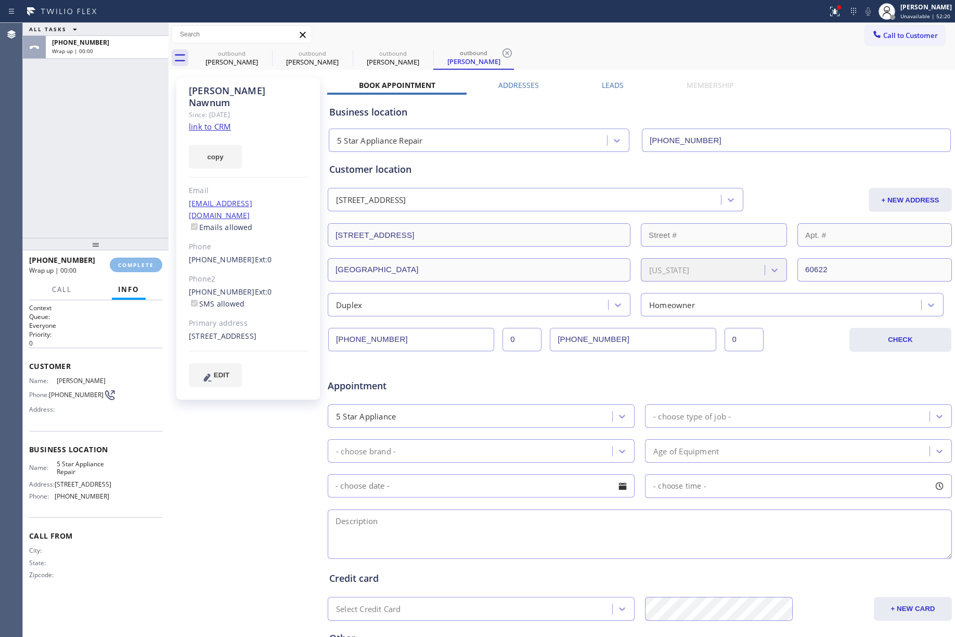
click at [103, 178] on div "ALL TASKS ALL TASKS ACTIVE TASKS TASKS IN WRAP UP +13129728001 Wrap up | 00:00" at bounding box center [96, 130] width 146 height 215
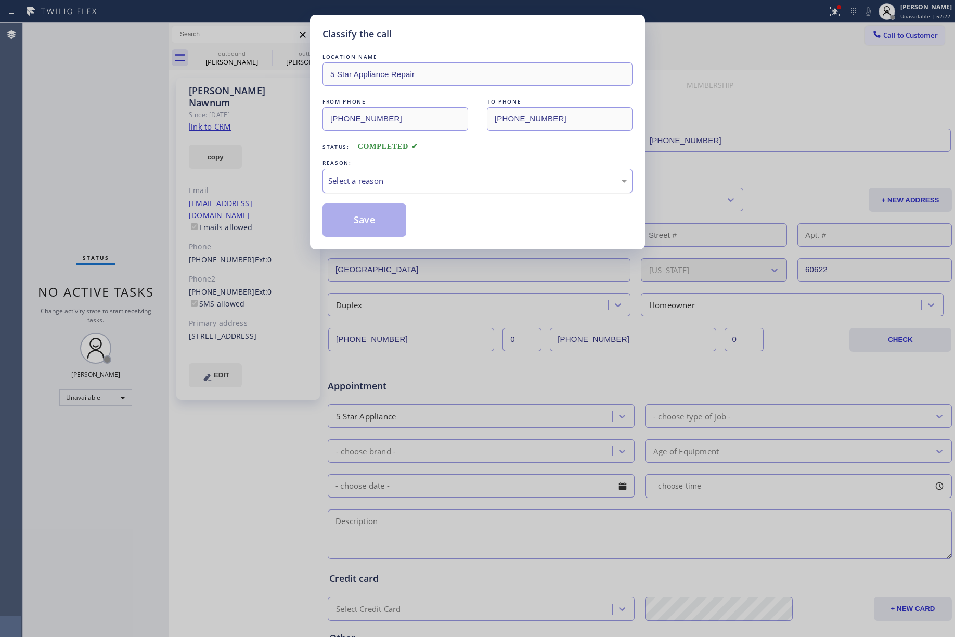
click at [384, 182] on div "Select a reason" at bounding box center [477, 181] width 299 height 12
click at [364, 220] on button "Save" at bounding box center [365, 219] width 84 height 33
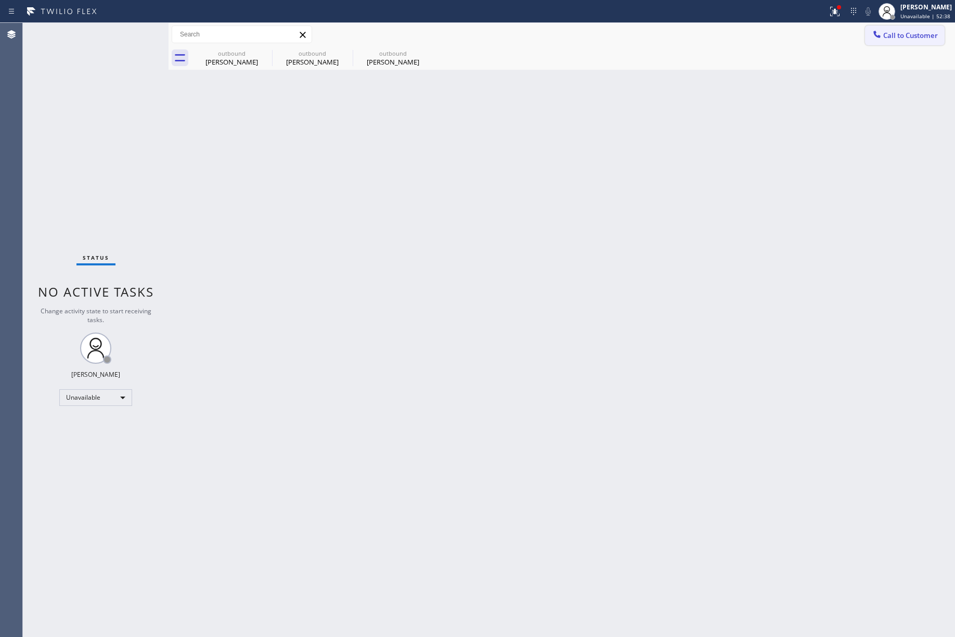
click at [922, 34] on span "Call to Customer" at bounding box center [911, 35] width 55 height 9
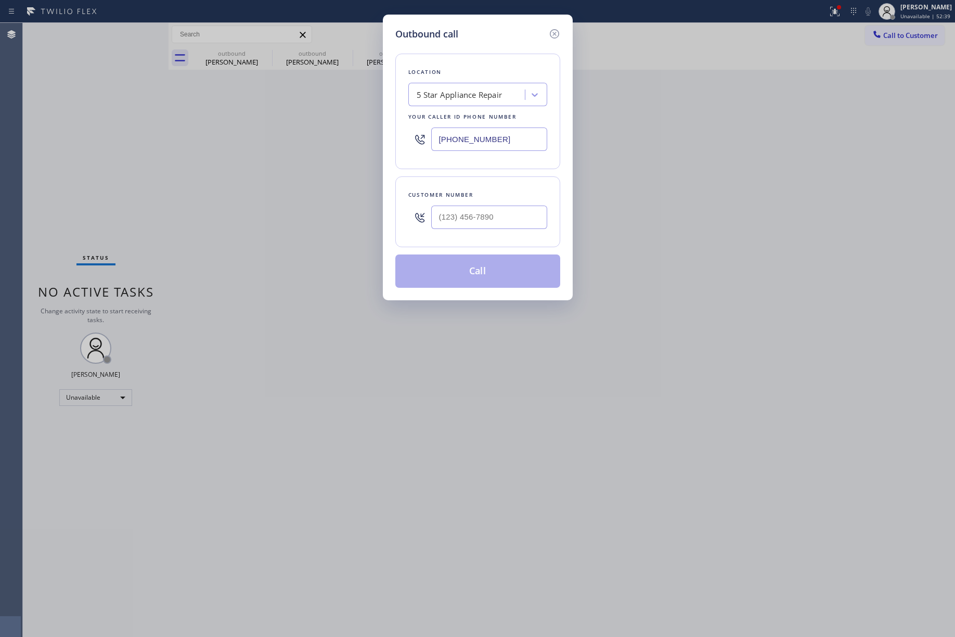
click at [465, 238] on div "Customer number" at bounding box center [478, 211] width 165 height 71
click at [473, 215] on input "(___) ___-____" at bounding box center [489, 217] width 116 height 23
paste input "312) 972-8001"
type input "(312) 972-8001"
click at [492, 173] on div "Location 5 Star Appliance Repair Your caller id phone number (855) 731-4952 Cus…" at bounding box center [478, 164] width 165 height 247
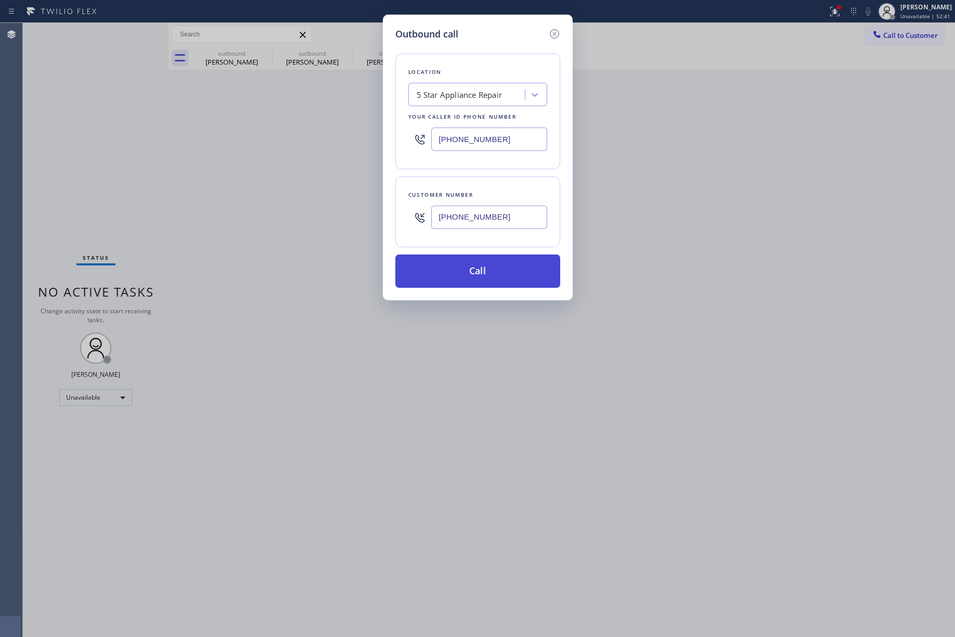
click at [483, 273] on button "Call" at bounding box center [478, 270] width 165 height 33
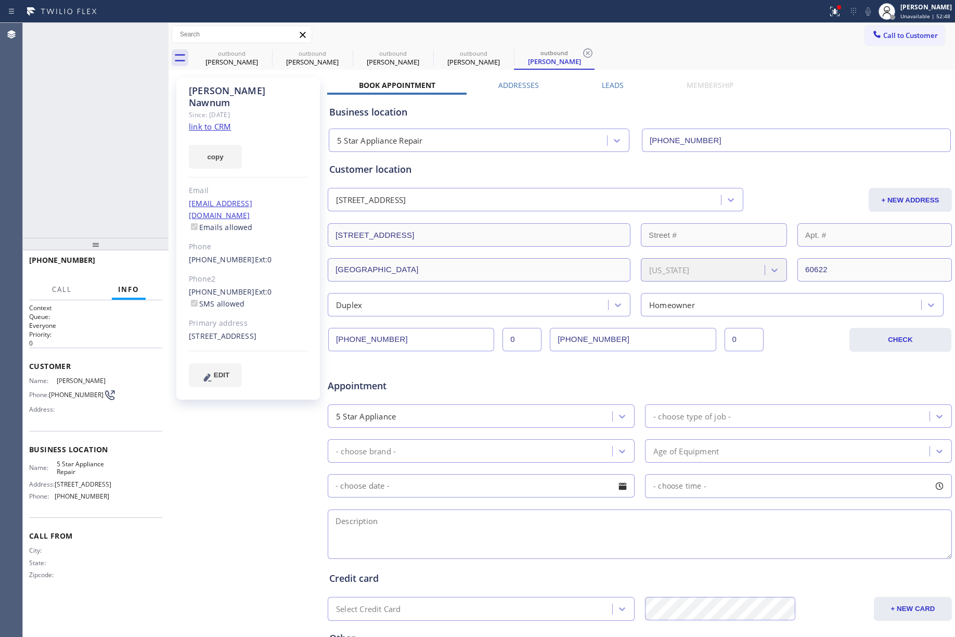
type input "[PHONE_NUMBER]"
click at [142, 263] on span "HANG UP" at bounding box center [138, 264] width 32 height 7
click at [136, 273] on div "+13129728001 Live | 00:03 HANG UP" at bounding box center [95, 264] width 133 height 27
click at [139, 258] on button "COMPLETE" at bounding box center [136, 265] width 53 height 15
click at [110, 177] on div "ALL TASKS ALL TASKS ACTIVE TASKS TASKS IN WRAP UP +13129728001 Wrap up | 00:00" at bounding box center [96, 130] width 146 height 215
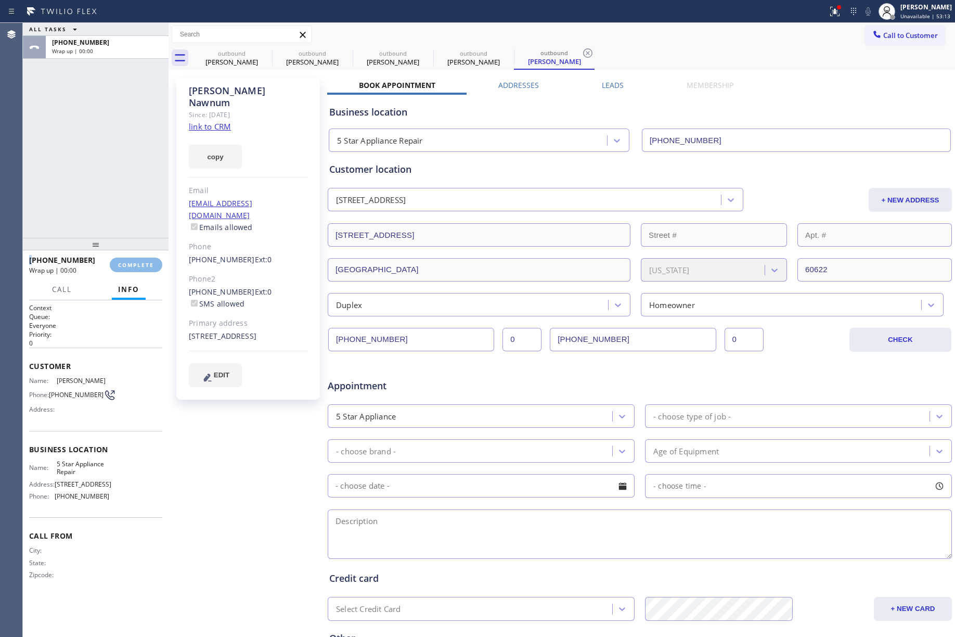
click at [110, 177] on div "ALL TASKS ALL TASKS ACTIVE TASKS TASKS IN WRAP UP +13129728001 Wrap up | 00:00" at bounding box center [96, 130] width 146 height 215
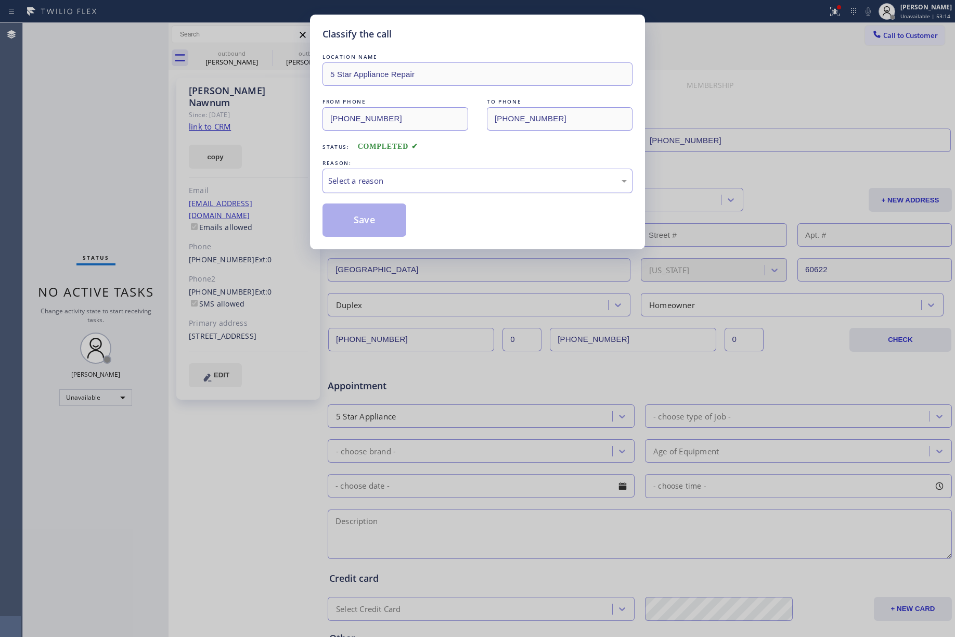
click at [382, 182] on div "Select a reason" at bounding box center [477, 181] width 299 height 12
click at [342, 213] on button "Save" at bounding box center [365, 219] width 84 height 33
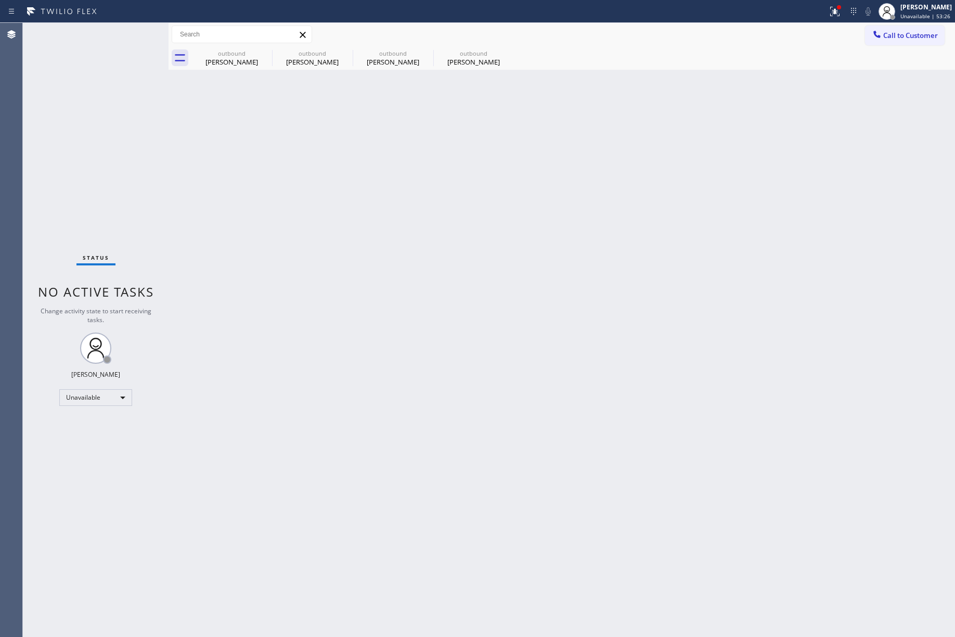
click at [903, 37] on span "Call to Customer" at bounding box center [911, 35] width 55 height 9
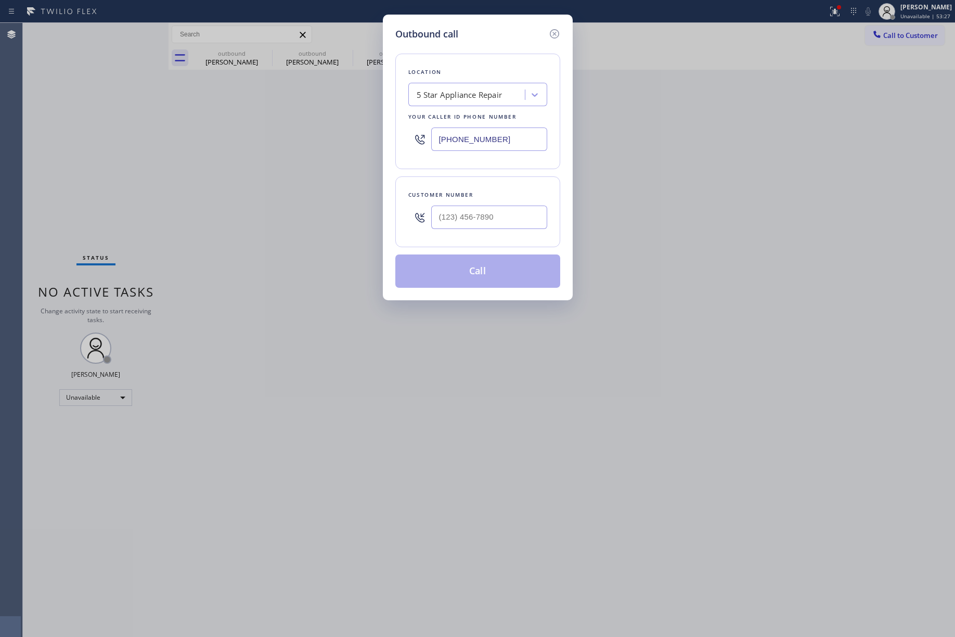
click at [496, 229] on input "text" at bounding box center [489, 217] width 116 height 23
paste input "650) 283-5414"
type input "(650) 283-5414"
click at [494, 186] on div "Customer number (650) 283-5414" at bounding box center [478, 211] width 165 height 71
click at [486, 279] on button "Call" at bounding box center [478, 270] width 165 height 33
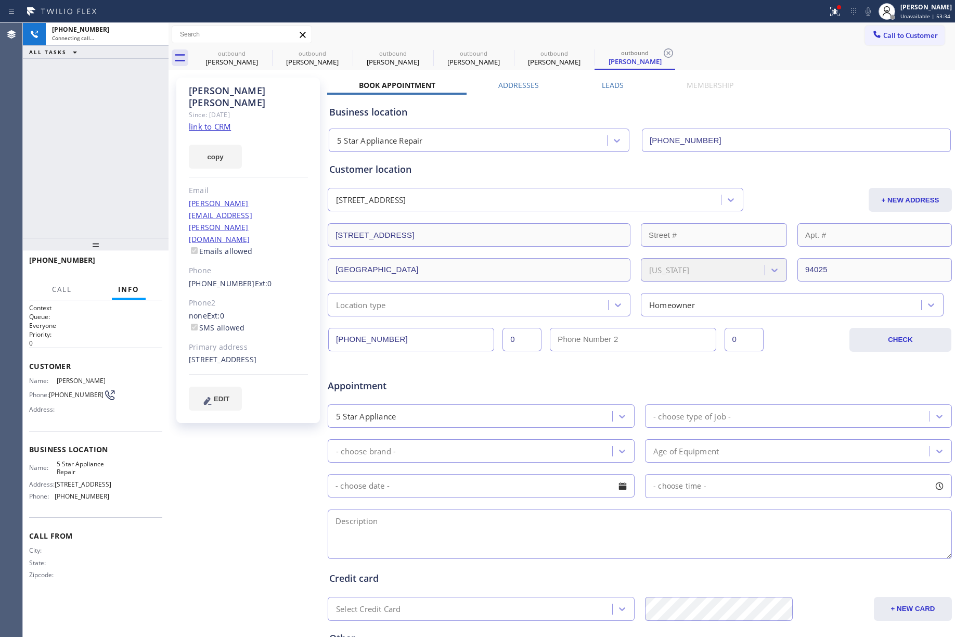
type input "[PHONE_NUMBER]"
click at [94, 134] on div "+16502835414 Live | 00:00 ALL TASKS ALL TASKS ACTIVE TASKS TASKS IN WRAP UP" at bounding box center [96, 130] width 146 height 215
click at [130, 259] on button "HANG UP" at bounding box center [138, 265] width 48 height 15
click at [132, 194] on div "+16502835414 Live | 00:02 ALL TASKS ALL TASKS ACTIVE TASKS TASKS IN WRAP UP" at bounding box center [96, 130] width 146 height 215
click at [144, 267] on span "COMPLETE" at bounding box center [136, 264] width 36 height 7
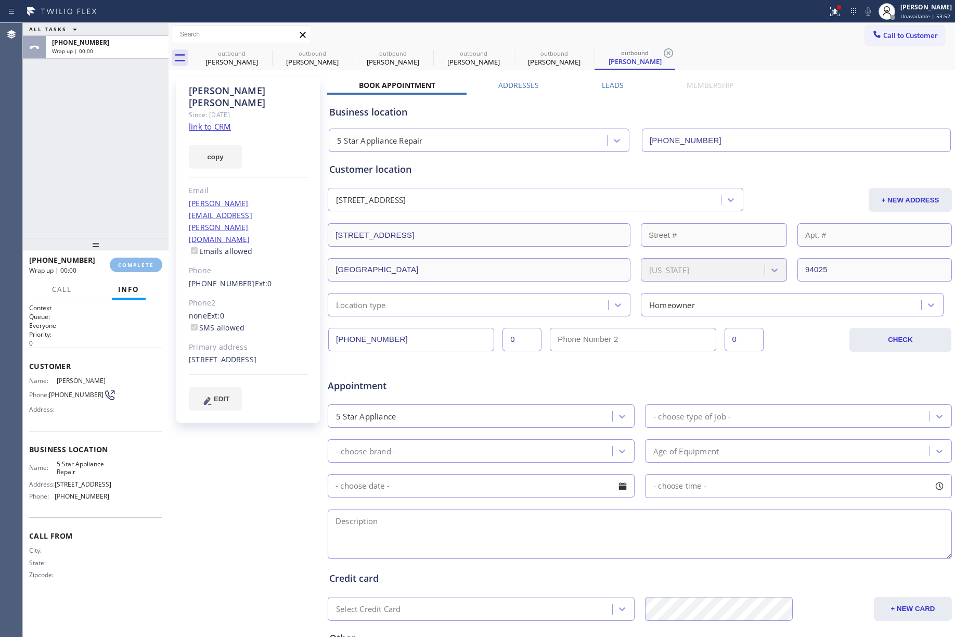
click at [111, 167] on div "ALL TASKS ALL TASKS ACTIVE TASKS TASKS IN WRAP UP +16502835414 Wrap up | 00:00" at bounding box center [96, 130] width 146 height 215
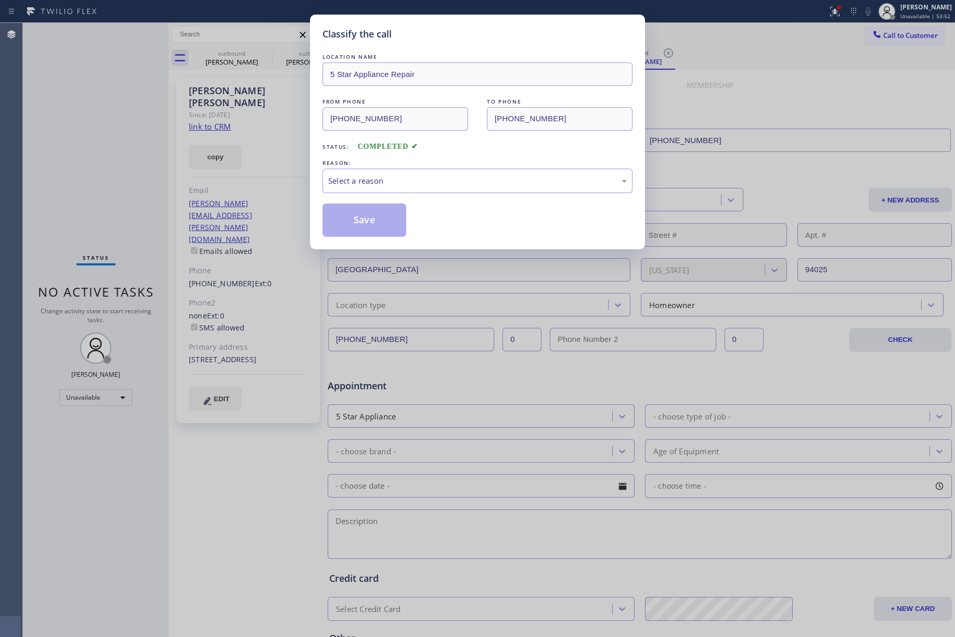
click at [384, 168] on div "REASON:" at bounding box center [478, 163] width 310 height 11
click at [384, 180] on div "Select a reason" at bounding box center [477, 181] width 299 height 12
click at [330, 214] on button "Save" at bounding box center [365, 219] width 84 height 33
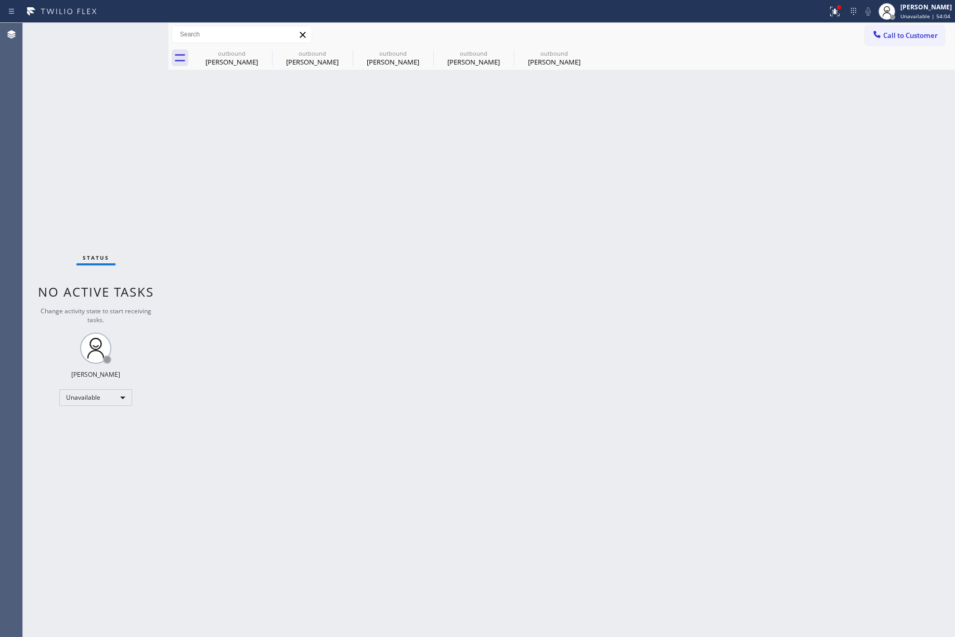
click at [108, 113] on div "Status No active tasks Change activity state to start receiving tasks. [PERSON_…" at bounding box center [96, 330] width 146 height 614
click at [915, 31] on span "Call to Customer" at bounding box center [911, 35] width 55 height 9
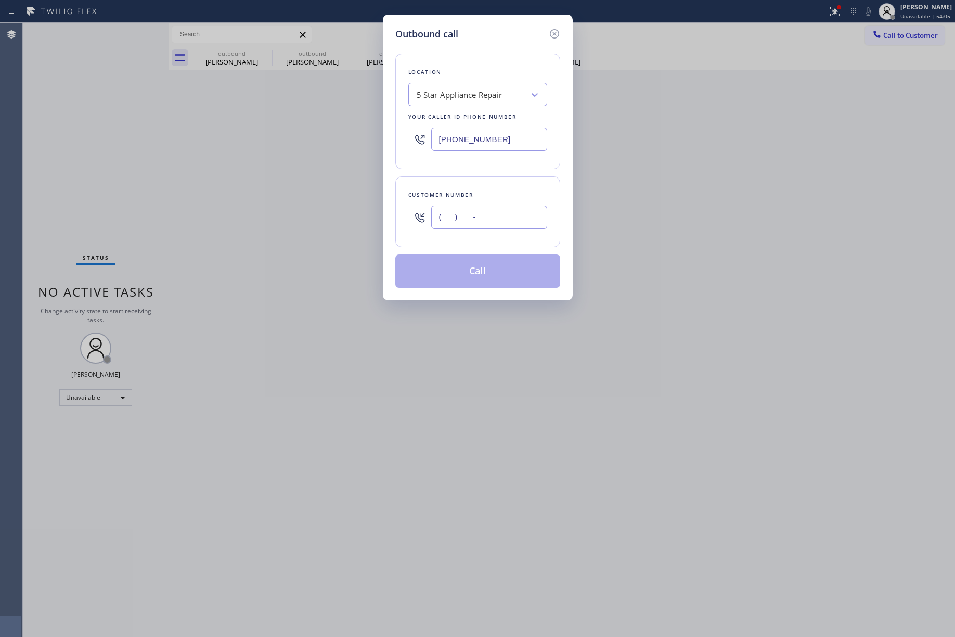
click at [485, 213] on input "(___) ___-____" at bounding box center [489, 217] width 116 height 23
paste input "828) 450-8204"
type input "[PHONE_NUMBER]"
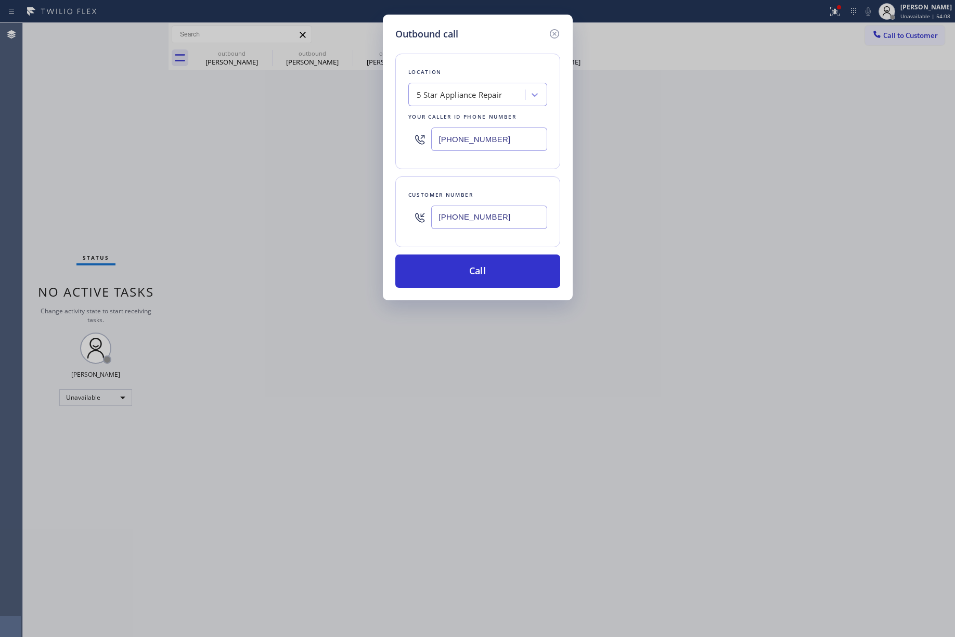
drag, startPoint x: 501, startPoint y: 146, endPoint x: 450, endPoint y: 90, distance: 75.5
click at [396, 139] on div "Location 5 Star Appliance Repair Your caller id phone number (855) 731-4952" at bounding box center [478, 112] width 165 height 116
paste input "323) 991-9198"
type input "[PHONE_NUMBER]"
click at [488, 269] on button "Call" at bounding box center [478, 270] width 165 height 33
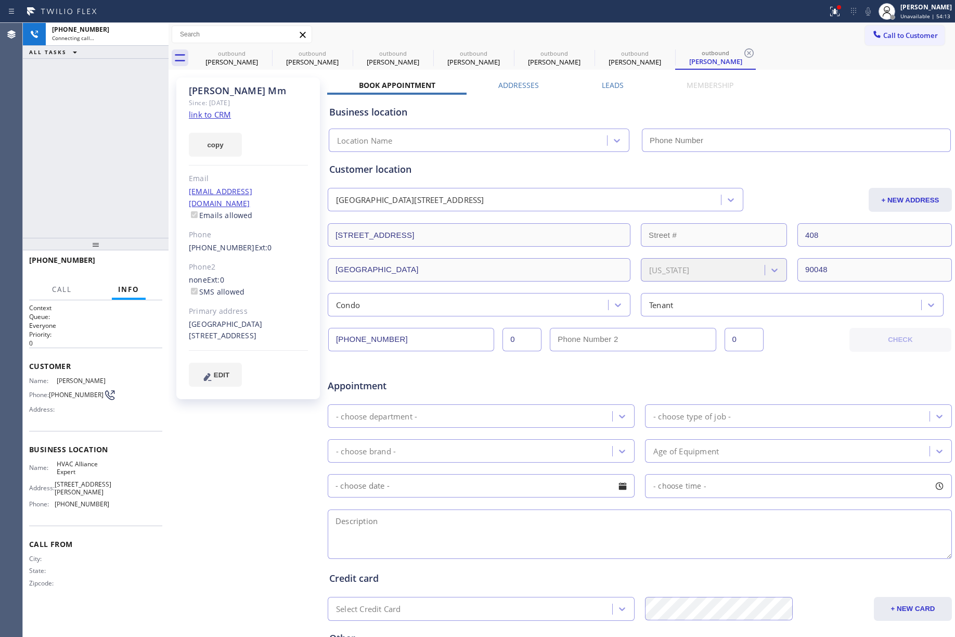
click at [220, 117] on link "link to CRM" at bounding box center [210, 114] width 42 height 10
type input "[PHONE_NUMBER]"
click at [159, 30] on icon at bounding box center [155, 34] width 12 height 12
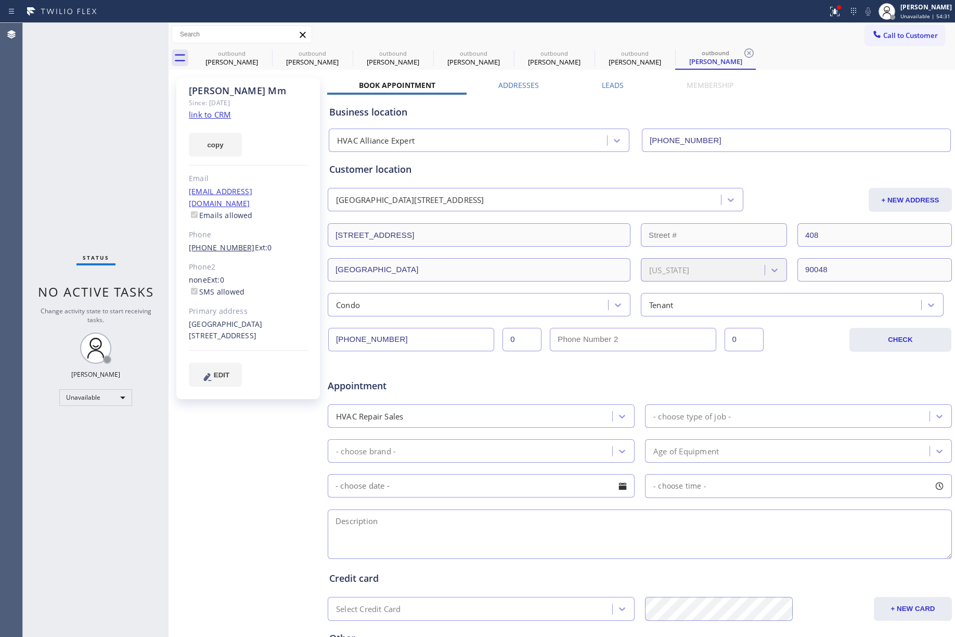
click at [224, 243] on link "[PHONE_NUMBER]" at bounding box center [222, 248] width 66 height 10
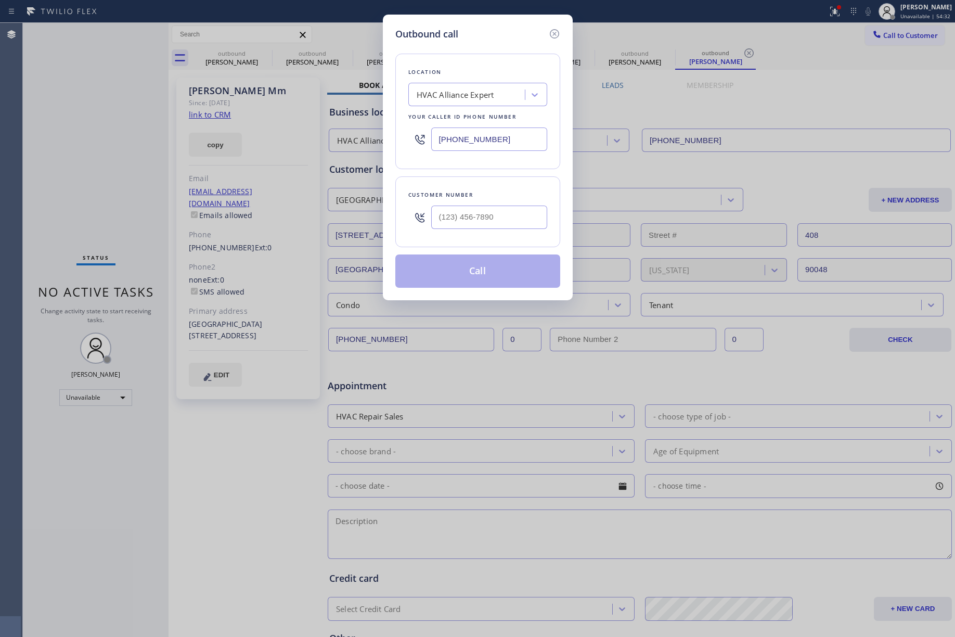
type input "[PHONE_NUMBER]"
click at [463, 271] on button "Call" at bounding box center [478, 270] width 165 height 33
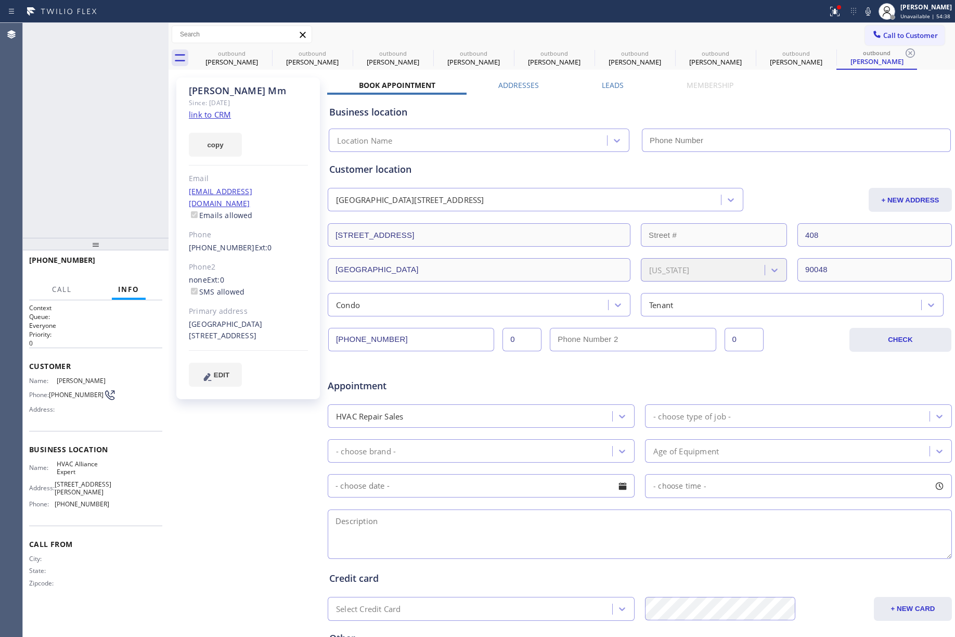
type input "[PHONE_NUMBER]"
click at [86, 135] on div "+18284508204 Live | 00:02 ALL TASKS ALL TASKS ACTIVE TASKS TASKS IN WRAP UP" at bounding box center [96, 130] width 146 height 215
drag, startPoint x: 150, startPoint y: 265, endPoint x: 112, endPoint y: 192, distance: 82.9
click at [150, 265] on span "COMPLETE" at bounding box center [136, 264] width 36 height 7
click at [109, 186] on div "ALL TASKS ALL TASKS ACTIVE TASKS TASKS IN WRAP UP +18284508204 Wrap up | 00:00" at bounding box center [96, 130] width 146 height 215
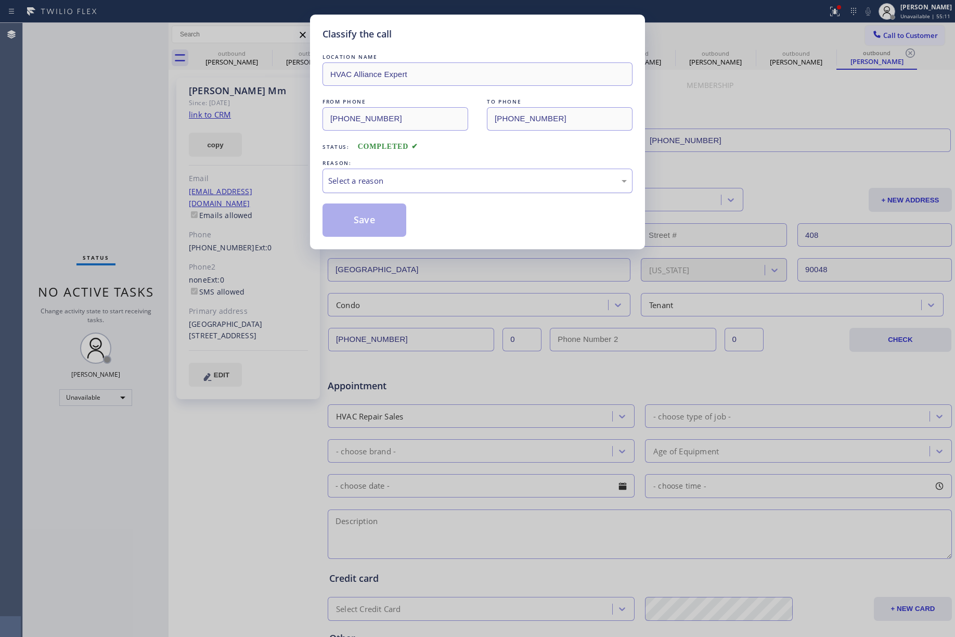
click at [352, 179] on div "Select a reason" at bounding box center [477, 181] width 299 height 12
drag, startPoint x: 358, startPoint y: 221, endPoint x: 339, endPoint y: 24, distance: 198.1
click at [358, 221] on button "Save" at bounding box center [365, 219] width 84 height 33
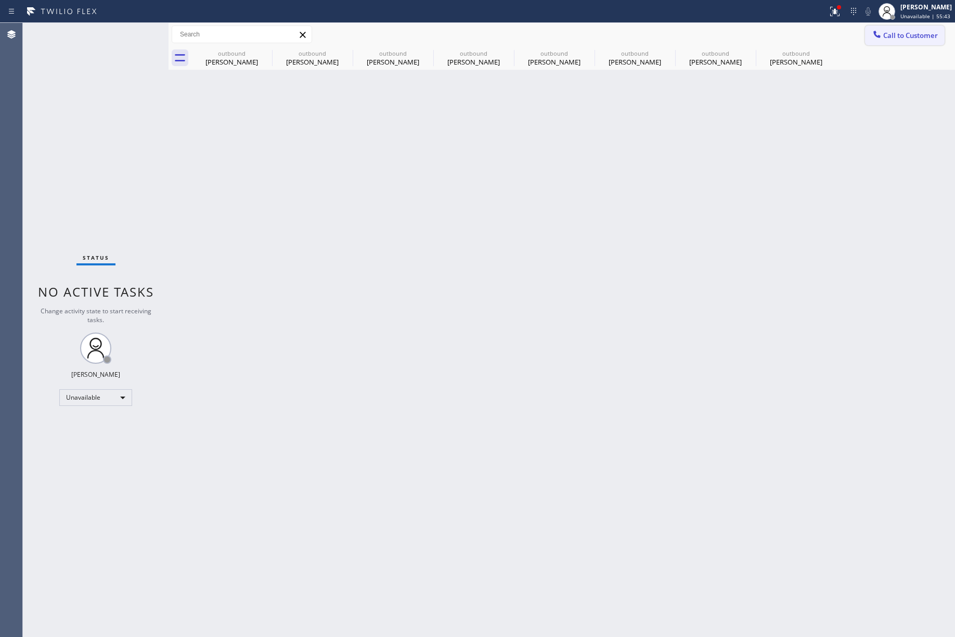
click at [906, 28] on button "Call to Customer" at bounding box center [905, 36] width 80 height 20
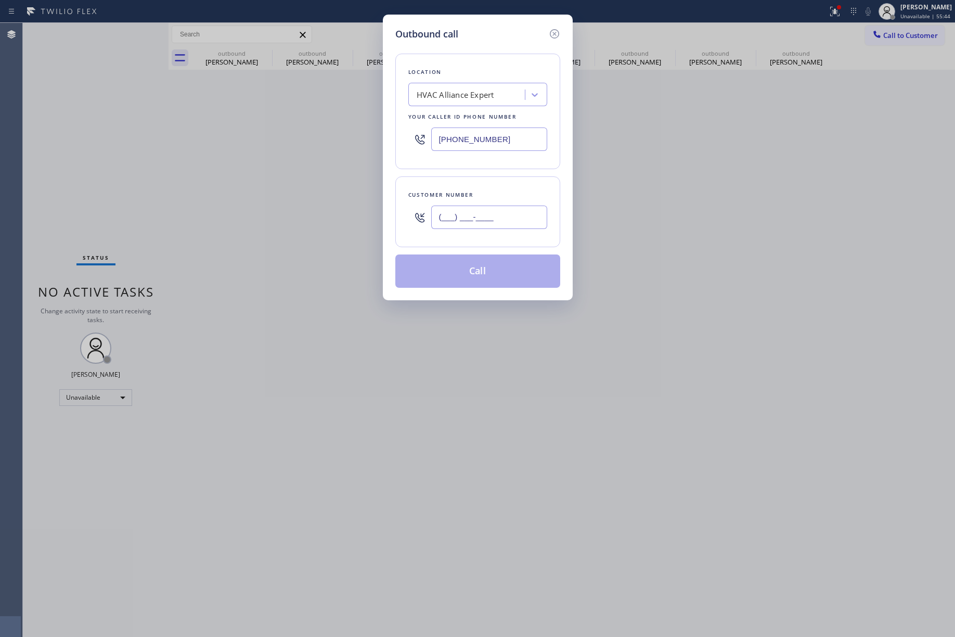
click at [469, 224] on input "(___) ___-____" at bounding box center [489, 217] width 116 height 23
paste input "213) 245-8535"
type input "(213) 245-8535"
click at [475, 180] on div "Customer number (213) 245-8535" at bounding box center [478, 211] width 165 height 71
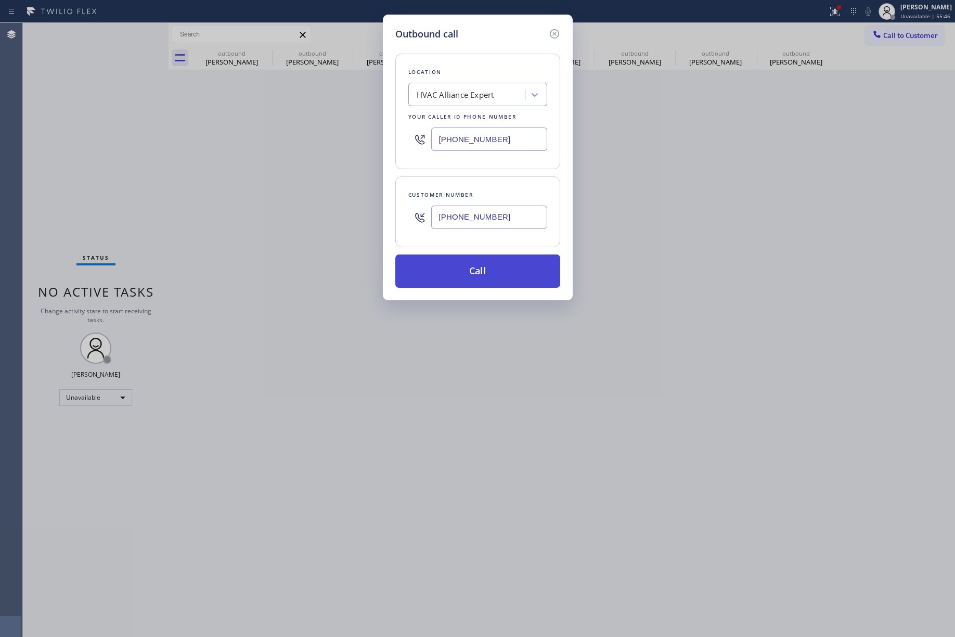
click at [482, 275] on button "Call" at bounding box center [478, 270] width 165 height 33
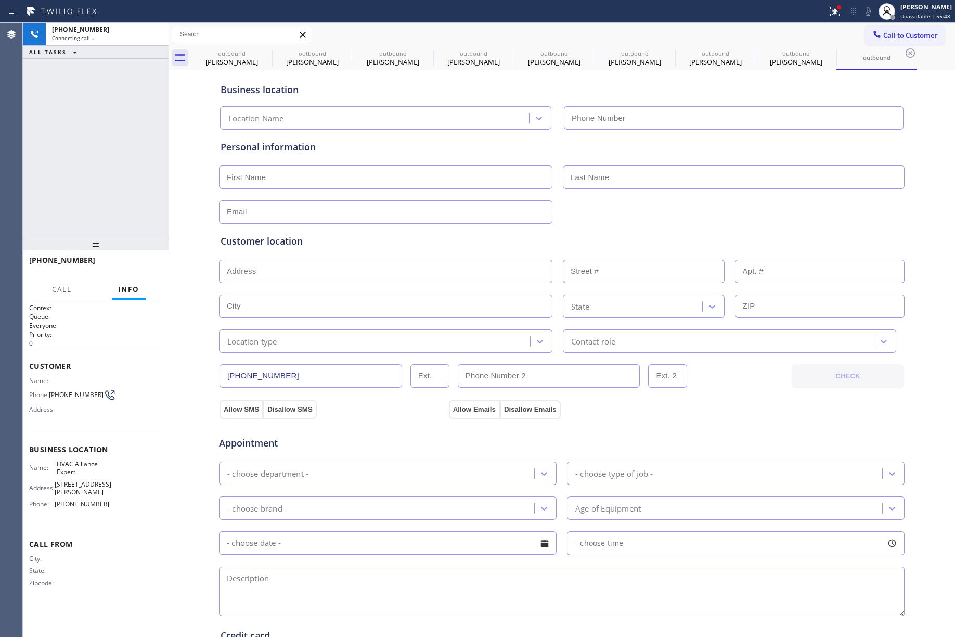
type input "[PHONE_NUMBER]"
click at [87, 168] on div "+12132458535 Connecting call… ALL TASKS ALL TASKS ACTIVE TASKS TASKS IN WRAP UP" at bounding box center [96, 130] width 146 height 215
click at [94, 144] on div "+12132458535 Connecting call… ALL TASKS ALL TASKS ACTIVE TASKS TASKS IN WRAP UP" at bounding box center [96, 130] width 146 height 215
click at [149, 266] on span "HANG UP" at bounding box center [138, 264] width 32 height 7
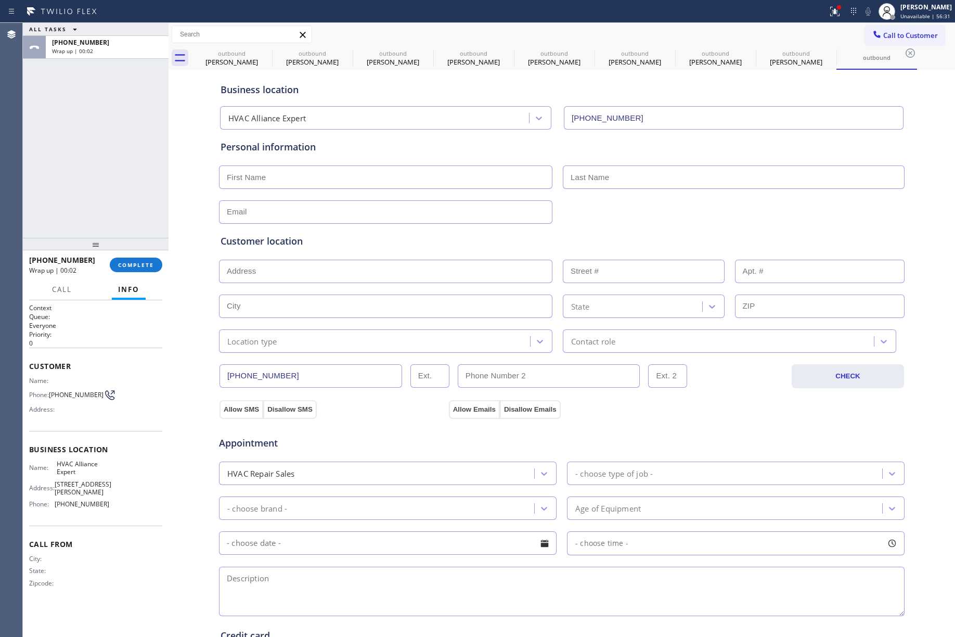
click at [129, 255] on div "+12132458535 Wrap up | 00:02 COMPLETE" at bounding box center [95, 264] width 133 height 27
click at [100, 173] on div "ALL TASKS ALL TASKS ACTIVE TASKS TASKS IN WRAP UP +12132458535 Wrap up | 00:03" at bounding box center [96, 130] width 146 height 215
drag, startPoint x: 100, startPoint y: 173, endPoint x: 124, endPoint y: 175, distance: 23.5
click at [105, 174] on div "ALL TASKS ALL TASKS ACTIVE TASKS TASKS IN WRAP UP +12132458535 Wrap up | 00:03" at bounding box center [96, 130] width 146 height 215
click at [148, 261] on span "COMPLETE" at bounding box center [136, 264] width 36 height 7
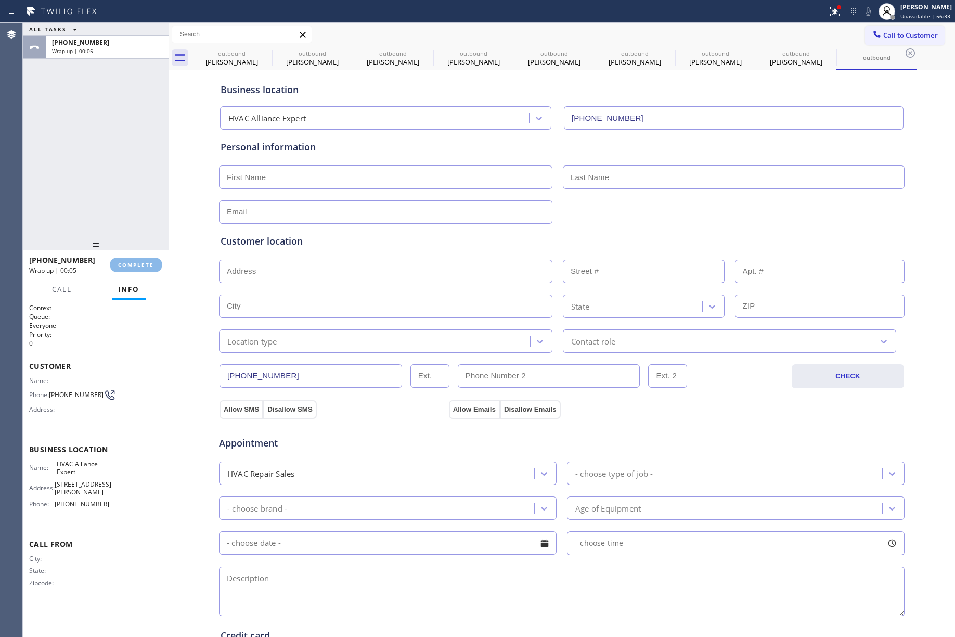
click at [104, 138] on div "ALL TASKS ALL TASKS ACTIVE TASKS TASKS IN WRAP UP +12132458535 Wrap up | 00:05" at bounding box center [96, 130] width 146 height 215
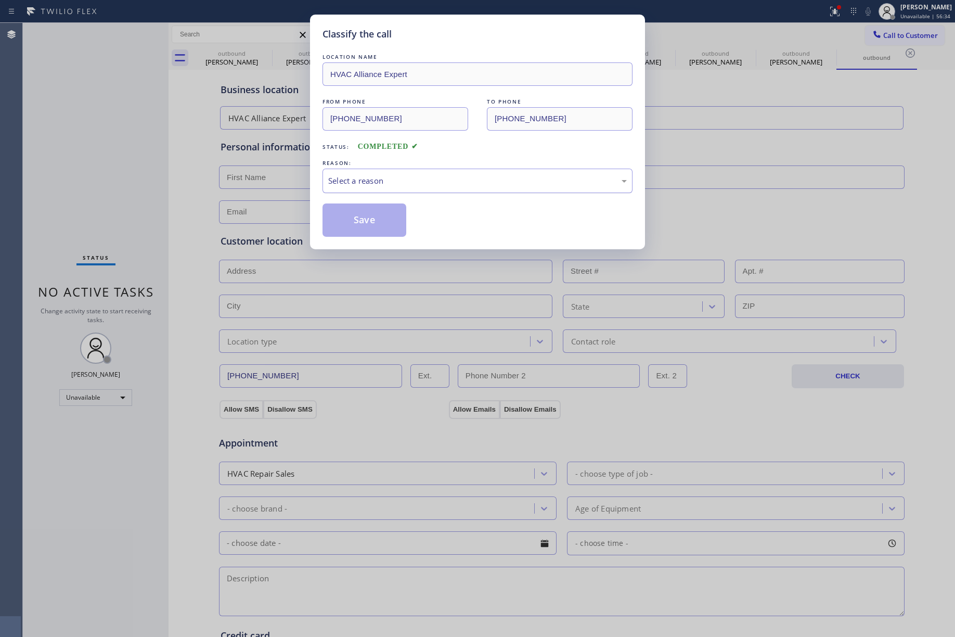
click at [362, 187] on div "Select a reason" at bounding box center [477, 181] width 299 height 12
click at [373, 223] on button "Save" at bounding box center [365, 219] width 84 height 33
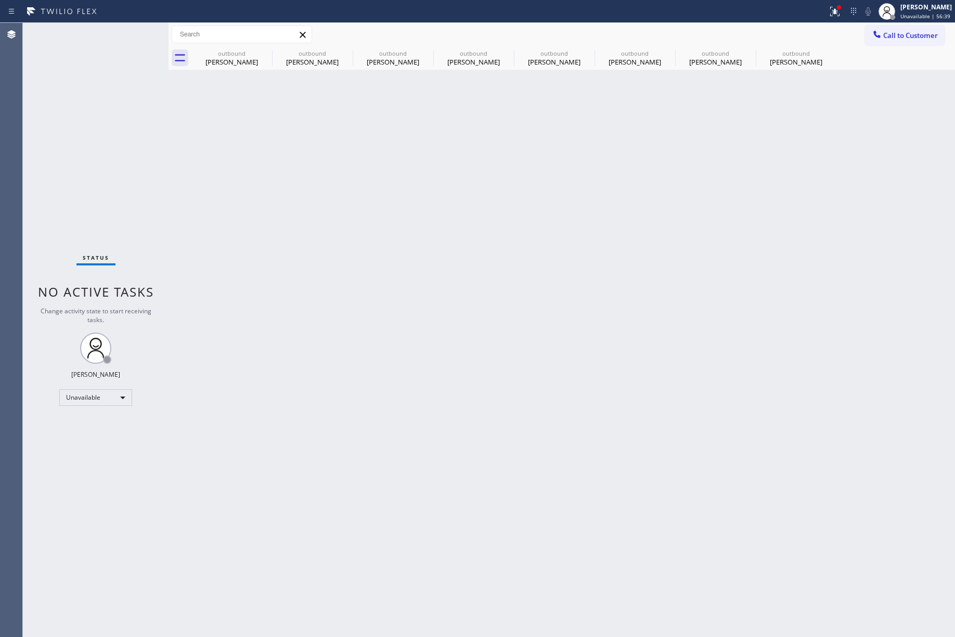
drag, startPoint x: 901, startPoint y: 34, endPoint x: 846, endPoint y: 51, distance: 58.1
click at [901, 34] on span "Call to Customer" at bounding box center [911, 35] width 55 height 9
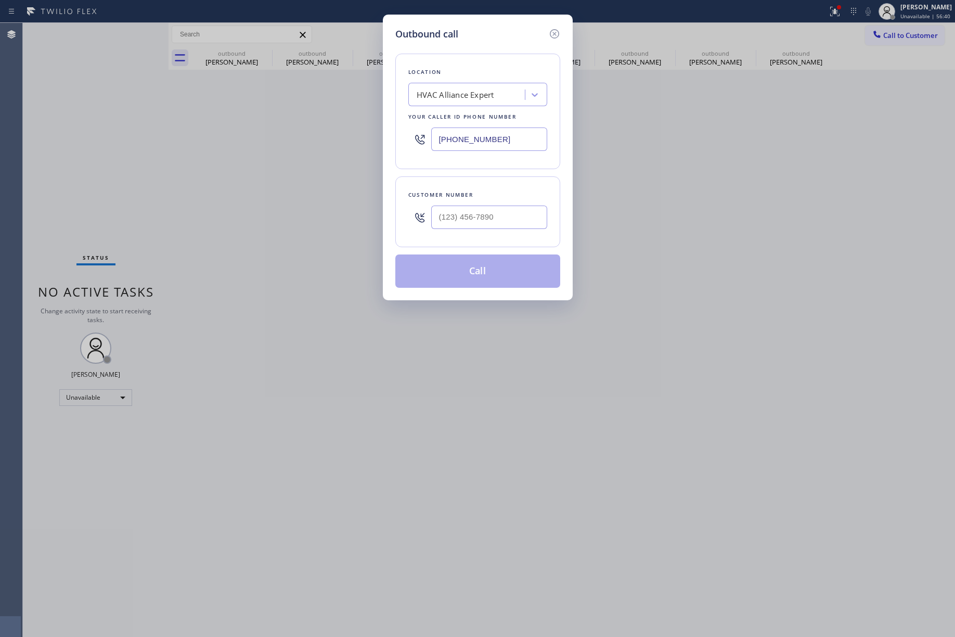
drag, startPoint x: 513, startPoint y: 144, endPoint x: 921, endPoint y: 356, distance: 460.0
click at [389, 144] on div "Outbound call Location HVAC Alliance Expert Your caller id phone number (323) 9…" at bounding box center [478, 158] width 190 height 286
paste input "708) 367-3377"
type input "(708) 367-3377"
drag, startPoint x: 475, startPoint y: 211, endPoint x: 476, endPoint y: 202, distance: 8.4
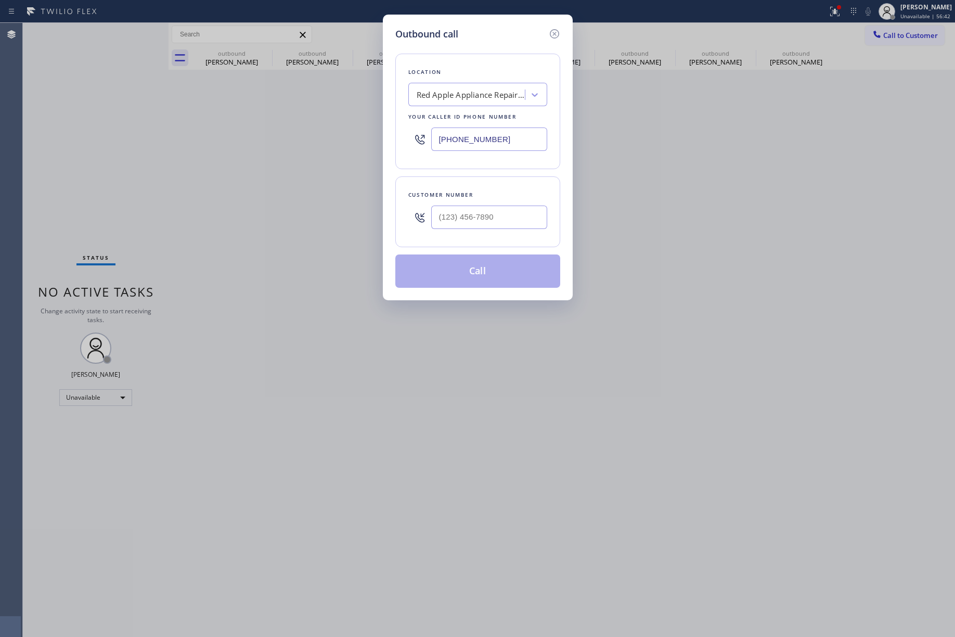
click at [475, 211] on input "text" at bounding box center [489, 217] width 116 height 23
paste input "708) 743-9241"
type input "(708) 743-9241"
click at [476, 196] on div "Customer number" at bounding box center [478, 194] width 139 height 11
click at [475, 267] on button "Call" at bounding box center [478, 270] width 165 height 33
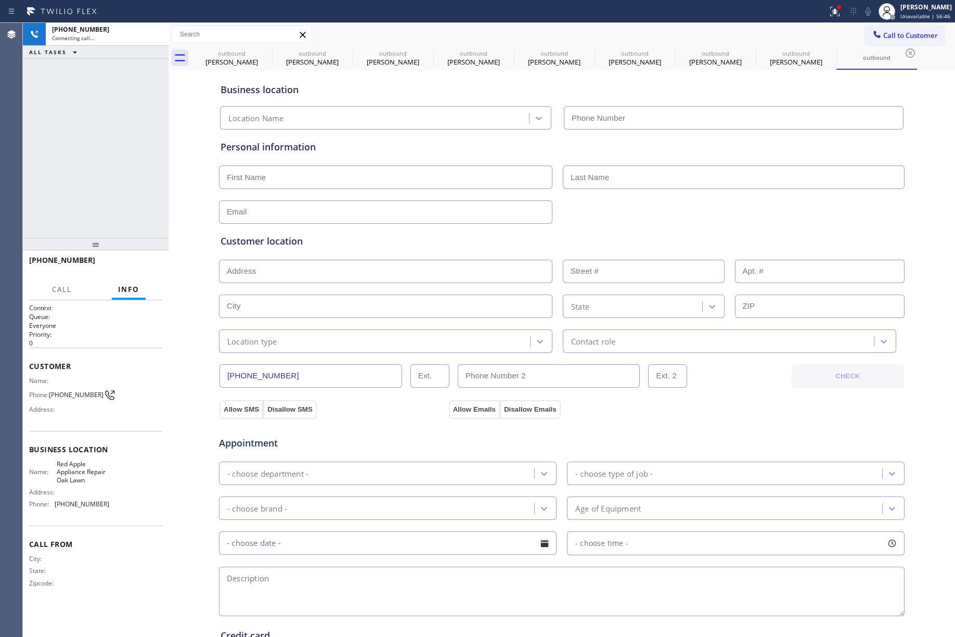
type input "(708) 367-3377"
click at [267, 55] on icon at bounding box center [265, 53] width 12 height 12
click at [0, 0] on icon at bounding box center [0, 0] width 0 height 0
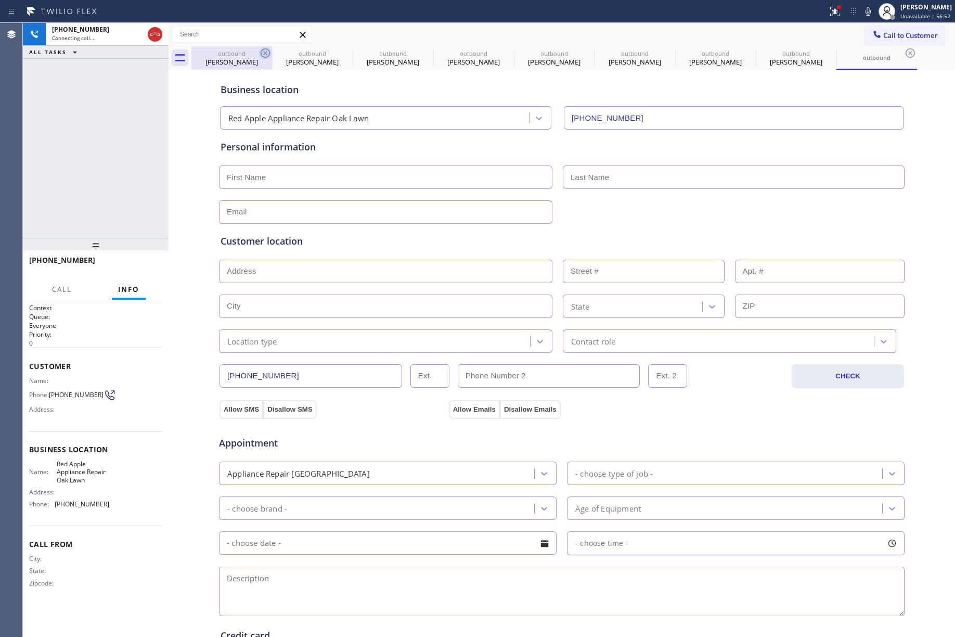
click at [0, 0] on icon at bounding box center [0, 0] width 0 height 0
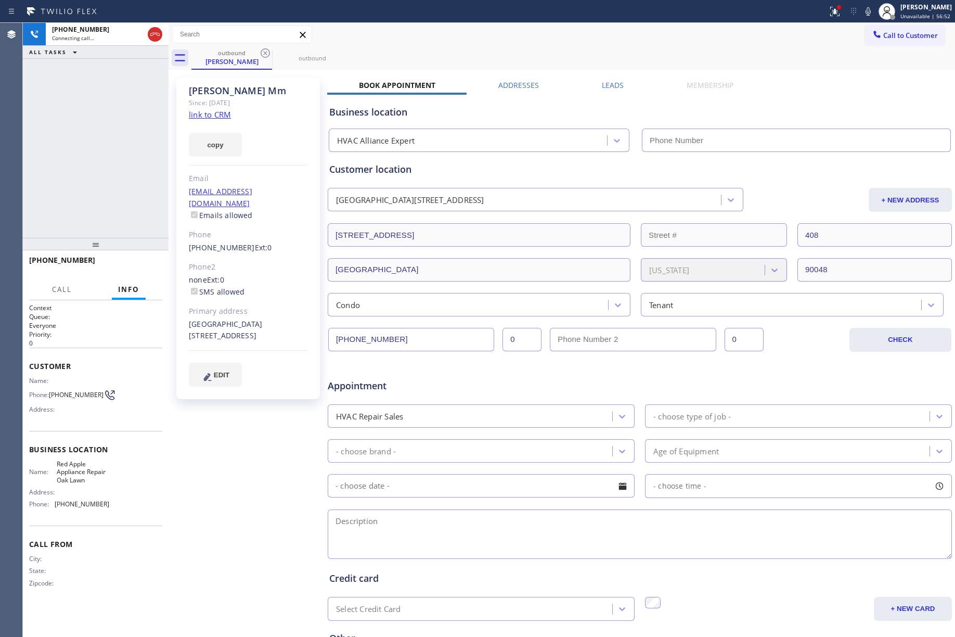
type input "[PHONE_NUMBER]"
click at [138, 271] on button "HANG UP" at bounding box center [138, 265] width 48 height 15
click at [128, 214] on div "+17087439241 Live | 00:12 ALL TASKS ALL TASKS ACTIVE TASKS TASKS IN WRAP UP" at bounding box center [96, 130] width 146 height 215
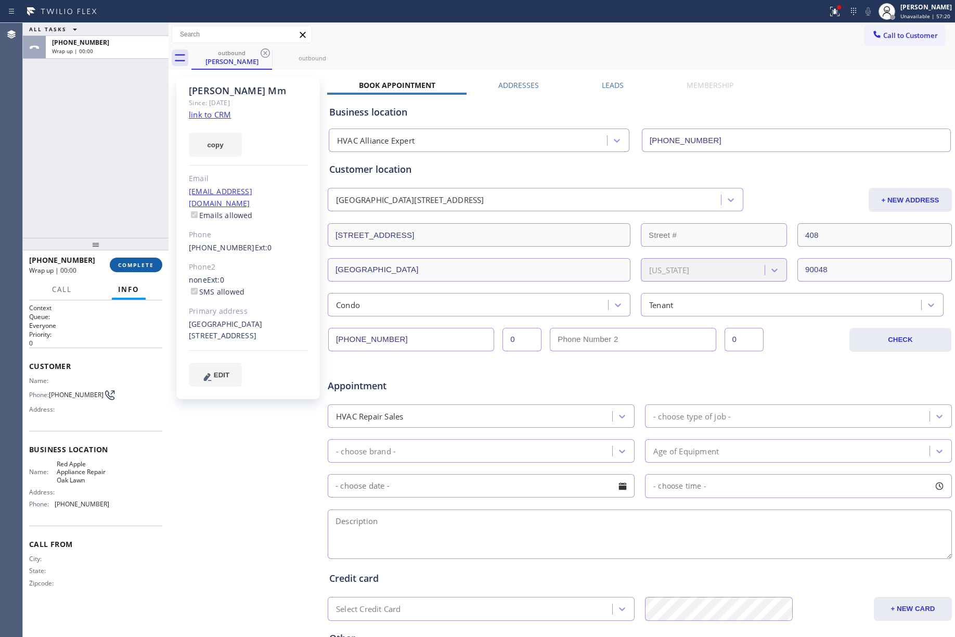
click at [127, 269] on button "COMPLETE" at bounding box center [136, 265] width 53 height 15
click at [107, 175] on div "ALL TASKS ALL TASKS ACTIVE TASKS TASKS IN WRAP UP +17087439241 Wrap up | 00:00" at bounding box center [96, 130] width 146 height 215
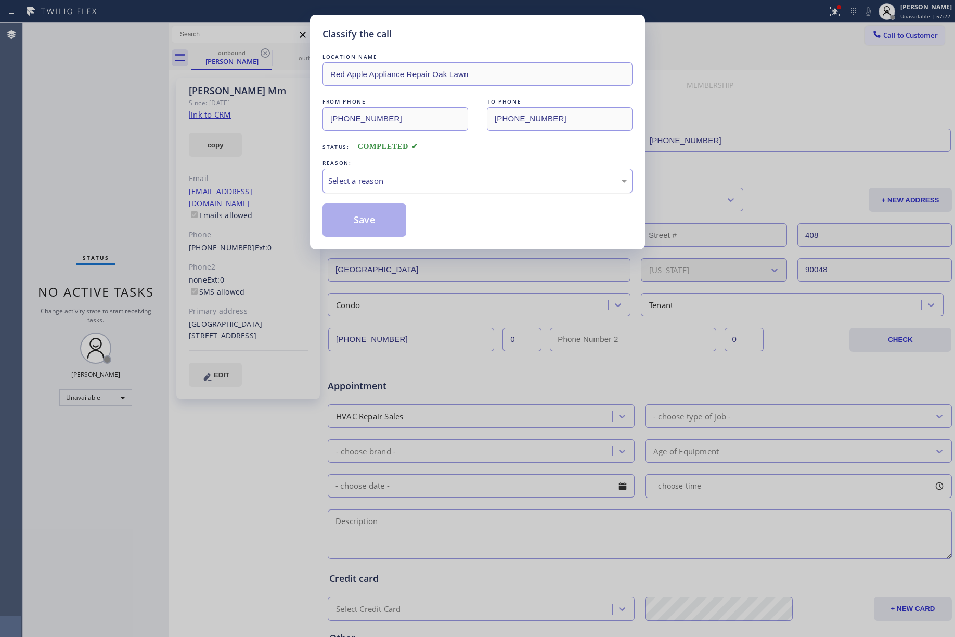
drag, startPoint x: 327, startPoint y: 190, endPoint x: 336, endPoint y: 190, distance: 8.8
click at [329, 190] on div "Select a reason" at bounding box center [478, 181] width 310 height 24
drag, startPoint x: 356, startPoint y: 227, endPoint x: 389, endPoint y: 157, distance: 78.2
click at [355, 227] on button "Save" at bounding box center [365, 219] width 84 height 33
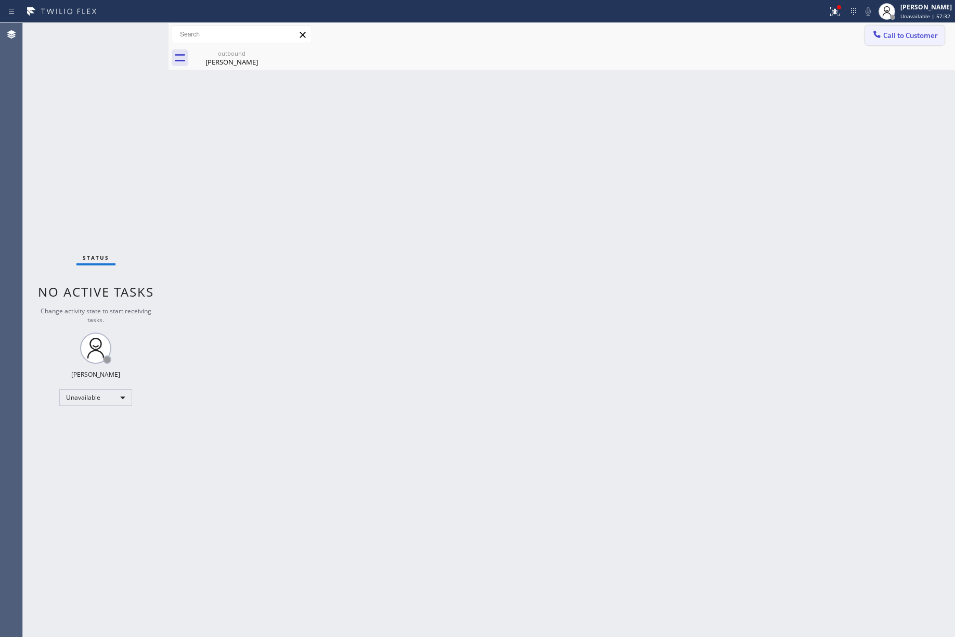
click at [916, 32] on span "Call to Customer" at bounding box center [911, 35] width 55 height 9
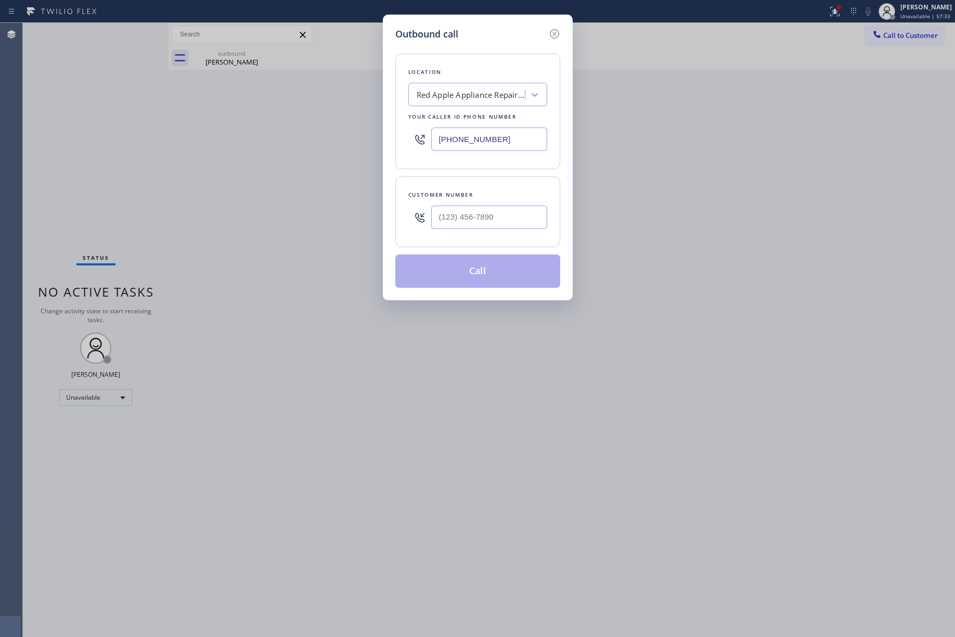
drag, startPoint x: 504, startPoint y: 137, endPoint x: 428, endPoint y: 140, distance: 76.0
click at [428, 140] on div "(708) 367-3377" at bounding box center [478, 139] width 139 height 34
paste input "949) 353-6156"
type input "(949) 353-6156"
click at [505, 207] on input "text" at bounding box center [489, 217] width 116 height 23
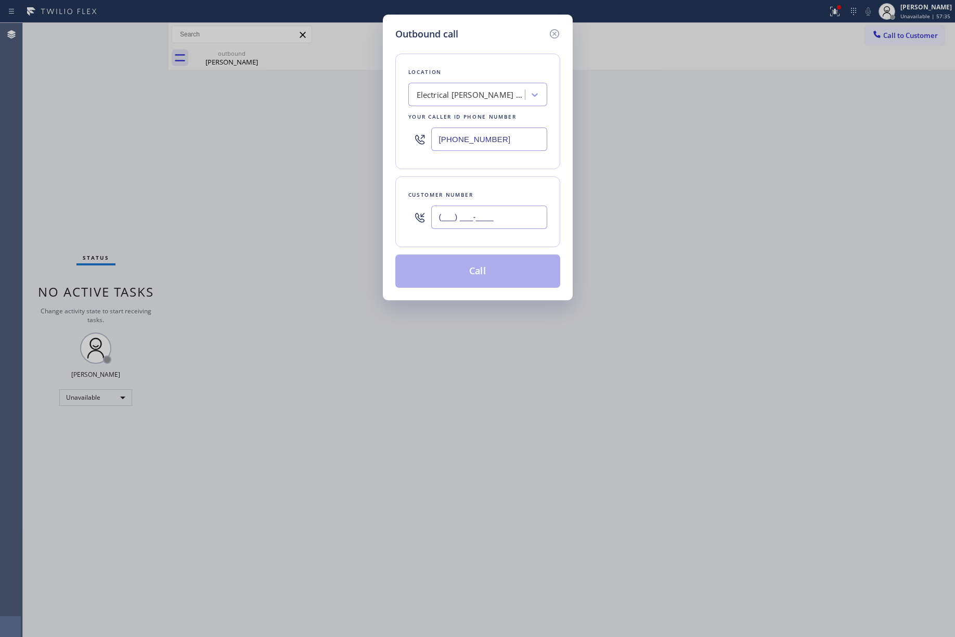
click at [506, 223] on input "(___) ___-____" at bounding box center [489, 217] width 116 height 23
paste input "text"
type input "(___) ___-____"
click at [491, 186] on div "Customer number" at bounding box center [478, 211] width 165 height 71
click at [492, 215] on input "(___) ___-____" at bounding box center [489, 217] width 116 height 23
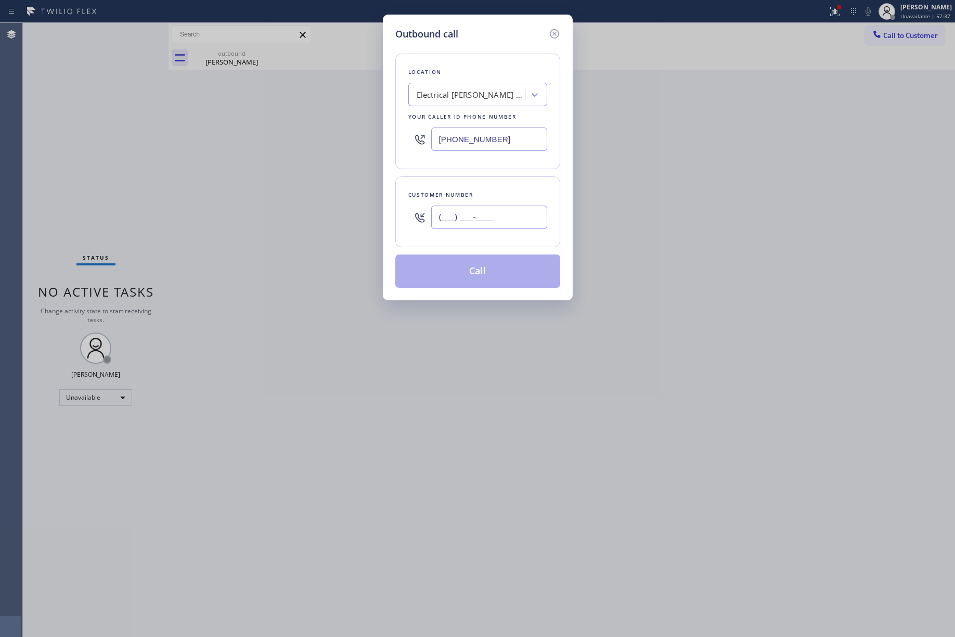
paste input "657) 377-0683"
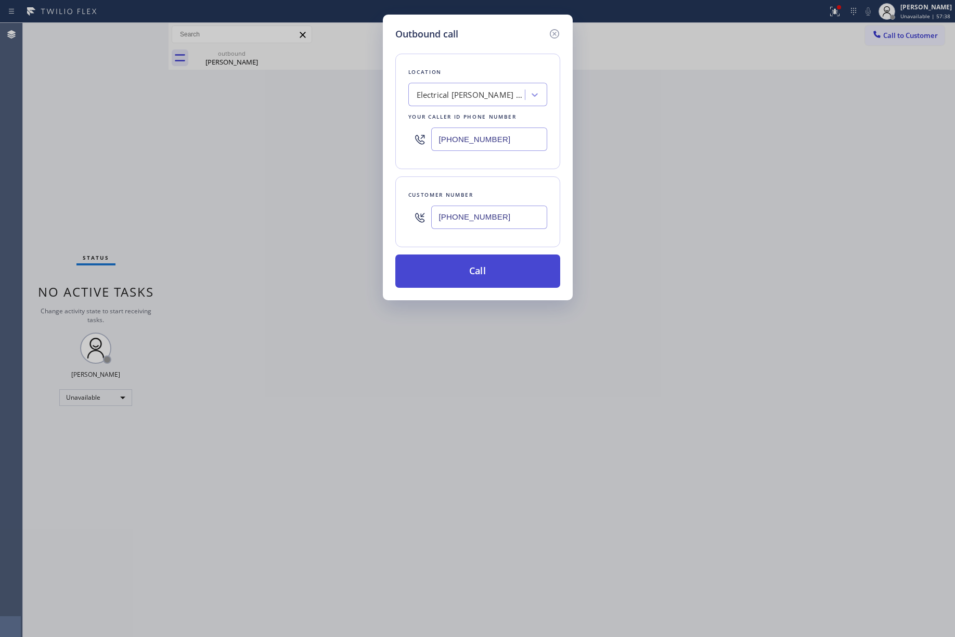
type input "(657) 377-0683"
click at [485, 272] on button "Call" at bounding box center [478, 270] width 165 height 33
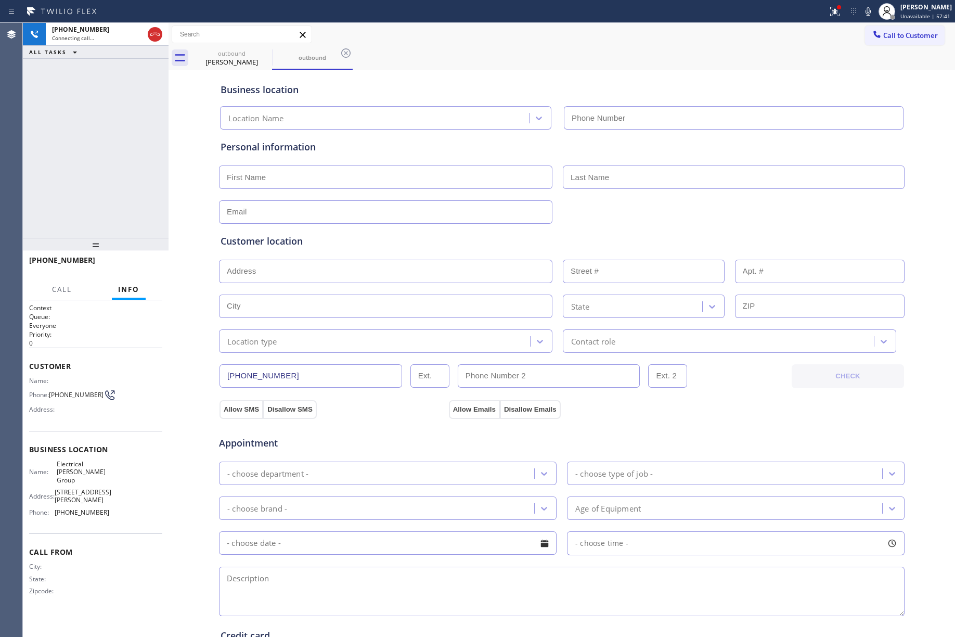
type input "(949) 353-6156"
click at [86, 154] on div "+16573770683 Live | 00:33 ALL TASKS ALL TASKS ACTIVE TASKS TASKS IN WRAP UP" at bounding box center [96, 130] width 146 height 215
click at [138, 260] on button "HANG UP" at bounding box center [138, 265] width 48 height 15
click at [104, 202] on div "+16573770683 Live | 00:50 ALL TASKS ALL TASKS ACTIVE TASKS TASKS IN WRAP UP" at bounding box center [96, 130] width 146 height 215
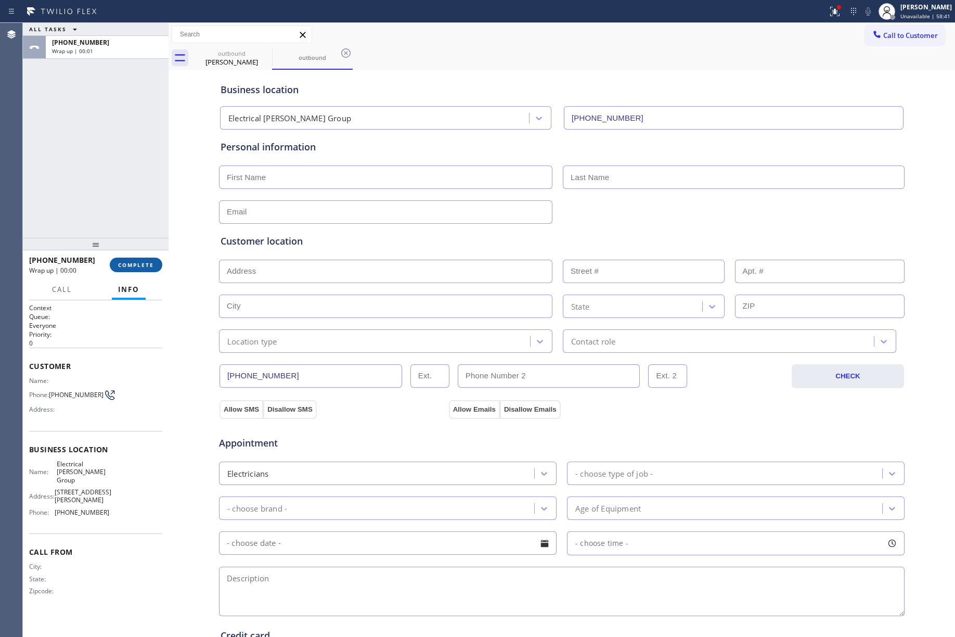
click at [132, 261] on span "COMPLETE" at bounding box center [136, 264] width 36 height 7
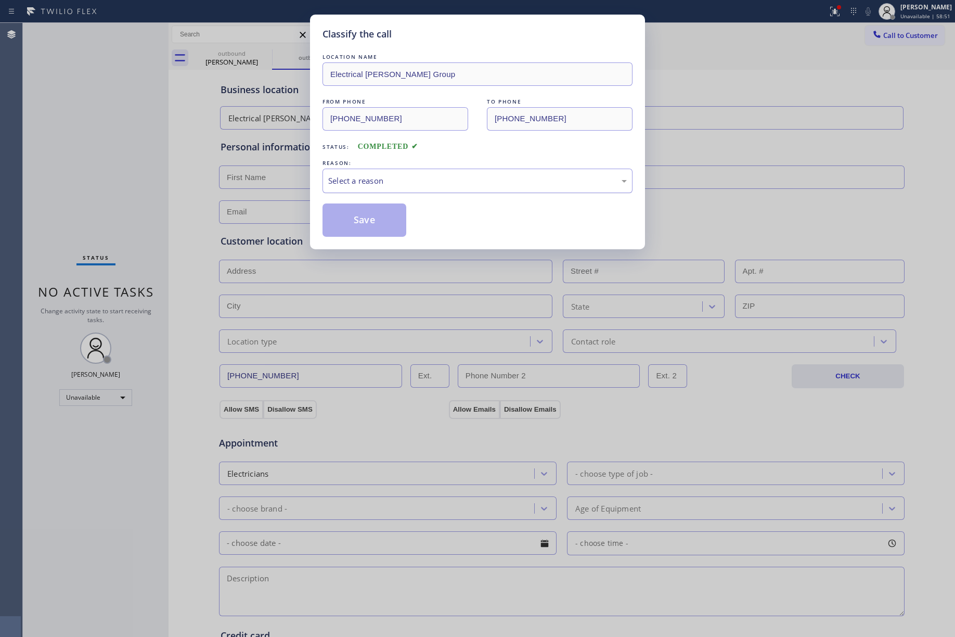
click at [363, 179] on div "Select a reason" at bounding box center [477, 181] width 299 height 12
click at [352, 220] on button "Save" at bounding box center [365, 219] width 84 height 33
type input "[PHONE_NUMBER]"
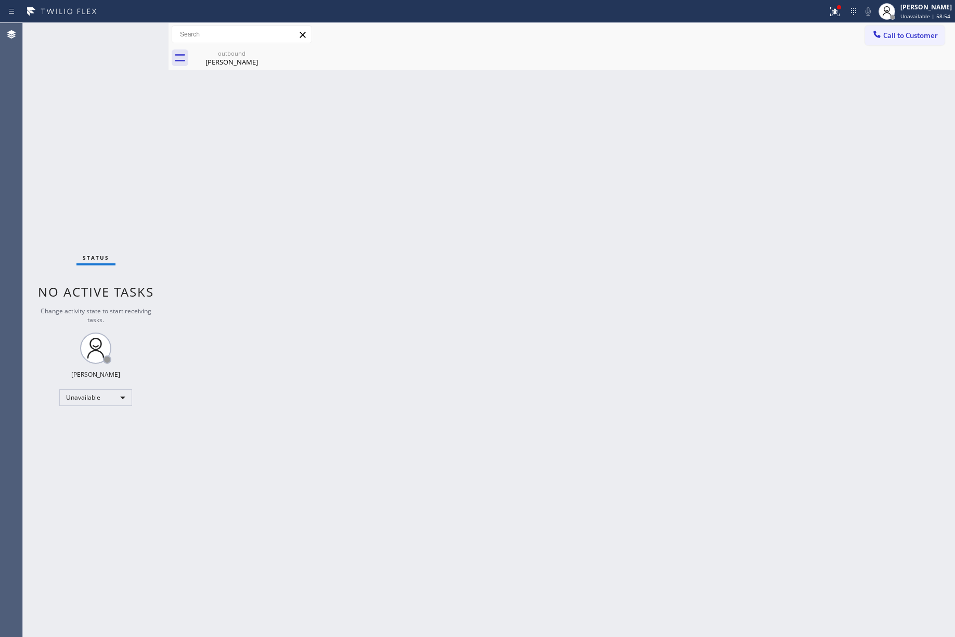
click at [323, 311] on div "Back to Dashboard Change Sender ID Customers Technicians Select a contact Outbo…" at bounding box center [562, 330] width 787 height 614
click at [115, 134] on div "Status No active tasks Change activity state to start receiving tasks. [PERSON_…" at bounding box center [96, 330] width 146 height 614
click at [922, 40] on button "Call to Customer" at bounding box center [905, 36] width 80 height 20
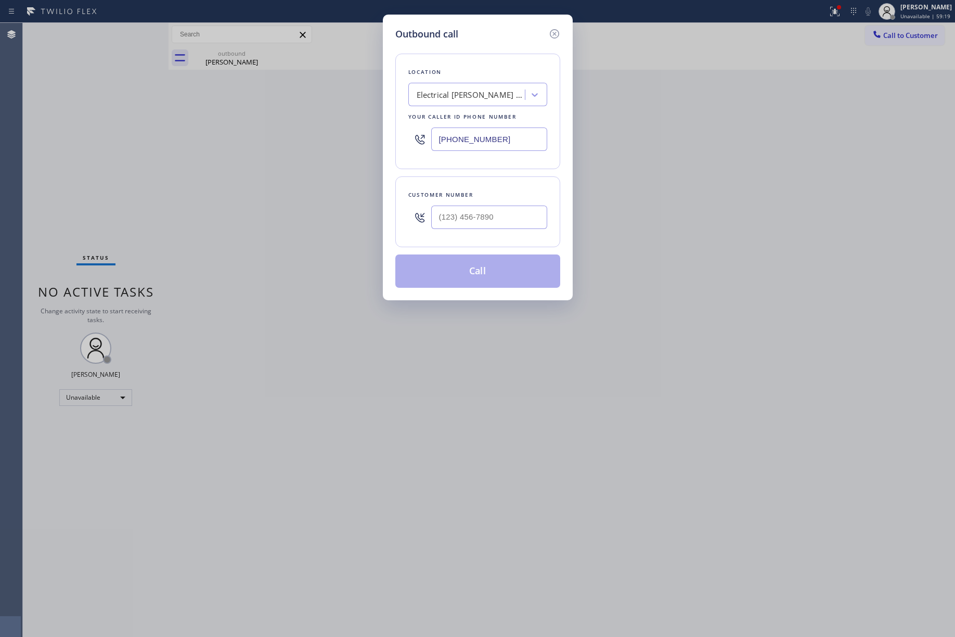
click at [494, 236] on div "Customer number" at bounding box center [478, 211] width 165 height 71
click at [494, 234] on div at bounding box center [489, 217] width 116 height 34
click at [494, 225] on input "(___) ___-____" at bounding box center [489, 217] width 116 height 23
paste input "213) 264-2466"
type input "(213) 264-2466"
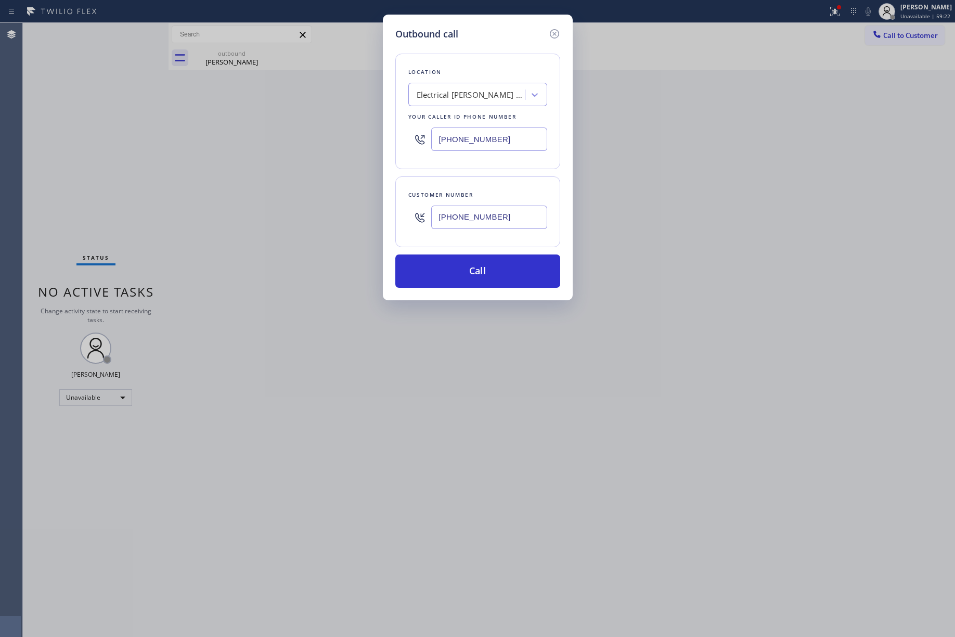
drag, startPoint x: 498, startPoint y: 143, endPoint x: 409, endPoint y: 142, distance: 89.0
click at [411, 143] on div "(949) 353-6156" at bounding box center [478, 139] width 139 height 34
paste input "323) 991-9198"
type input "[PHONE_NUMBER]"
click at [470, 68] on div "Location" at bounding box center [478, 72] width 139 height 11
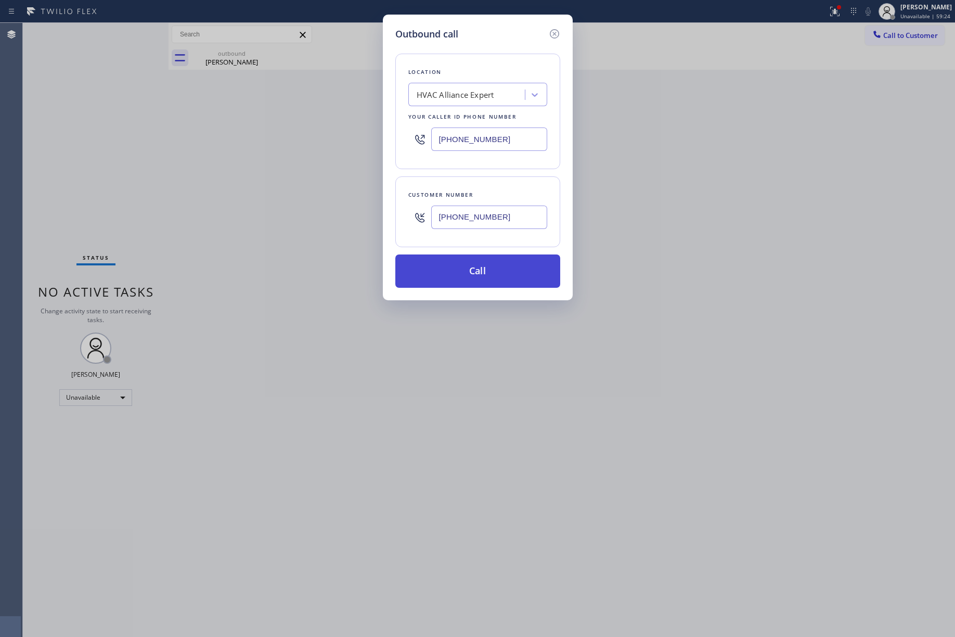
click at [477, 279] on button "Call" at bounding box center [478, 270] width 165 height 33
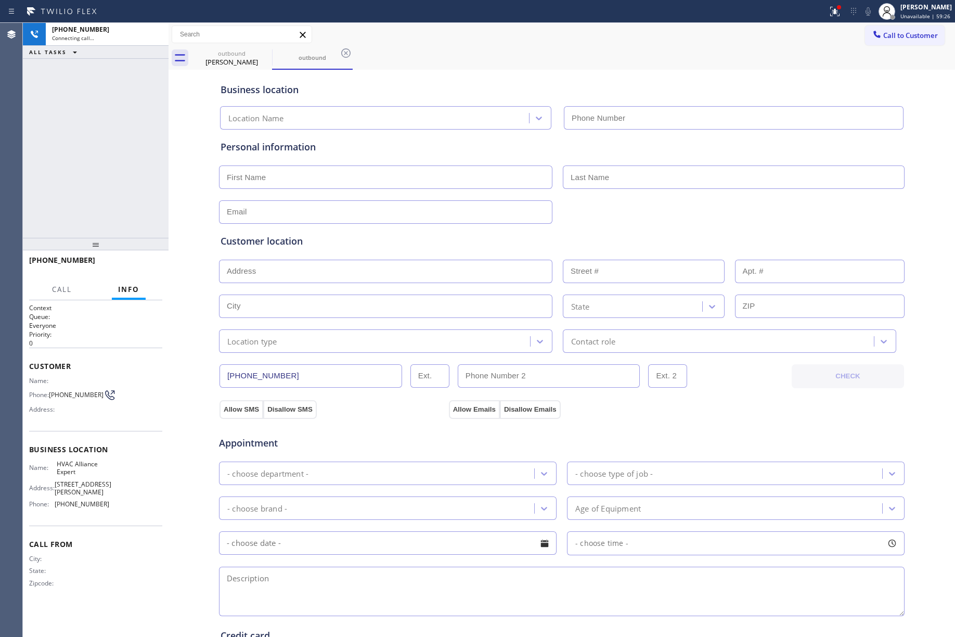
type input "[PHONE_NUMBER]"
click at [74, 163] on div "+12132642466 Connecting call… ALL TASKS ALL TASKS ACTIVE TASKS TASKS IN WRAP UP" at bounding box center [96, 130] width 146 height 215
drag, startPoint x: 128, startPoint y: 259, endPoint x: 125, endPoint y: 206, distance: 53.2
click at [128, 259] on button "HANG UP" at bounding box center [138, 265] width 48 height 15
click at [123, 200] on div "+12132642466 Live | 00:06 ALL TASKS ALL TASKS ACTIVE TASKS TASKS IN WRAP UP" at bounding box center [96, 130] width 146 height 215
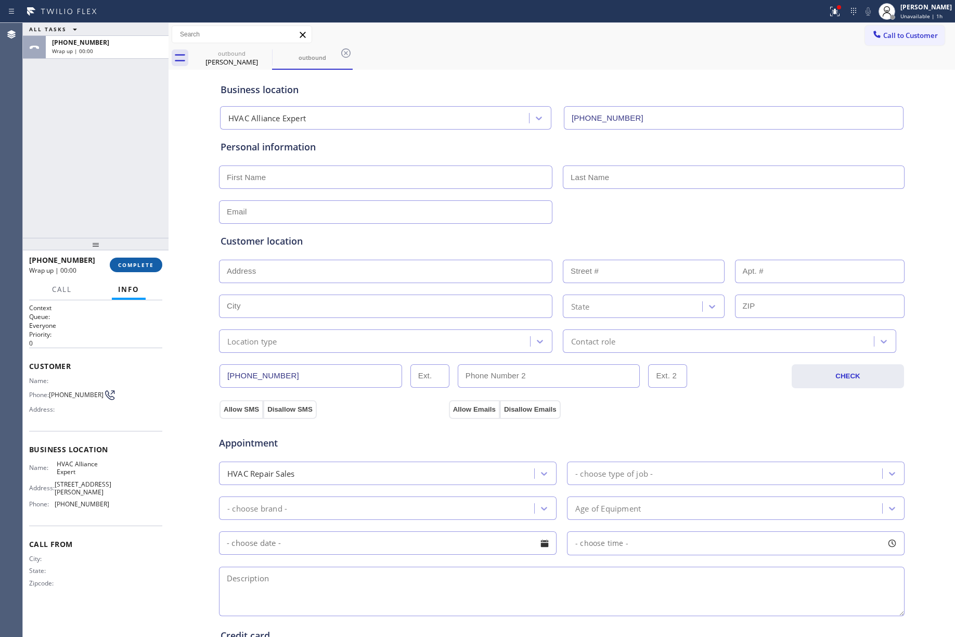
click at [144, 258] on button "COMPLETE" at bounding box center [136, 265] width 53 height 15
drag, startPoint x: 130, startPoint y: 186, endPoint x: 133, endPoint y: 181, distance: 6.4
click at [131, 184] on div "ALL TASKS ALL TASKS ACTIVE TASKS TASKS IN WRAP UP +12132642466 Wrap up | 00:00" at bounding box center [96, 130] width 146 height 215
drag, startPoint x: 133, startPoint y: 181, endPoint x: 141, endPoint y: 180, distance: 7.5
click at [134, 181] on div "ALL TASKS ALL TASKS ACTIVE TASKS TASKS IN WRAP UP +12132642466 Wrap up | 00:00" at bounding box center [96, 130] width 146 height 215
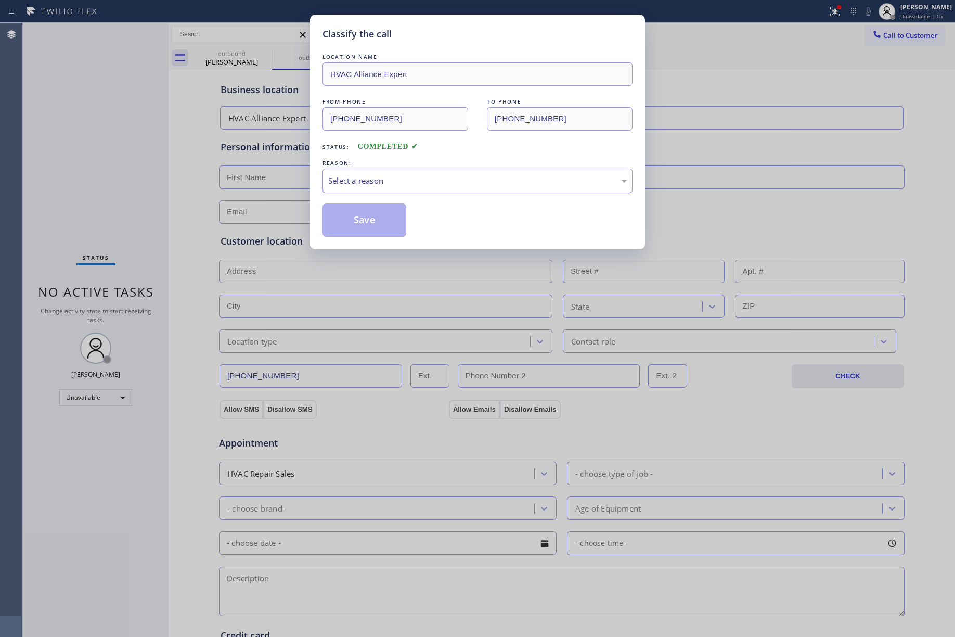
click at [434, 188] on div "Select a reason" at bounding box center [478, 181] width 310 height 24
click at [343, 221] on button "Save" at bounding box center [365, 219] width 84 height 33
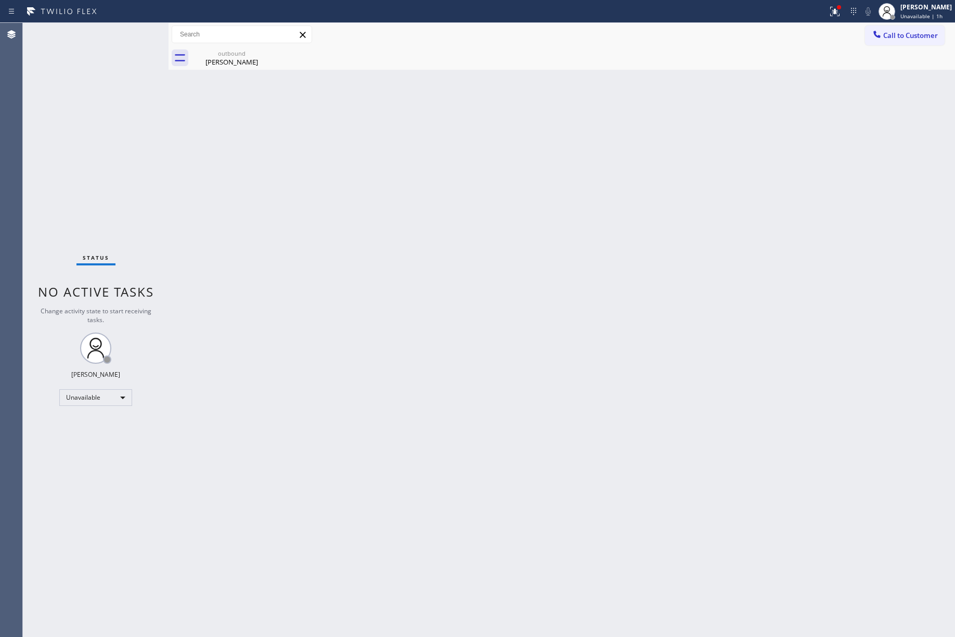
click at [108, 115] on div "Status No active tasks Change activity state to start receiving tasks. [PERSON_…" at bounding box center [96, 330] width 146 height 614
click at [898, 34] on span "Call to Customer" at bounding box center [911, 35] width 55 height 9
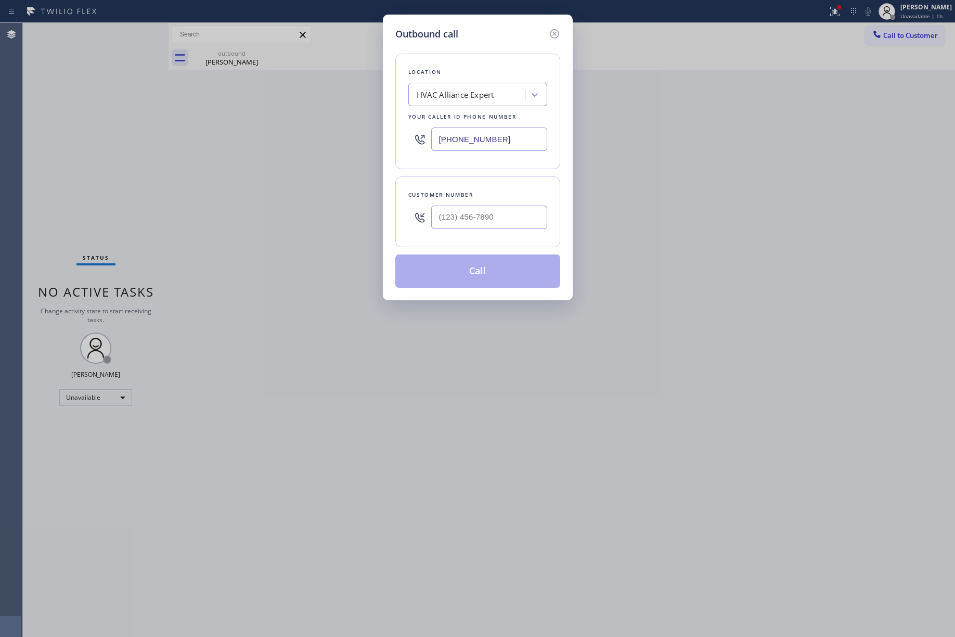
click at [511, 234] on div at bounding box center [489, 217] width 116 height 34
click at [507, 216] on input "(___) ___-____" at bounding box center [489, 217] width 116 height 23
paste input "714) 749-4766"
type input "(714) 749-4766"
click at [501, 194] on div "Customer number" at bounding box center [478, 194] width 139 height 11
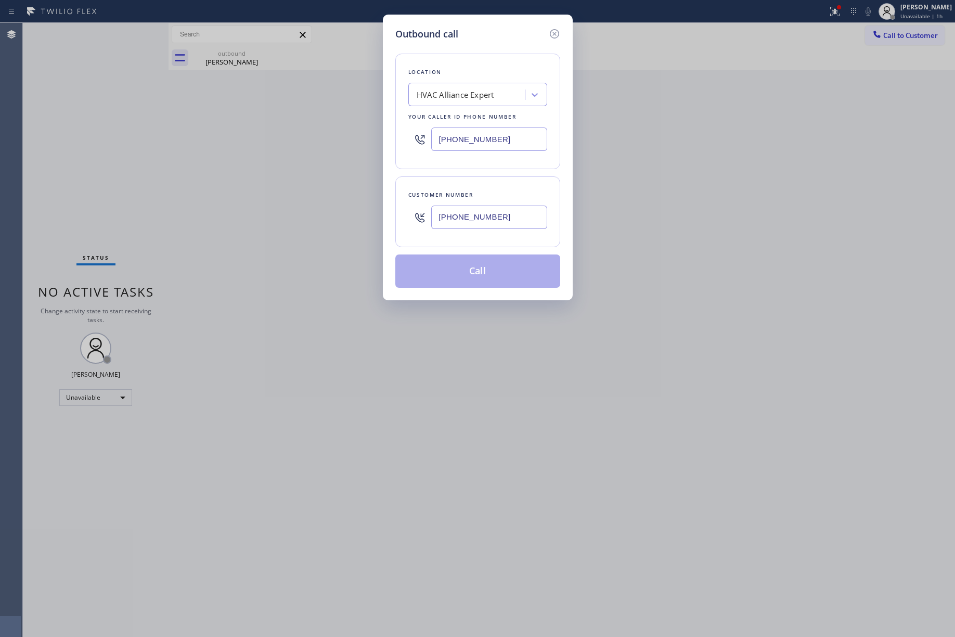
click at [489, 273] on button "Call" at bounding box center [478, 270] width 165 height 33
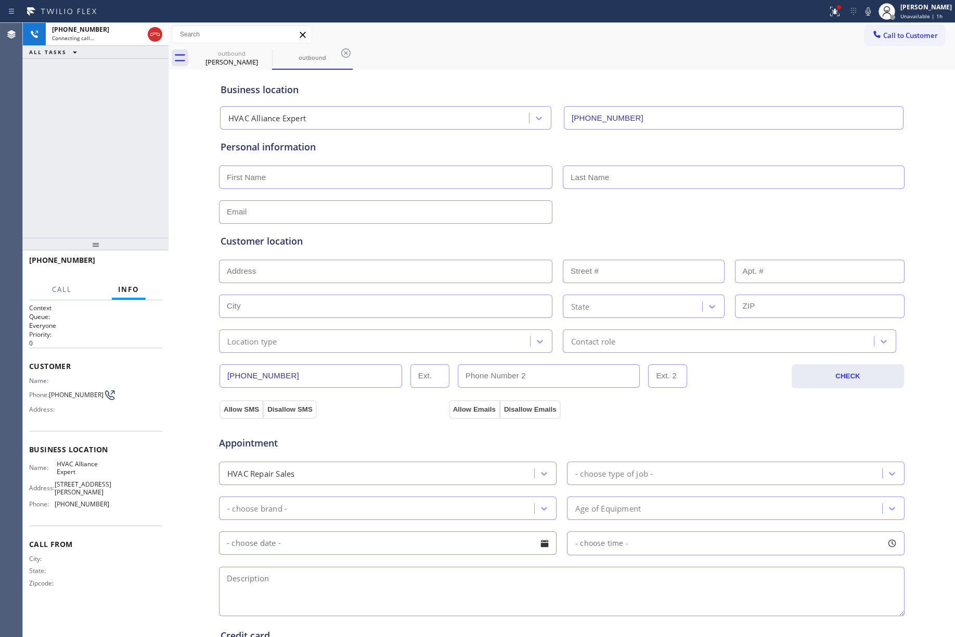
type input "[PHONE_NUMBER]"
click at [132, 207] on div "+17147494766 Connecting call… ALL TASKS ALL TASKS ACTIVE TASKS TASKS IN WRAP UP" at bounding box center [96, 130] width 146 height 215
click at [137, 261] on span "HANG UP" at bounding box center [138, 264] width 32 height 7
click at [115, 177] on div "+17147494766 Live | 00:03 ALL TASKS ALL TASKS ACTIVE TASKS TASKS IN WRAP UP" at bounding box center [96, 130] width 146 height 215
click at [128, 269] on button "COMPLETE" at bounding box center [136, 265] width 53 height 15
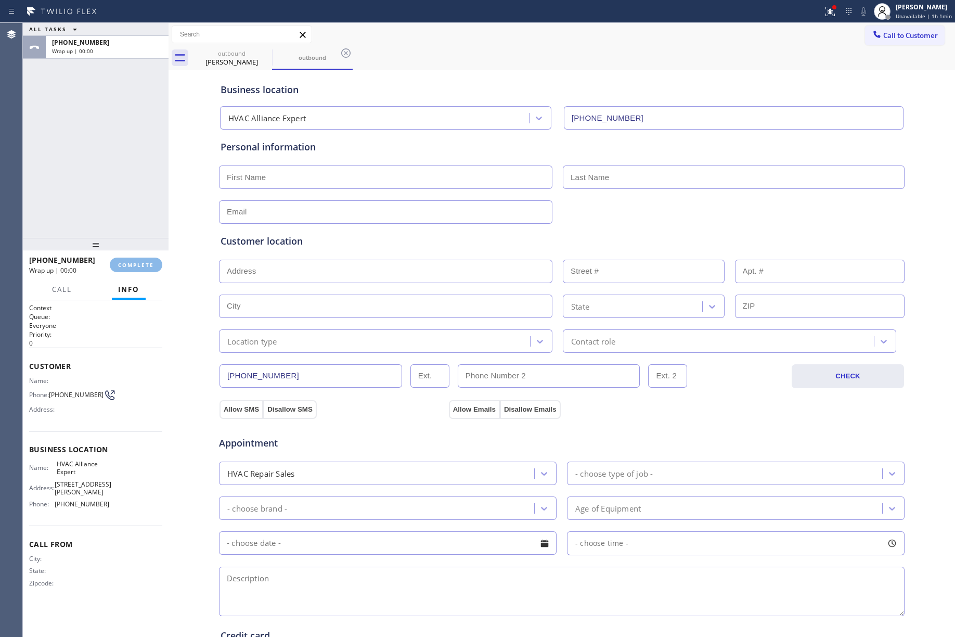
click at [98, 193] on div "ALL TASKS ALL TASKS ACTIVE TASKS TASKS IN WRAP UP +17147494766 Wrap up | 00:00" at bounding box center [96, 130] width 146 height 215
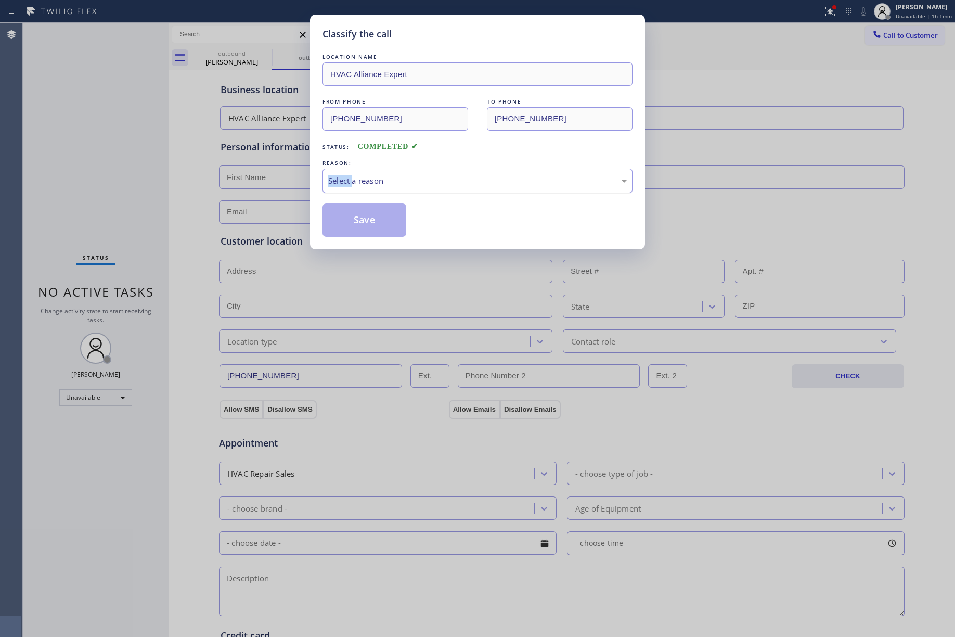
drag, startPoint x: 371, startPoint y: 176, endPoint x: 377, endPoint y: 186, distance: 12.0
click at [371, 176] on div "Select a reason" at bounding box center [477, 181] width 299 height 12
click at [348, 215] on button "Save" at bounding box center [365, 219] width 84 height 33
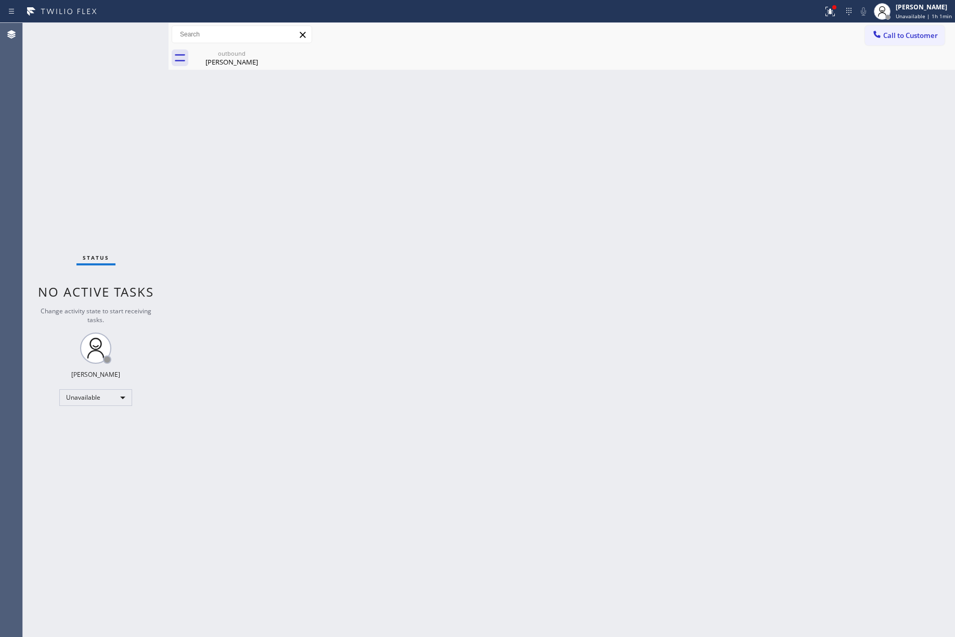
drag, startPoint x: 37, startPoint y: 107, endPoint x: 276, endPoint y: 88, distance: 239.0
click at [37, 107] on div "Status No active tasks Change activity state to start receiving tasks. [PERSON_…" at bounding box center [96, 330] width 146 height 614
click at [889, 31] on span "Call to Customer" at bounding box center [911, 35] width 55 height 9
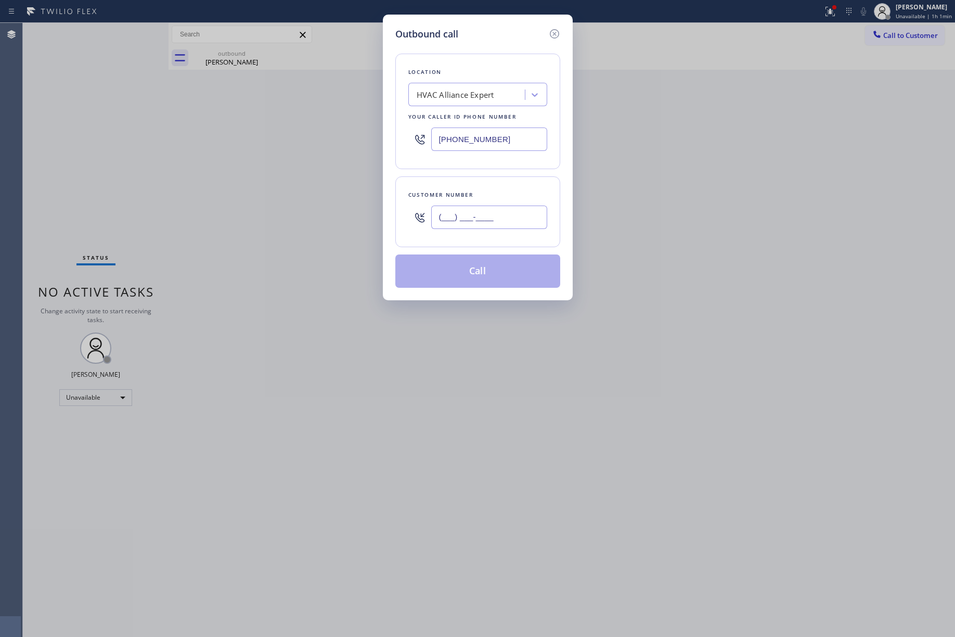
click at [510, 213] on input "(___) ___-____" at bounding box center [489, 217] width 116 height 23
paste input "818) 533-5344"
type input "(818) 533-5344"
click at [499, 178] on div "Customer number (818) 533-5344" at bounding box center [478, 211] width 165 height 71
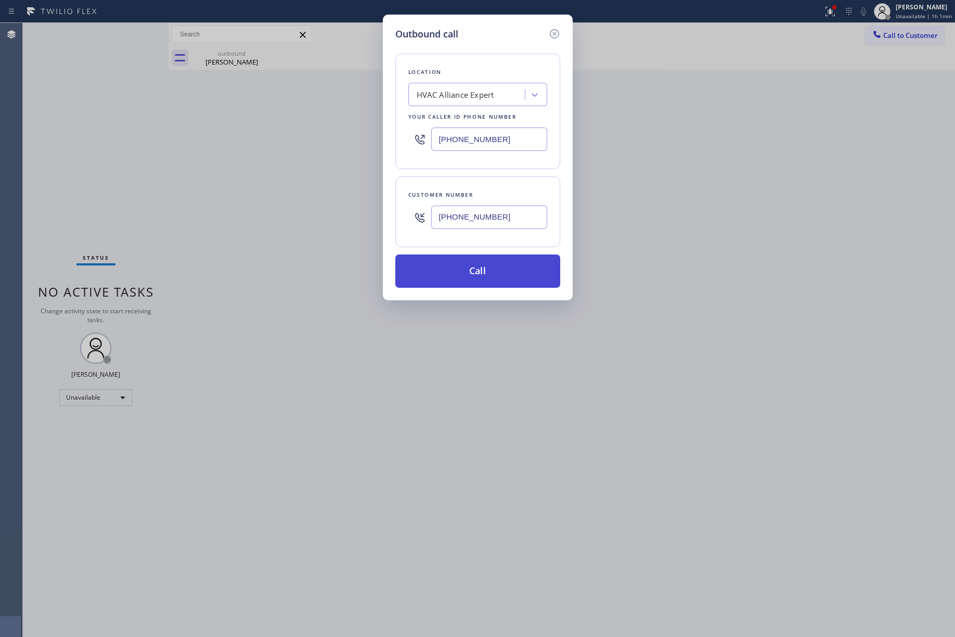
click at [472, 277] on button "Call" at bounding box center [478, 270] width 165 height 33
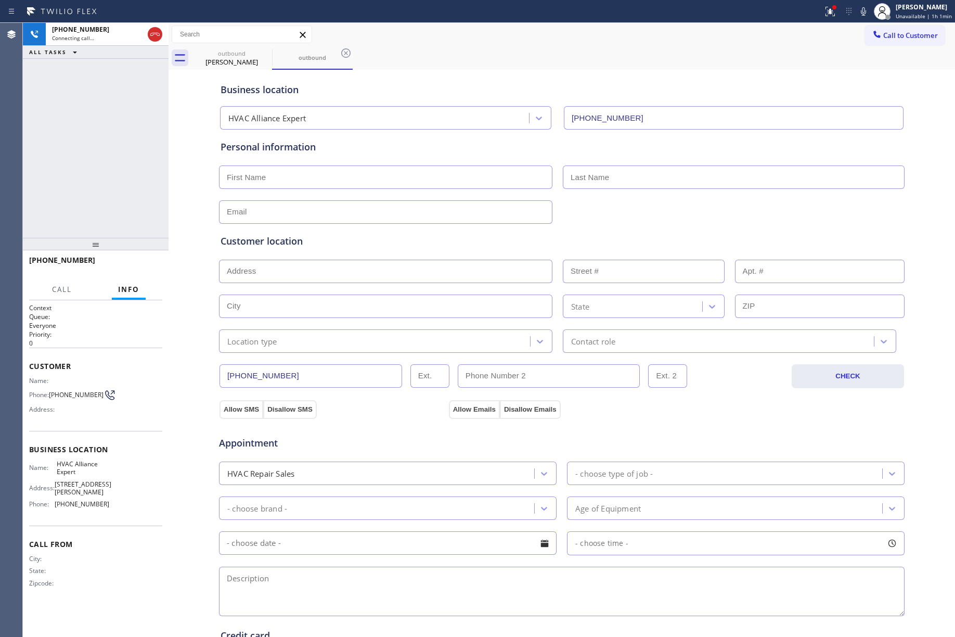
type input "[PHONE_NUMBER]"
click at [148, 267] on span "HANG UP" at bounding box center [138, 264] width 32 height 7
click at [136, 258] on button "HANG UP" at bounding box center [138, 265] width 48 height 15
click at [123, 205] on div "ALL TASKS ALL TASKS ACTIVE TASKS TASKS IN WRAP UP +18185335344 Wrap up | 00:00" at bounding box center [96, 130] width 146 height 215
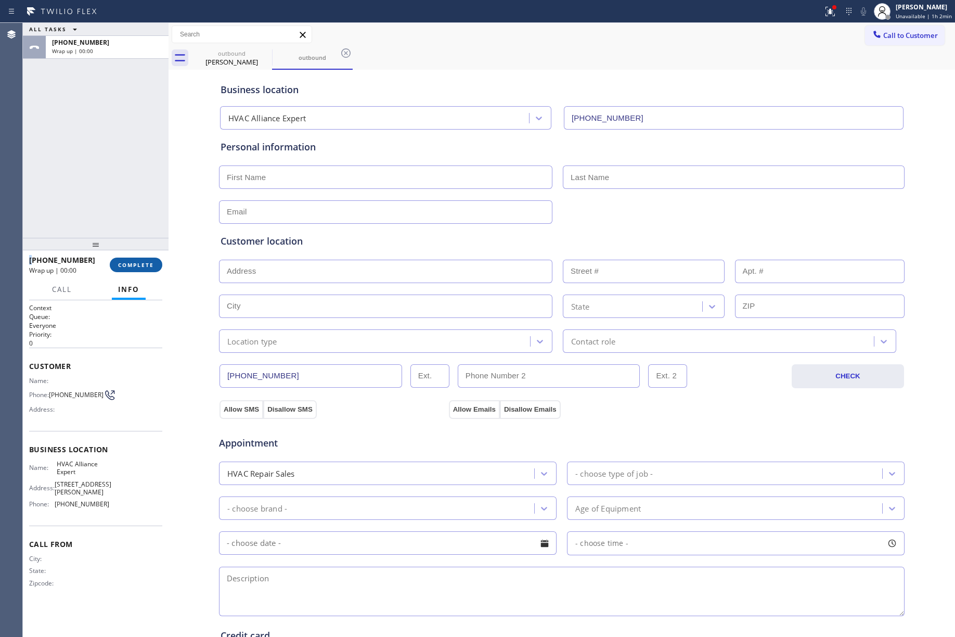
click at [143, 259] on button "COMPLETE" at bounding box center [136, 265] width 53 height 15
click at [106, 195] on div "ALL TASKS ALL TASKS ACTIVE TASKS TASKS IN WRAP UP +18185335344 Wrap up | 00:00" at bounding box center [96, 130] width 146 height 215
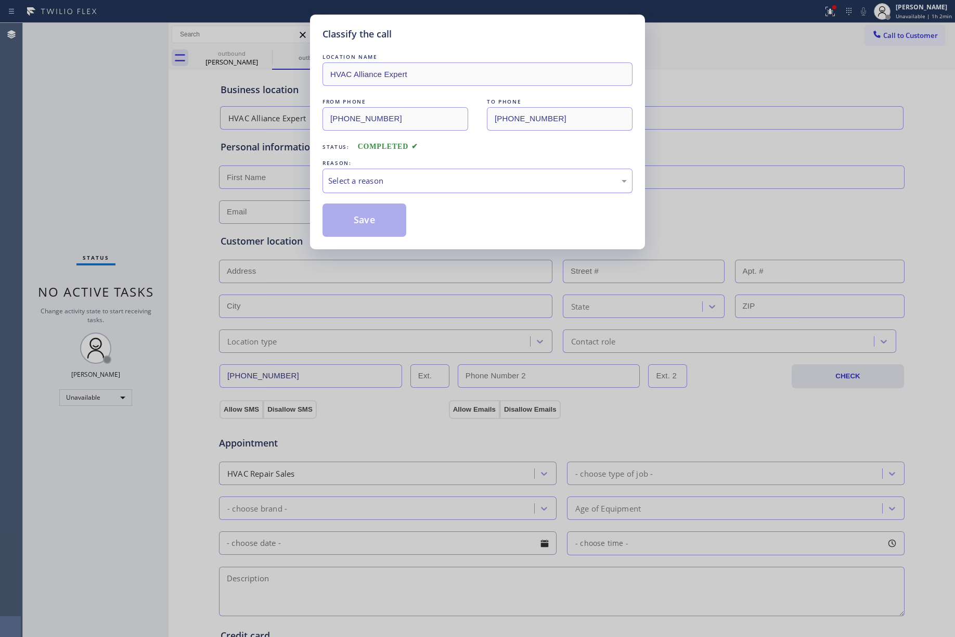
click at [346, 185] on div "Select a reason" at bounding box center [477, 181] width 299 height 12
click at [366, 215] on button "Save" at bounding box center [365, 219] width 84 height 33
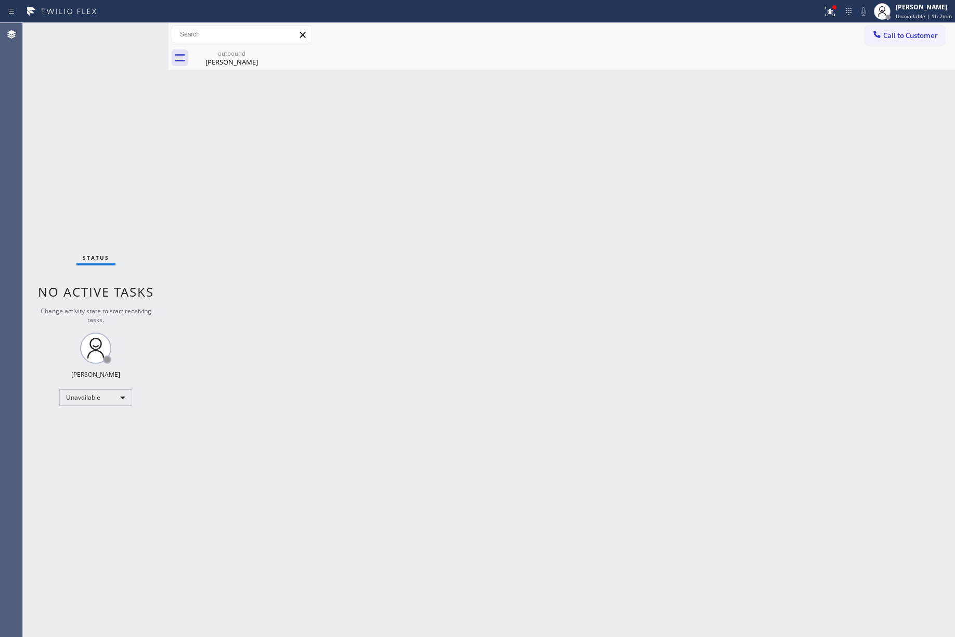
click at [109, 146] on div "Status No active tasks Change activity state to start receiving tasks. [PERSON_…" at bounding box center [96, 330] width 146 height 614
click at [925, 28] on button "Call to Customer" at bounding box center [905, 36] width 80 height 20
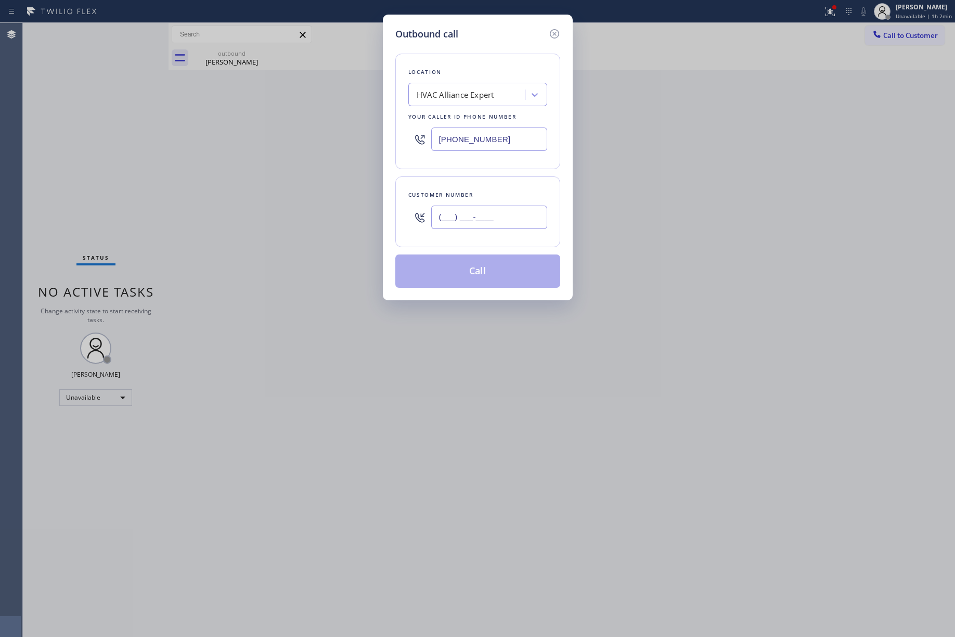
click at [458, 217] on input "(___) ___-____" at bounding box center [489, 217] width 116 height 23
paste input "323) 656-2462"
type input "[PHONE_NUMBER]"
click at [458, 204] on div "[PHONE_NUMBER]" at bounding box center [489, 217] width 116 height 34
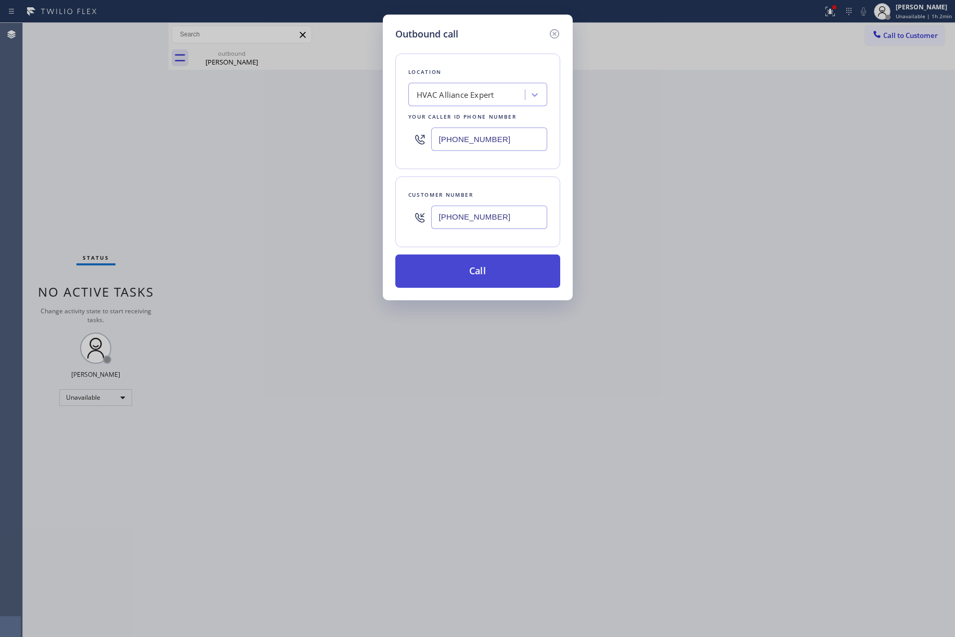
click at [481, 270] on button "Call" at bounding box center [478, 270] width 165 height 33
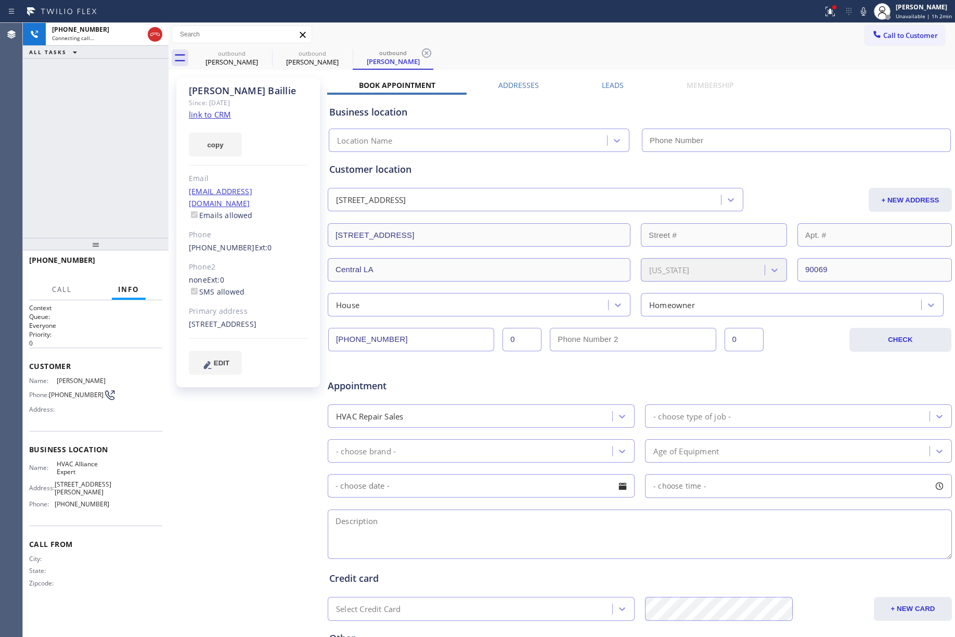
type input "[PHONE_NUMBER]"
click at [860, 15] on icon at bounding box center [864, 11] width 12 height 12
click at [116, 145] on div "+13236562462 Live | 02:12 ALL TASKS ALL TASKS ACTIVE TASKS TASKS IN WRAP UP" at bounding box center [96, 130] width 146 height 215
click at [866, 9] on icon at bounding box center [864, 11] width 12 height 12
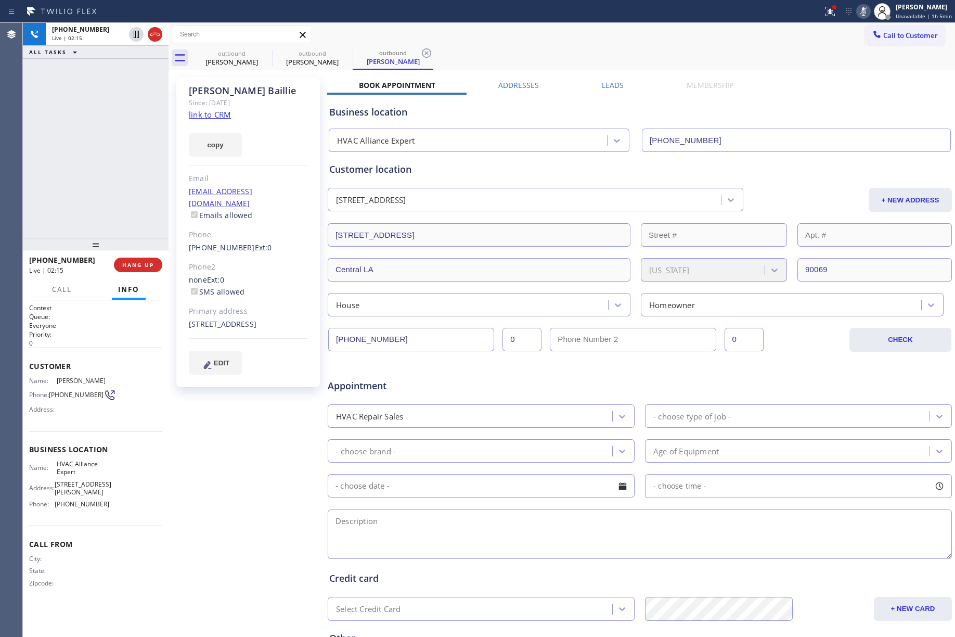
click at [866, 9] on icon at bounding box center [863, 11] width 5 height 8
click at [138, 261] on span "HANG UP" at bounding box center [138, 264] width 32 height 7
click at [138, 262] on span "HANG UP" at bounding box center [138, 264] width 32 height 7
click at [119, 154] on div "ALL TASKS ALL TASKS ACTIVE TASKS TASKS IN WRAP UP +13236562462 Wrap up | 00:00" at bounding box center [96, 130] width 146 height 215
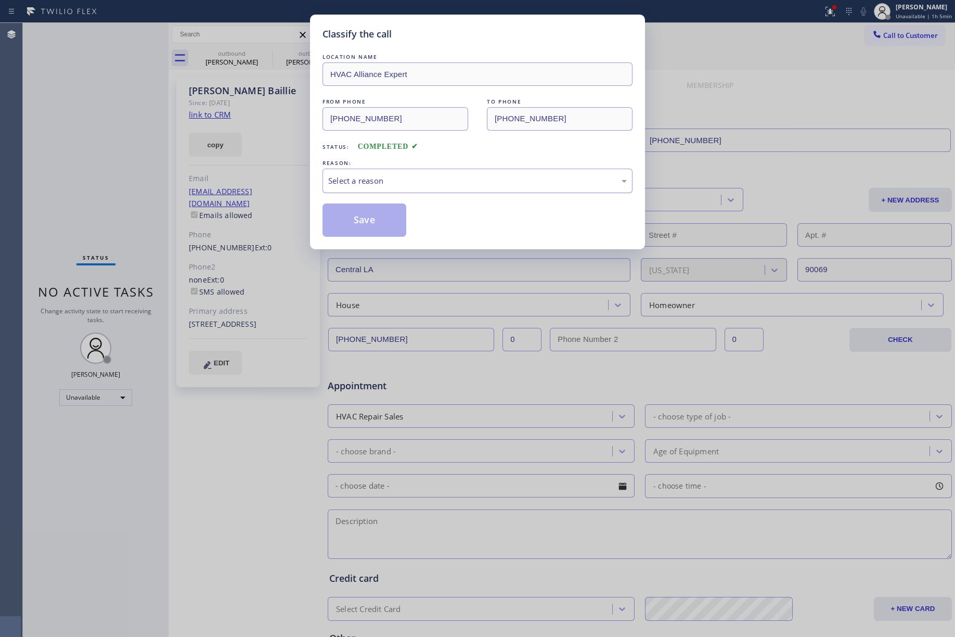
click at [381, 181] on div "Select a reason" at bounding box center [477, 181] width 299 height 12
click at [362, 232] on button "Save" at bounding box center [365, 219] width 84 height 33
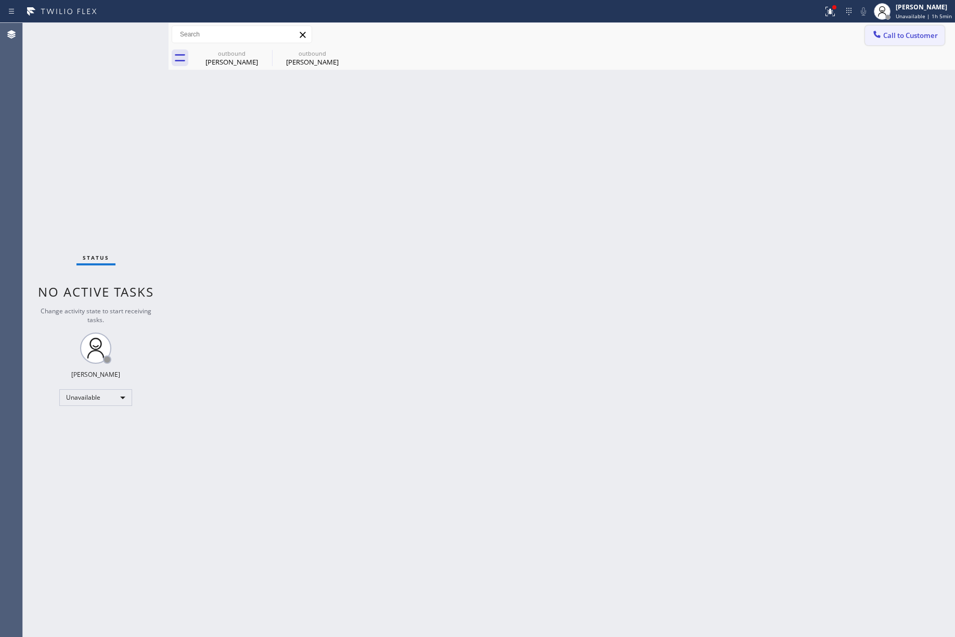
click at [933, 36] on span "Call to Customer" at bounding box center [911, 35] width 55 height 9
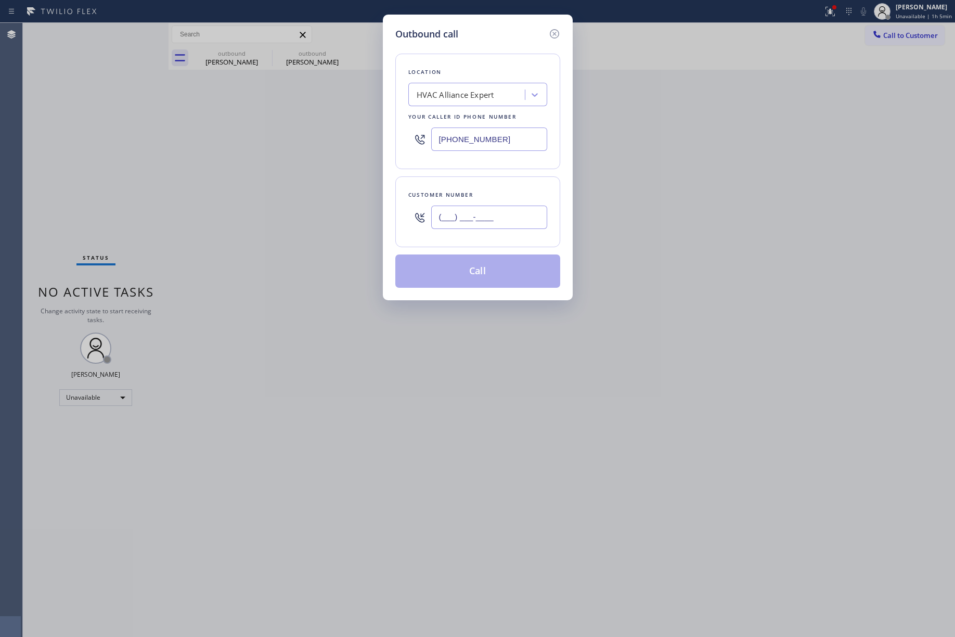
click at [475, 228] on input "(___) ___-____" at bounding box center [489, 217] width 116 height 23
paste input "203) 994-4176"
type input "[PHONE_NUMBER]"
click at [480, 187] on div "Customer number (203) 994-4176" at bounding box center [478, 211] width 165 height 71
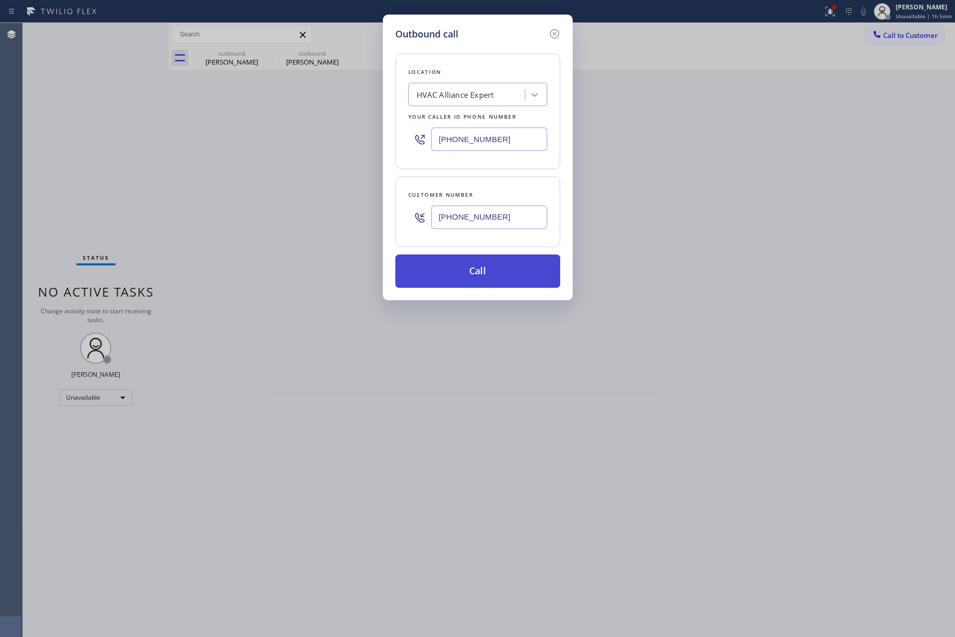
click at [486, 273] on button "Call" at bounding box center [478, 270] width 165 height 33
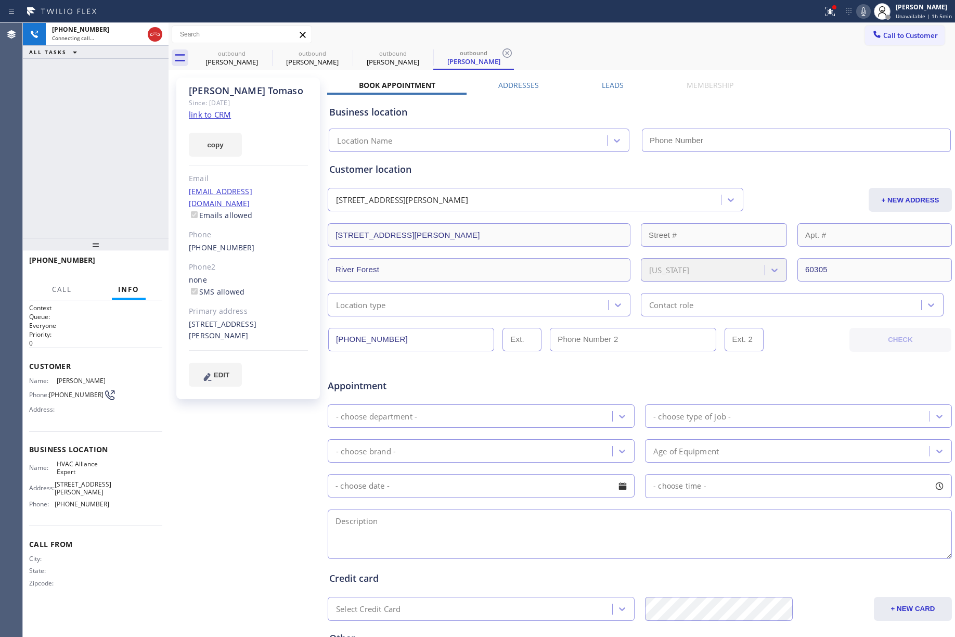
type input "[PHONE_NUMBER]"
click at [155, 35] on icon at bounding box center [155, 34] width 12 height 12
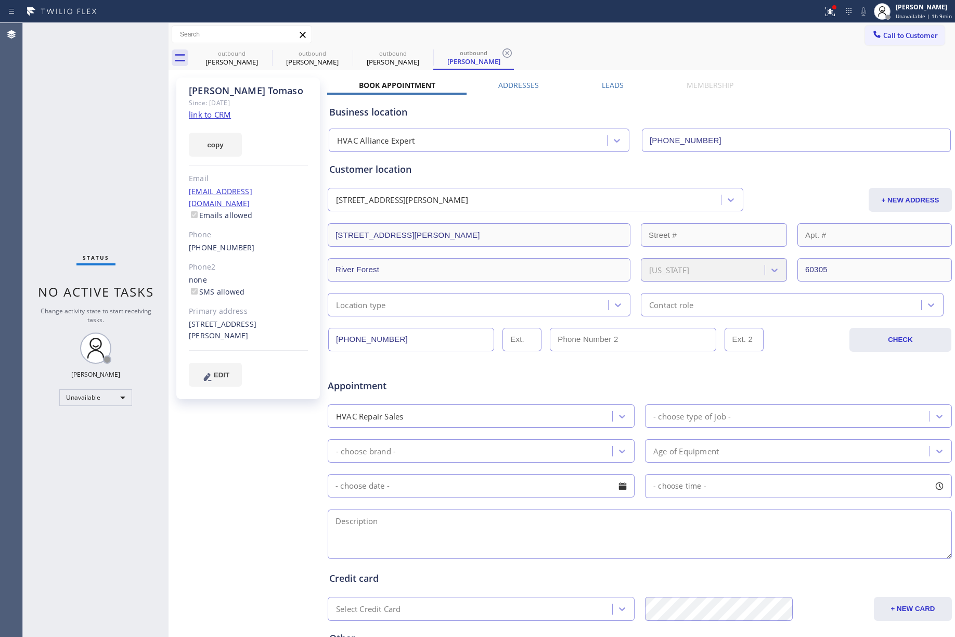
click at [908, 40] on span "Call to Customer" at bounding box center [911, 35] width 55 height 9
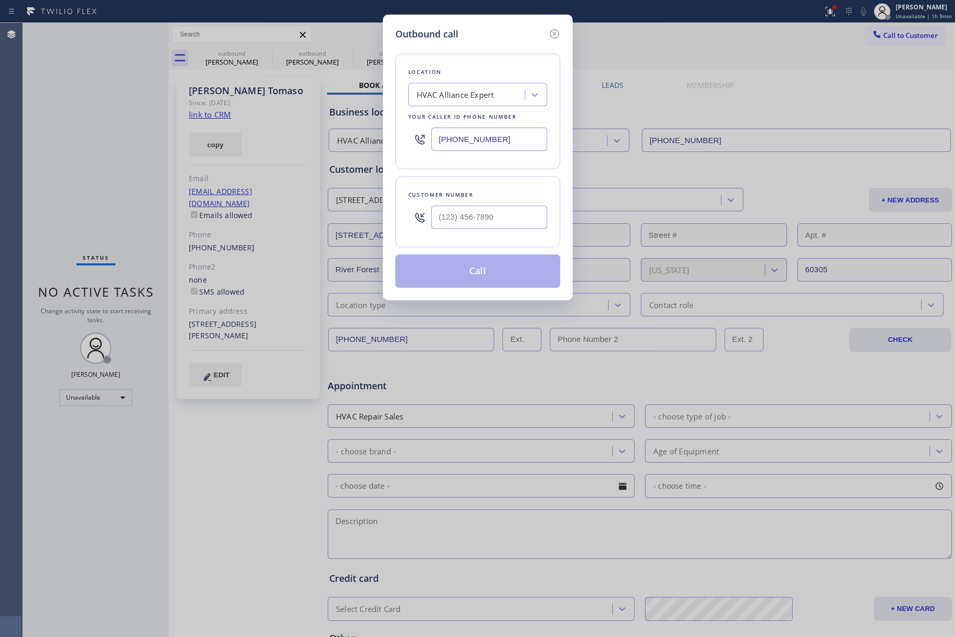
click at [507, 205] on div at bounding box center [489, 217] width 116 height 34
click at [502, 213] on input "(___) ___-____" at bounding box center [489, 217] width 116 height 23
paste input "229) 251-3440"
type input "[PHONE_NUMBER]"
click at [489, 180] on div "Customer number (229) 251-3440" at bounding box center [478, 211] width 165 height 71
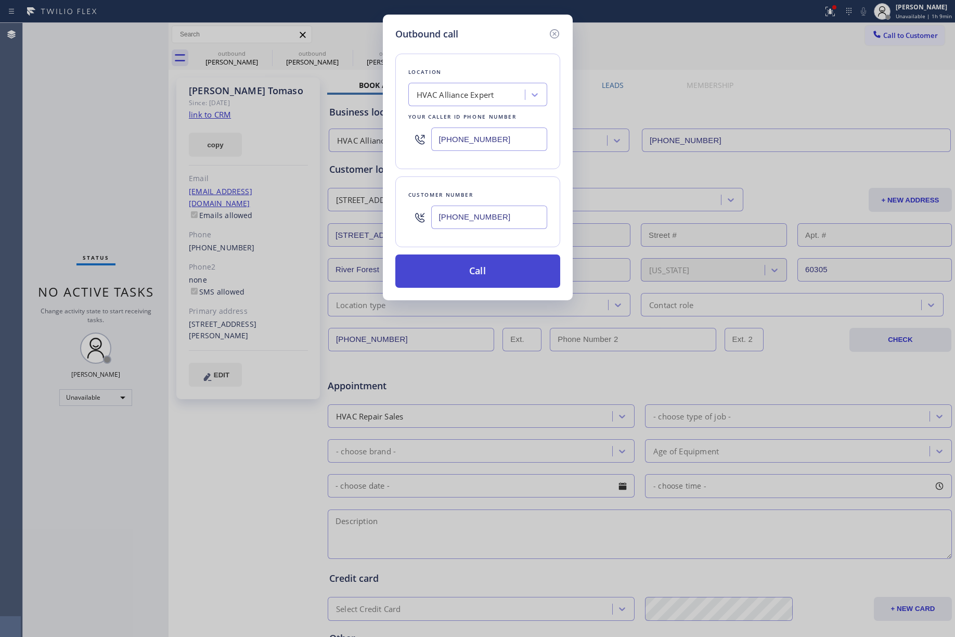
click at [496, 271] on button "Call" at bounding box center [478, 270] width 165 height 33
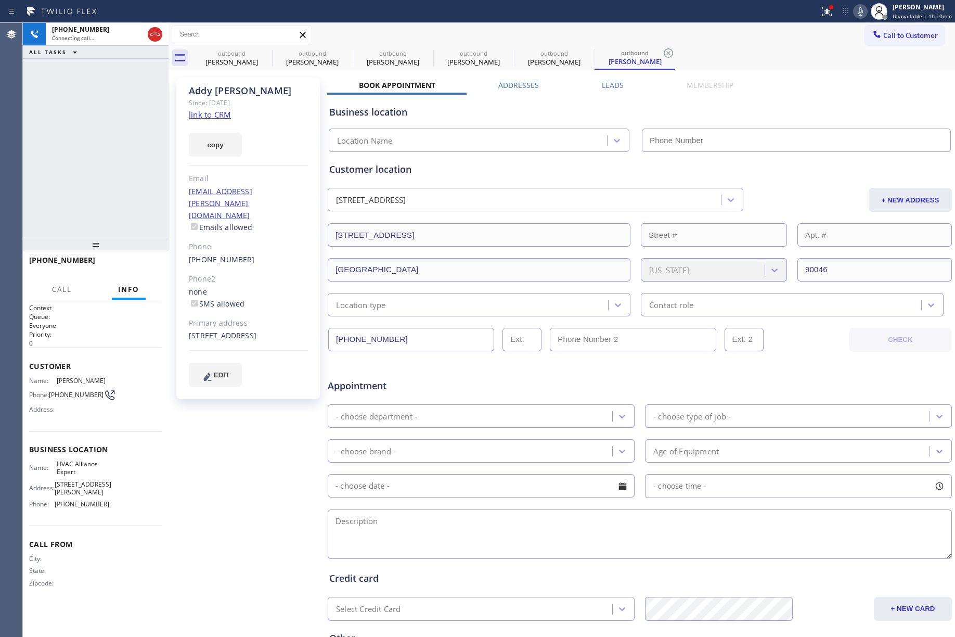
type input "[PHONE_NUMBER]"
click at [144, 261] on span "HANG UP" at bounding box center [138, 264] width 32 height 7
drag, startPoint x: 124, startPoint y: 208, endPoint x: 130, endPoint y: 239, distance: 31.8
click at [125, 219] on div "+12292513440 Live | 00:02 ALL TASKS ALL TASKS ACTIVE TASKS TASKS IN WRAP UP" at bounding box center [96, 130] width 146 height 215
click at [136, 258] on button "HANG UP" at bounding box center [138, 265] width 48 height 15
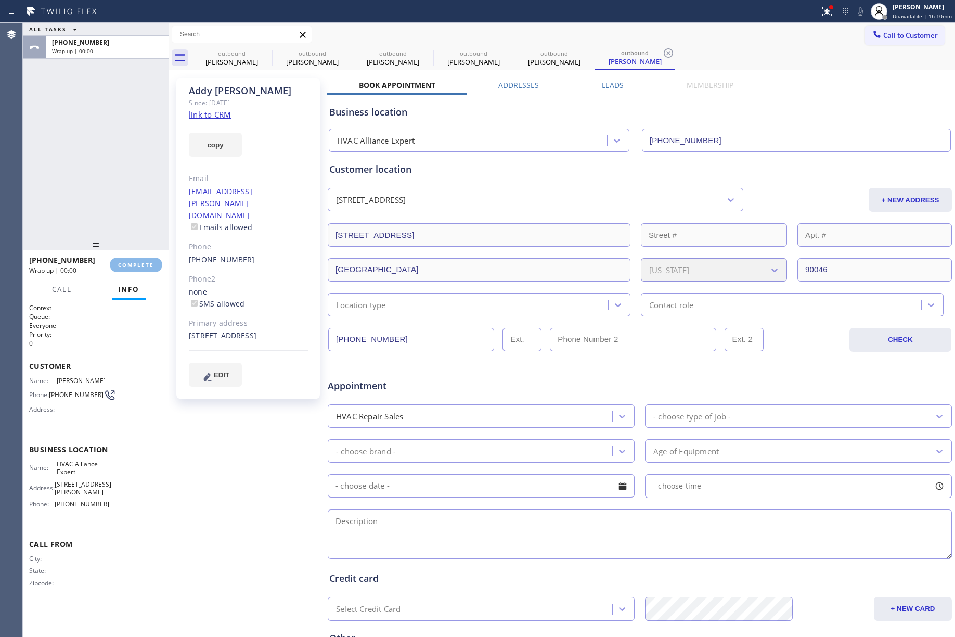
click at [121, 195] on div "ALL TASKS ALL TASKS ACTIVE TASKS TASKS IN WRAP UP +12292513440 Wrap up | 00:00" at bounding box center [96, 130] width 146 height 215
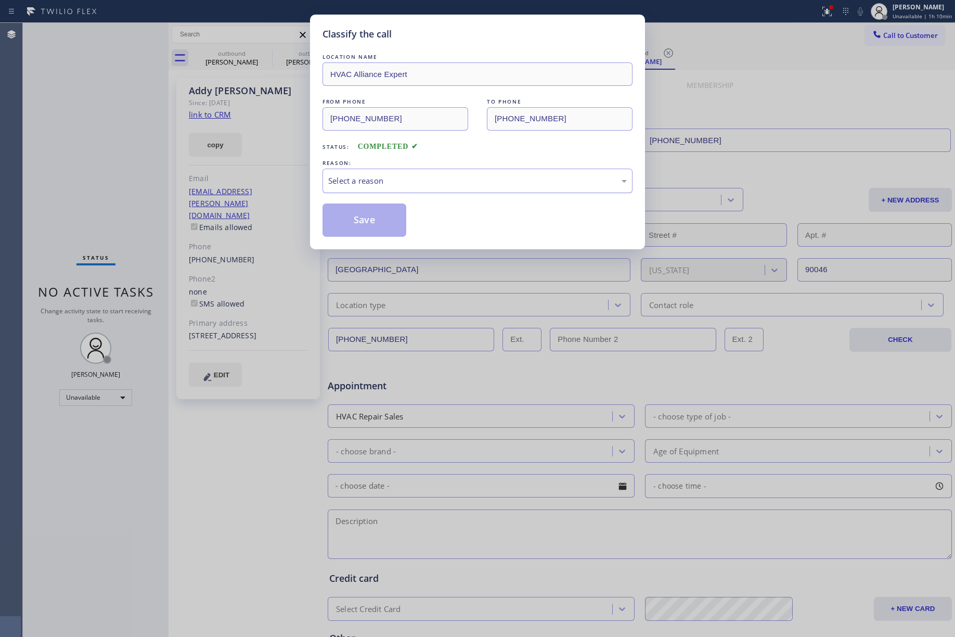
click at [417, 184] on div "Select a reason" at bounding box center [477, 181] width 299 height 12
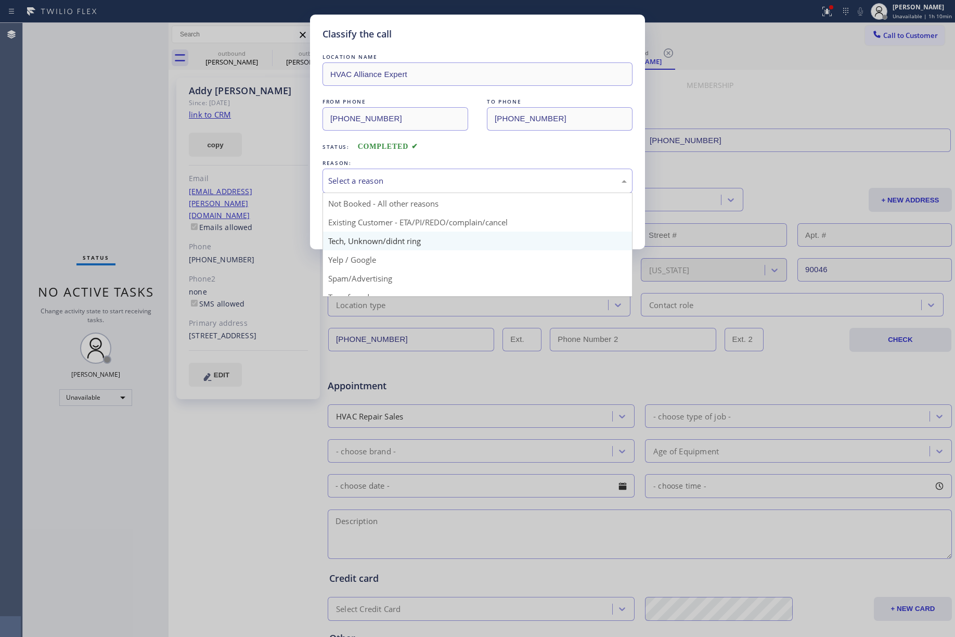
scroll to position [28, 0]
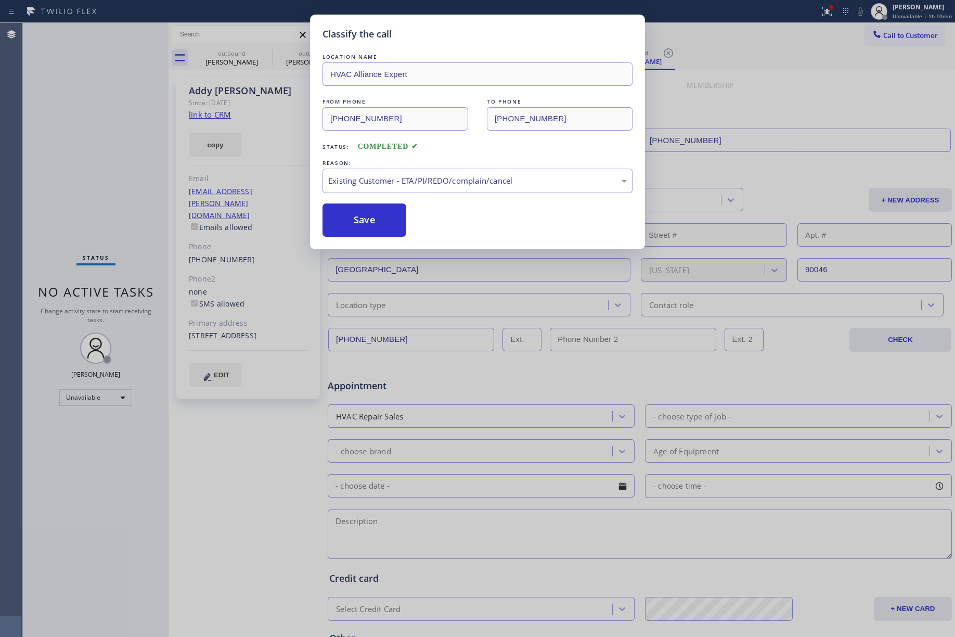
click at [361, 218] on button "Save" at bounding box center [365, 219] width 84 height 33
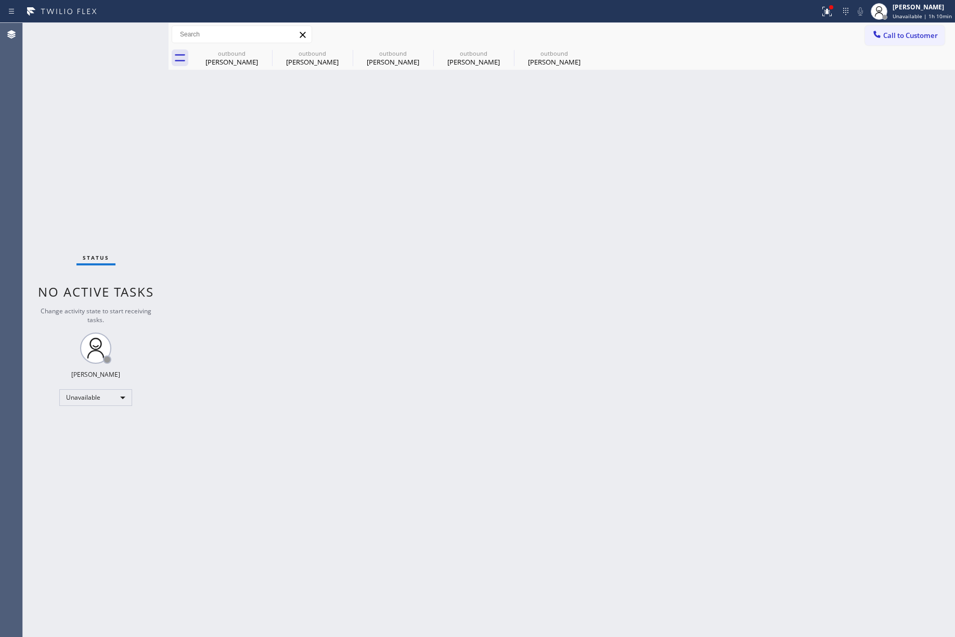
drag, startPoint x: 112, startPoint y: 101, endPoint x: 198, endPoint y: 6, distance: 127.8
click at [112, 101] on div "Status No active tasks Change activity state to start receiving tasks. [PERSON_…" at bounding box center [96, 330] width 146 height 614
click at [869, 40] on button "Call to Customer" at bounding box center [905, 36] width 80 height 20
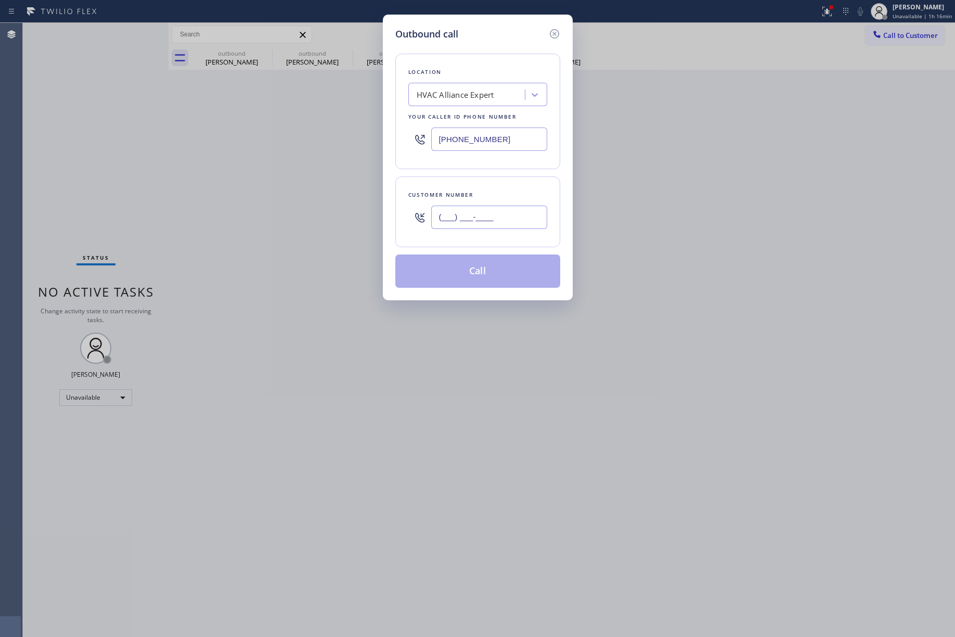
click at [500, 220] on input "(___) ___-____" at bounding box center [489, 217] width 116 height 23
paste input "970) 390-9468"
type input "[PHONE_NUMBER]"
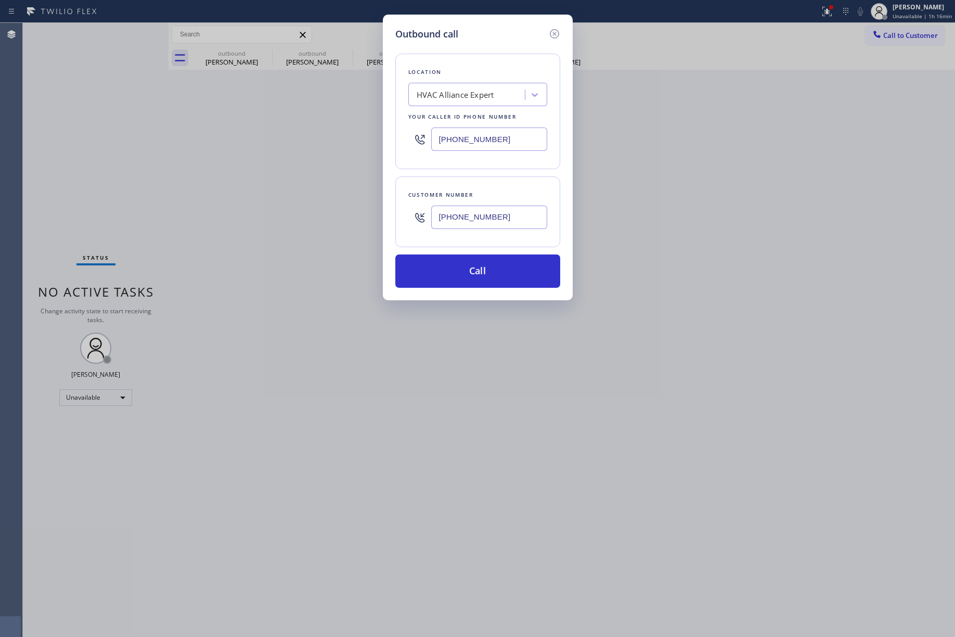
drag, startPoint x: 461, startPoint y: 134, endPoint x: 405, endPoint y: 128, distance: 56.6
click at [405, 128] on div "Location HVAC Alliance Expert Your caller id phone number (323) 991-9198" at bounding box center [478, 112] width 165 height 116
paste input "855) 731-4952"
type input "[PHONE_NUMBER]"
click at [483, 275] on button "Call" at bounding box center [478, 270] width 165 height 33
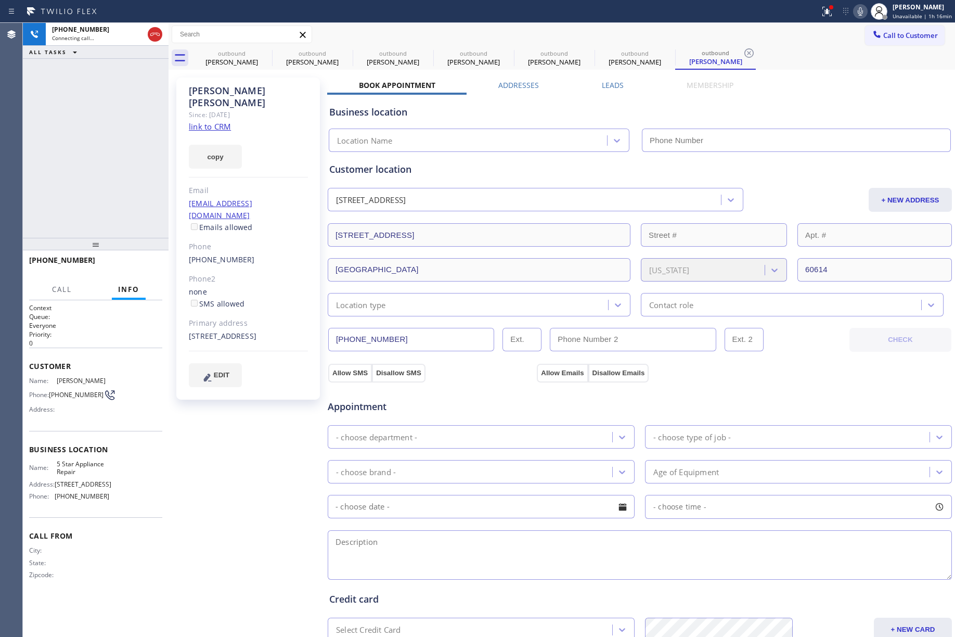
type input "[PHONE_NUMBER]"
drag, startPoint x: 142, startPoint y: 264, endPoint x: 150, endPoint y: 257, distance: 11.1
click at [142, 264] on span "HANG UP" at bounding box center [138, 264] width 32 height 7
click at [133, 186] on div "+19703909468 Live | 00:08 ALL TASKS ALL TASKS ACTIVE TASKS TASKS IN WRAP UP" at bounding box center [96, 130] width 146 height 215
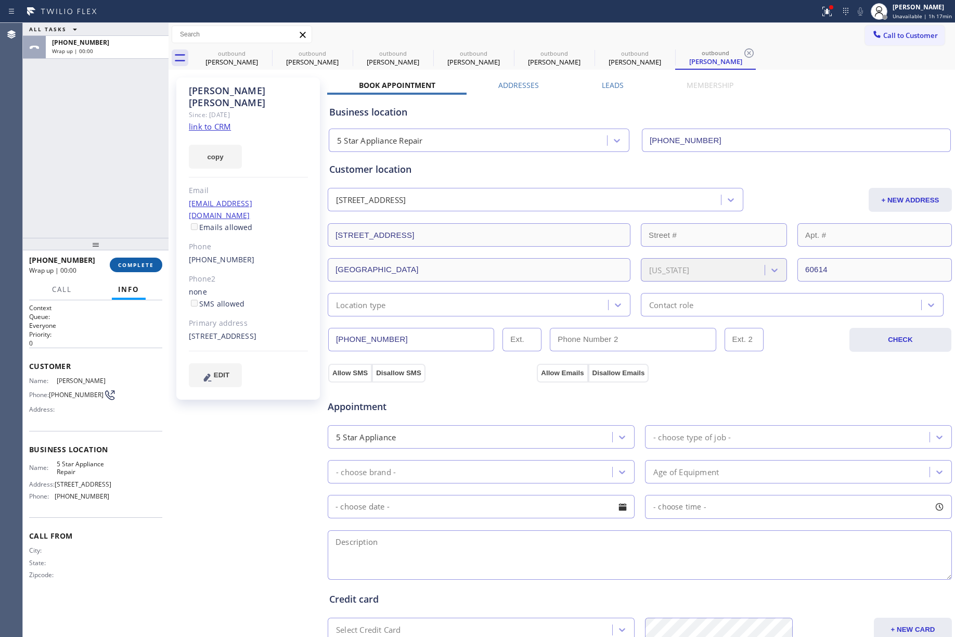
click at [152, 265] on span "COMPLETE" at bounding box center [136, 264] width 36 height 7
click at [123, 182] on div "ALL TASKS ALL TASKS ACTIVE TASKS TASKS IN WRAP UP +19703909468 Wrap up | 00:00" at bounding box center [96, 130] width 146 height 215
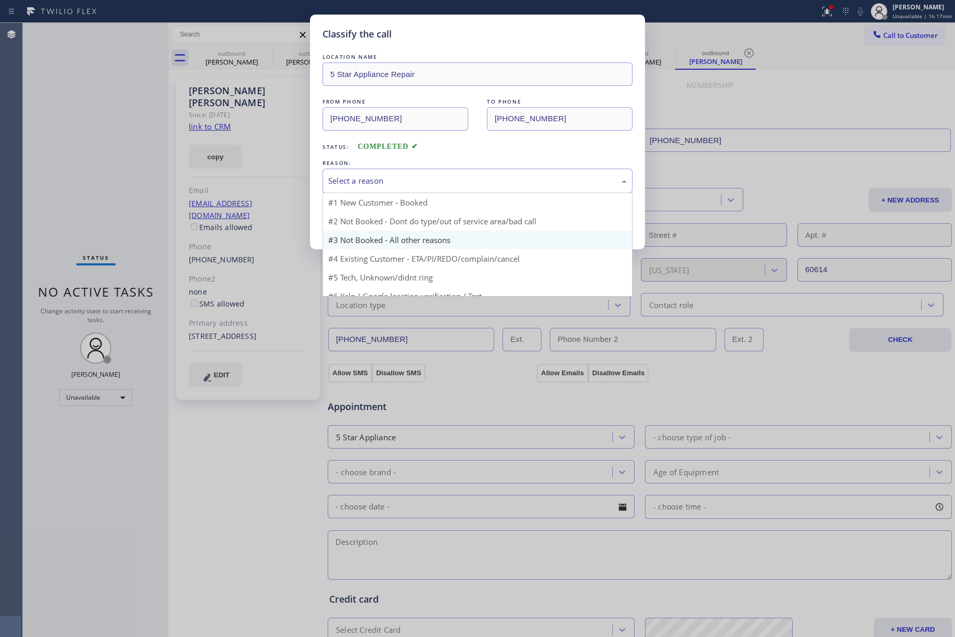
drag, startPoint x: 401, startPoint y: 184, endPoint x: 375, endPoint y: 244, distance: 65.3
click at [401, 185] on div "Select a reason" at bounding box center [477, 181] width 299 height 12
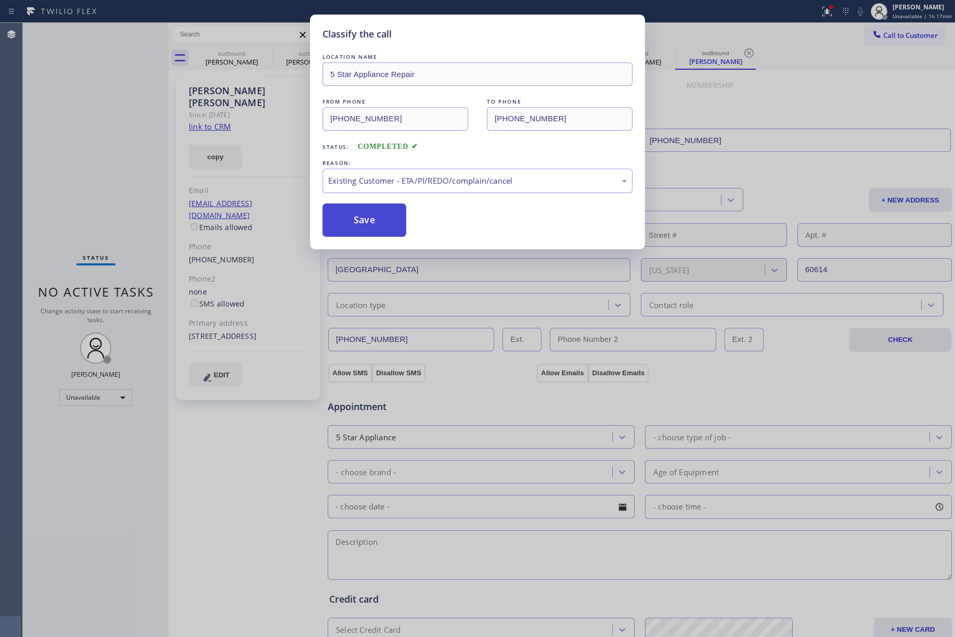
click at [363, 222] on button "Save" at bounding box center [365, 219] width 84 height 33
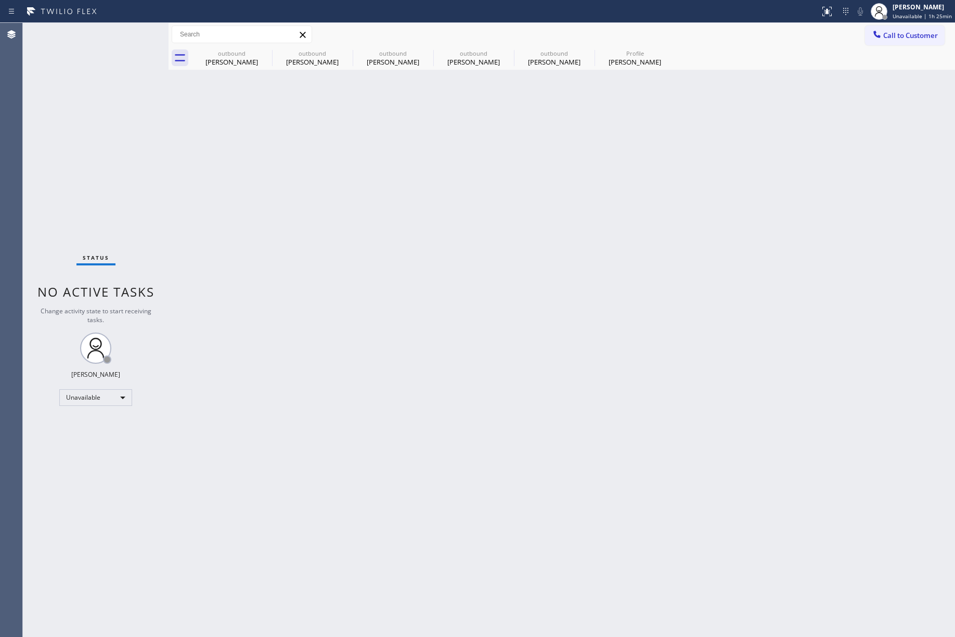
click at [667, 296] on div "Back to Dashboard Change Sender ID Customers Technicians Select a contact Outbo…" at bounding box center [562, 330] width 787 height 614
click at [906, 39] on span "Call to Customer" at bounding box center [911, 35] width 55 height 9
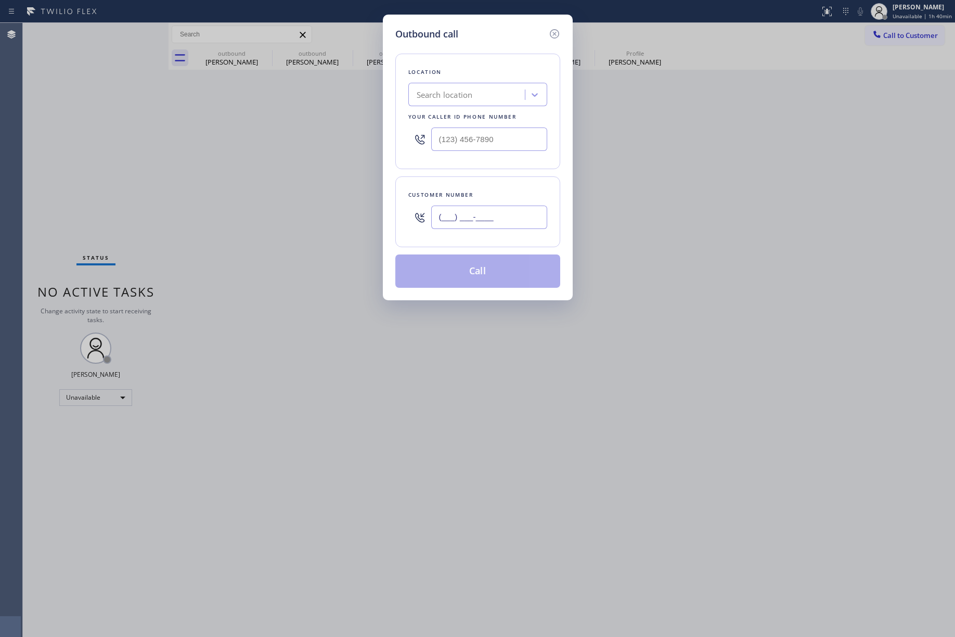
click at [491, 223] on input "(___) ___-____" at bounding box center [489, 217] width 116 height 23
paste input "206) 605-5275"
type input "[PHONE_NUMBER]"
drag, startPoint x: 38, startPoint y: 143, endPoint x: 501, endPoint y: 10, distance: 481.2
click at [38, 142] on div "Outbound call Location Search location Your caller id phone number Customer num…" at bounding box center [477, 318] width 955 height 637
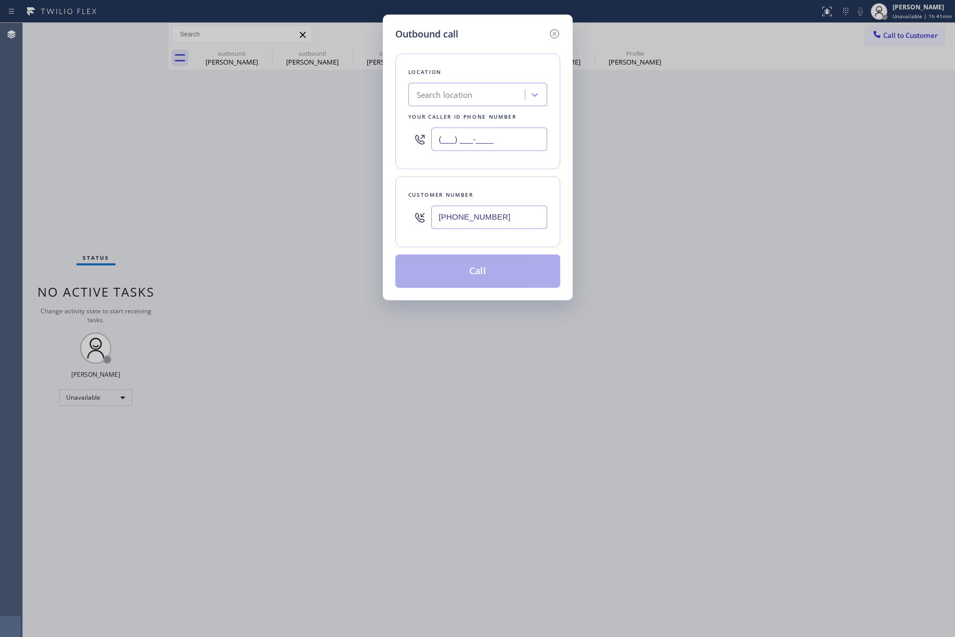
drag, startPoint x: 504, startPoint y: 141, endPoint x: 388, endPoint y: 147, distance: 115.7
click at [388, 147] on div "Outbound call Location Search location Your caller id phone number (___) ___-__…" at bounding box center [478, 158] width 190 height 286
paste input "855) 731-4952"
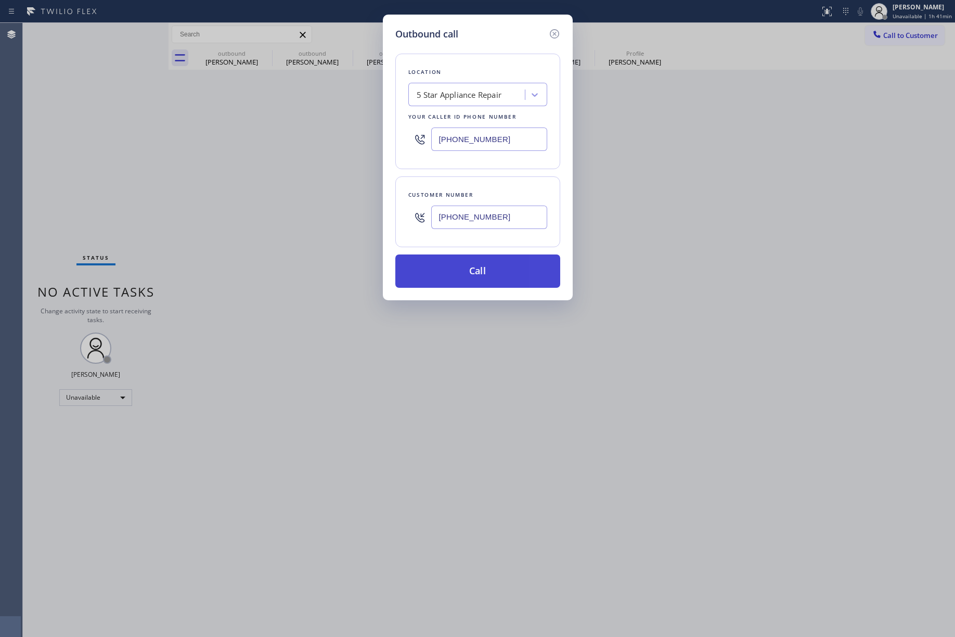
type input "[PHONE_NUMBER]"
click at [470, 285] on button "Call" at bounding box center [478, 270] width 165 height 33
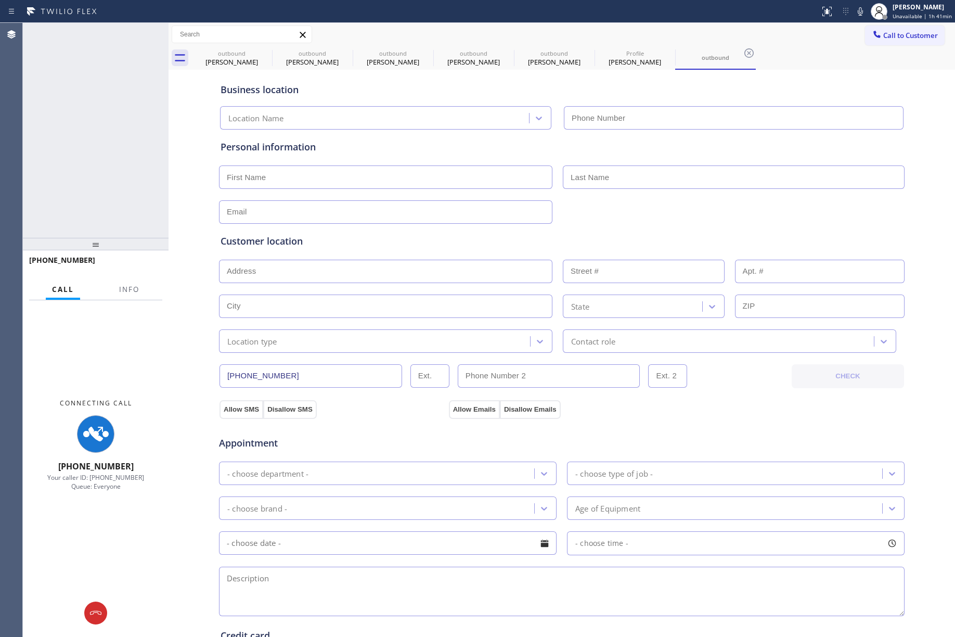
type input "[PHONE_NUMBER]"
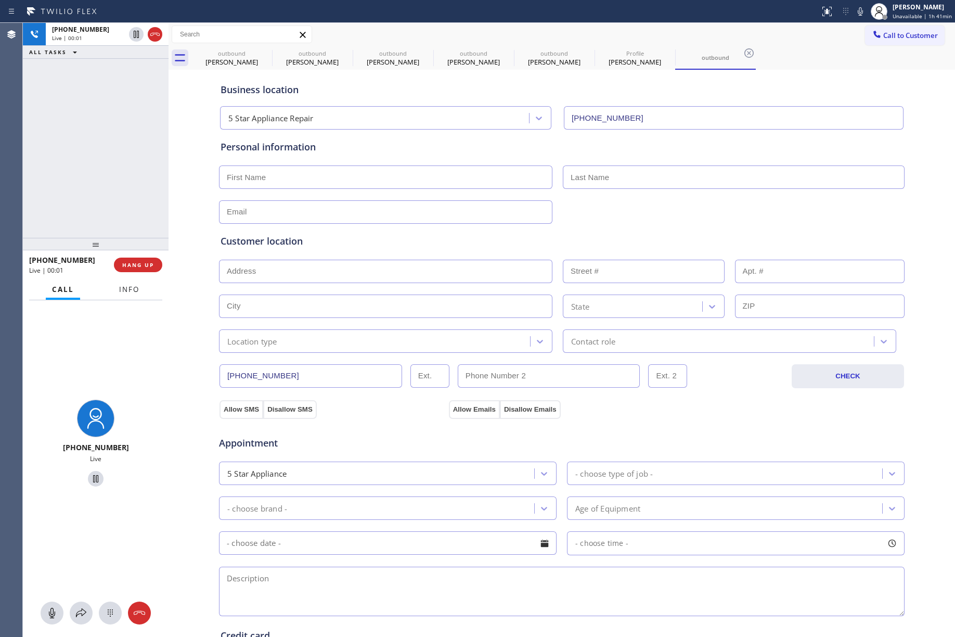
click at [122, 292] on span "Info" at bounding box center [129, 289] width 20 height 9
click at [76, 178] on div "[PHONE_NUMBER] Live | 00:01 ALL TASKS ALL TASKS ACTIVE TASKS TASKS IN WRAP UP" at bounding box center [96, 130] width 146 height 215
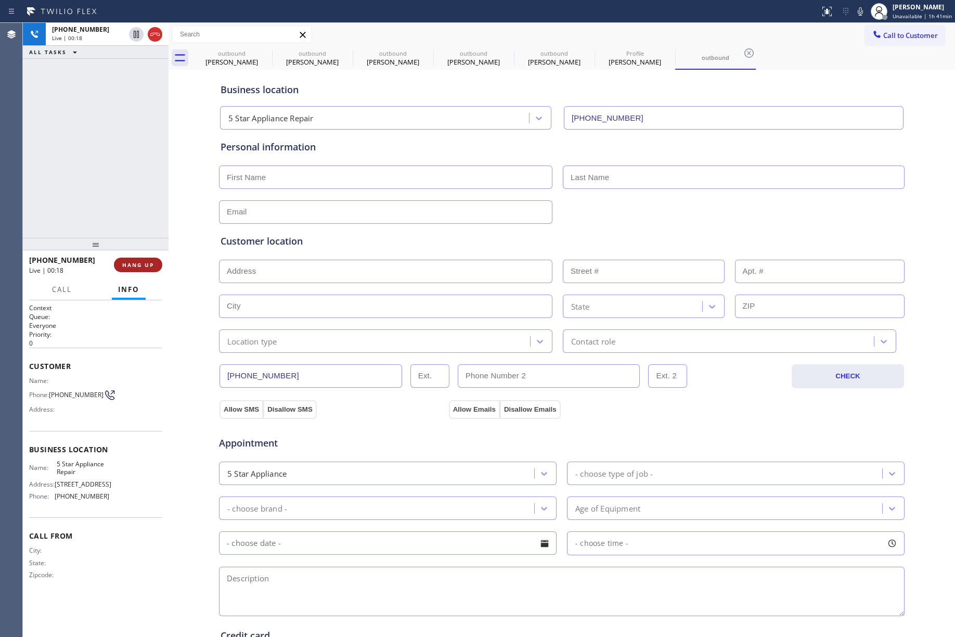
click at [133, 263] on span "HANG UP" at bounding box center [138, 264] width 32 height 7
drag, startPoint x: 115, startPoint y: 220, endPoint x: 172, endPoint y: 247, distance: 62.9
click at [116, 221] on div "[PHONE_NUMBER] Live | 00:19 ALL TASKS ALL TASKS ACTIVE TASKS TASKS IN WRAP UP" at bounding box center [96, 130] width 146 height 215
click at [123, 263] on span "COMPLETE" at bounding box center [136, 264] width 36 height 7
click at [124, 209] on div "ALL TASKS ALL TASKS ACTIVE TASKS TASKS IN WRAP UP [PHONE_NUMBER] Wrap up | 00:16" at bounding box center [96, 130] width 146 height 215
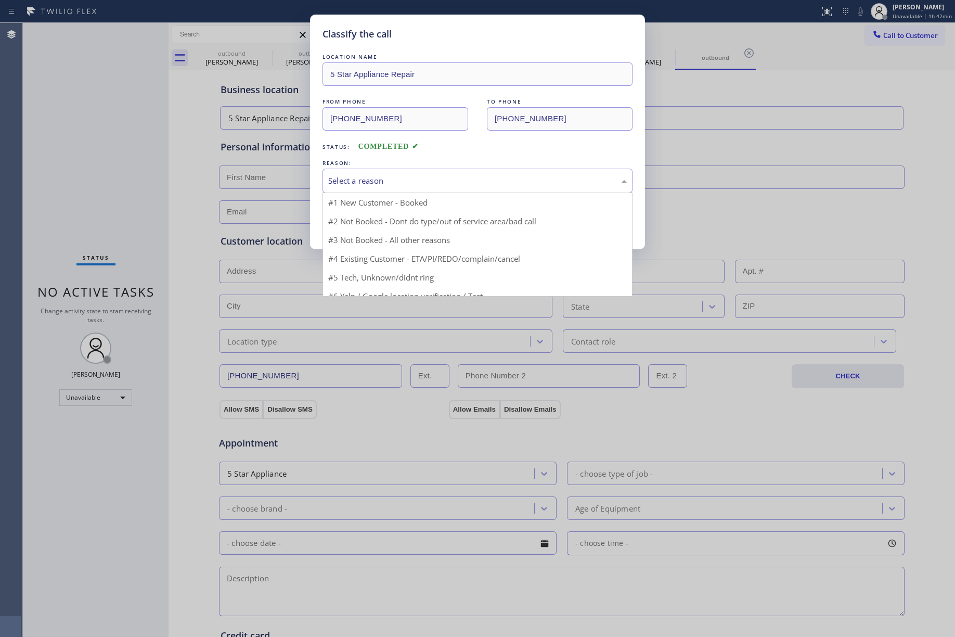
click at [419, 182] on div "Select a reason" at bounding box center [477, 181] width 299 height 12
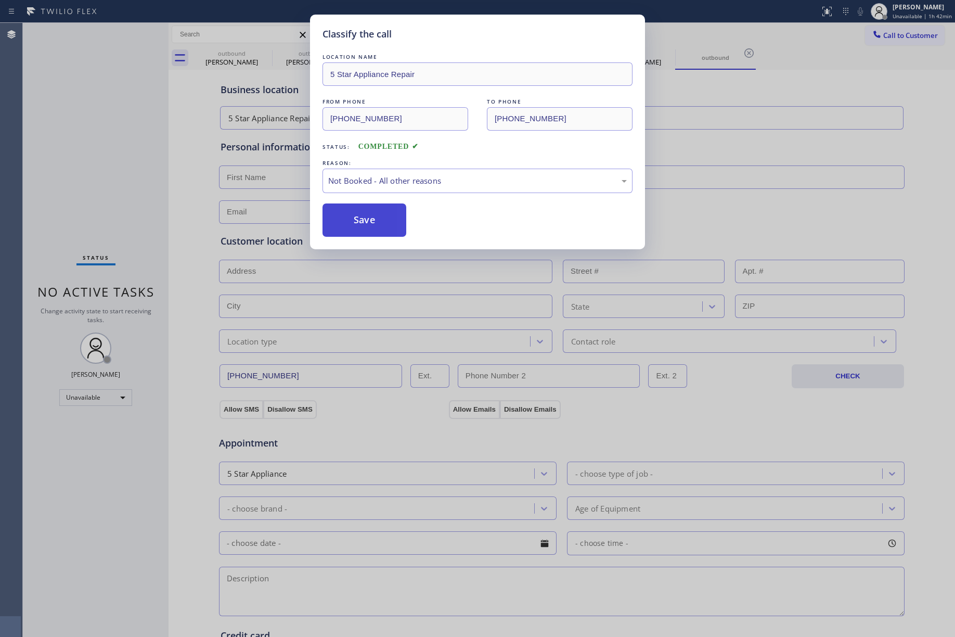
click at [366, 212] on button "Save" at bounding box center [365, 219] width 84 height 33
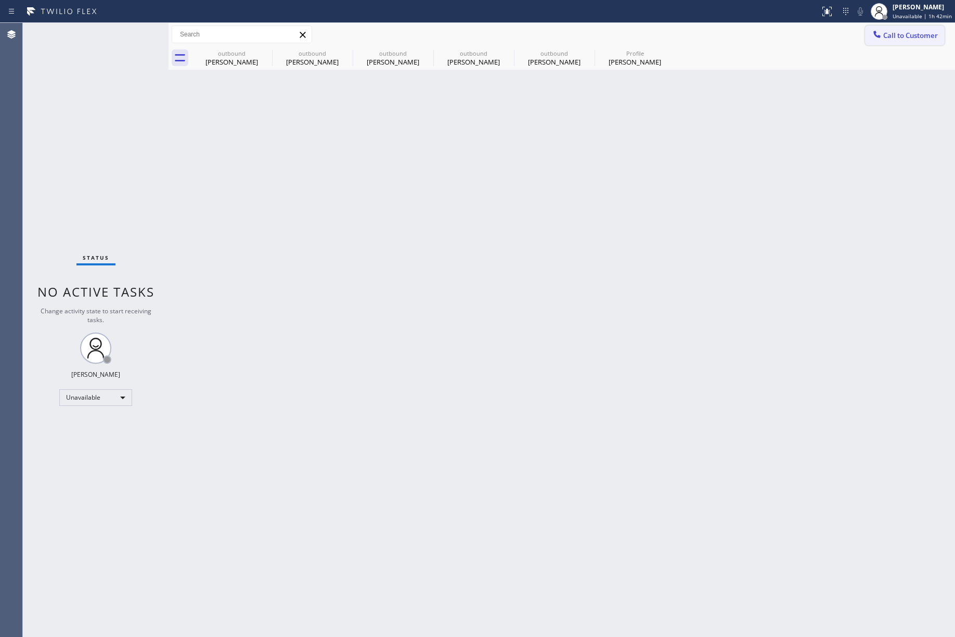
click at [881, 38] on icon at bounding box center [877, 34] width 10 height 10
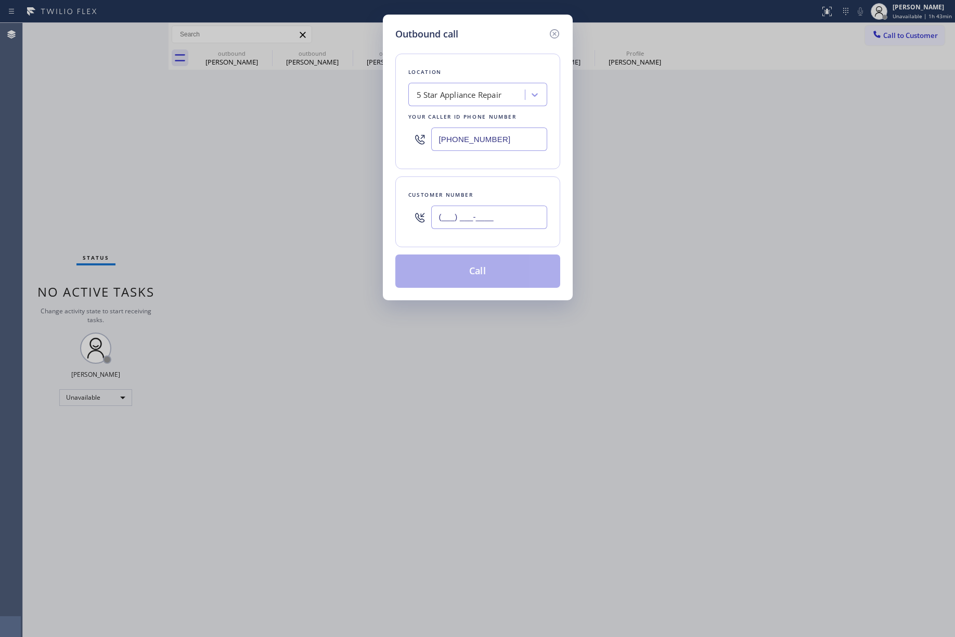
click at [440, 218] on input "(___) ___-____" at bounding box center [489, 217] width 116 height 23
paste input "415) 629-0029"
type input "[PHONE_NUMBER]"
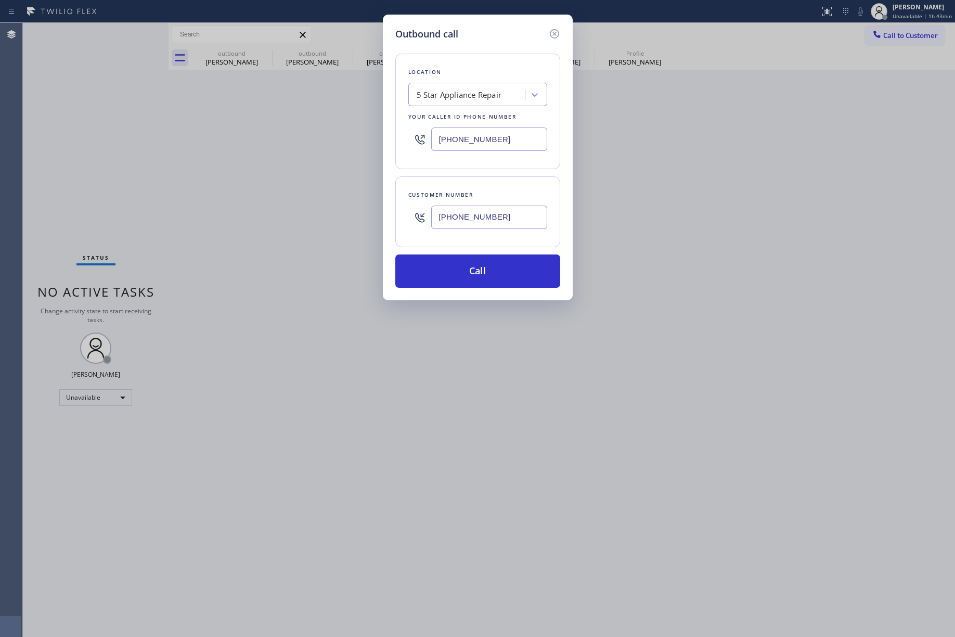
click at [148, 134] on div "Outbound call Location 5 Star Appliance Repair Your caller id phone number [PHO…" at bounding box center [477, 318] width 955 height 637
click at [477, 101] on div "5 Star Appliance Repair" at bounding box center [468, 95] width 113 height 18
paste input "American Service Alliance [GEOGRAPHIC_DATA]"
type input "American Service Alliance [GEOGRAPHIC_DATA]"
click at [463, 117] on div "American Service Alliance [GEOGRAPHIC_DATA]" at bounding box center [478, 121] width 139 height 29
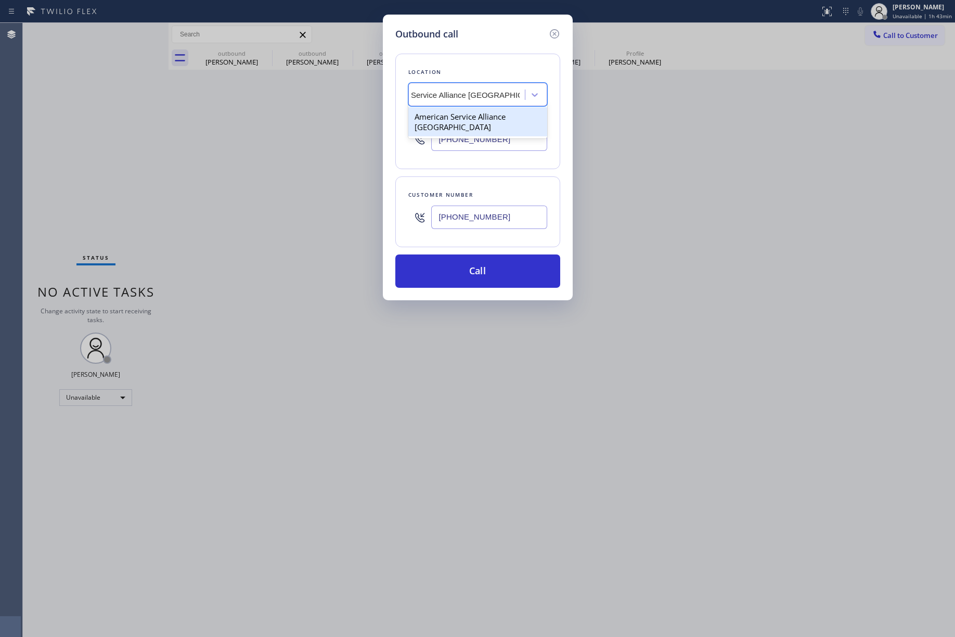
type input "[PHONE_NUMBER]"
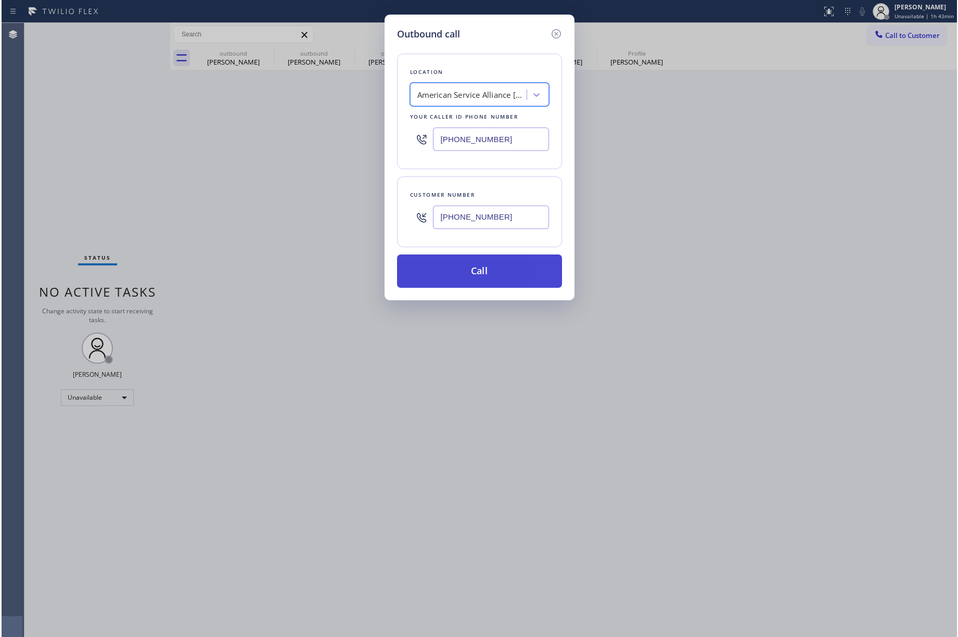
scroll to position [0, 1]
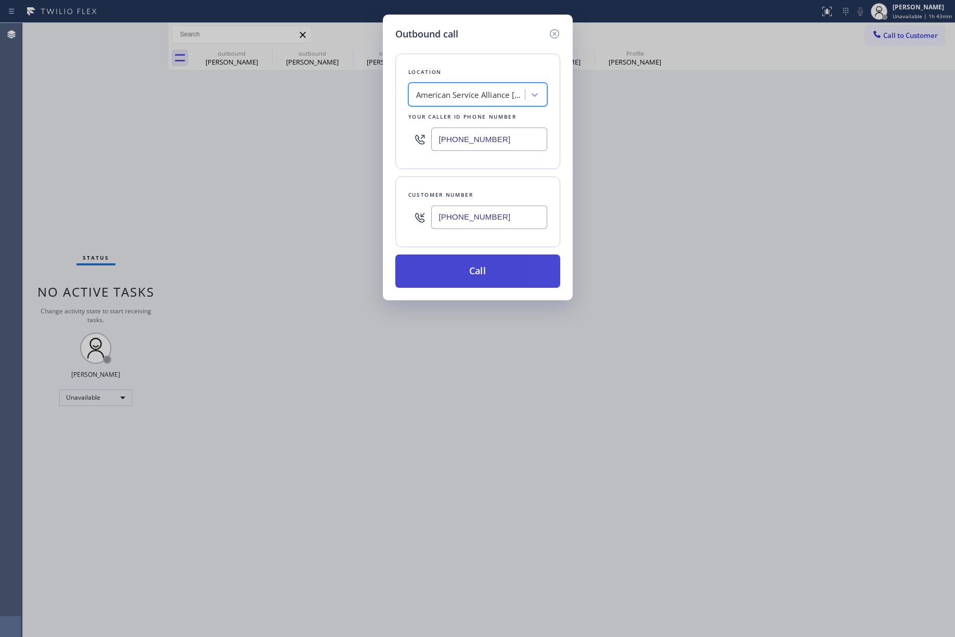
click at [487, 266] on button "Call" at bounding box center [478, 270] width 165 height 33
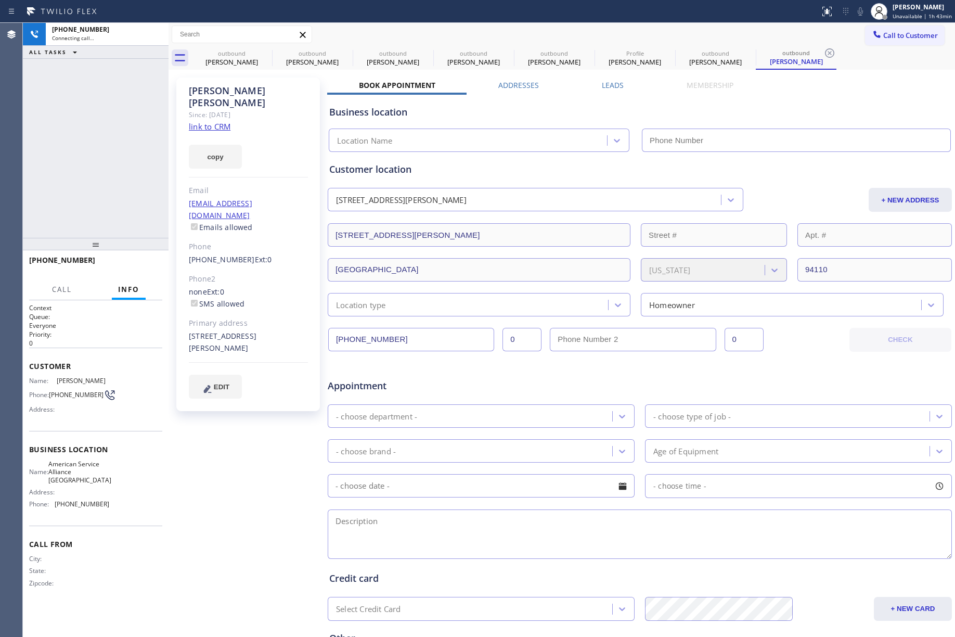
type input "[PHONE_NUMBER]"
drag, startPoint x: 146, startPoint y: 269, endPoint x: 139, endPoint y: 227, distance: 42.2
click at [146, 269] on button "HANG UP" at bounding box center [138, 265] width 48 height 15
click at [139, 227] on div "[PHONE_NUMBER] Live | 00:12 ALL TASKS ALL TASKS ACTIVE TASKS TASKS IN WRAP UP" at bounding box center [96, 130] width 146 height 215
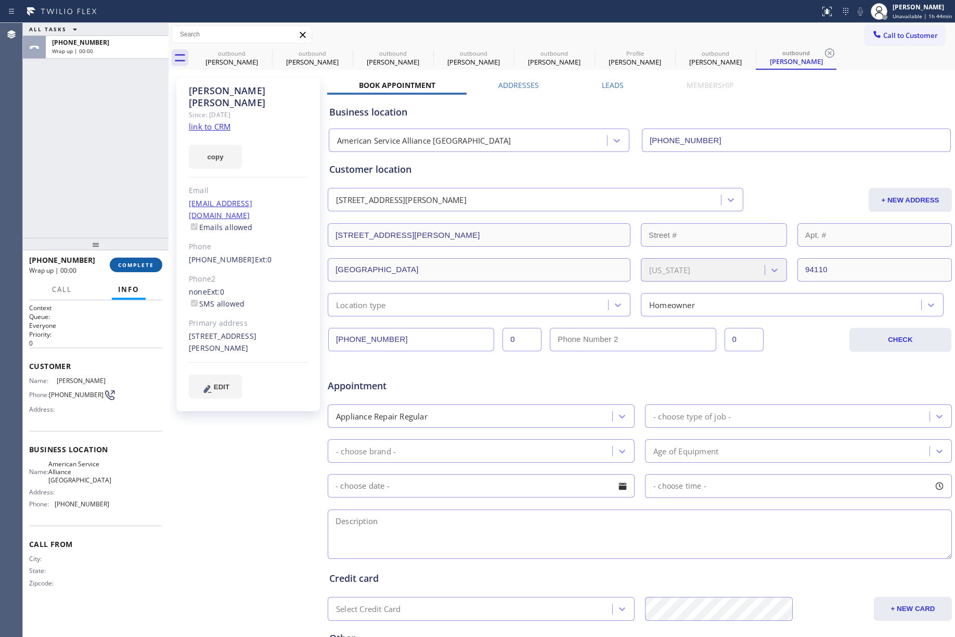
click at [142, 266] on span "COMPLETE" at bounding box center [136, 264] width 36 height 7
click at [117, 172] on div "ALL TASKS ALL TASKS ACTIVE TASKS TASKS IN WRAP UP [PHONE_NUMBER] Wrap up | 00:00" at bounding box center [96, 130] width 146 height 215
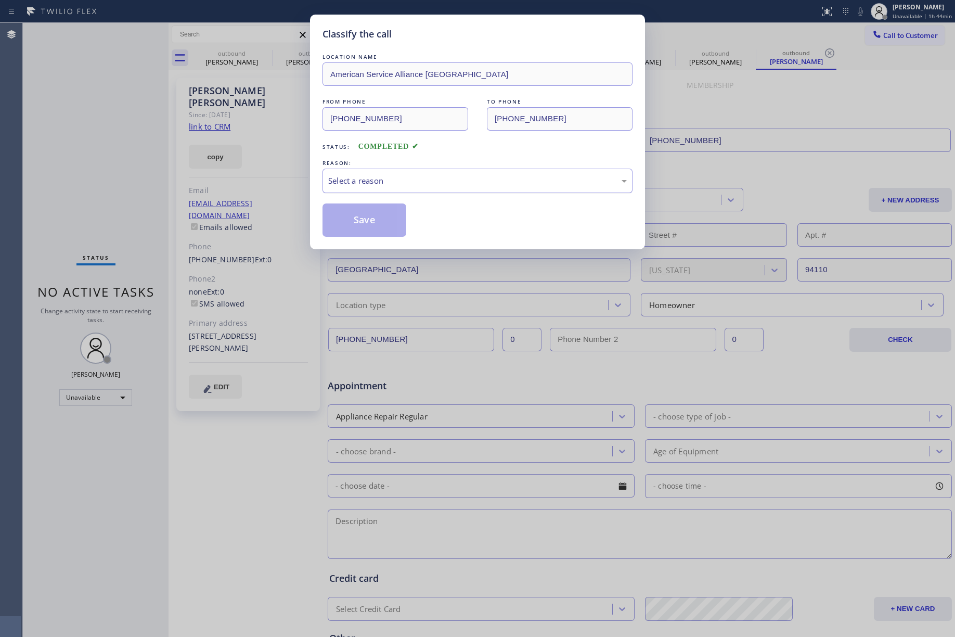
click at [393, 182] on div "Select a reason" at bounding box center [477, 181] width 299 height 12
click at [350, 219] on button "Save" at bounding box center [365, 219] width 84 height 33
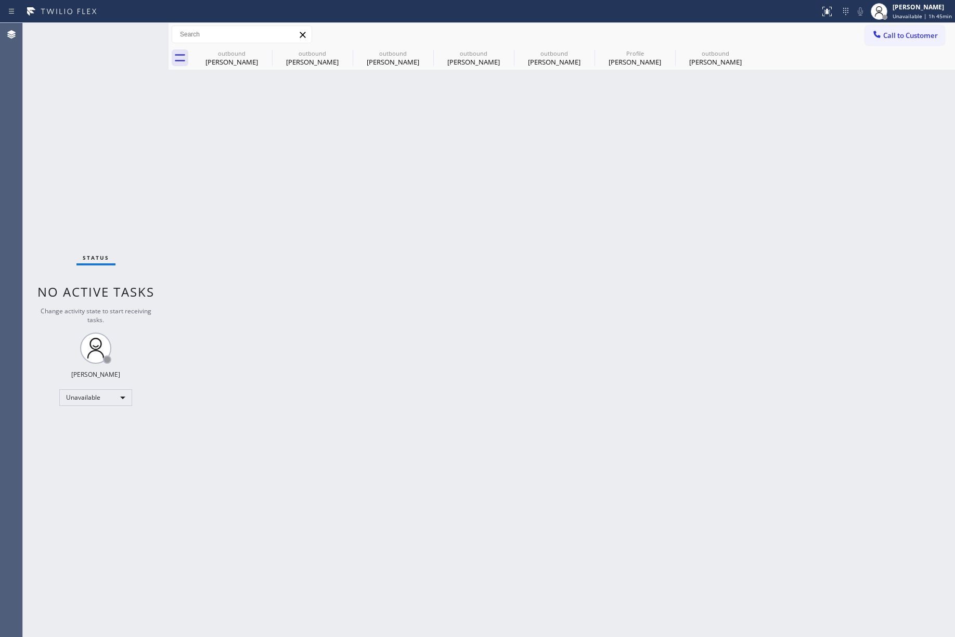
drag, startPoint x: 69, startPoint y: 67, endPoint x: 205, endPoint y: 1, distance: 151.3
click at [72, 67] on div "Status No active tasks Change activity state to start receiving tasks. [PERSON_…" at bounding box center [96, 330] width 146 height 614
click at [910, 9] on div "[PERSON_NAME]" at bounding box center [922, 7] width 59 height 9
click at [883, 79] on button "Break" at bounding box center [903, 82] width 104 height 14
click at [55, 146] on div "Status No active tasks Change activity state to start receiving tasks. [PERSON_…" at bounding box center [96, 330] width 146 height 614
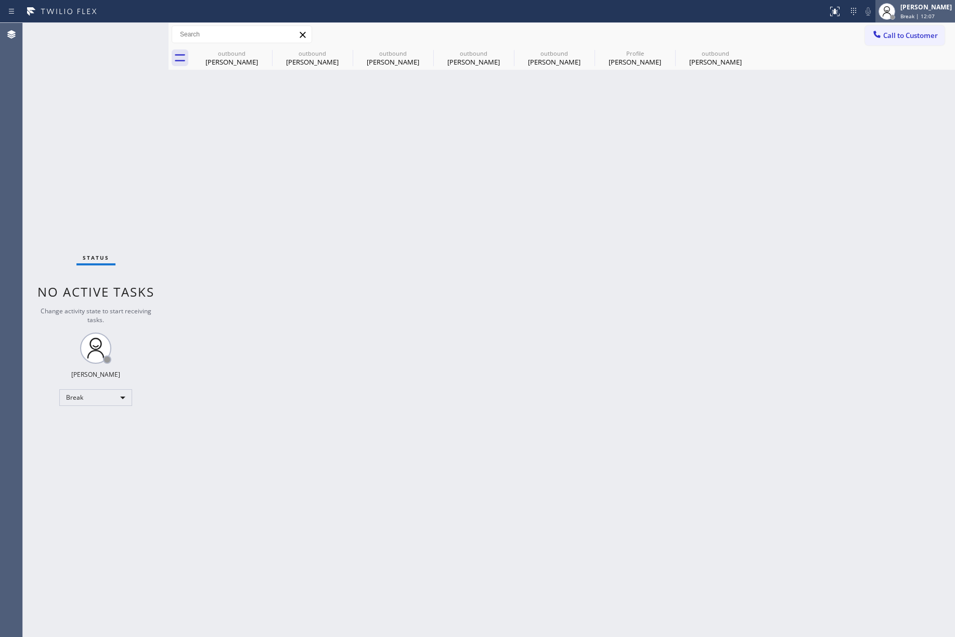
click at [935, 14] on span "Break | 12:07" at bounding box center [918, 15] width 34 height 7
click at [935, 71] on button "Unavailable" at bounding box center [903, 69] width 104 height 14
click at [583, 231] on div "Back to Dashboard Change Sender ID Customers Technicians Select a contact Outbo…" at bounding box center [562, 330] width 787 height 614
click at [71, 142] on div "Status No active tasks Change activity state to start receiving tasks. [PERSON_…" at bounding box center [96, 330] width 146 height 614
click at [922, 36] on span "Call to Customer" at bounding box center [913, 35] width 55 height 9
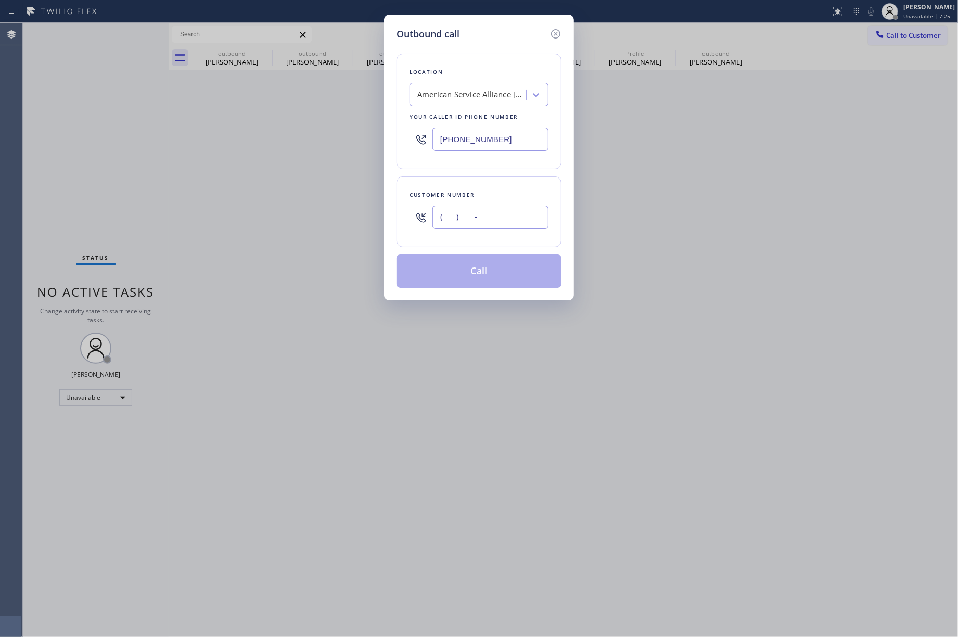
click at [504, 227] on input "(___) ___-____" at bounding box center [490, 217] width 116 height 23
paste input "415) 629-0029"
type input "[PHONE_NUMBER]"
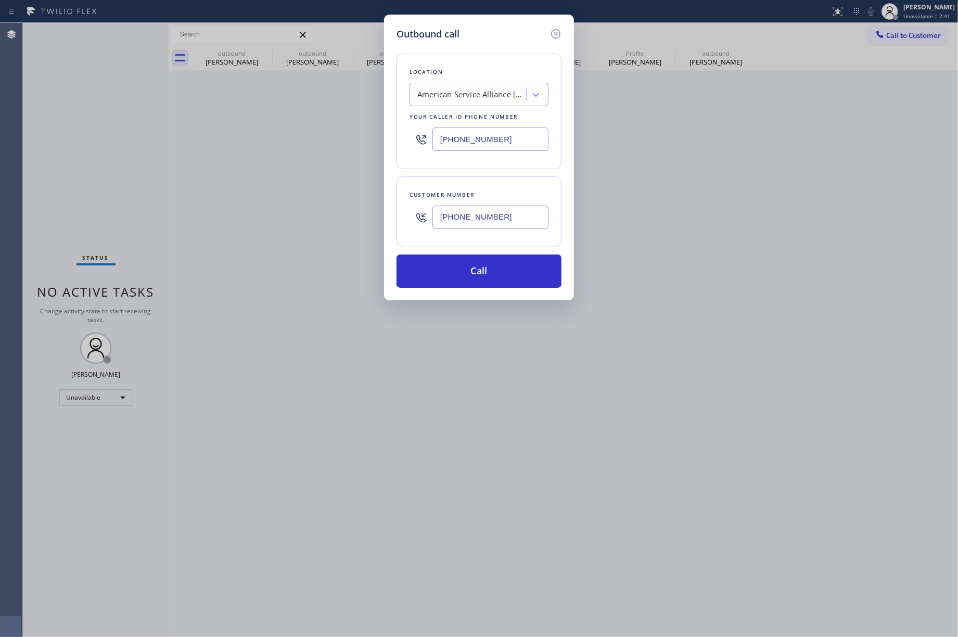
drag, startPoint x: 140, startPoint y: 131, endPoint x: 186, endPoint y: 77, distance: 71.2
click at [140, 131] on div "Outbound call Location American Service Alliance [GEOGRAPHIC_DATA] Your caller …" at bounding box center [479, 318] width 958 height 637
click at [445, 96] on div "American Service Alliance [GEOGRAPHIC_DATA]" at bounding box center [471, 95] width 109 height 12
paste input "American Service Alliance [GEOGRAPHIC_DATA]"
type input "American Service Alliance [GEOGRAPHIC_DATA]"
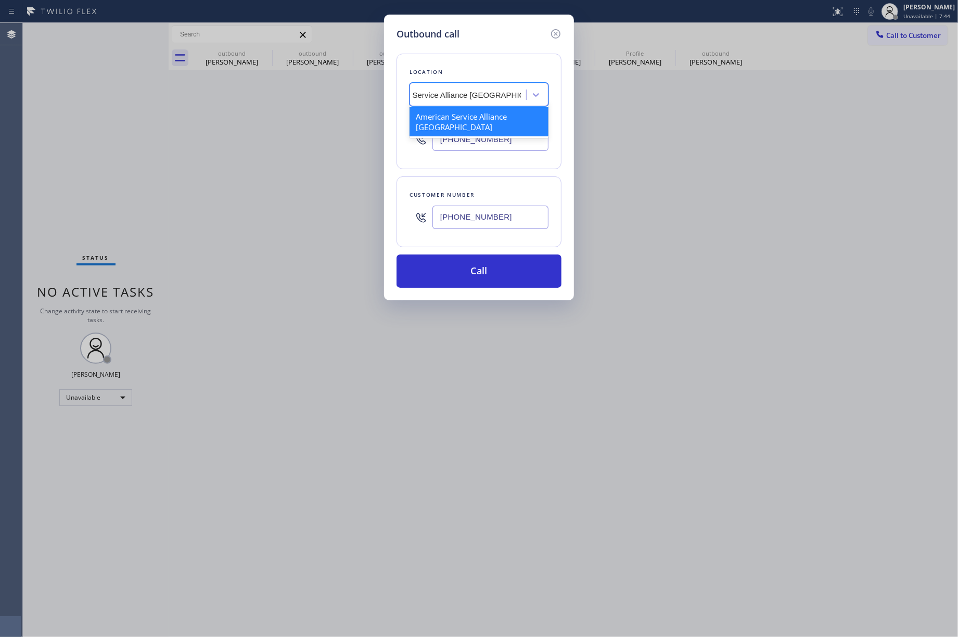
click at [442, 122] on div "American Service Alliance [GEOGRAPHIC_DATA]" at bounding box center [479, 121] width 139 height 29
click at [708, 177] on div "Outbound call Location option American Service Alliance [GEOGRAPHIC_DATA], sele…" at bounding box center [479, 318] width 958 height 637
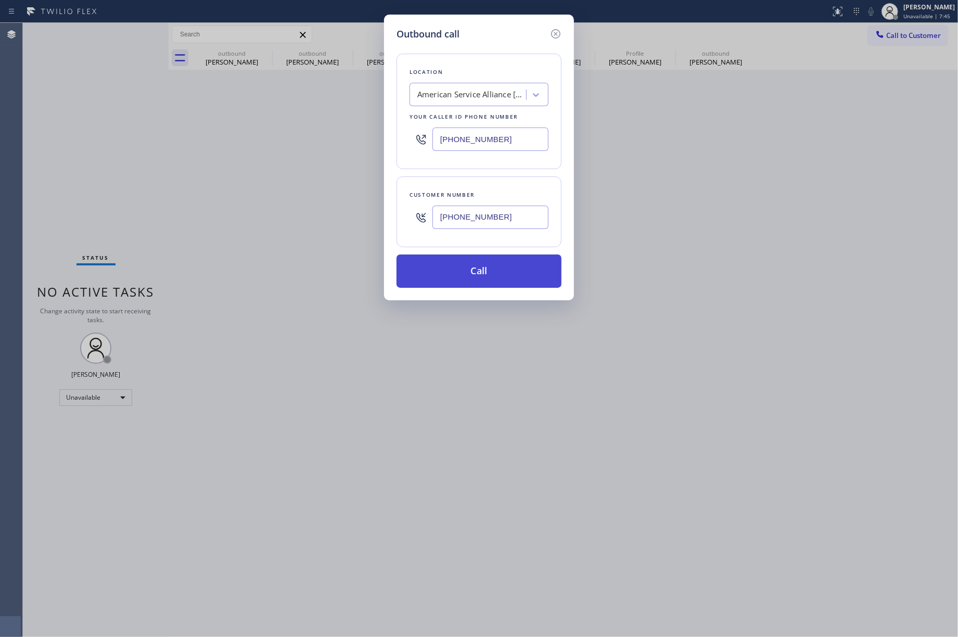
click at [514, 263] on button "Call" at bounding box center [479, 270] width 165 height 33
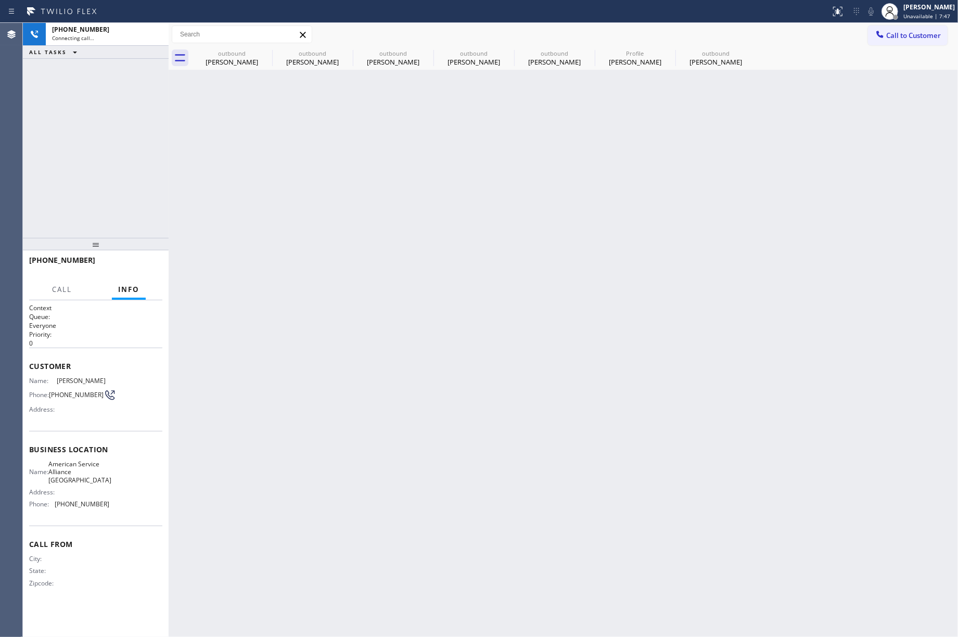
click at [91, 114] on div "[PHONE_NUMBER] Connecting call… ALL TASKS ALL TASKS ACTIVE TASKS TASKS IN WRAP …" at bounding box center [96, 130] width 146 height 215
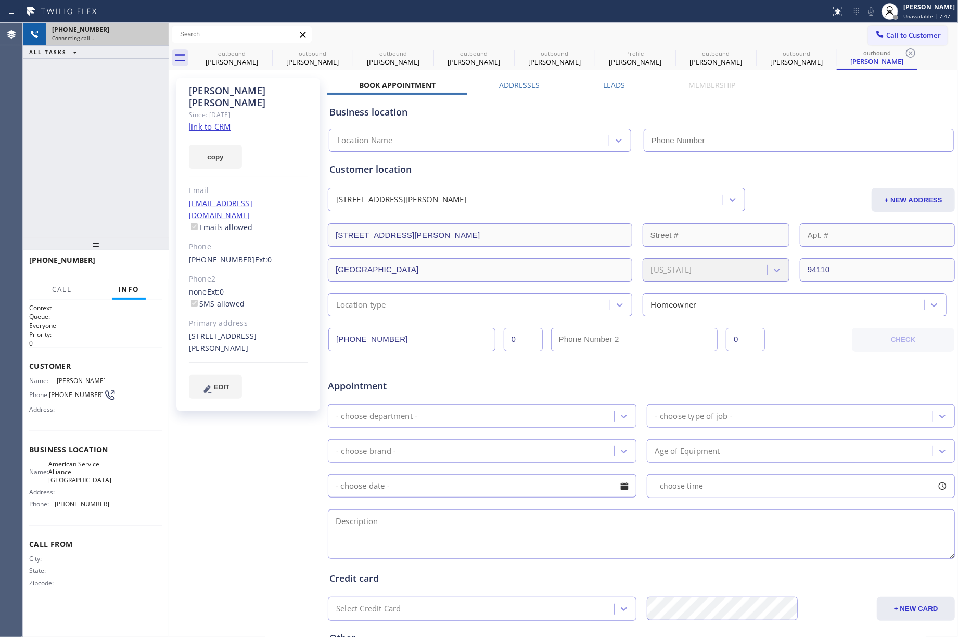
click at [157, 34] on div "Connecting call…" at bounding box center [107, 37] width 110 height 7
click at [159, 33] on div "[PHONE_NUMBER]" at bounding box center [107, 29] width 110 height 9
type input "[PHONE_NUMBER]"
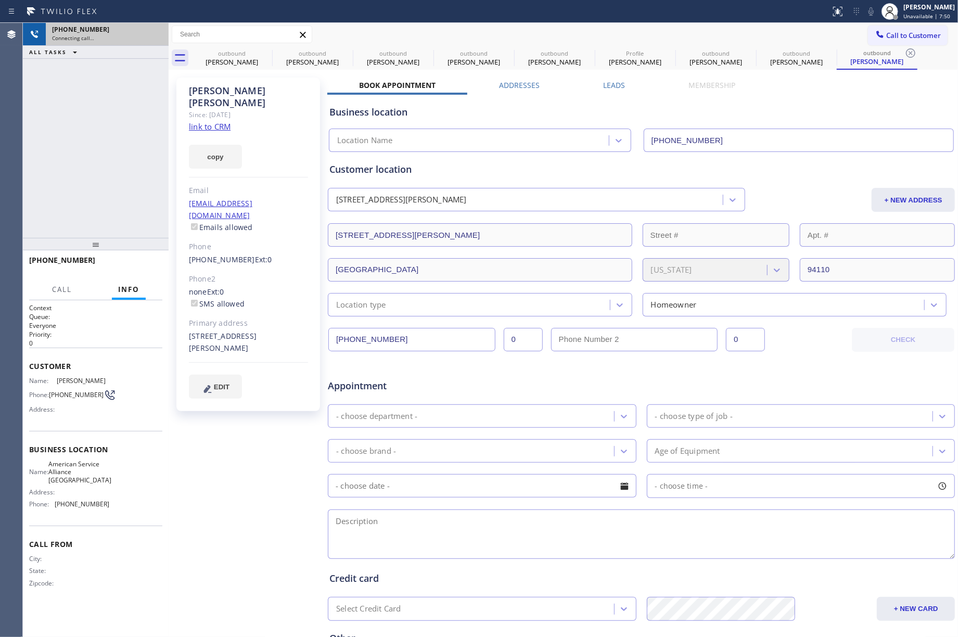
click at [159, 33] on div "[PHONE_NUMBER]" at bounding box center [107, 29] width 110 height 9
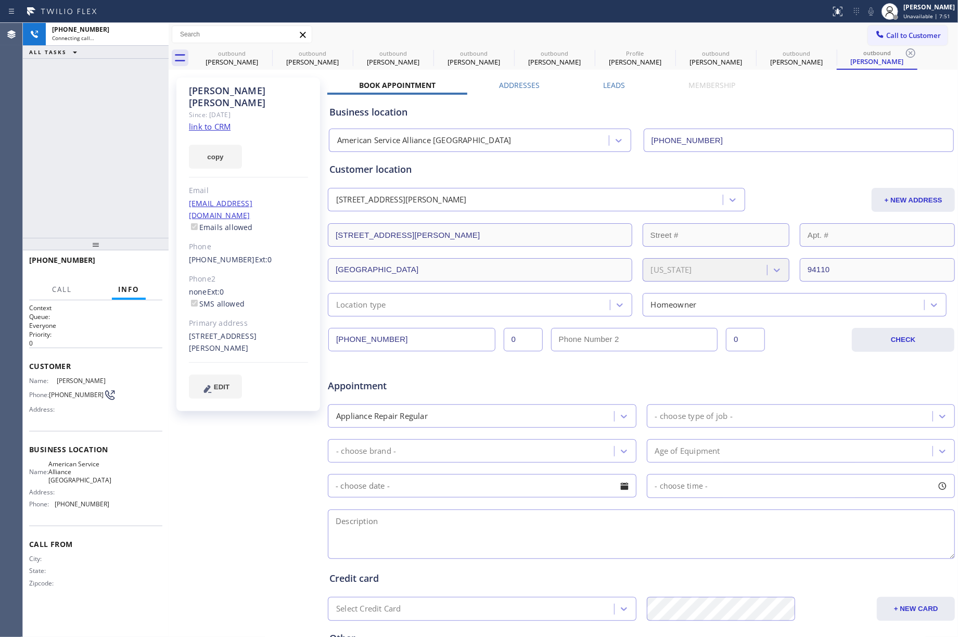
click at [119, 101] on div "[PHONE_NUMBER] Connecting call… ALL TASKS ALL TASKS ACTIVE TASKS TASKS IN WRAP …" at bounding box center [96, 130] width 146 height 215
click at [146, 45] on div "[PHONE_NUMBER] Connecting call…" at bounding box center [96, 34] width 146 height 23
click at [150, 37] on div "Connecting call…" at bounding box center [107, 37] width 110 height 7
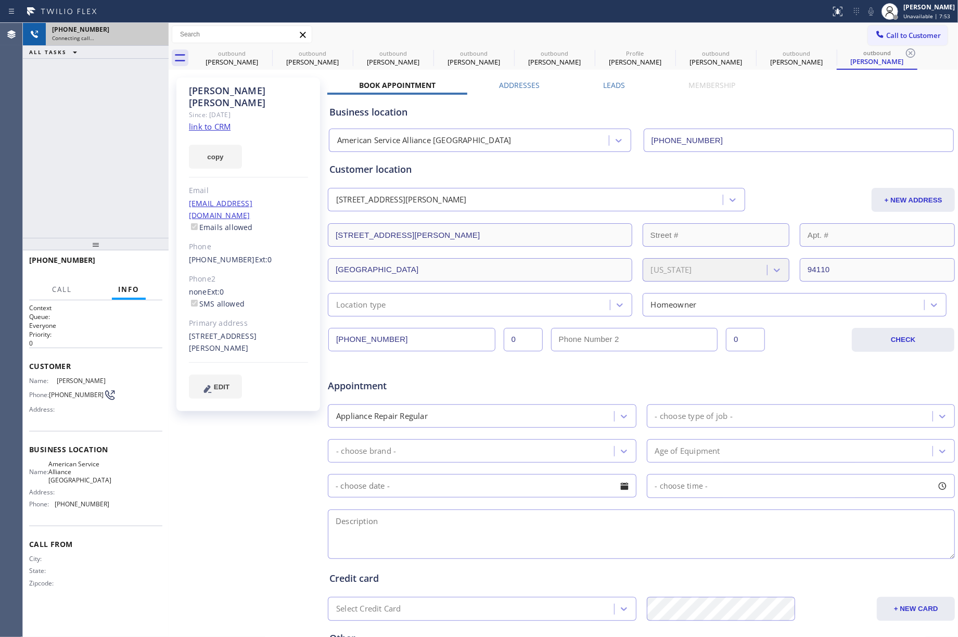
click at [150, 37] on div "Connecting call…" at bounding box center [107, 37] width 110 height 7
click at [162, 30] on div at bounding box center [155, 34] width 19 height 23
click at [161, 39] on icon at bounding box center [155, 34] width 12 height 12
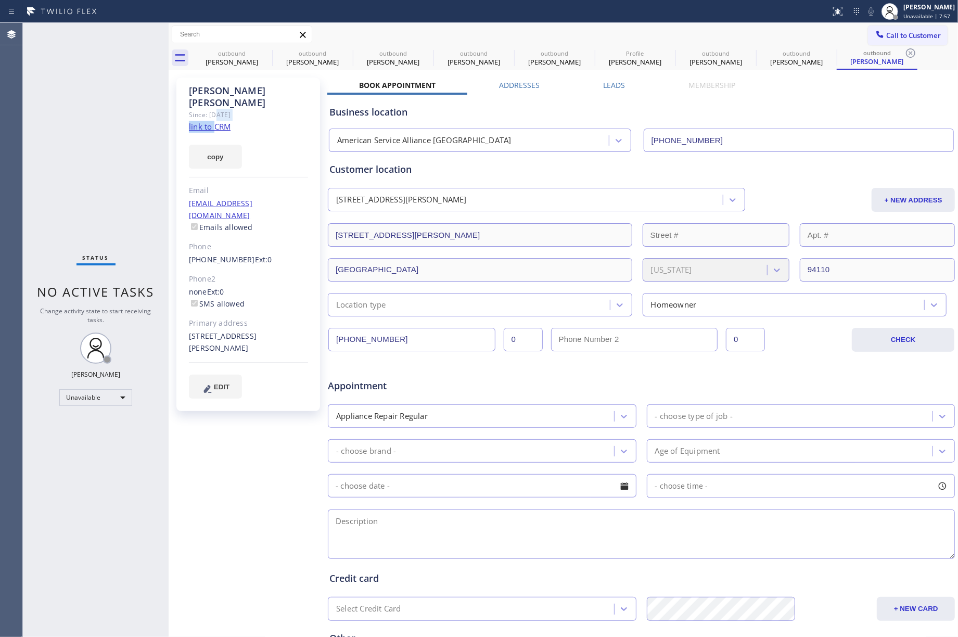
click at [216, 109] on div "[PERSON_NAME] Since: [DATE] link to CRM copy Email [EMAIL_ADDRESS][DOMAIN_NAME]…" at bounding box center [248, 245] width 144 height 334
click at [216, 121] on link "link to CRM" at bounding box center [210, 126] width 42 height 10
click at [86, 143] on div "Status No active tasks Change activity state to start receiving tasks. [PERSON_…" at bounding box center [96, 330] width 146 height 614
click at [11, 148] on div "Agent Desktop" at bounding box center [11, 330] width 22 height 614
click at [107, 145] on div "Status No active tasks Change activity state to start receiving tasks. [PERSON_…" at bounding box center [96, 330] width 146 height 614
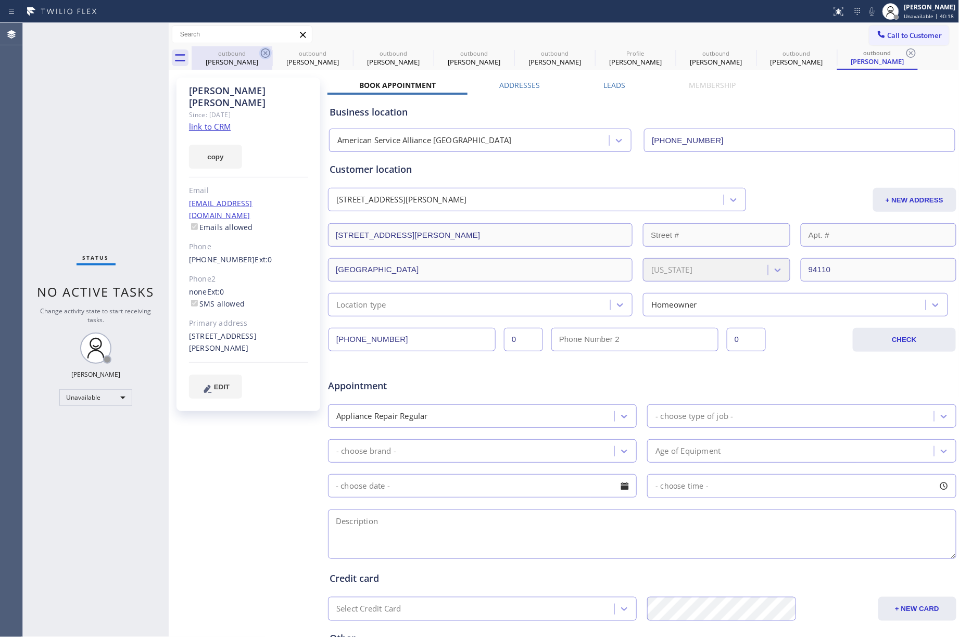
click at [265, 50] on icon at bounding box center [265, 53] width 12 height 12
click at [0, 0] on icon at bounding box center [0, 0] width 0 height 0
type input "[PHONE_NUMBER]"
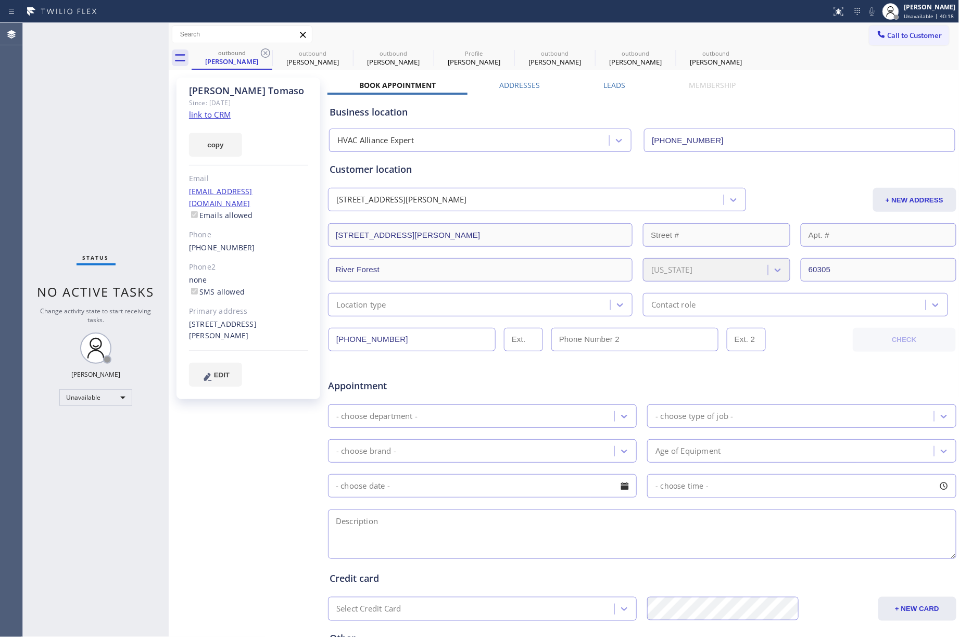
click at [265, 50] on icon at bounding box center [265, 53] width 12 height 12
click at [0, 0] on icon at bounding box center [0, 0] width 0 height 0
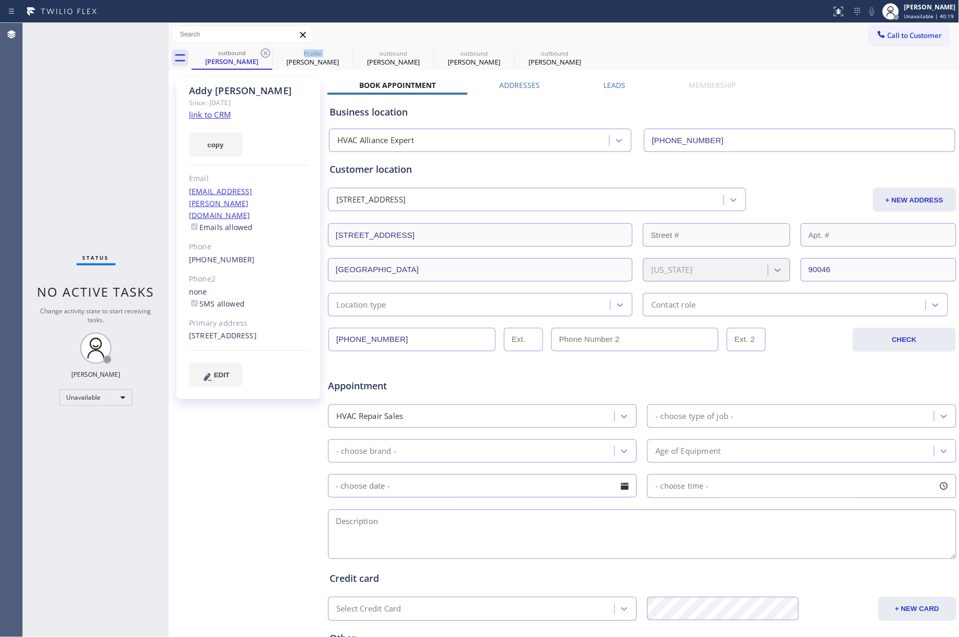
click at [265, 50] on icon at bounding box center [265, 53] width 12 height 12
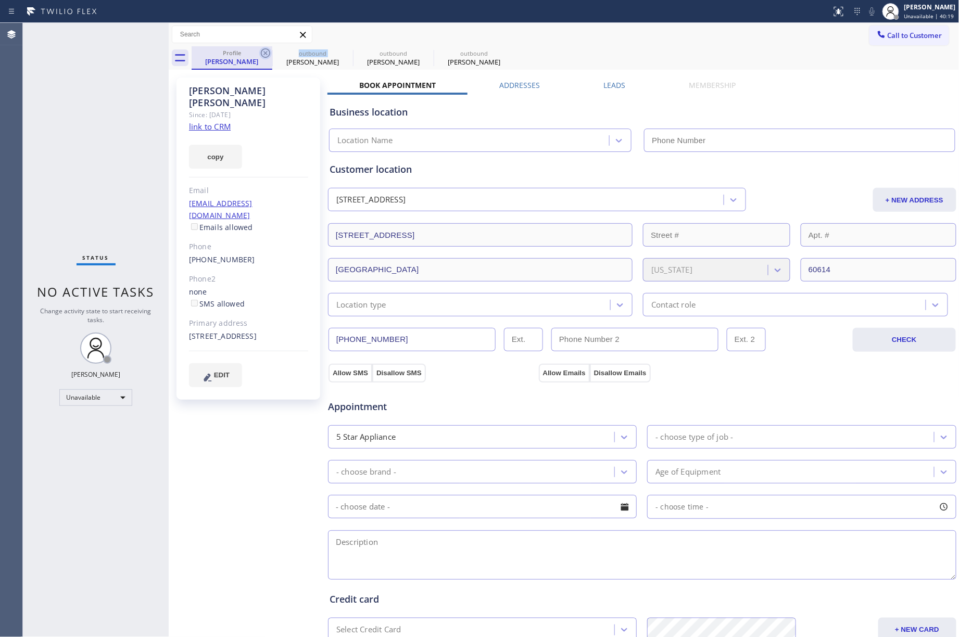
click at [264, 50] on icon at bounding box center [265, 53] width 12 height 12
type input "[PHONE_NUMBER]"
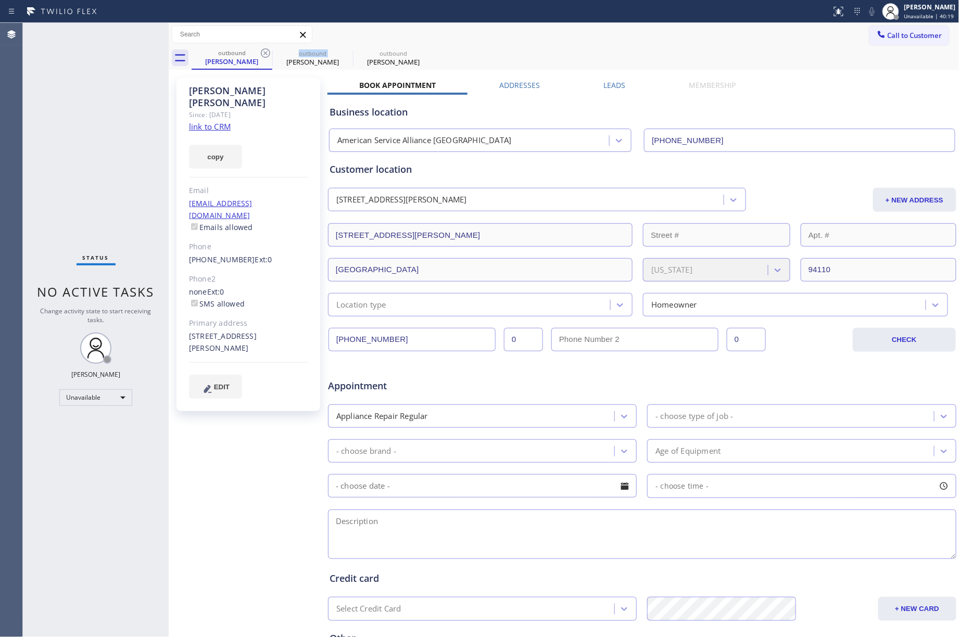
click at [264, 50] on icon at bounding box center [265, 53] width 12 height 12
drag, startPoint x: 55, startPoint y: 142, endPoint x: 205, endPoint y: 5, distance: 202.6
click at [57, 140] on div "Status No active tasks Change activity state to start receiving tasks. [PERSON_…" at bounding box center [96, 330] width 146 height 614
click at [923, 15] on span "Unavailable | 40:58" at bounding box center [929, 15] width 50 height 7
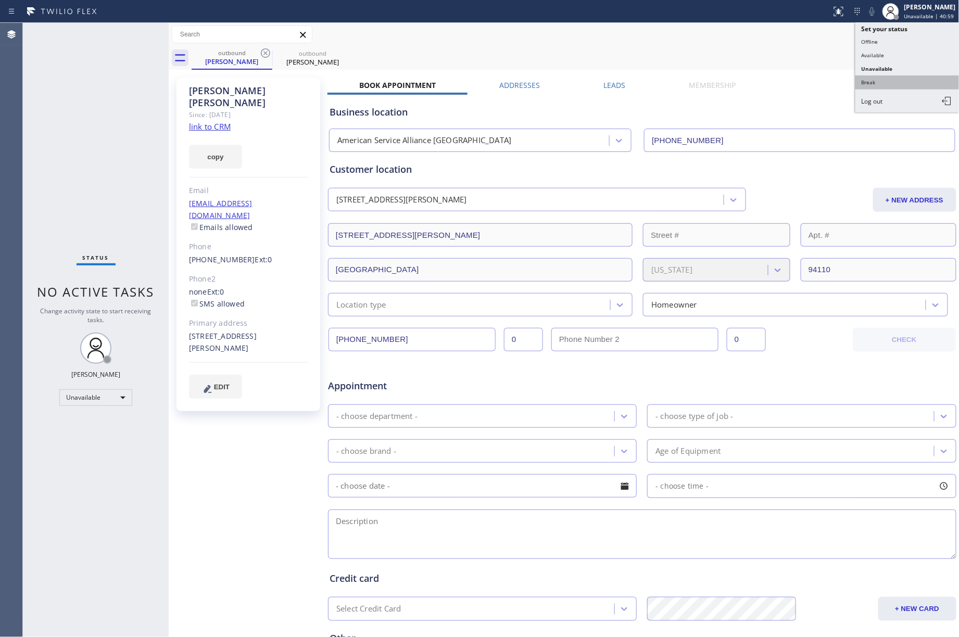
click at [885, 75] on button "Break" at bounding box center [907, 82] width 104 height 14
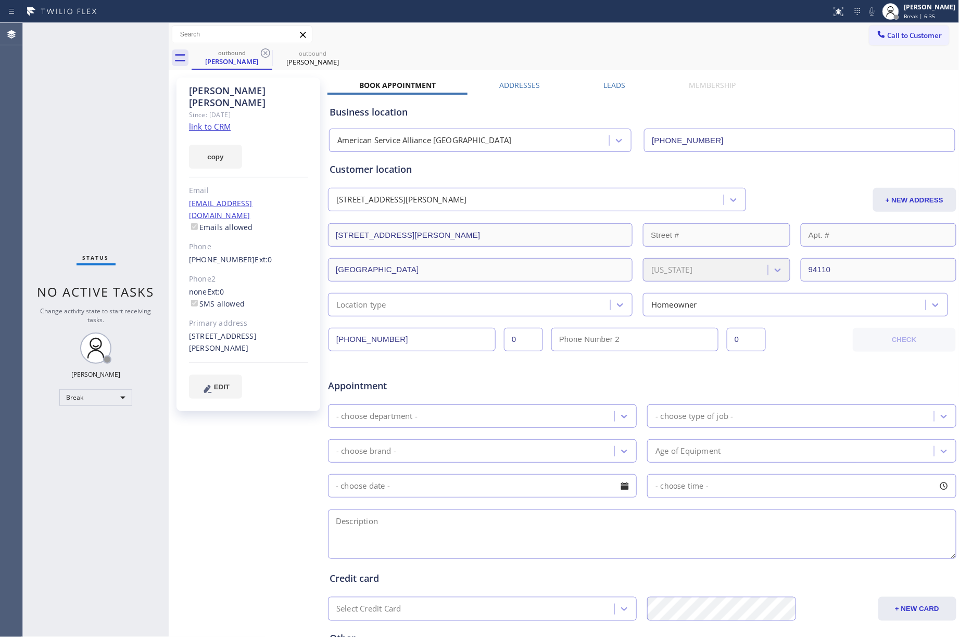
drag, startPoint x: 78, startPoint y: 146, endPoint x: 180, endPoint y: 30, distance: 154.5
click at [82, 140] on div "Status No active tasks Change activity state to start receiving tasks. [PERSON_…" at bounding box center [96, 330] width 146 height 614
click at [925, 17] on span "Break | 14:00" at bounding box center [921, 15] width 34 height 7
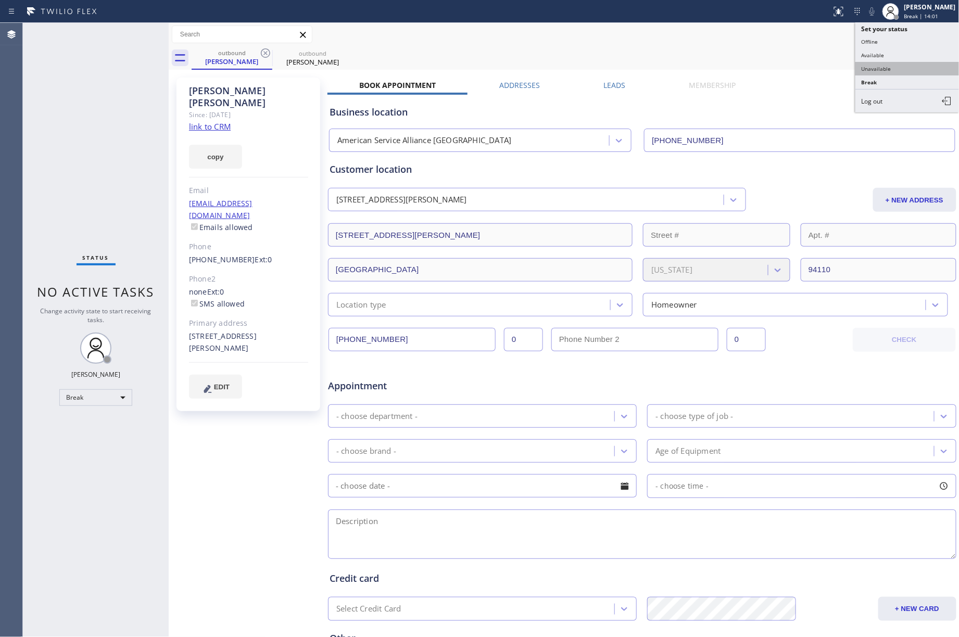
click at [911, 72] on button "Unavailable" at bounding box center [907, 69] width 104 height 14
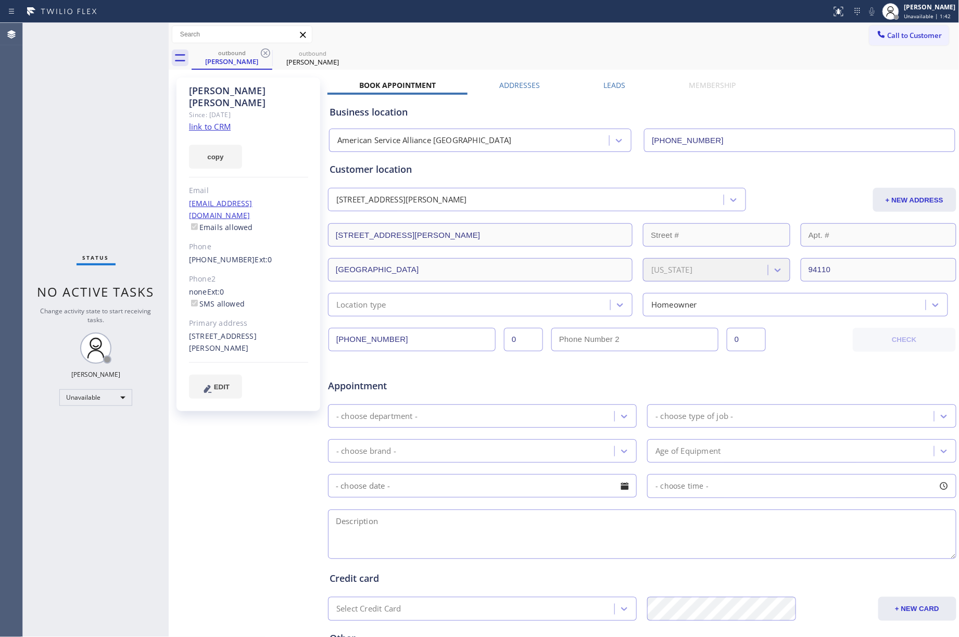
drag, startPoint x: 66, startPoint y: 81, endPoint x: 79, endPoint y: 72, distance: 16.5
click at [66, 81] on div "Status No active tasks Change activity state to start receiving tasks. [PERSON_…" at bounding box center [96, 330] width 146 height 614
click at [96, 147] on div "Status No active tasks Change activity state to start receiving tasks. [PERSON_…" at bounding box center [96, 330] width 146 height 614
drag, startPoint x: 146, startPoint y: 156, endPoint x: 610, endPoint y: 47, distance: 476.9
click at [150, 155] on div "Status No active tasks Change activity state to start receiving tasks. [PERSON_…" at bounding box center [96, 330] width 146 height 614
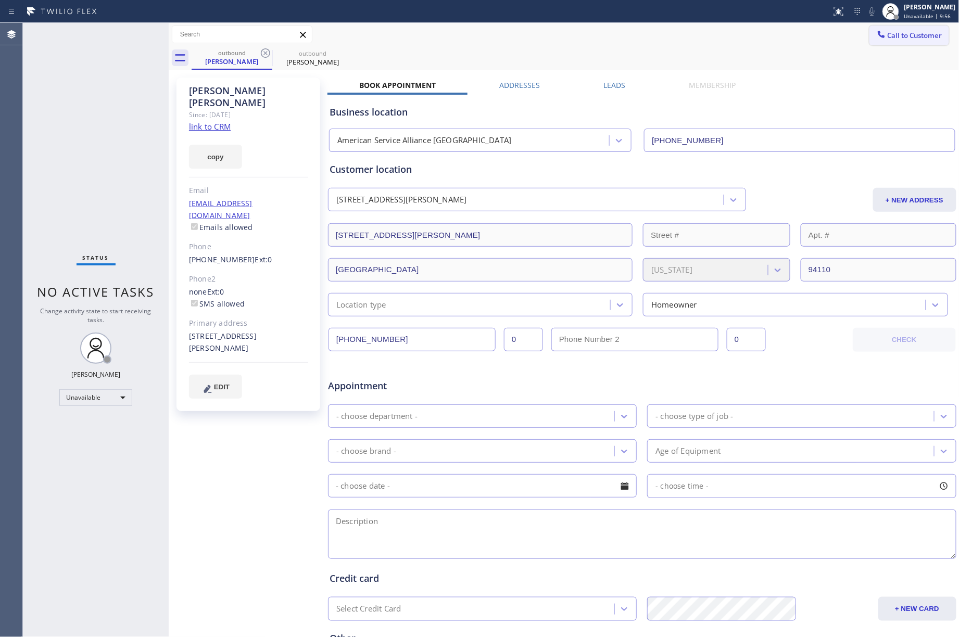
click at [890, 29] on button "Call to Customer" at bounding box center [909, 36] width 80 height 20
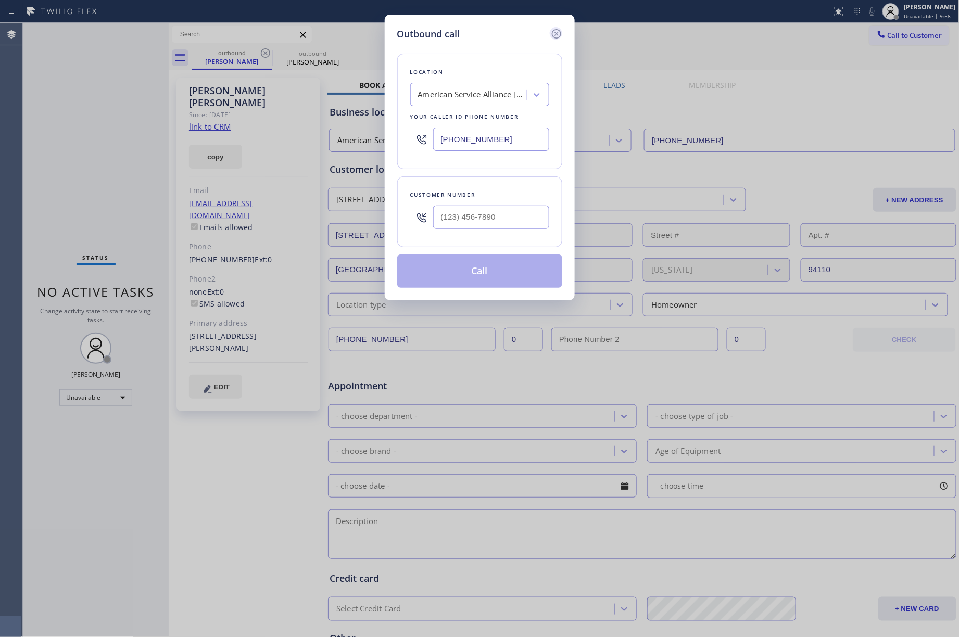
click at [554, 34] on icon at bounding box center [556, 34] width 12 height 12
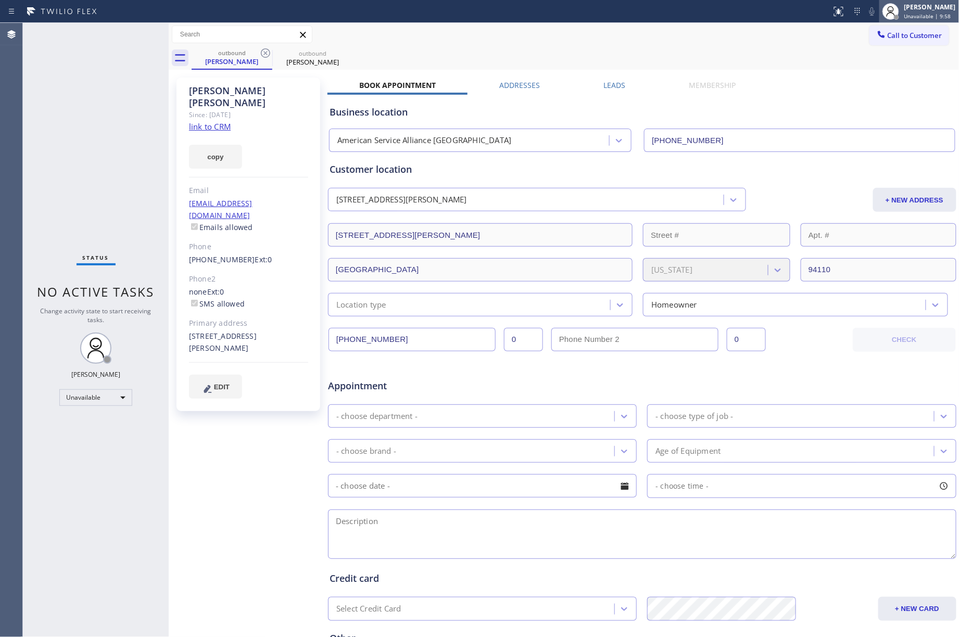
click at [919, 16] on span "Unavailable | 9:58" at bounding box center [927, 15] width 47 height 7
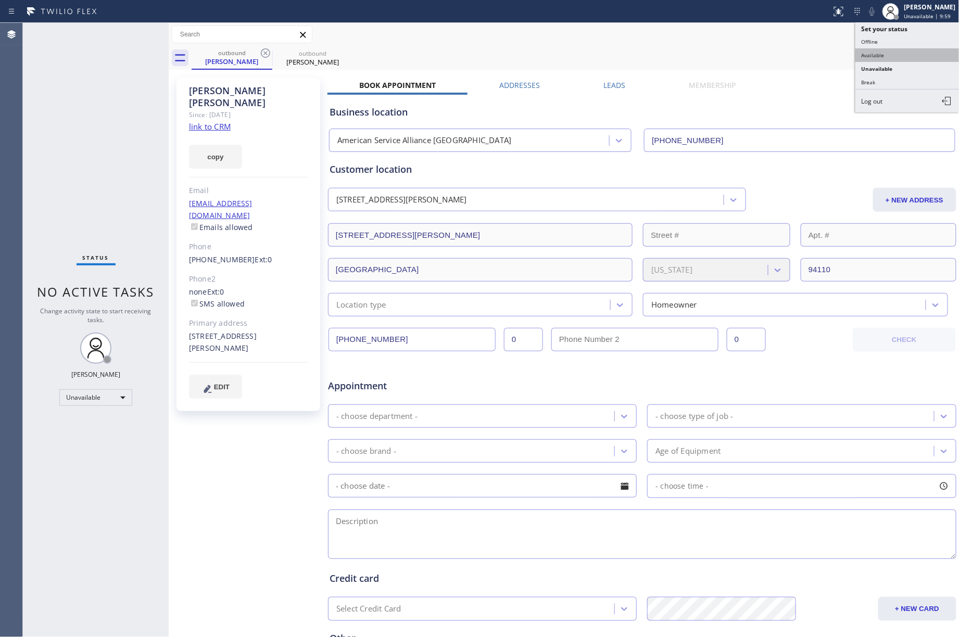
click at [895, 48] on button "Available" at bounding box center [907, 55] width 104 height 14
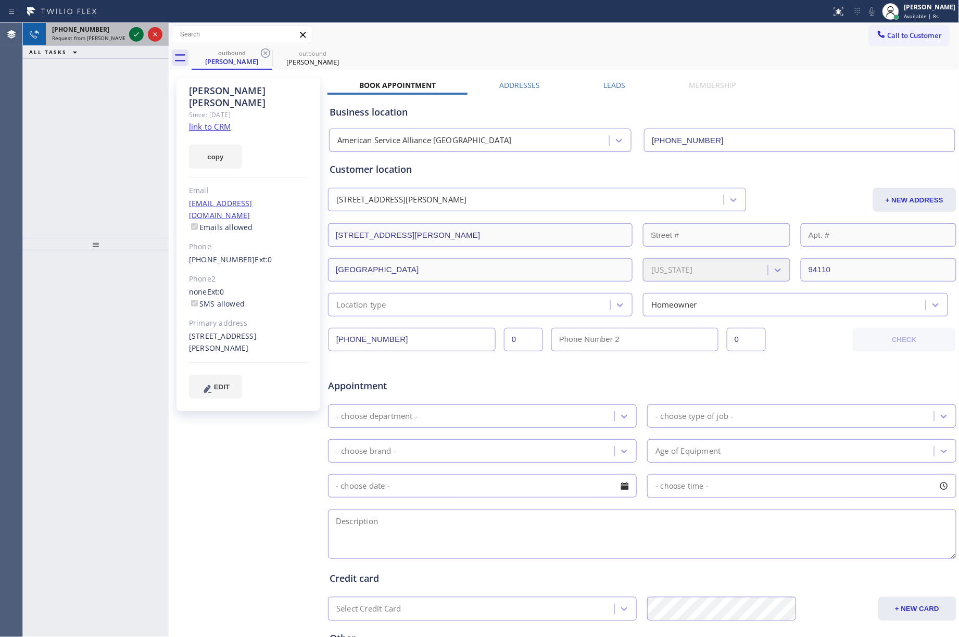
click at [136, 29] on icon at bounding box center [136, 34] width 12 height 12
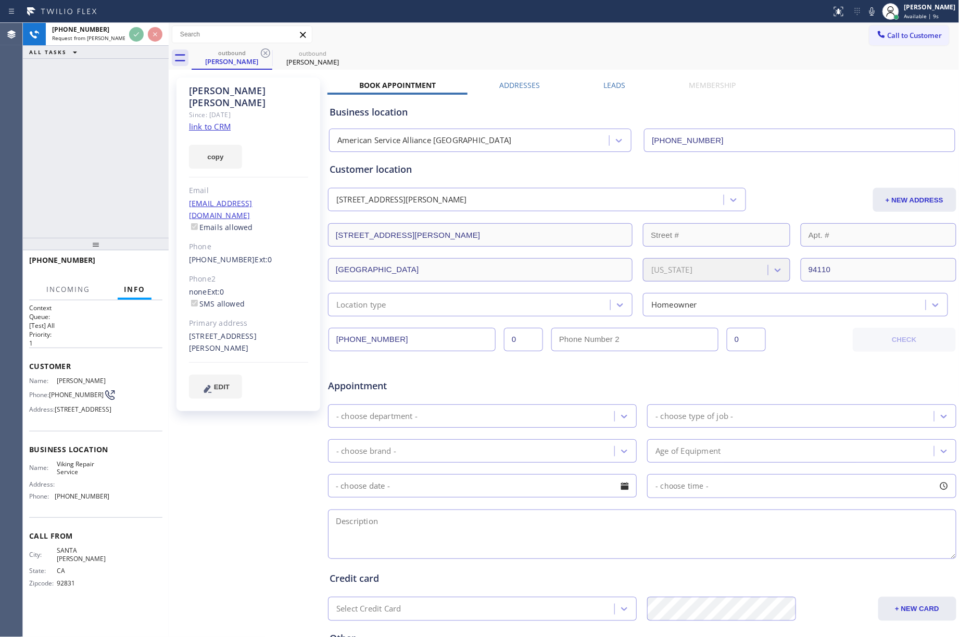
click at [80, 142] on div "[PHONE_NUMBER] Request from [PERSON_NAME] (direct) ALL TASKS ALL TASKS ACTIVE T…" at bounding box center [96, 130] width 146 height 215
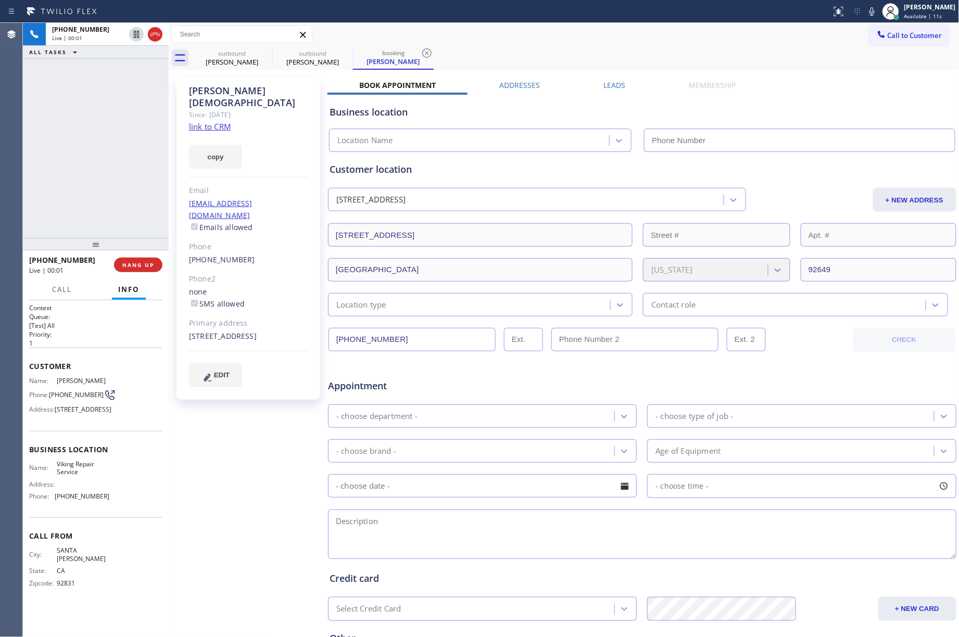
click at [57, 125] on div "[PHONE_NUMBER] Live | 00:01 ALL TASKS ALL TASKS ACTIVE TASKS TASKS IN WRAP UP" at bounding box center [96, 130] width 146 height 215
type input "[PHONE_NUMBER]"
click at [213, 121] on link "link to CRM" at bounding box center [210, 126] width 42 height 10
drag, startPoint x: 874, startPoint y: 12, endPoint x: 855, endPoint y: 3, distance: 22.1
click at [874, 12] on icon at bounding box center [871, 11] width 12 height 12
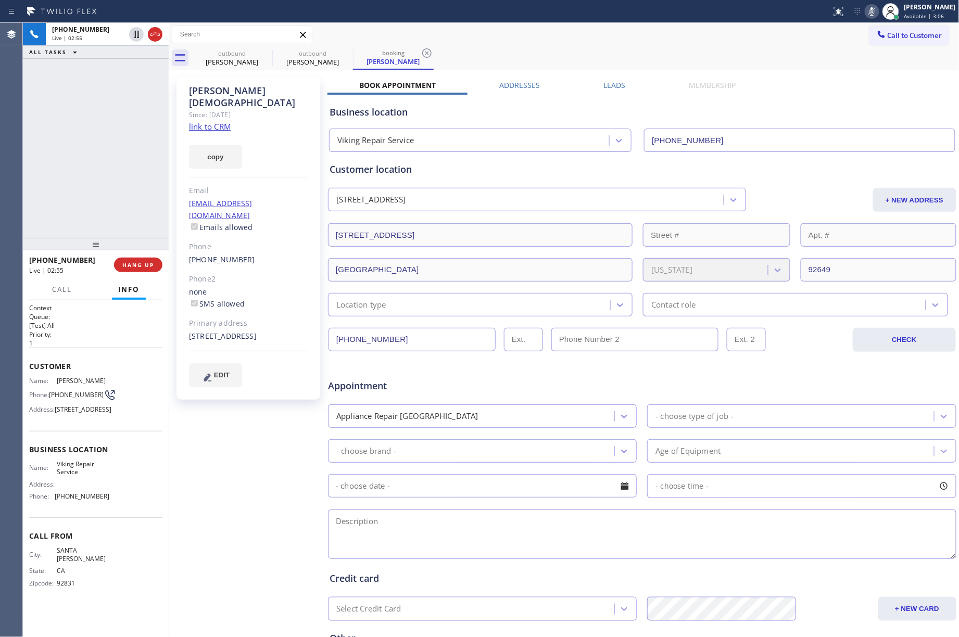
click at [878, 9] on icon at bounding box center [871, 11] width 12 height 12
click at [128, 266] on span "COMPLETE" at bounding box center [136, 264] width 36 height 7
drag, startPoint x: 107, startPoint y: 169, endPoint x: 165, endPoint y: 168, distance: 58.3
click at [114, 163] on div "ALL TASKS ALL TASKS ACTIVE TASKS TASKS IN WRAP UP [PHONE_NUMBER] Wrap up | 00:10" at bounding box center [96, 130] width 146 height 215
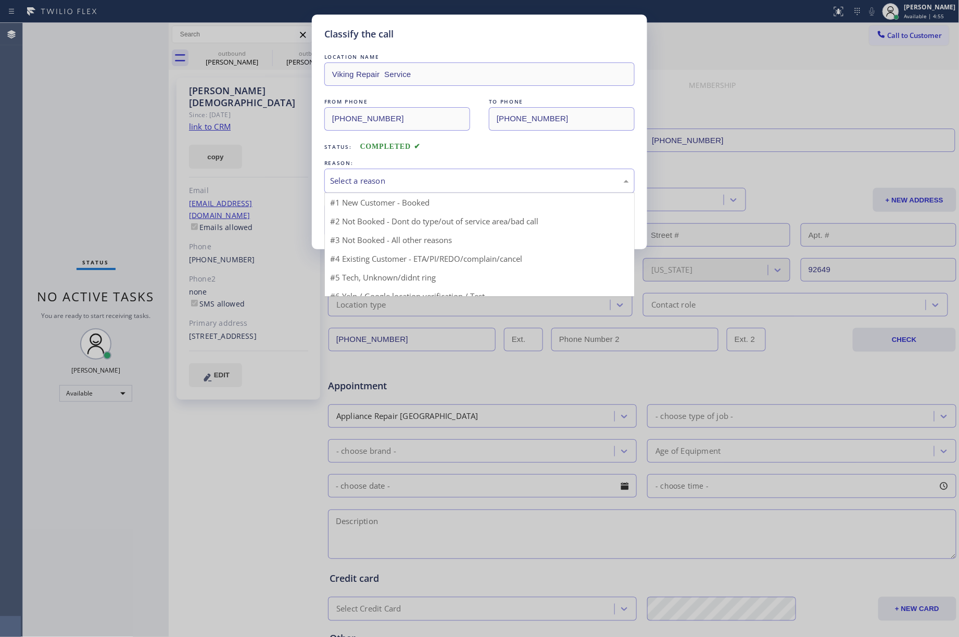
click at [413, 181] on div "Select a reason" at bounding box center [479, 181] width 299 height 12
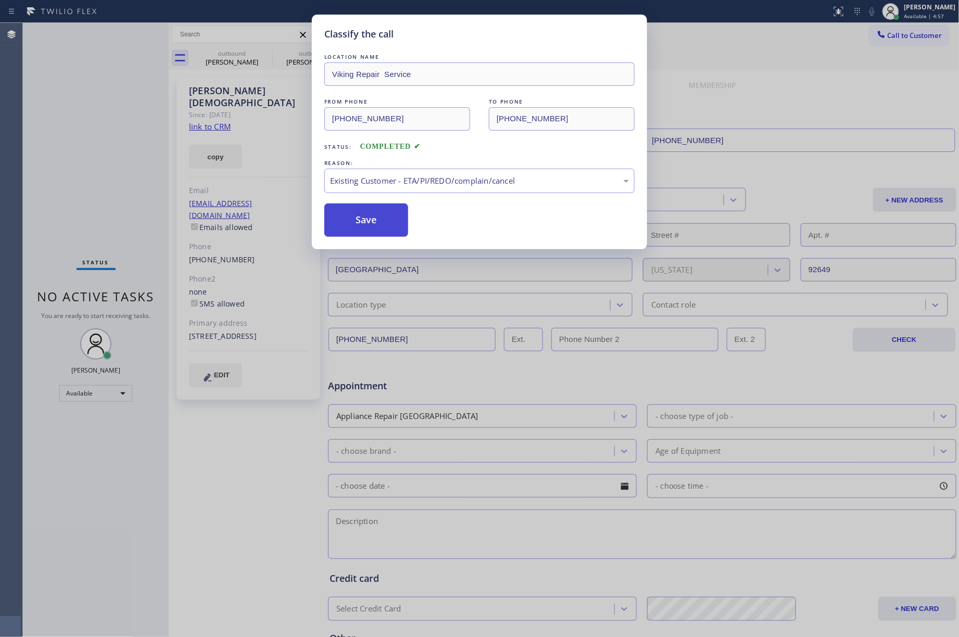
click at [377, 220] on button "Save" at bounding box center [366, 219] width 84 height 33
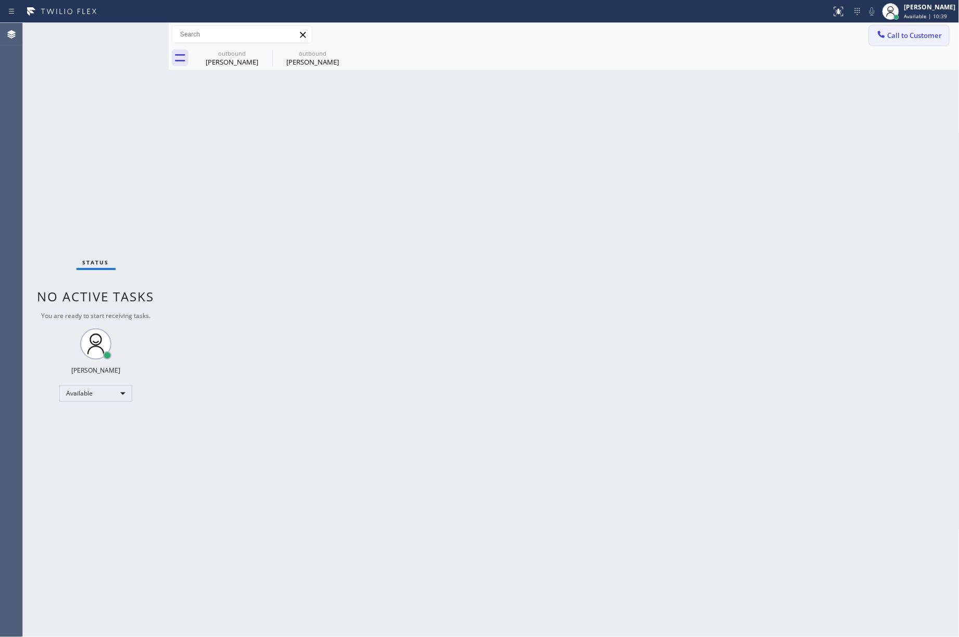
click at [924, 36] on span "Call to Customer" at bounding box center [914, 35] width 55 height 9
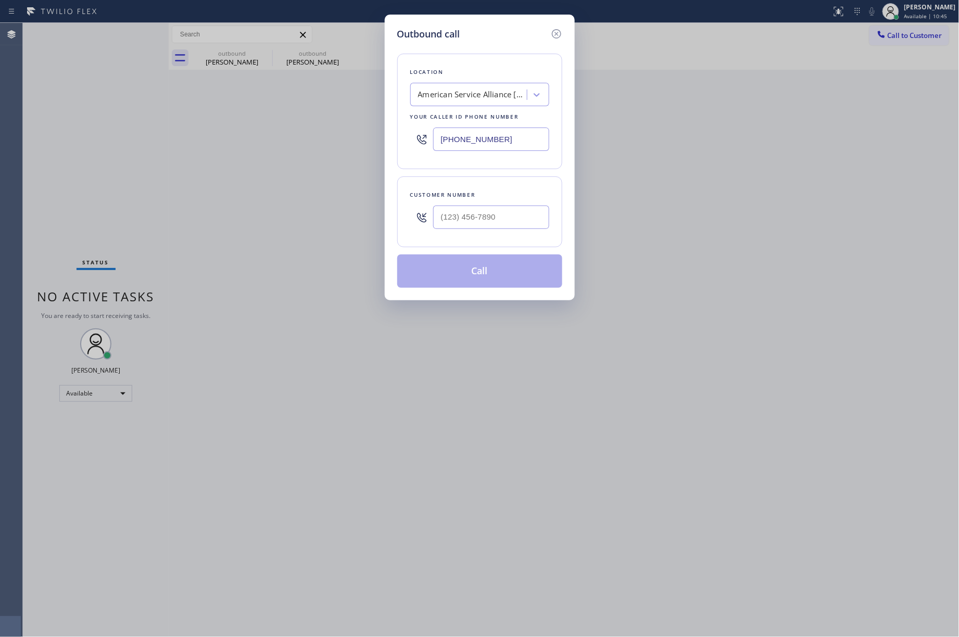
drag, startPoint x: 498, startPoint y: 142, endPoint x: 416, endPoint y: 138, distance: 81.3
click at [416, 138] on div "[PHONE_NUMBER]" at bounding box center [479, 139] width 139 height 34
paste input "855) 731-4952"
type input "[PHONE_NUMBER]"
click at [475, 209] on input "(___) ___-____" at bounding box center [491, 217] width 116 height 23
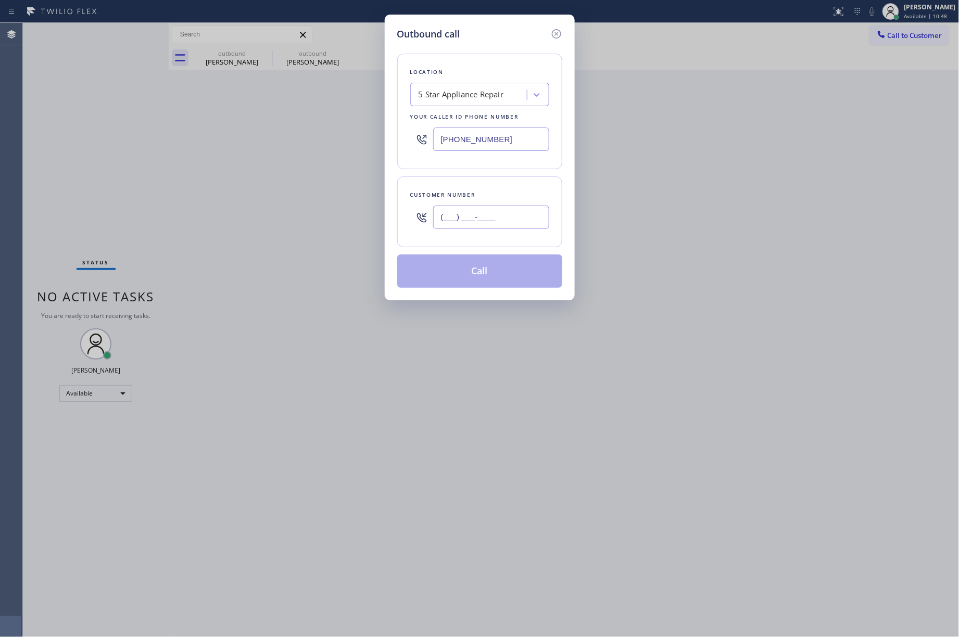
paste input "206) 605-5275"
type input "[PHONE_NUMBER]"
click at [470, 186] on div "Customer number [PHONE_NUMBER]" at bounding box center [479, 211] width 165 height 71
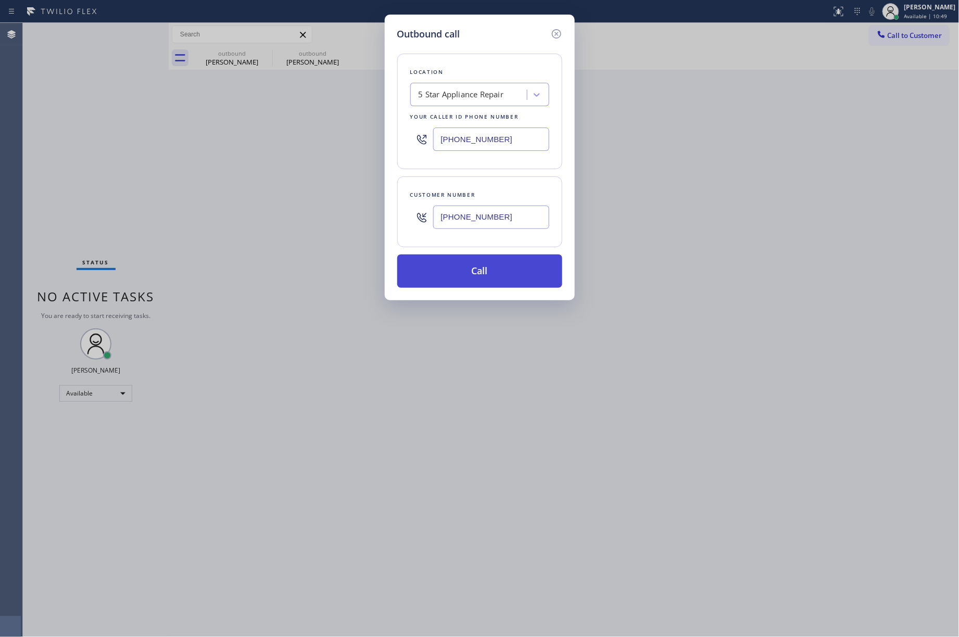
click at [479, 275] on button "Call" at bounding box center [479, 270] width 165 height 33
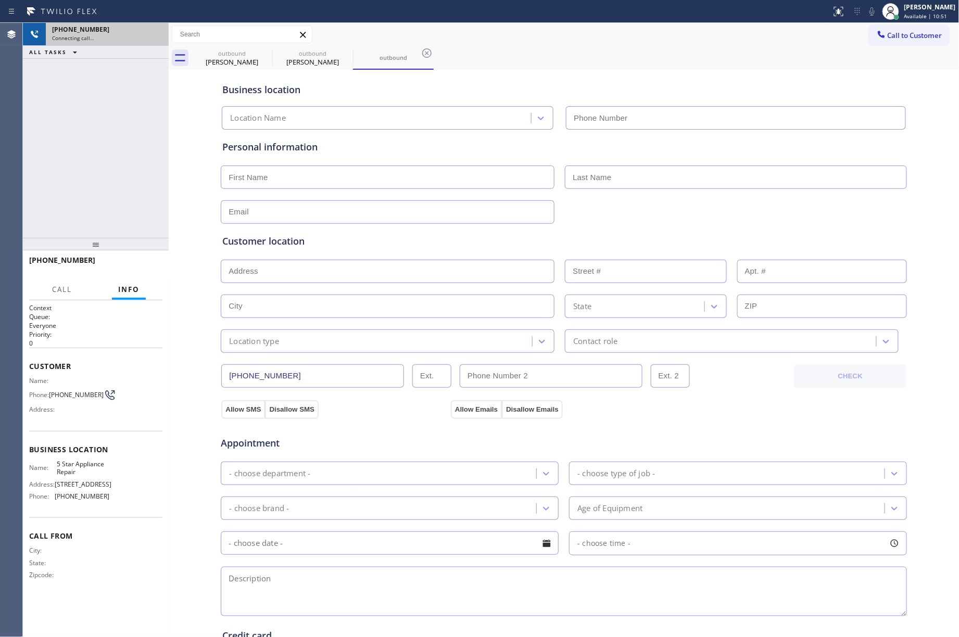
type input "[PHONE_NUMBER]"
click at [152, 34] on icon at bounding box center [155, 34] width 12 height 12
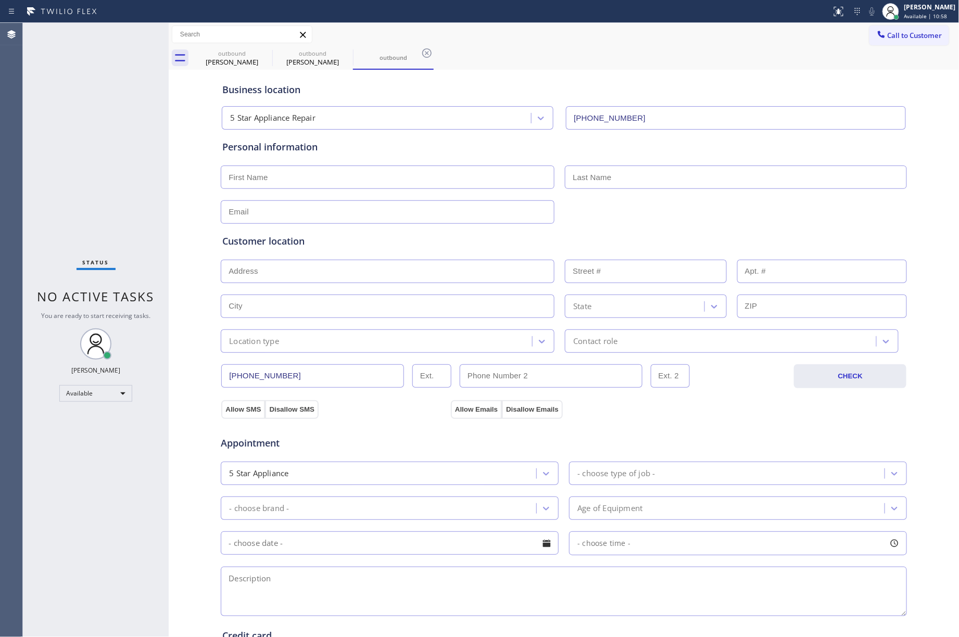
click at [247, 171] on input "text" at bounding box center [388, 176] width 334 height 23
paste input "[PERSON_NAME] & [PERSON_NAME]"
drag, startPoint x: 299, startPoint y: 176, endPoint x: 277, endPoint y: 175, distance: 21.3
click at [277, 175] on input "[PERSON_NAME] & [PERSON_NAME]" at bounding box center [388, 176] width 334 height 23
type input "[PERSON_NAME] & [PERSON_NAME]"
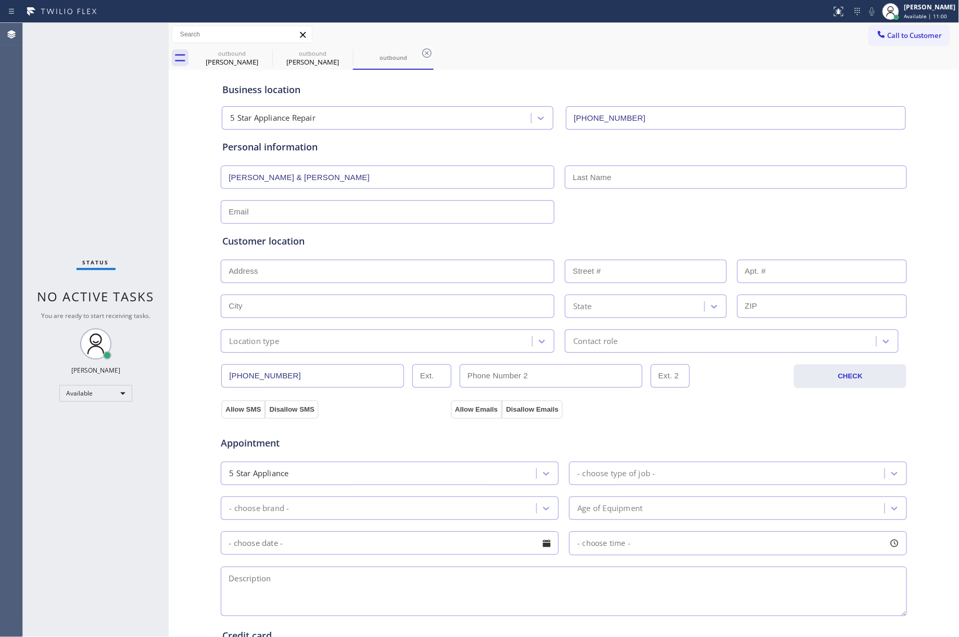
click at [588, 169] on input "text" at bounding box center [736, 176] width 342 height 23
paste input "[PERSON_NAME]"
type input "[PERSON_NAME]"
click at [289, 178] on input "[PERSON_NAME] & [PERSON_NAME]" at bounding box center [388, 176] width 334 height 23
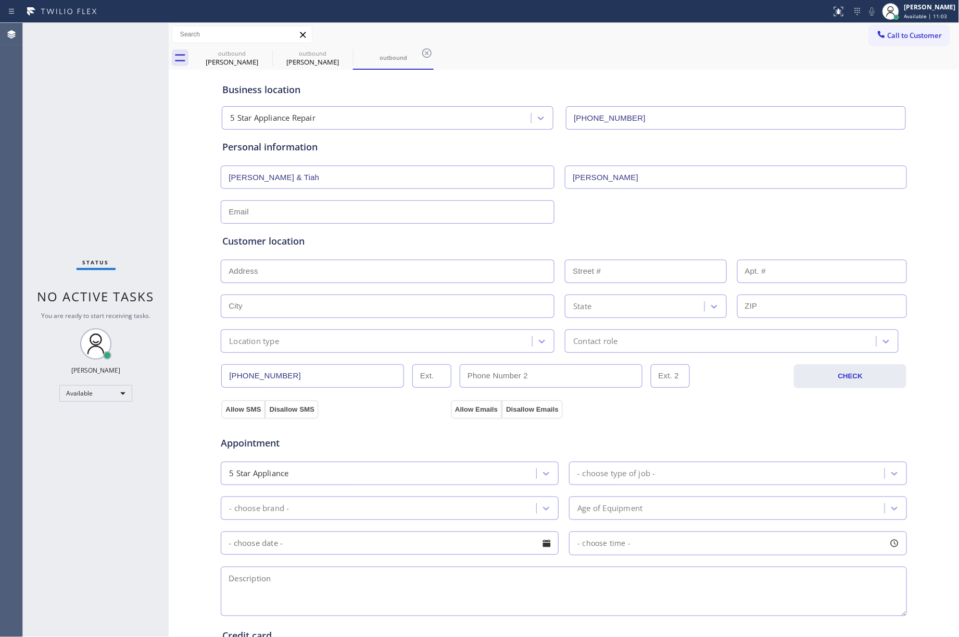
type input "[PERSON_NAME] & Tiah"
click at [317, 210] on input "text" at bounding box center [388, 211] width 334 height 23
paste input "[EMAIL_ADDRESS][DOMAIN_NAME]"
type input "[EMAIL_ADDRESS][DOMAIN_NAME]"
click at [275, 279] on input "text" at bounding box center [388, 271] width 334 height 23
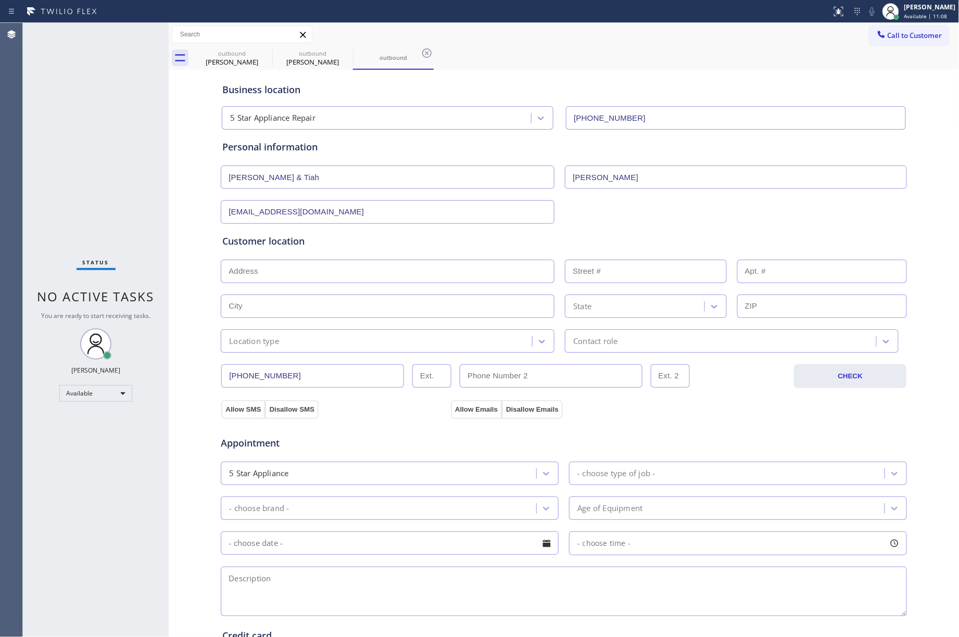
paste input "[STREET_ADDRESS]"
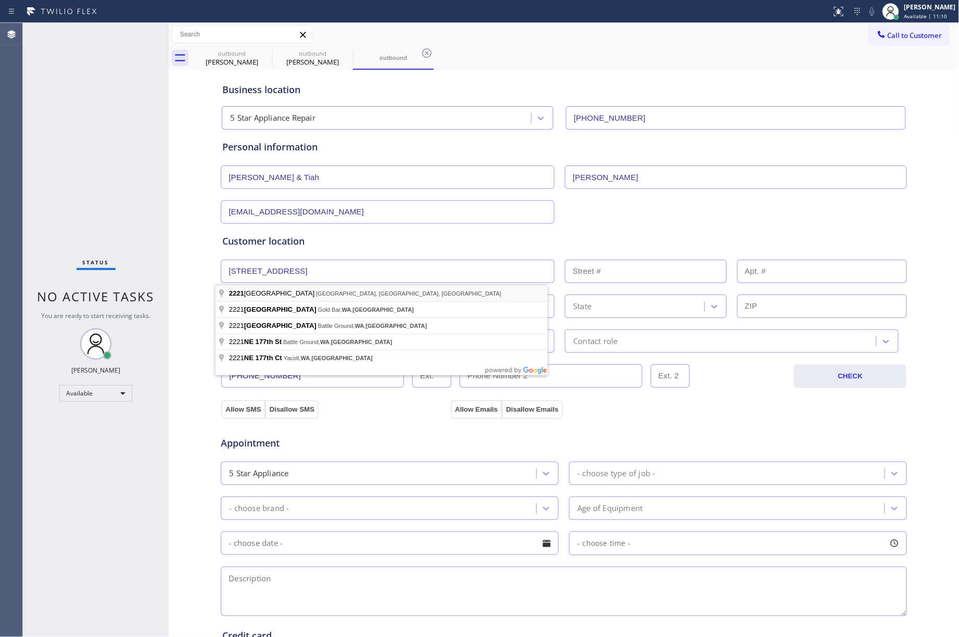
type input "[STREET_ADDRESS]"
type input "2221"
type input "Shoreline"
type input "98155"
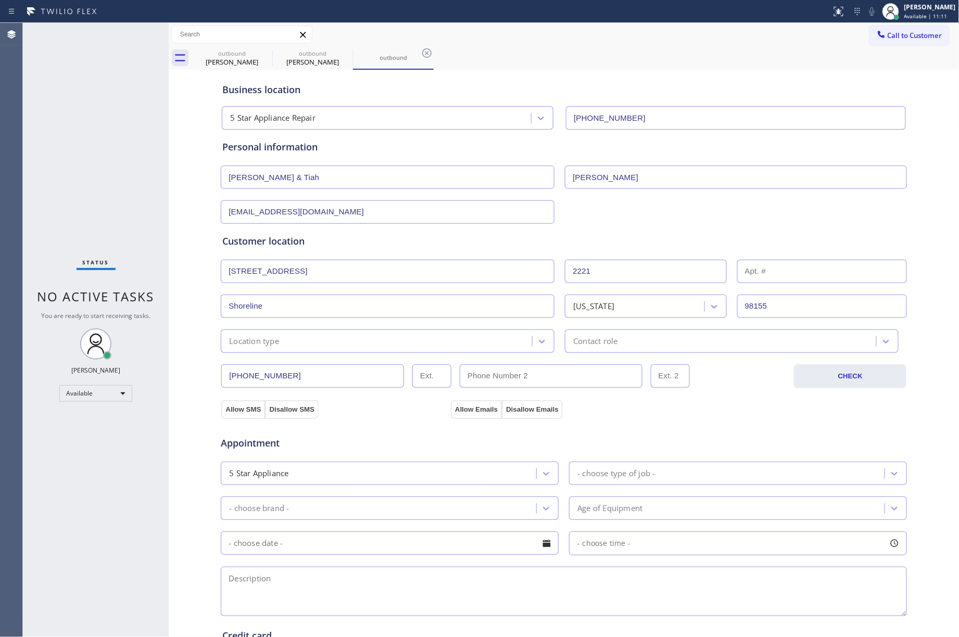
click at [277, 338] on div "Location type" at bounding box center [378, 341] width 308 height 18
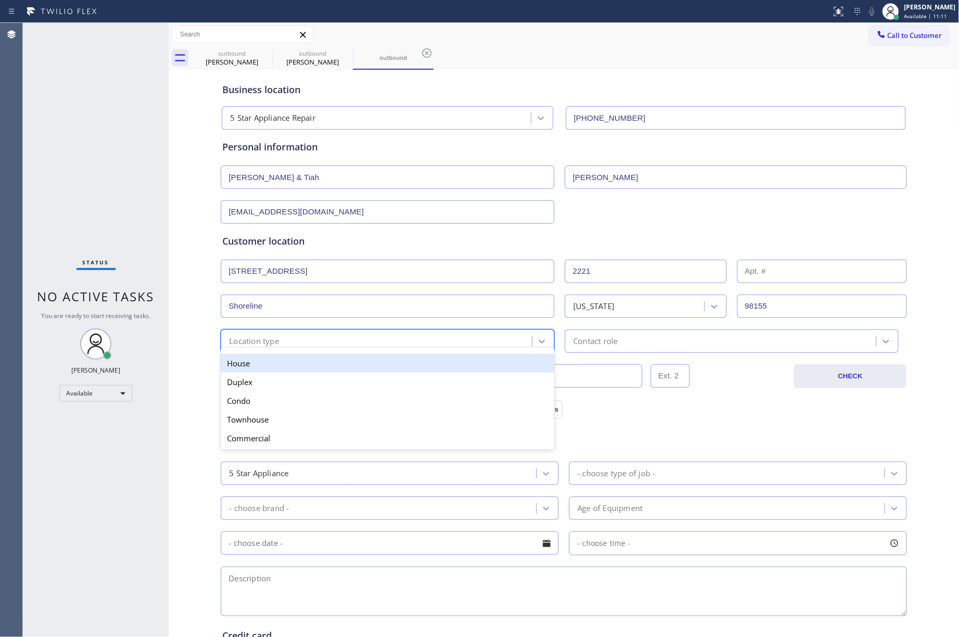
click at [265, 371] on div "House" at bounding box center [388, 363] width 334 height 19
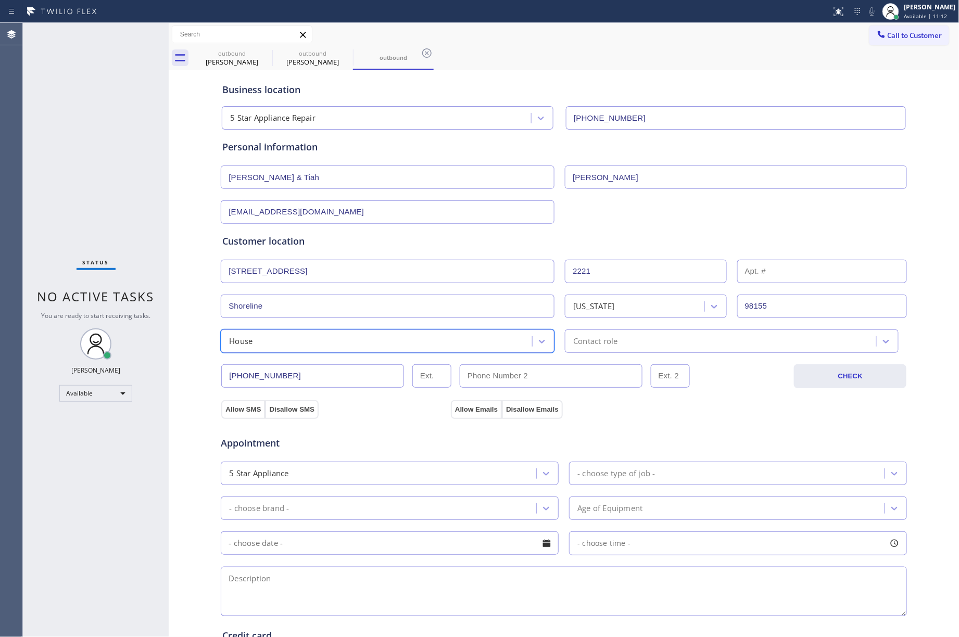
click at [619, 342] on div "Contact role" at bounding box center [722, 341] width 308 height 18
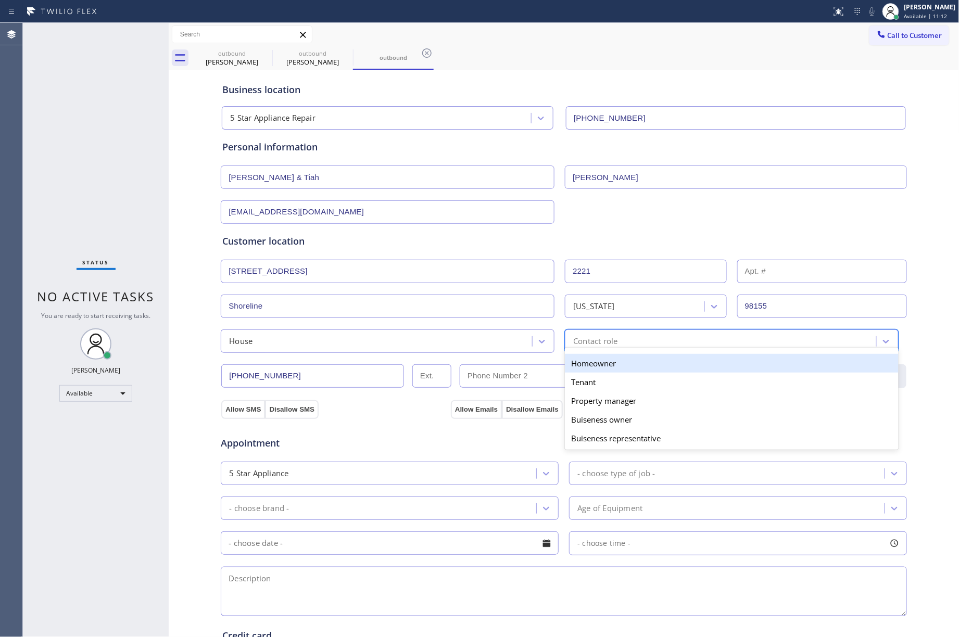
click at [608, 361] on div "Homeowner" at bounding box center [732, 363] width 334 height 19
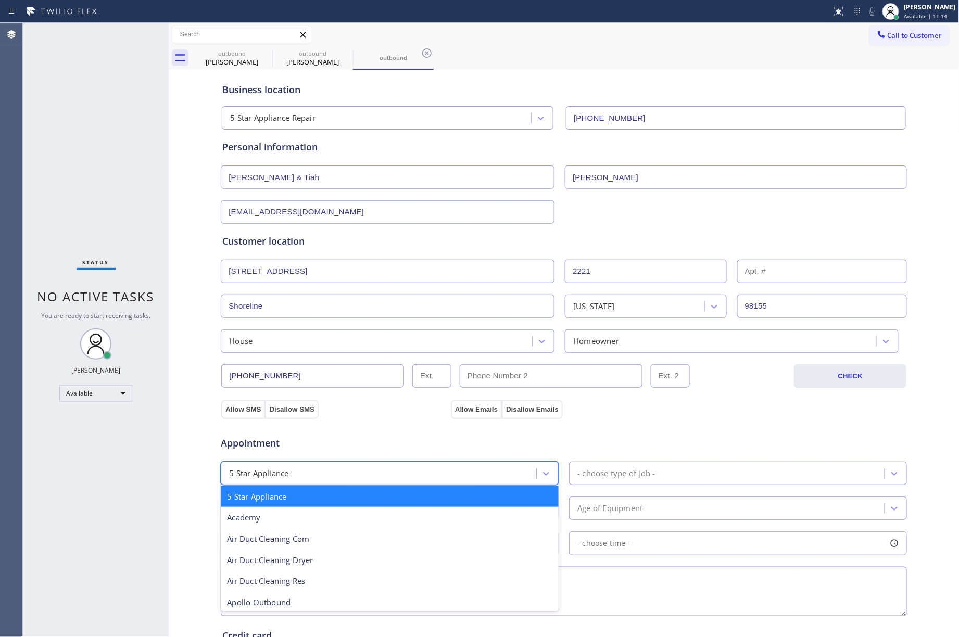
click at [410, 473] on div "5 Star Appliance" at bounding box center [380, 473] width 312 height 18
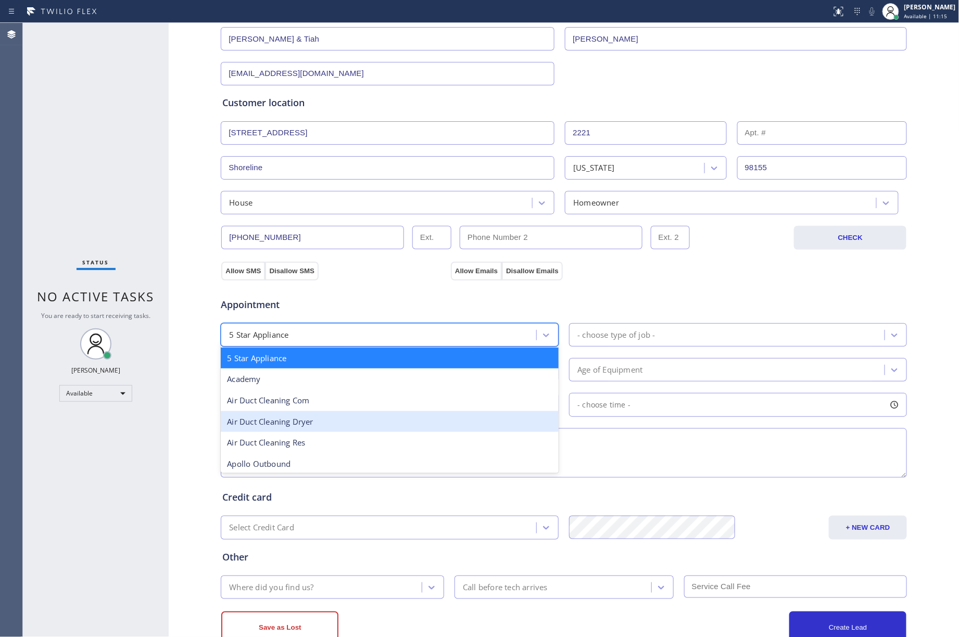
scroll to position [69, 0]
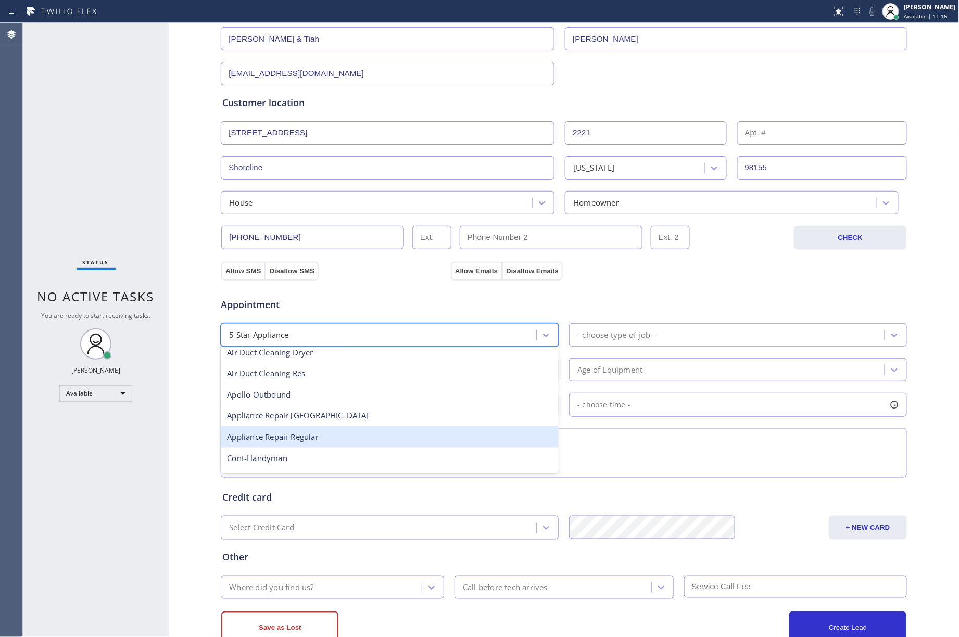
click at [354, 441] on div "Appliance Repair Regular" at bounding box center [390, 436] width 338 height 21
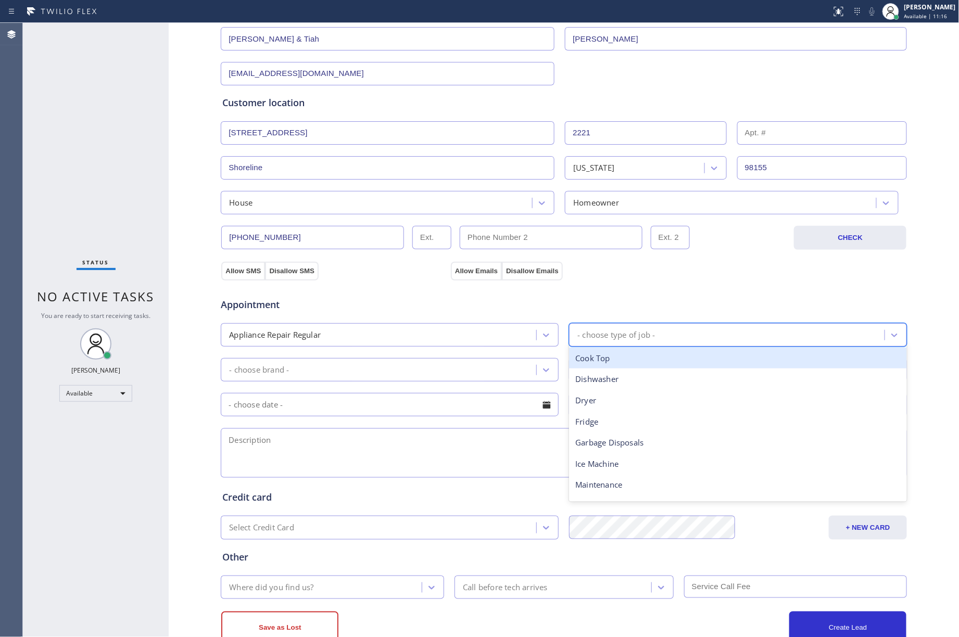
click at [596, 347] on div "- choose type of job -" at bounding box center [738, 334] width 338 height 23
type input "other"
drag, startPoint x: 589, startPoint y: 366, endPoint x: 492, endPoint y: 377, distance: 97.4
click at [588, 367] on div "Other" at bounding box center [738, 358] width 338 height 21
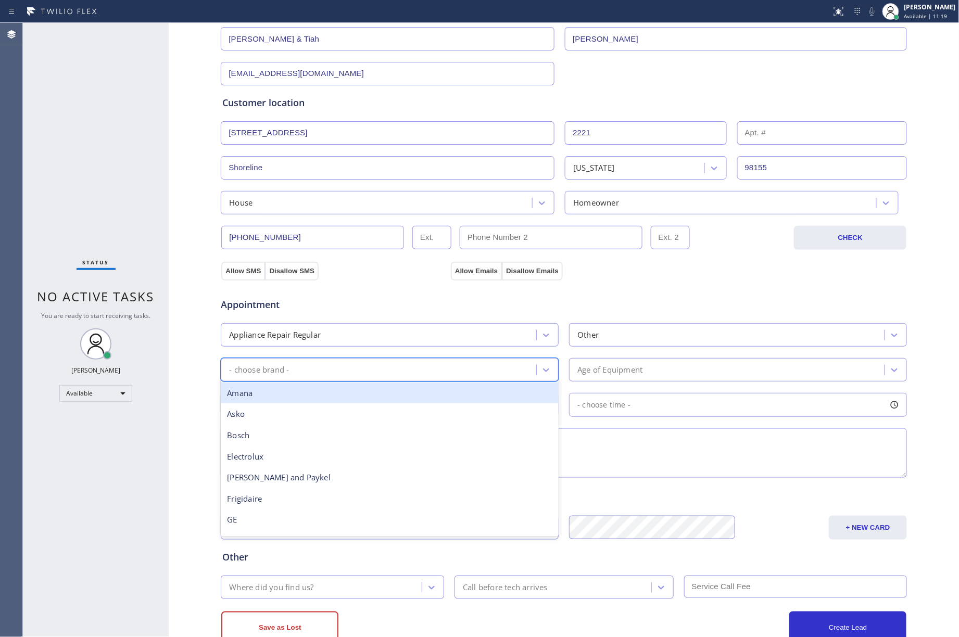
click at [468, 377] on div "- choose brand -" at bounding box center [380, 370] width 312 height 18
type input "w"
click at [651, 323] on div "Appliance Repair Regular Other" at bounding box center [564, 334] width 688 height 26
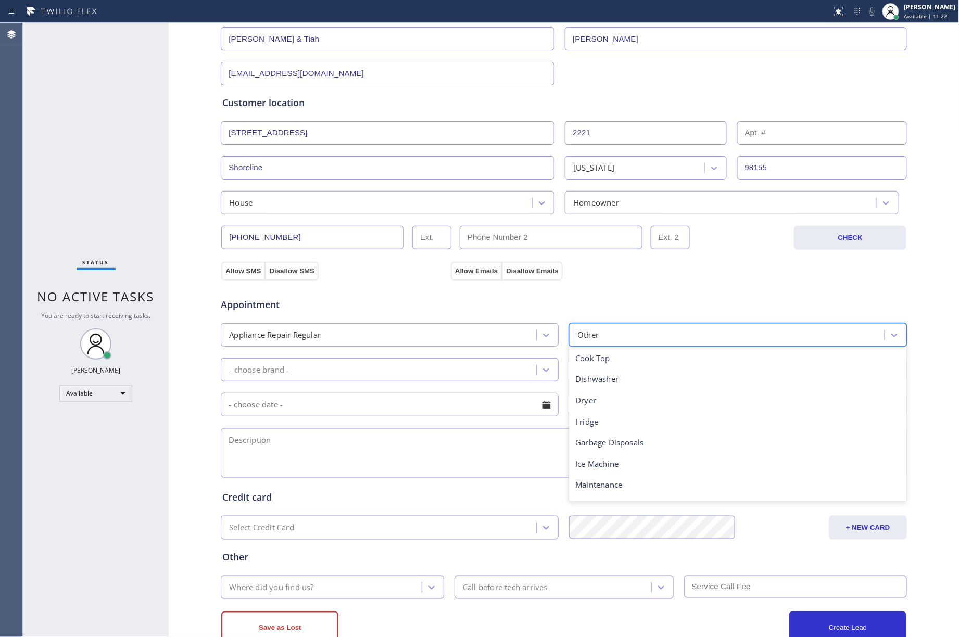
click at [652, 336] on div "Other" at bounding box center [728, 335] width 312 height 18
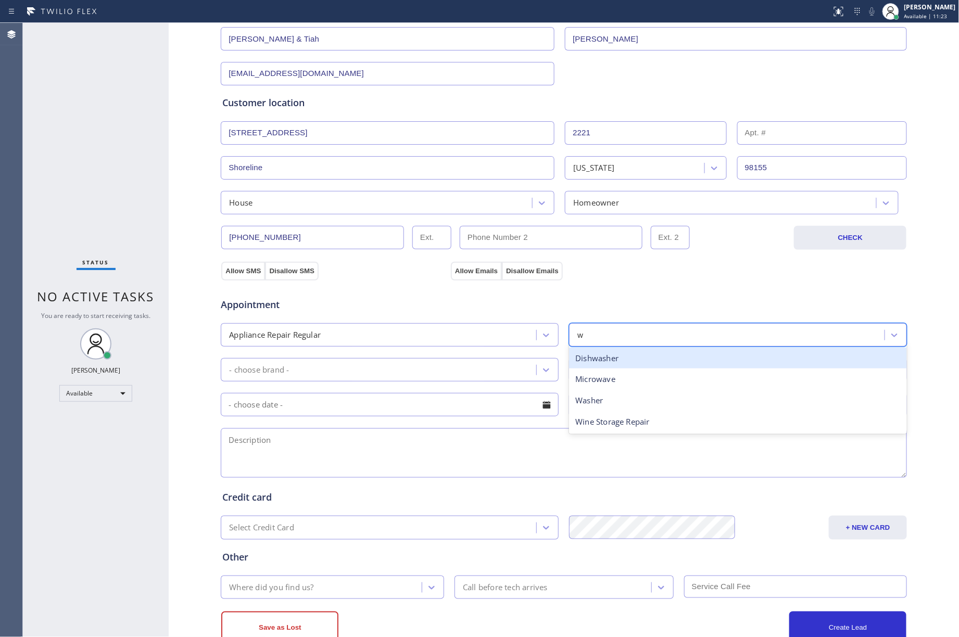
scroll to position [0, 0]
type input "win"
click at [628, 365] on div "Wine Storage Repair" at bounding box center [738, 358] width 338 height 21
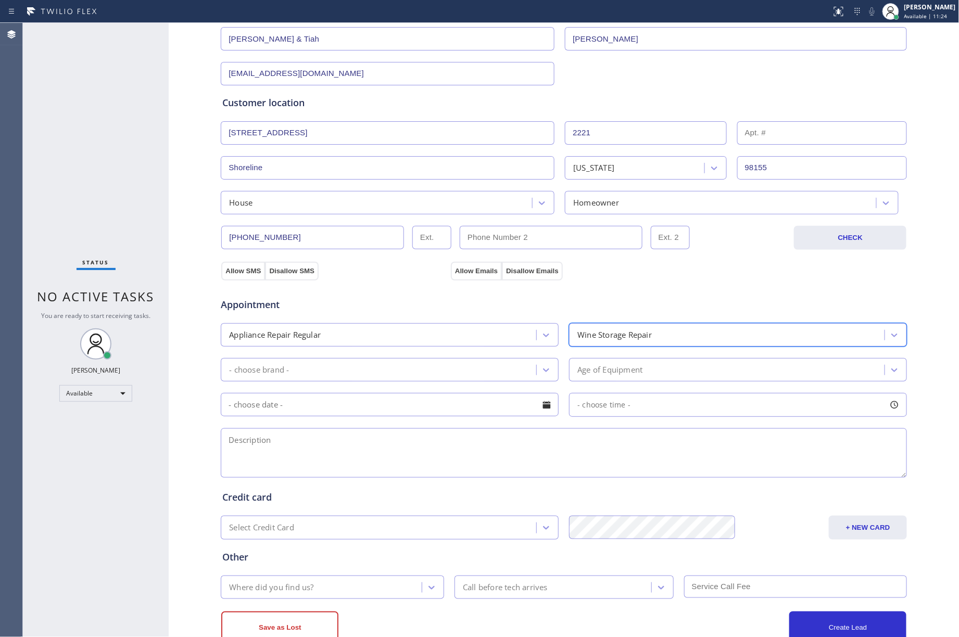
click at [475, 368] on div "- choose brand -" at bounding box center [380, 370] width 312 height 18
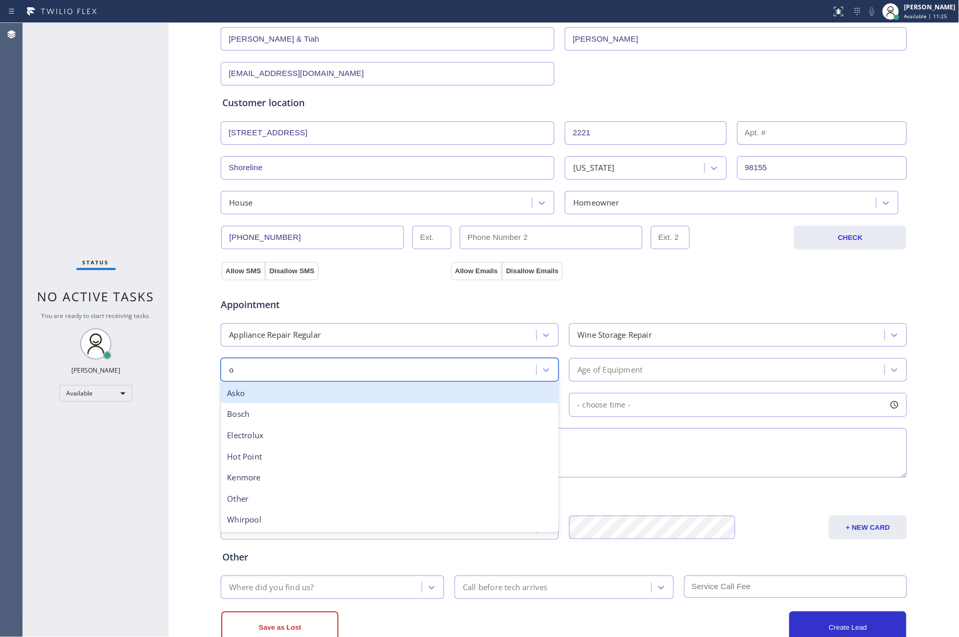
type input "ot"
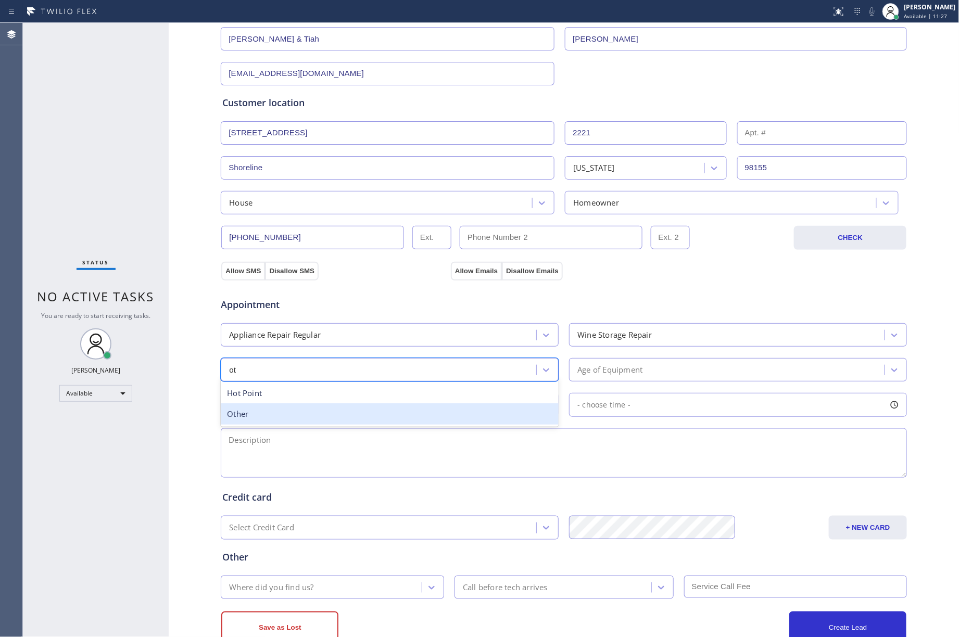
click at [424, 417] on div "Other" at bounding box center [390, 413] width 338 height 21
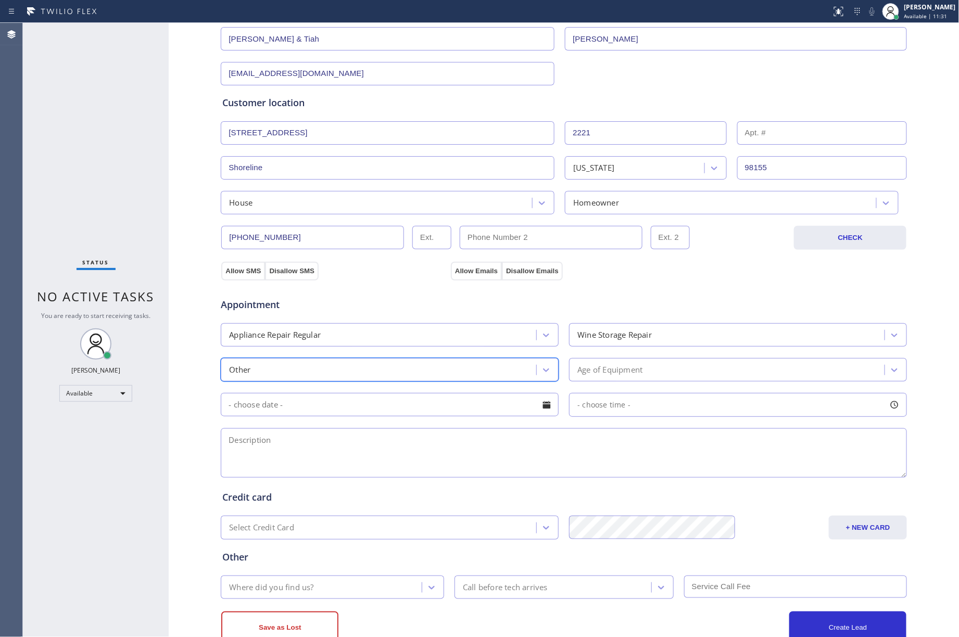
click at [641, 371] on div "Age of Equipment" at bounding box center [728, 370] width 312 height 18
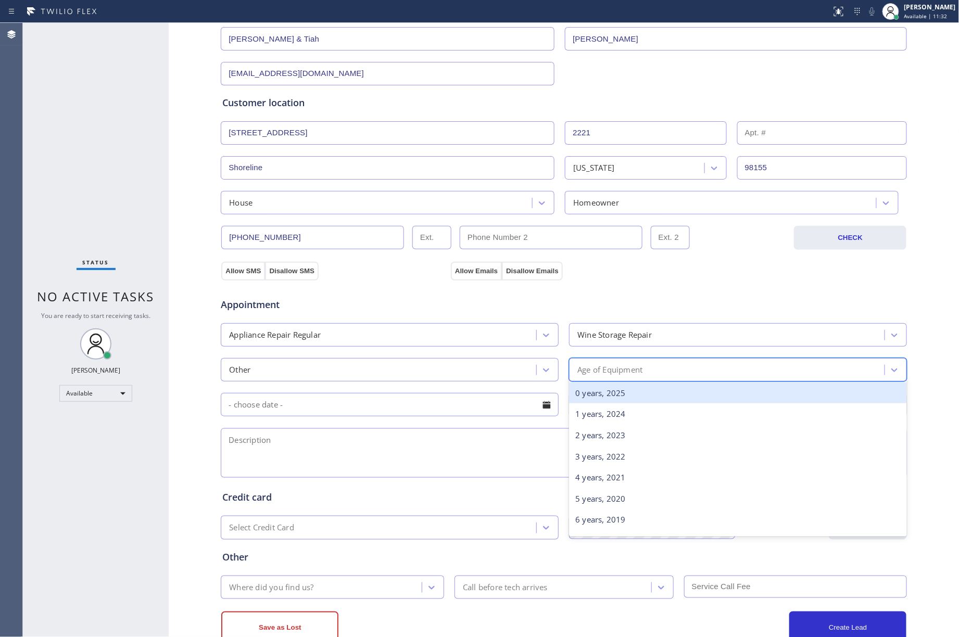
drag, startPoint x: 617, startPoint y: 396, endPoint x: 948, endPoint y: 417, distance: 331.7
click at [617, 394] on div "0 years, 2025" at bounding box center [738, 393] width 338 height 21
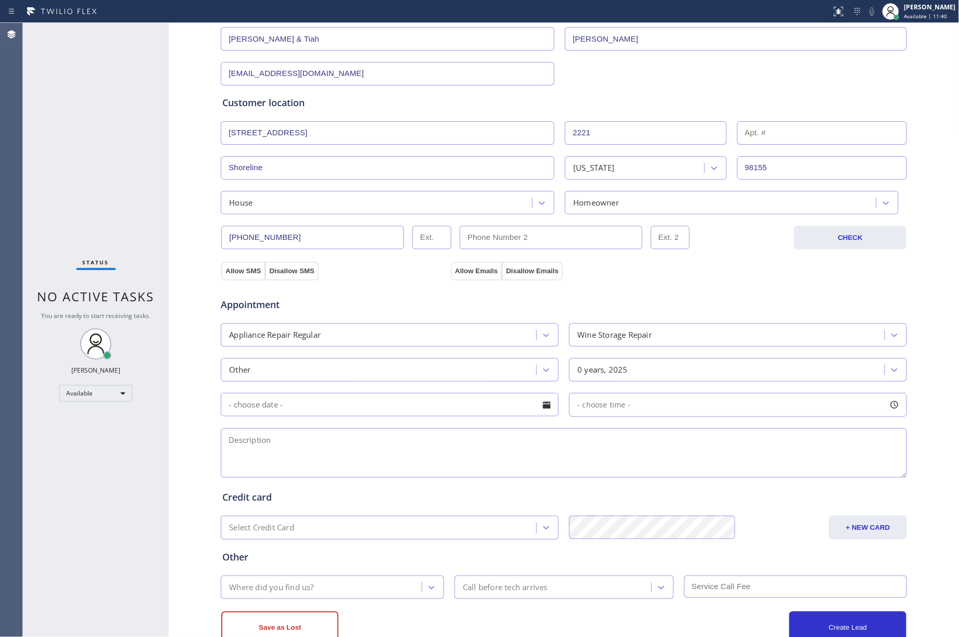
drag, startPoint x: 437, startPoint y: 457, endPoint x: 427, endPoint y: 458, distance: 10.0
click at [437, 457] on textarea at bounding box center [564, 452] width 686 height 49
paste textarea "3-6 | $45 hose-HO Edgestar 2 zone wine cooler, [DEMOGRAPHIC_DATA], fails to coo…"
type textarea "3-6 | $45 hose-HO Edgestar 2 zone wine cooler, [DEMOGRAPHIC_DATA], fails to coo…"
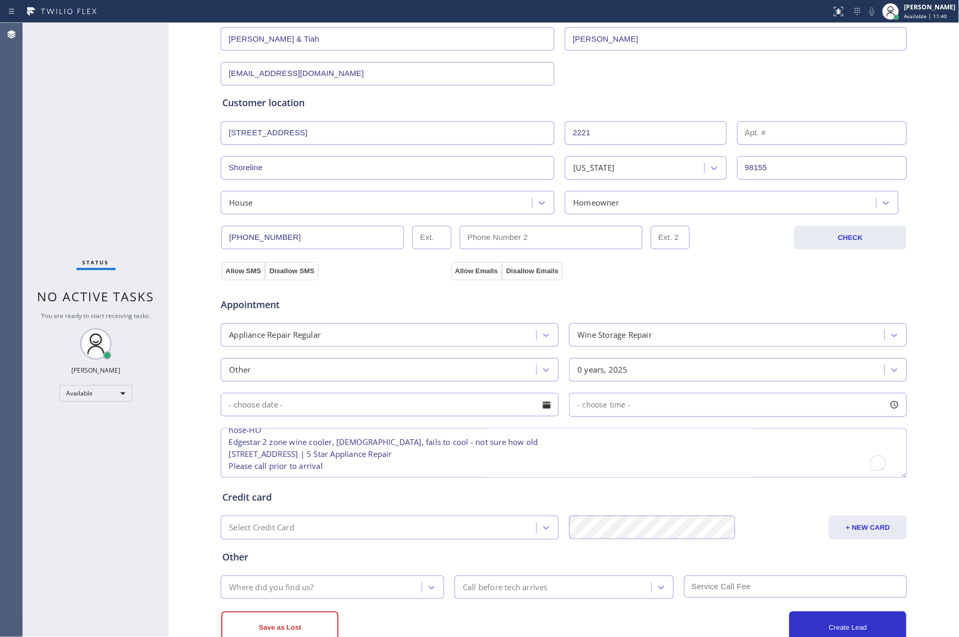
click at [394, 407] on input "text" at bounding box center [390, 404] width 338 height 23
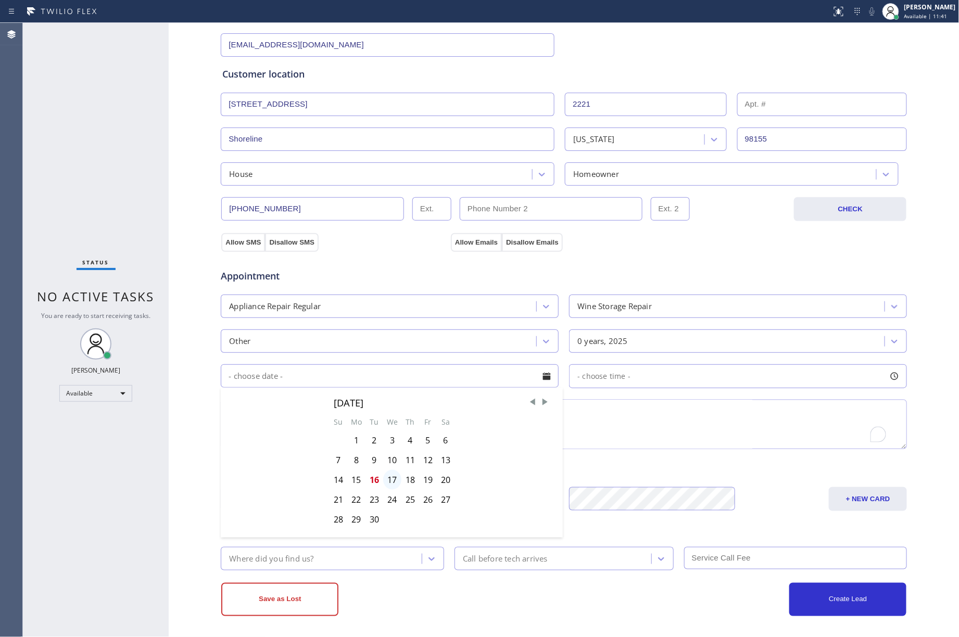
scroll to position [173, 0]
click at [384, 473] on div "17" at bounding box center [392, 477] width 18 height 20
type input "[DATE]"
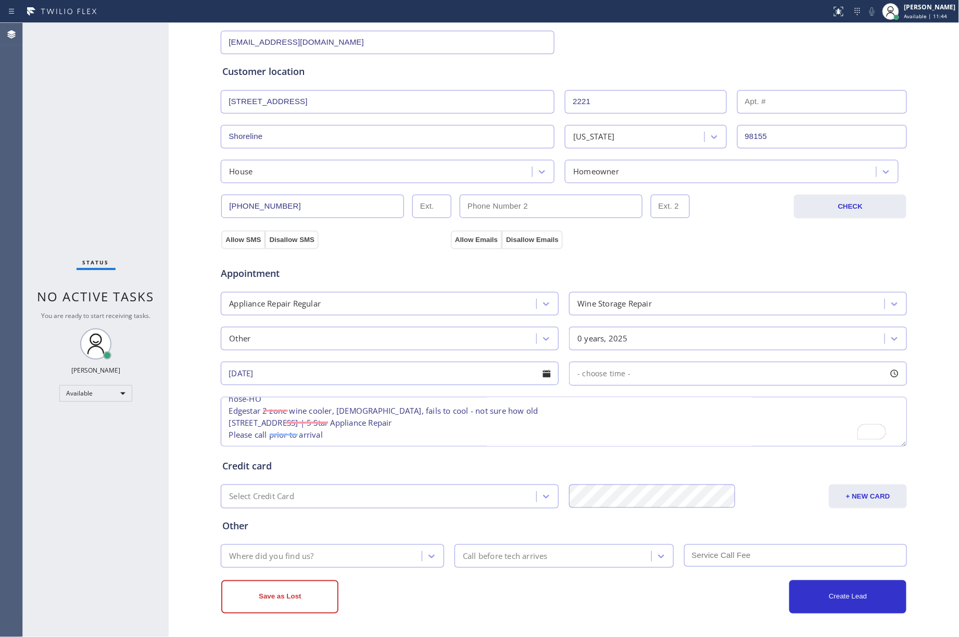
scroll to position [28, 0]
click at [612, 373] on span "- choose time -" at bounding box center [603, 373] width 53 height 10
drag, startPoint x: 577, startPoint y: 438, endPoint x: 614, endPoint y: 436, distance: 37.6
click at [810, 442] on div at bounding box center [816, 437] width 12 height 22
drag, startPoint x: 812, startPoint y: 434, endPoint x: 822, endPoint y: 436, distance: 10.5
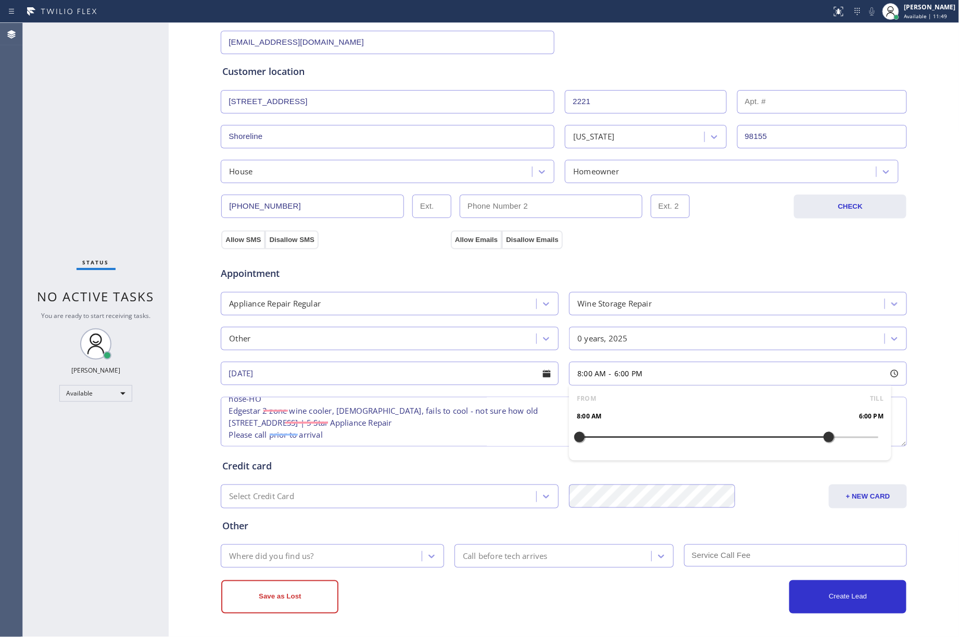
click at [822, 436] on div at bounding box center [828, 437] width 12 height 22
drag, startPoint x: 574, startPoint y: 437, endPoint x: 749, endPoint y: 445, distance: 176.1
click at [749, 445] on div at bounding box center [753, 437] width 12 height 22
click at [305, 556] on div "Where did you find us?" at bounding box center [271, 556] width 84 height 12
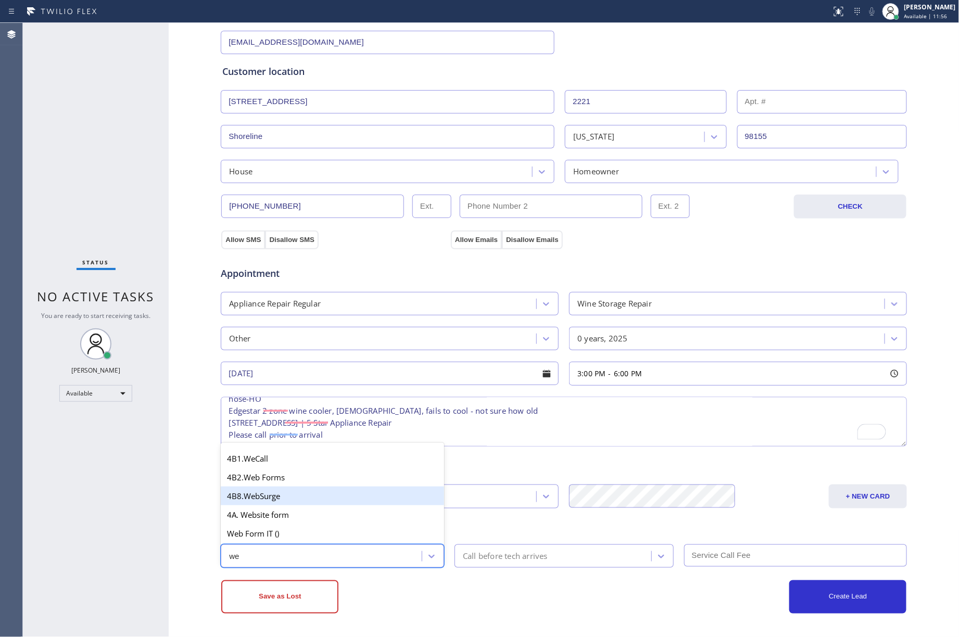
type input "w"
type input "s"
type input "sm"
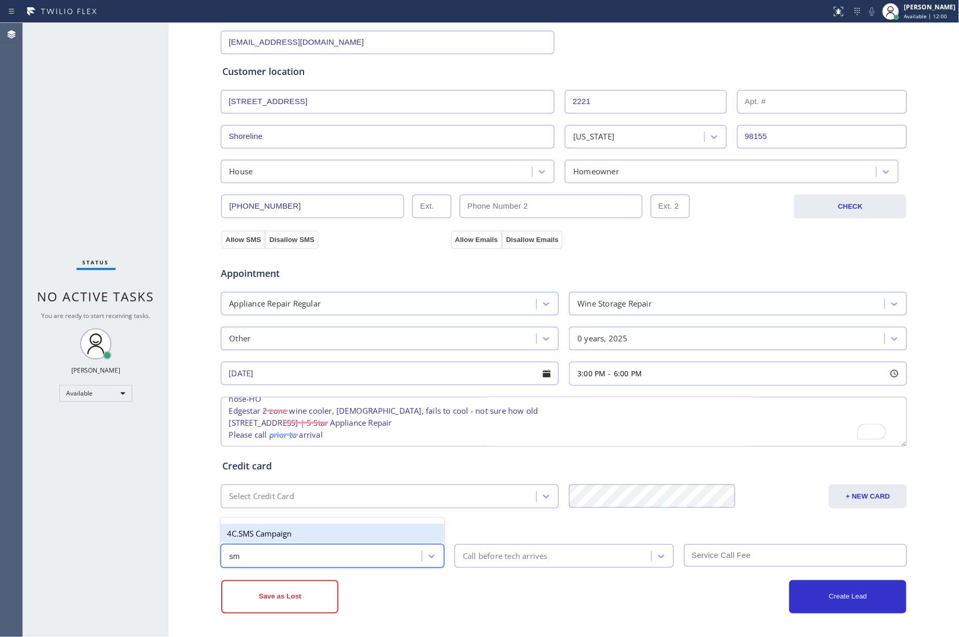
click at [340, 529] on div "4C.SMS Campaign" at bounding box center [332, 533] width 223 height 19
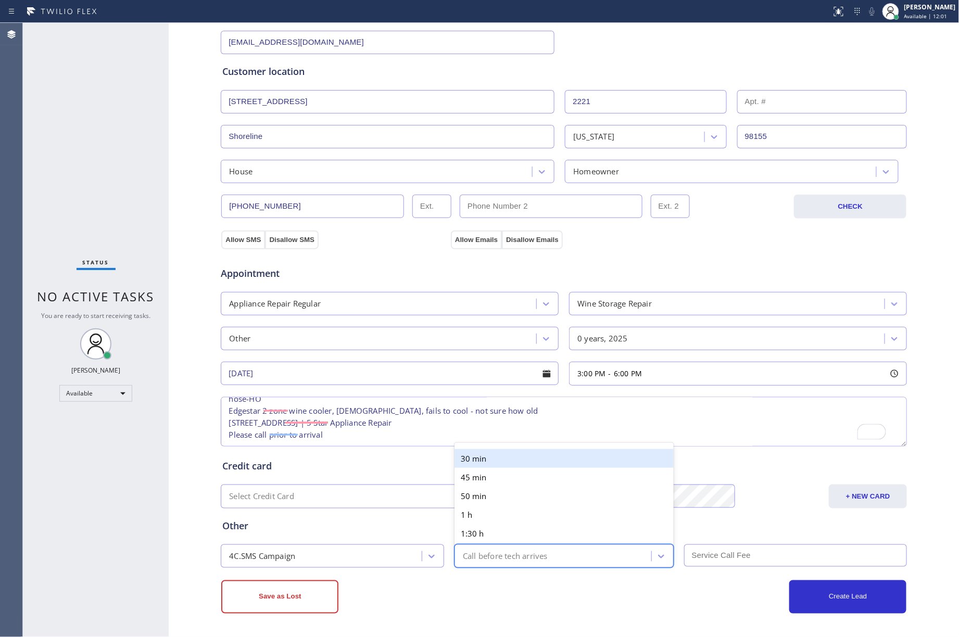
click at [485, 560] on div "Call before tech arrives" at bounding box center [505, 556] width 85 height 12
click at [474, 458] on div "30 min" at bounding box center [563, 458] width 219 height 19
click at [723, 552] on input "text" at bounding box center [795, 555] width 223 height 22
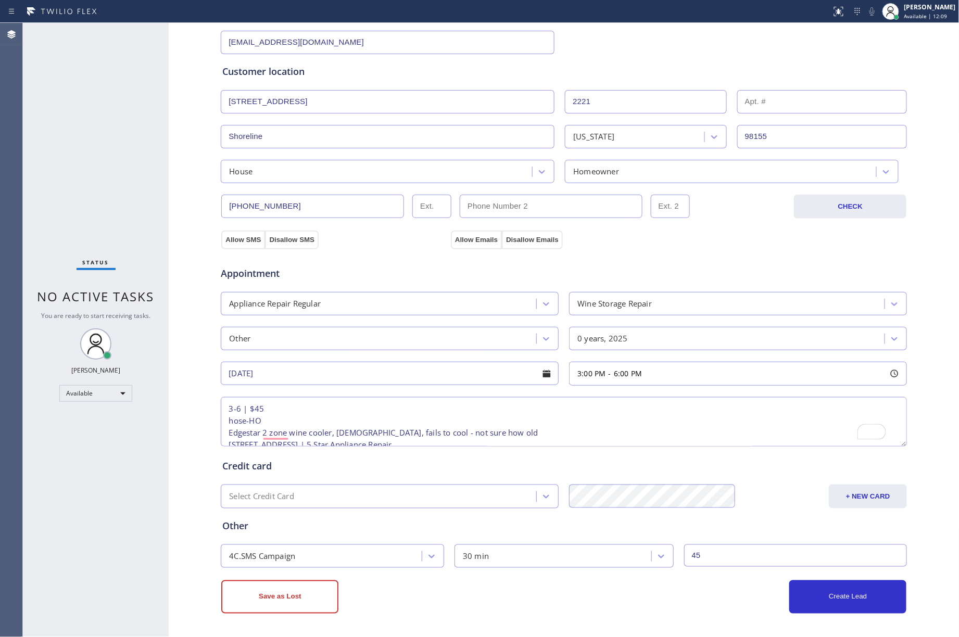
scroll to position [26, 0]
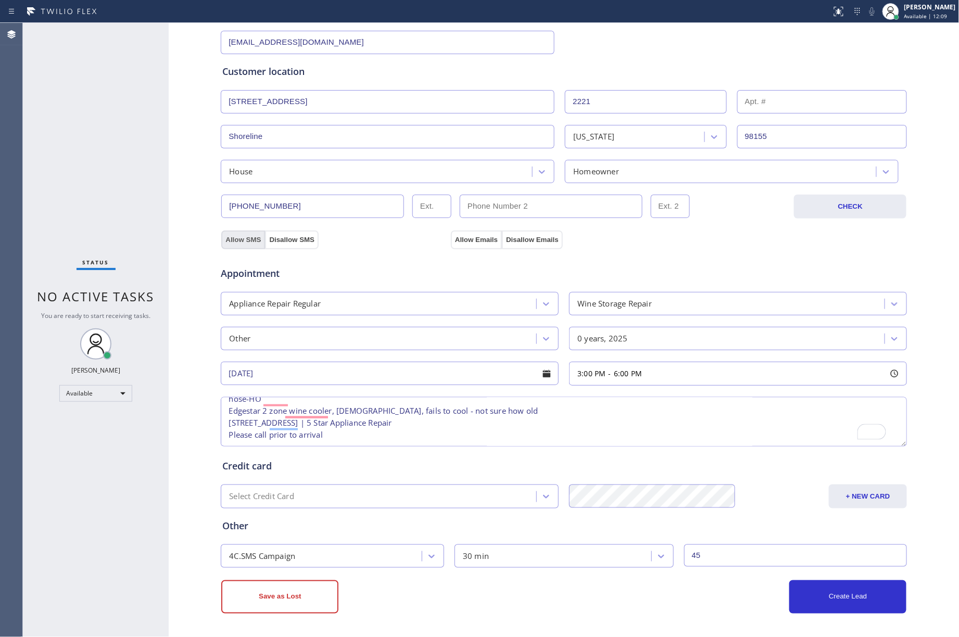
type input "45"
click at [223, 231] on button "Allow SMS" at bounding box center [243, 240] width 44 height 19
click at [225, 240] on button "Allow SMS" at bounding box center [243, 240] width 44 height 19
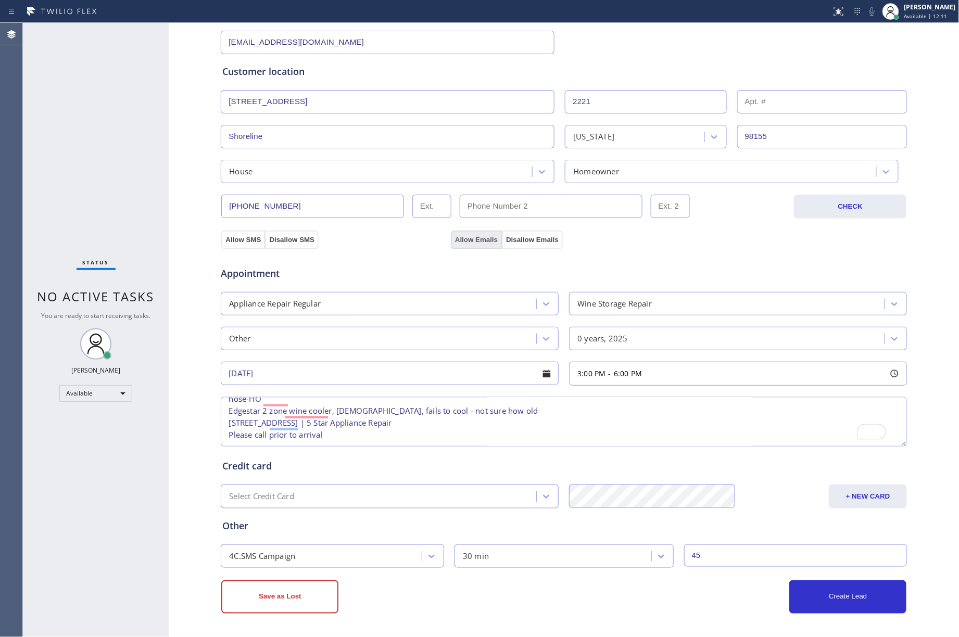
click at [469, 240] on button "Allow Emails" at bounding box center [476, 240] width 51 height 19
click at [392, 246] on div "Appointment Appliance Repair Regular Wine Storage Repair Other 0 years, 2025 [D…" at bounding box center [563, 347] width 687 height 204
drag, startPoint x: 861, startPoint y: 598, endPoint x: 953, endPoint y: 581, distance: 94.1
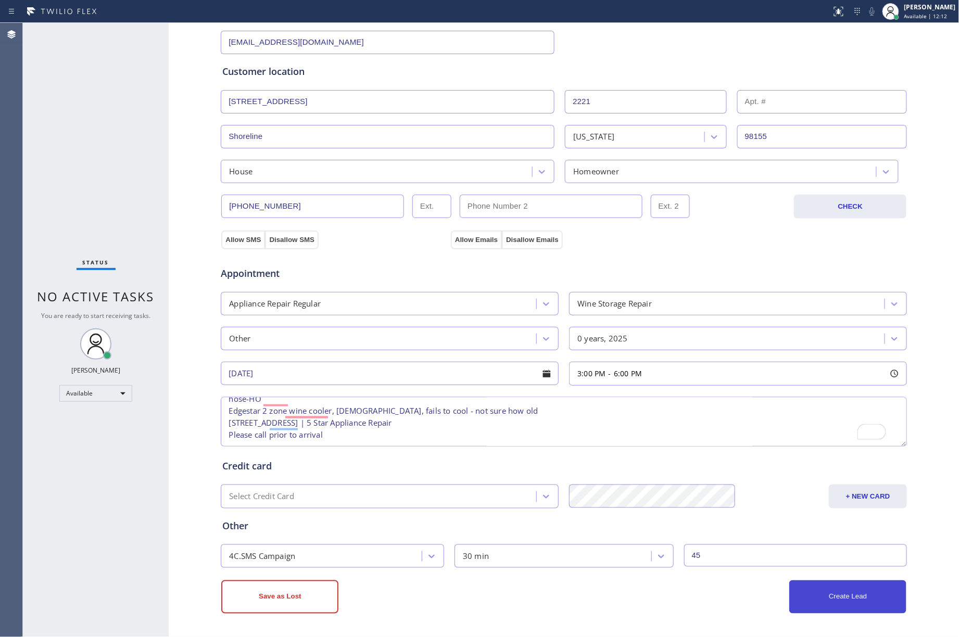
click at [860, 597] on button "Create Lead" at bounding box center [847, 596] width 117 height 33
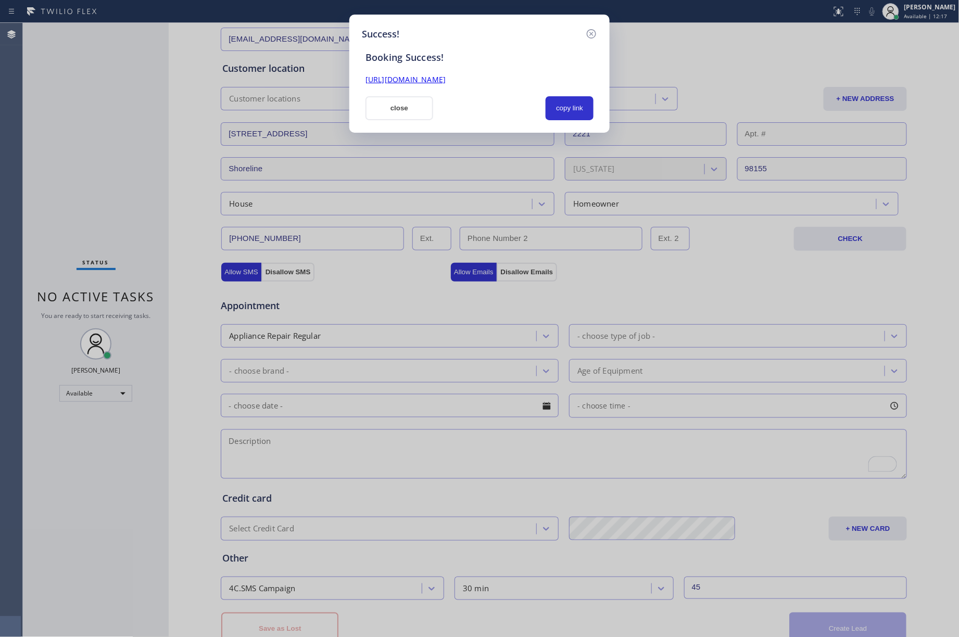
drag, startPoint x: 569, startPoint y: 107, endPoint x: 937, endPoint y: 282, distance: 406.9
click at [569, 107] on button "copy link" at bounding box center [569, 108] width 48 height 24
drag, startPoint x: 588, startPoint y: 32, endPoint x: 690, endPoint y: 44, distance: 102.8
click at [589, 32] on icon at bounding box center [591, 34] width 12 height 12
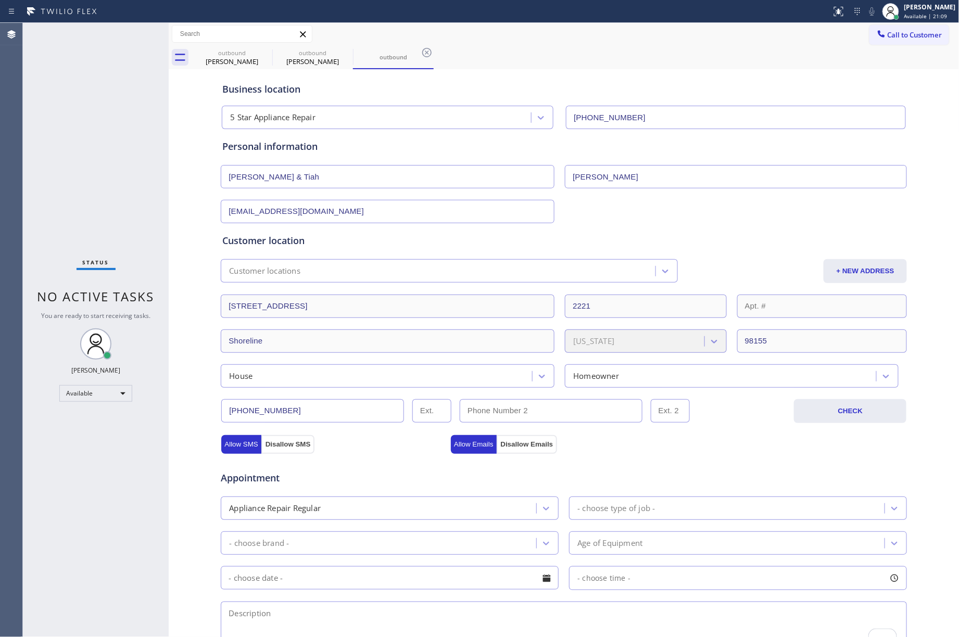
scroll to position [0, 0]
click at [897, 14] on icon at bounding box center [890, 11] width 12 height 12
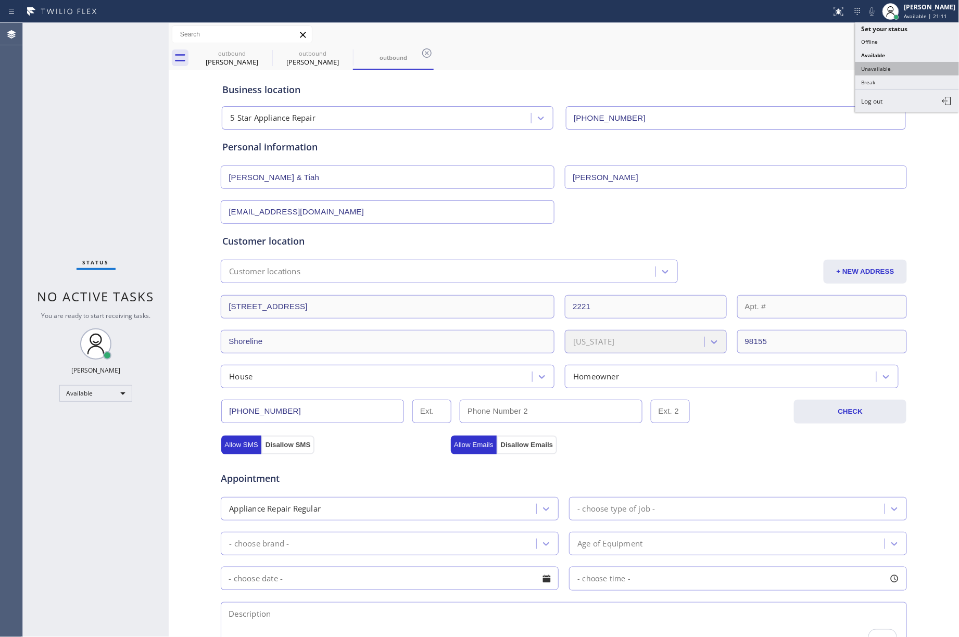
click at [902, 66] on button "Unavailable" at bounding box center [907, 69] width 104 height 14
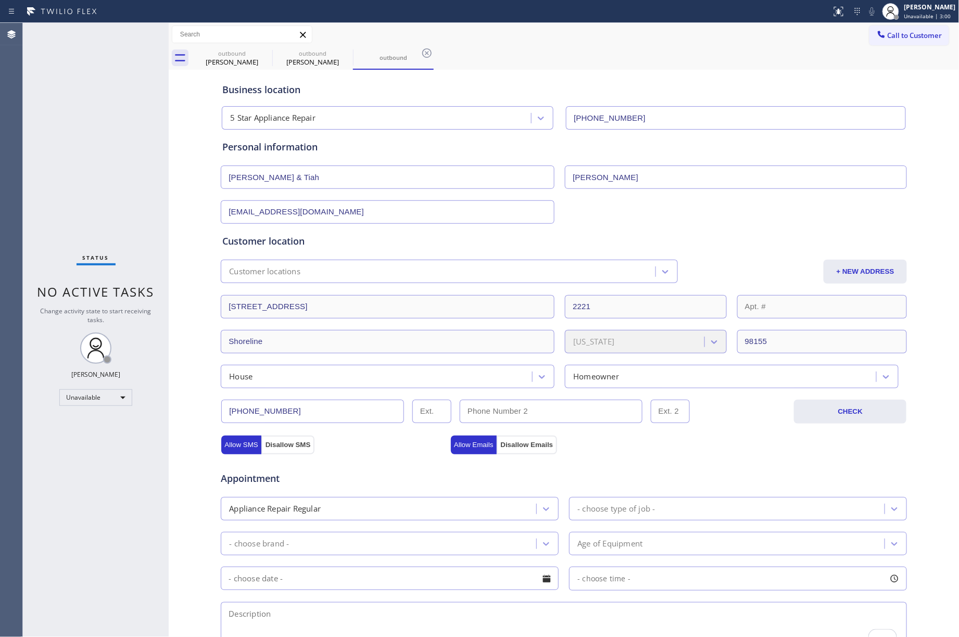
click at [552, 59] on div "outbound [PERSON_NAME] outbound [PERSON_NAME] outbound" at bounding box center [576, 57] width 768 height 23
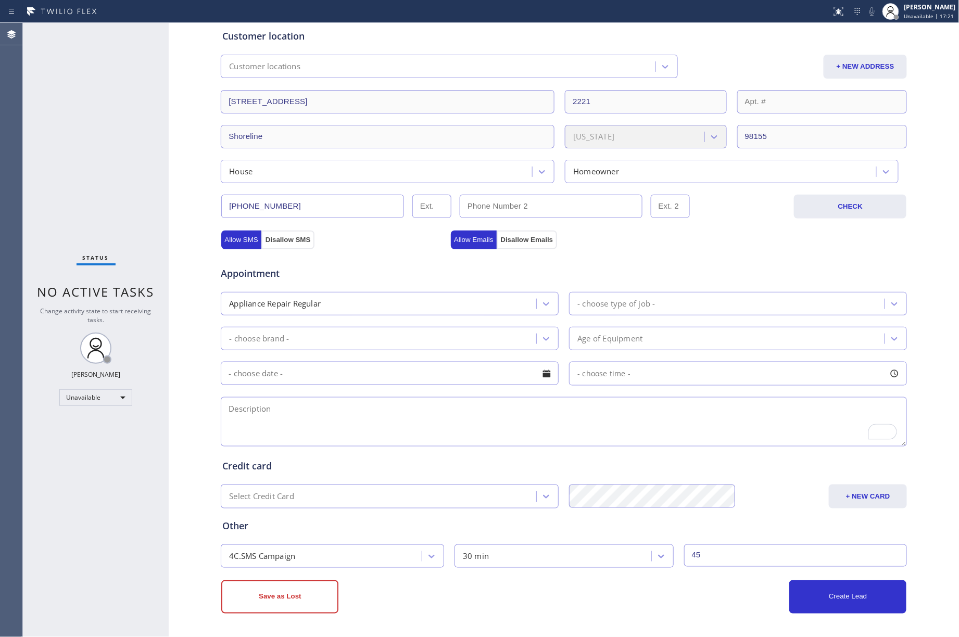
click at [57, 152] on div "Status No active tasks Change activity state to start receiving tasks. [PERSON_…" at bounding box center [96, 330] width 146 height 614
click at [130, 128] on div "Status No active tasks Change activity state to start receiving tasks. [PERSON_…" at bounding box center [96, 330] width 146 height 614
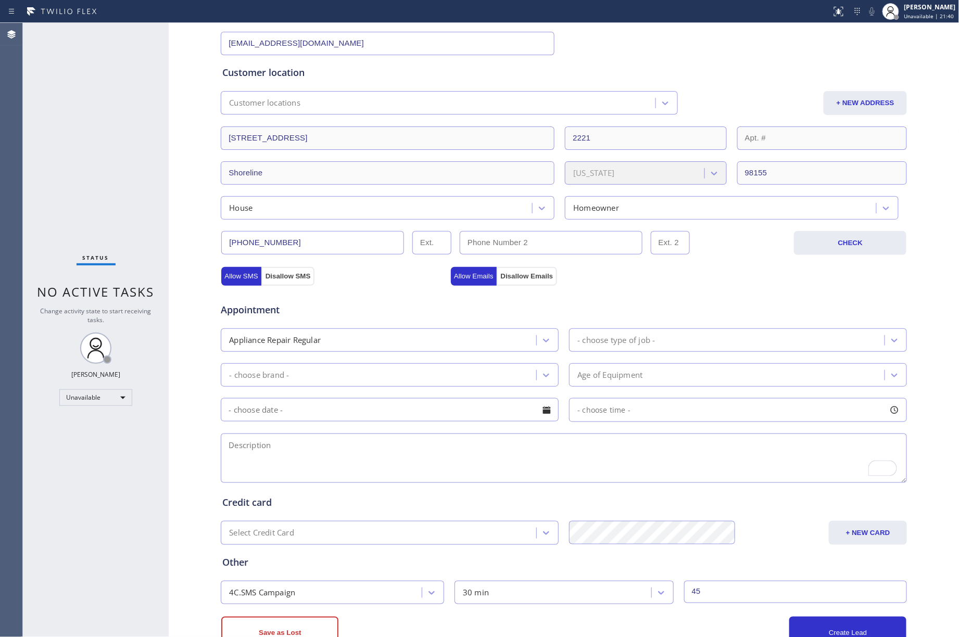
scroll to position [0, 0]
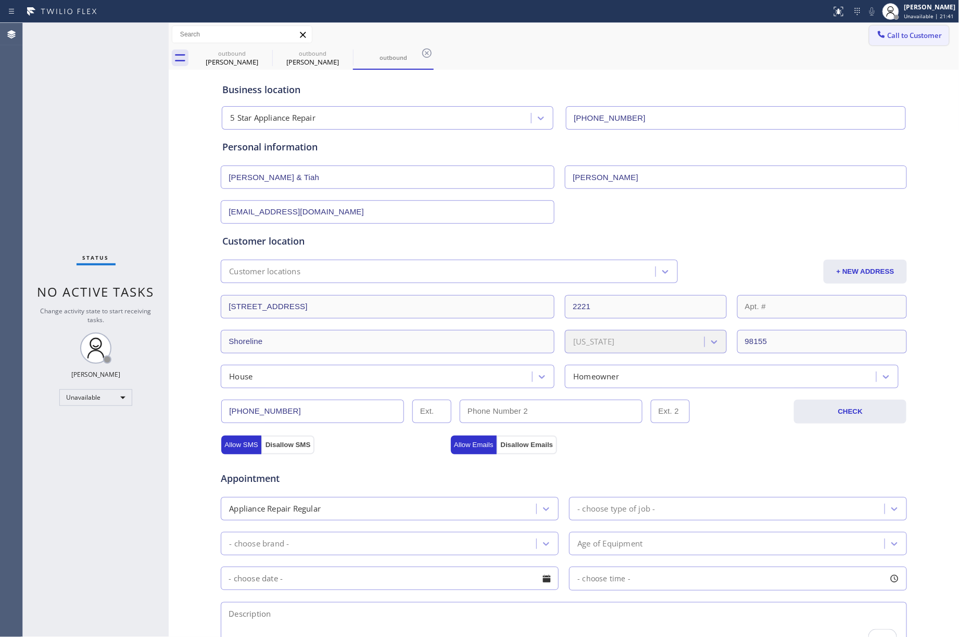
click at [898, 40] on span "Call to Customer" at bounding box center [914, 35] width 55 height 9
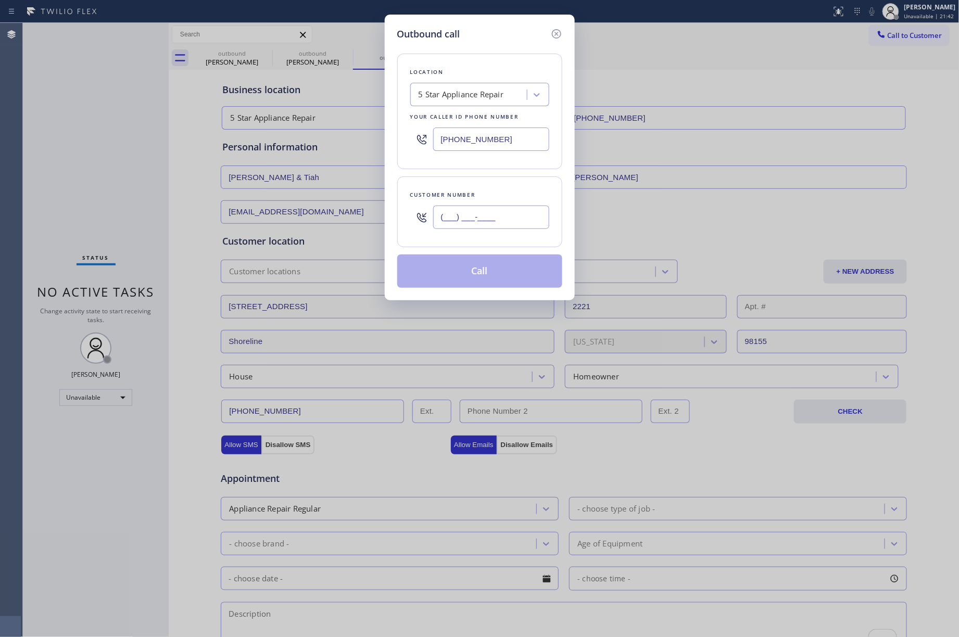
drag, startPoint x: 504, startPoint y: 225, endPoint x: 493, endPoint y: 332, distance: 107.7
click at [503, 225] on input "(___) ___-____" at bounding box center [491, 217] width 116 height 23
paste input "781) 492-2243"
type input "[PHONE_NUMBER]"
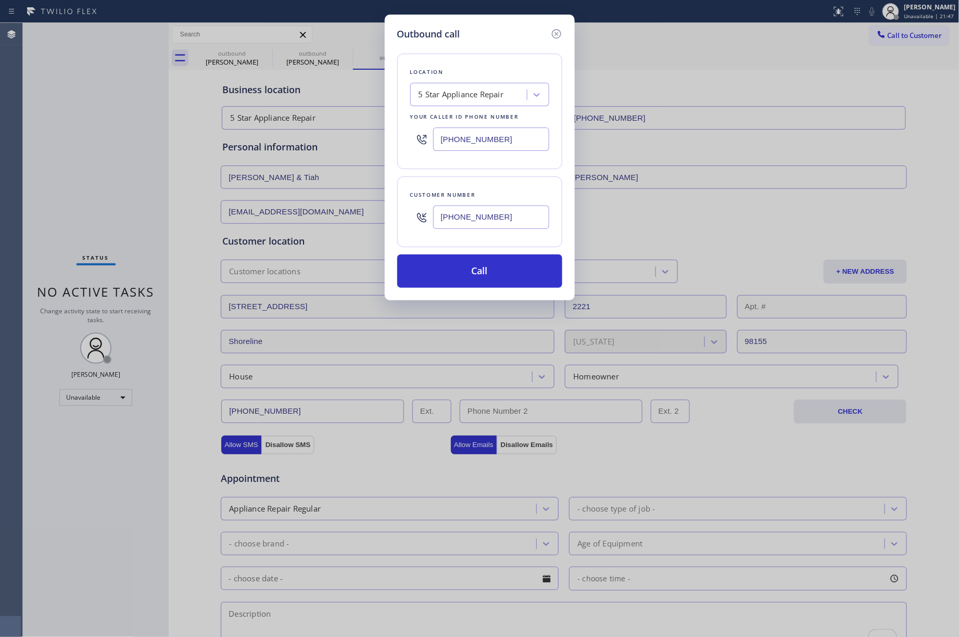
drag, startPoint x: 128, startPoint y: 117, endPoint x: 188, endPoint y: 109, distance: 60.4
click at [128, 116] on div "Outbound call Location 5 Star Appliance Repair Your caller id phone number [PHO…" at bounding box center [479, 318] width 959 height 637
click at [475, 93] on div "5 Star Appliance Repair" at bounding box center [460, 95] width 85 height 12
paste input "[GEOGRAPHIC_DATA] Plumber"
type input "[GEOGRAPHIC_DATA] Plumber"
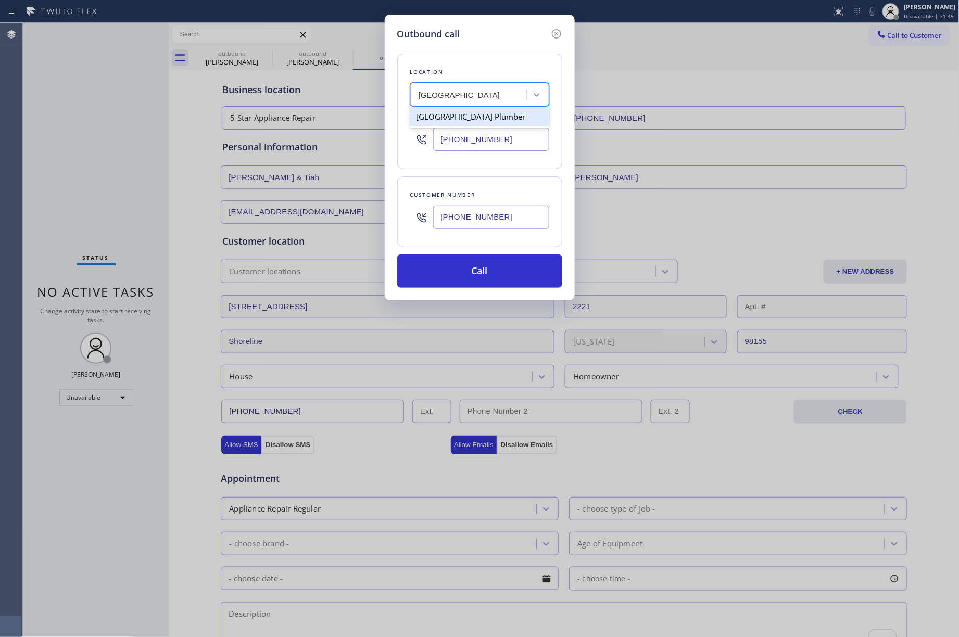
click at [454, 120] on div "[GEOGRAPHIC_DATA] Plumber" at bounding box center [479, 116] width 139 height 19
type input "[PHONE_NUMBER]"
click at [481, 277] on button "Call" at bounding box center [479, 270] width 165 height 33
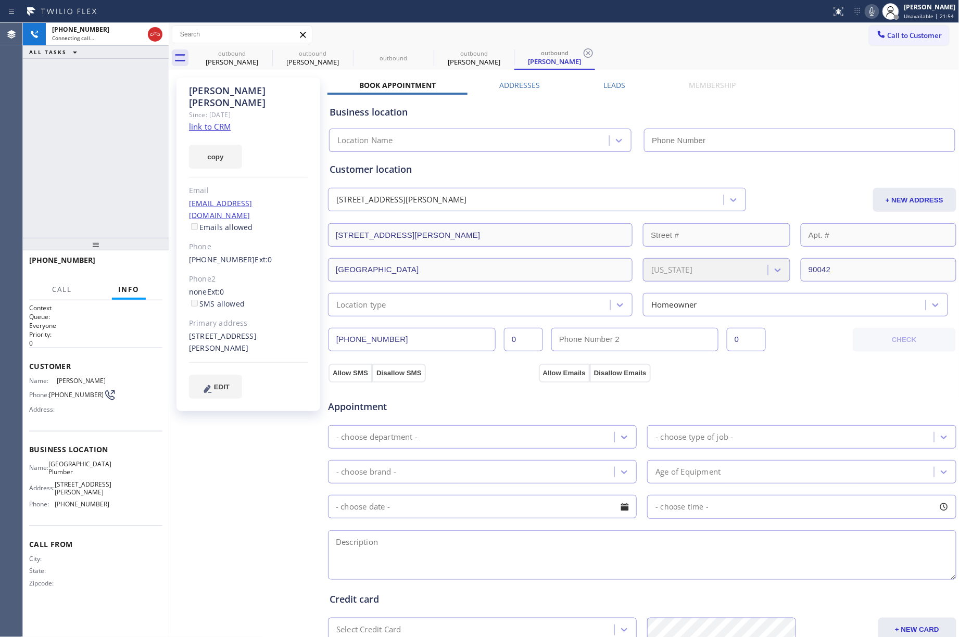
type input "[PHONE_NUMBER]"
drag, startPoint x: 55, startPoint y: 148, endPoint x: 73, endPoint y: 140, distance: 20.3
click at [55, 148] on div "[PHONE_NUMBER] Connecting call… ALL TASKS ALL TASKS ACTIVE TASKS TASKS IN WRAP …" at bounding box center [96, 130] width 146 height 215
click at [213, 121] on link "link to CRM" at bounding box center [210, 126] width 42 height 10
click at [875, 16] on icon at bounding box center [871, 11] width 12 height 12
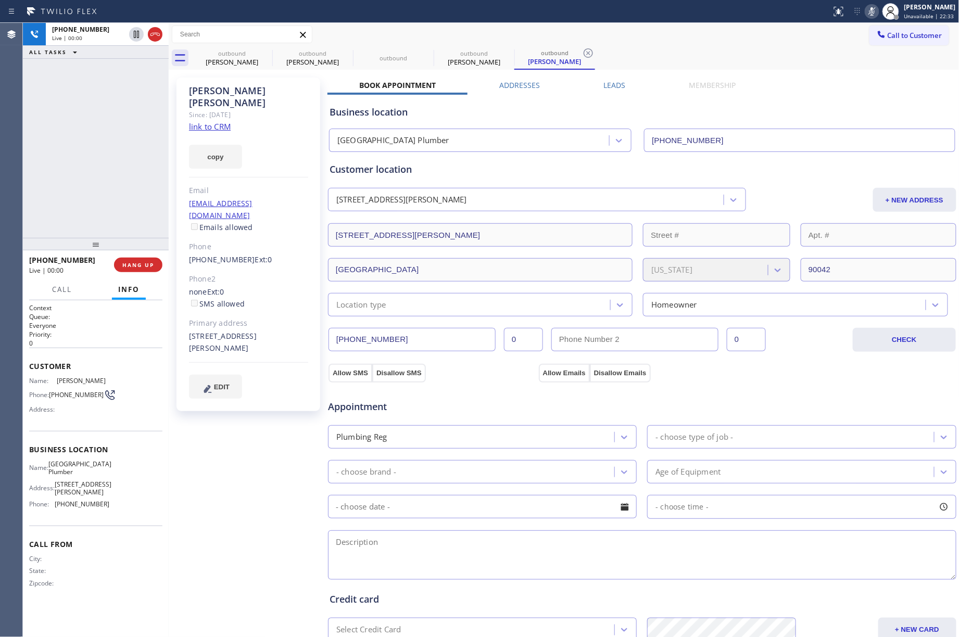
click at [875, 10] on icon at bounding box center [871, 11] width 12 height 12
drag, startPoint x: 131, startPoint y: 265, endPoint x: 315, endPoint y: 19, distance: 307.6
click at [132, 265] on span "HANG UP" at bounding box center [138, 264] width 32 height 7
drag, startPoint x: 96, startPoint y: 113, endPoint x: 124, endPoint y: 100, distance: 30.7
click at [96, 113] on div "ALL TASKS ALL TASKS ACTIVE TASKS TASKS IN WRAP UP [PHONE_NUMBER] Wrap up | 00:03" at bounding box center [96, 130] width 146 height 215
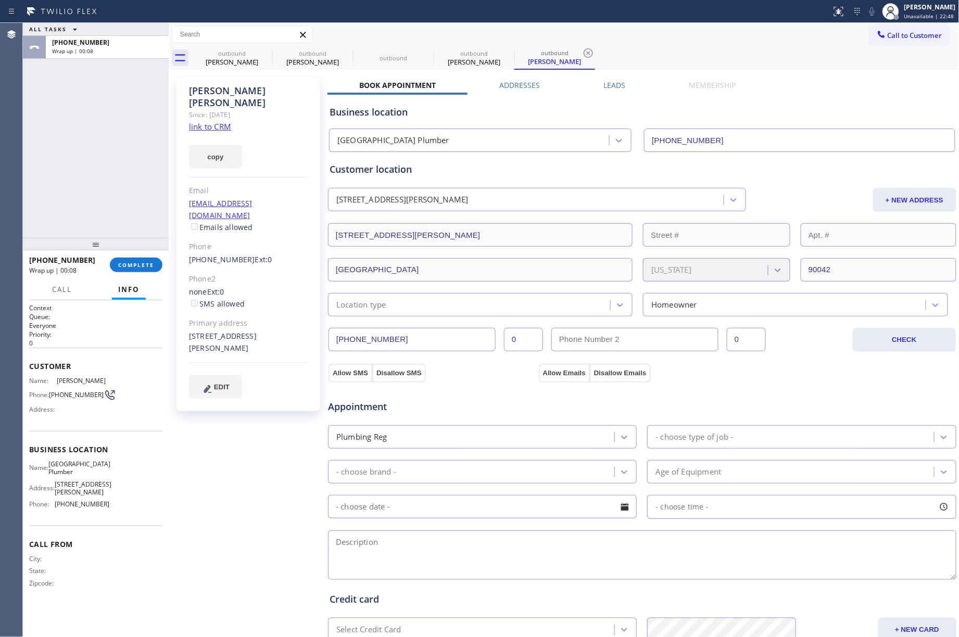
drag, startPoint x: 95, startPoint y: 174, endPoint x: 201, endPoint y: 43, distance: 168.7
click at [96, 173] on div "ALL TASKS ALL TASKS ACTIVE TASKS TASKS IN WRAP UP +17814922243 Wrap up | 00:08" at bounding box center [96, 130] width 146 height 215
click at [160, 269] on button "COMPLETE" at bounding box center [136, 265] width 53 height 15
drag, startPoint x: 113, startPoint y: 190, endPoint x: 123, endPoint y: 175, distance: 17.8
click at [113, 190] on div "ALL TASKS ALL TASKS ACTIVE TASKS TASKS IN WRAP UP +17814922243 Wrap up | 01:27" at bounding box center [96, 130] width 146 height 215
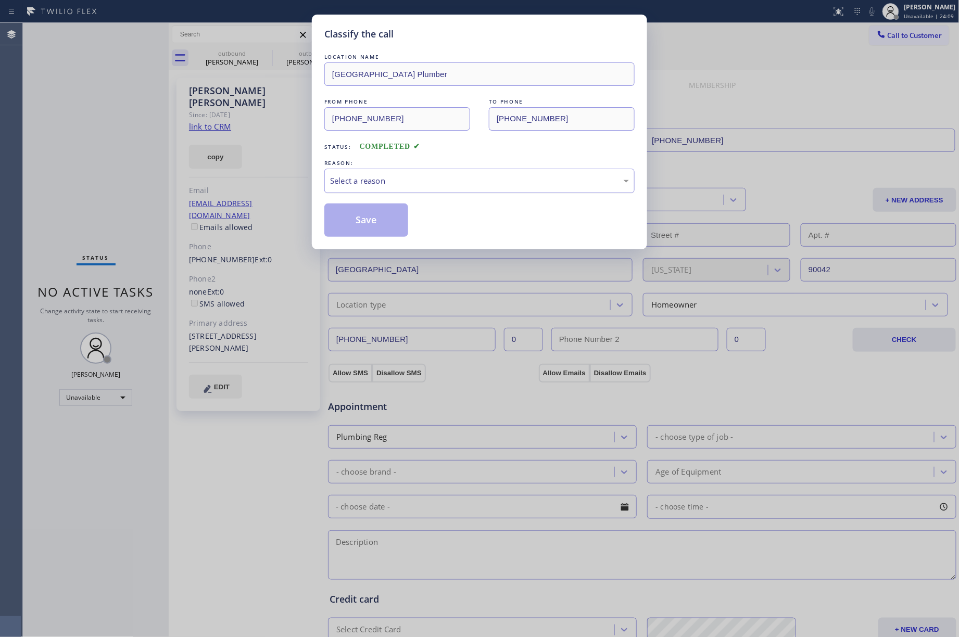
click at [386, 177] on div "Select a reason" at bounding box center [479, 181] width 299 height 12
click at [338, 213] on button "Save" at bounding box center [366, 219] width 84 height 33
drag, startPoint x: 840, startPoint y: 55, endPoint x: 896, endPoint y: 40, distance: 57.6
click at [839, 55] on div "Classify the call LOCATION NAME Highland Park Plumber FROM PHONE (323) 218-7992…" at bounding box center [479, 318] width 959 height 637
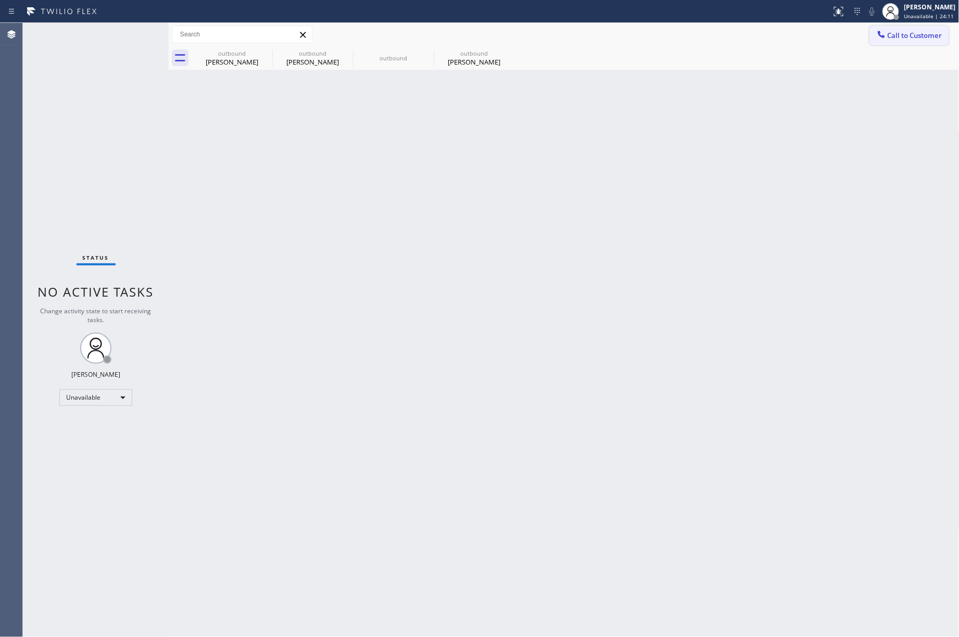
click at [897, 40] on span "Call to Customer" at bounding box center [914, 35] width 55 height 9
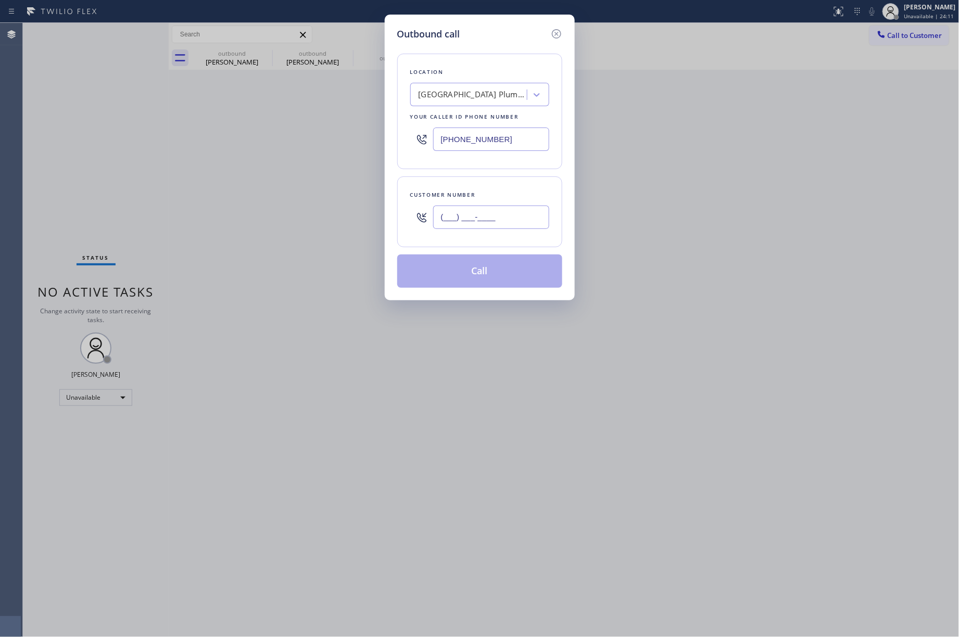
click at [504, 221] on input "(___) ___-____" at bounding box center [491, 217] width 116 height 23
paste input "781) 492-2243"
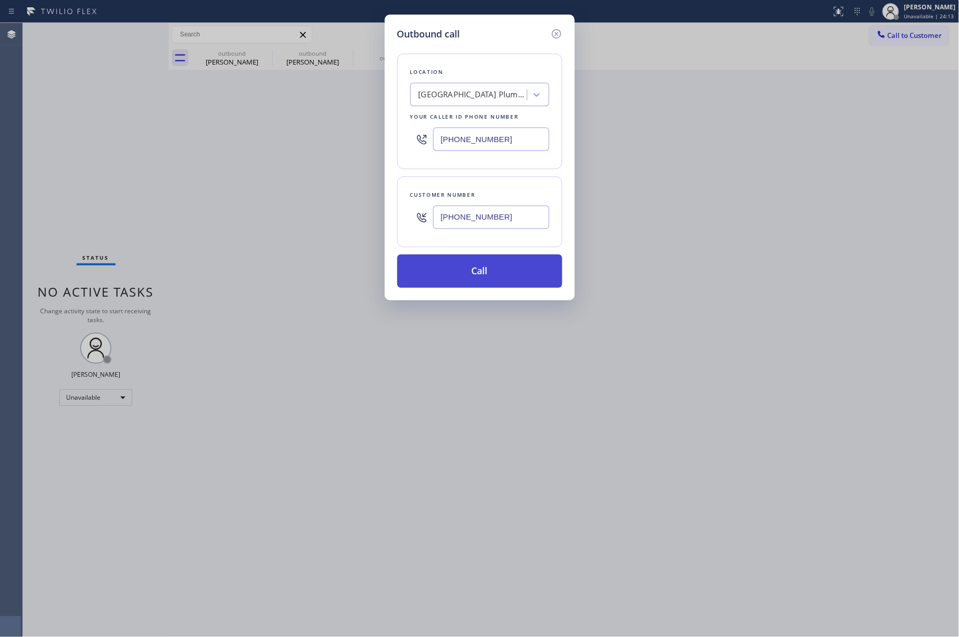
type input "[PHONE_NUMBER]"
click at [465, 269] on button "Call" at bounding box center [479, 270] width 165 height 33
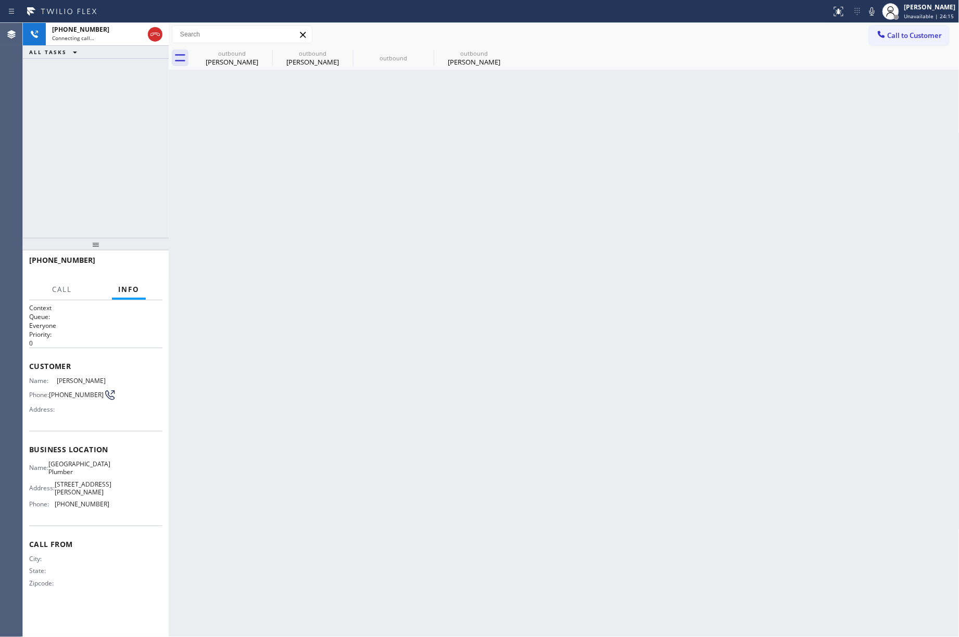
click at [71, 467] on span "[GEOGRAPHIC_DATA] Plumber" at bounding box center [79, 468] width 62 height 16
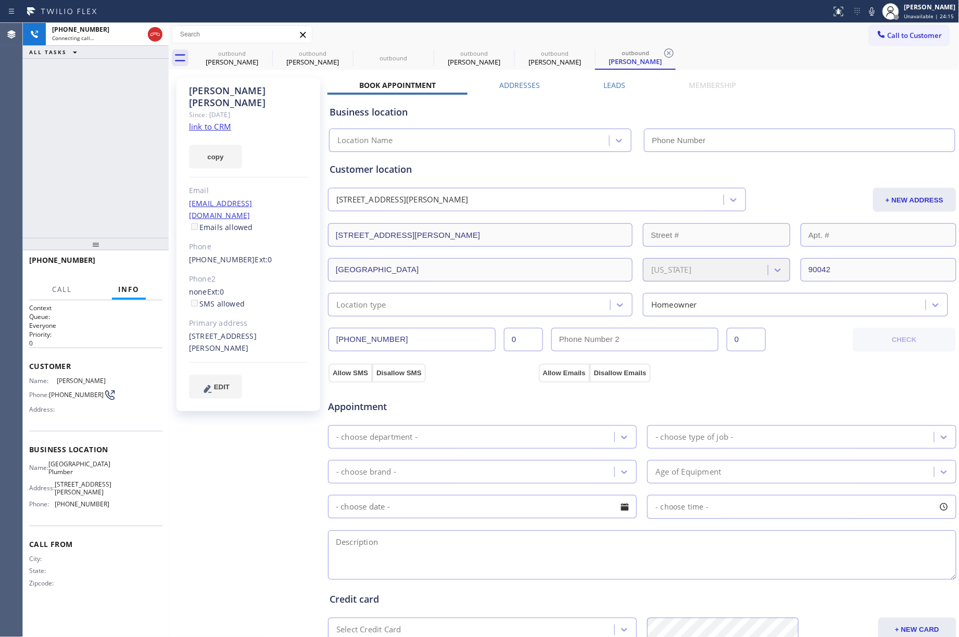
click at [71, 467] on span "[GEOGRAPHIC_DATA] Plumber" at bounding box center [79, 468] width 62 height 16
type input "[PHONE_NUMBER]"
click at [76, 506] on span "[PHONE_NUMBER]" at bounding box center [82, 504] width 55 height 8
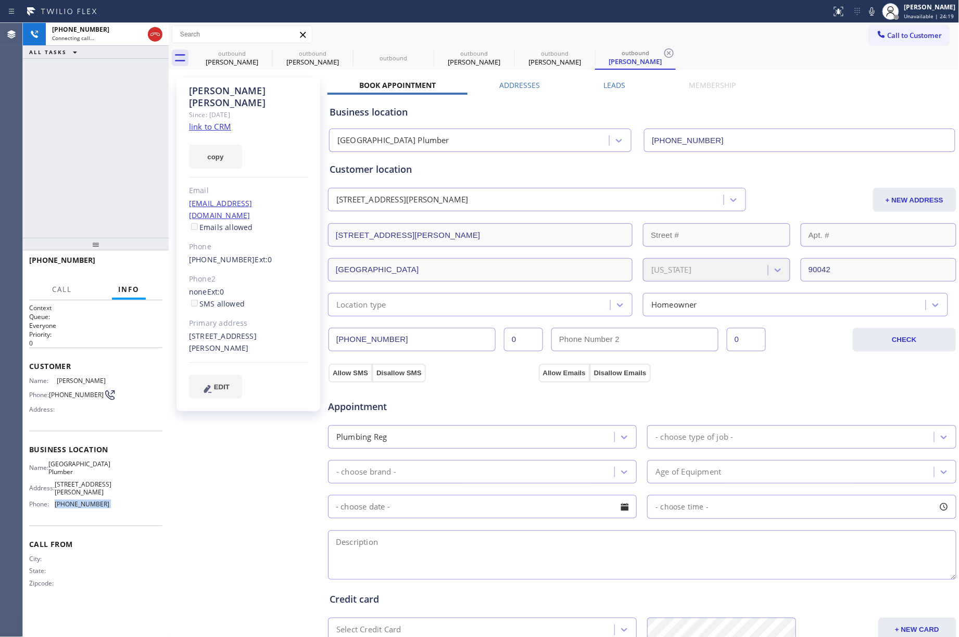
click at [76, 506] on span "[PHONE_NUMBER]" at bounding box center [82, 504] width 55 height 8
copy span "[PHONE_NUMBER]"
drag, startPoint x: 261, startPoint y: 82, endPoint x: 182, endPoint y: 87, distance: 79.3
click at [182, 87] on div "Daniel Crean Since: 20 may 2020 link to CRM copy Email no@gmail.com Emails allo…" at bounding box center [248, 245] width 144 height 334
copy div "Daniel Crean"
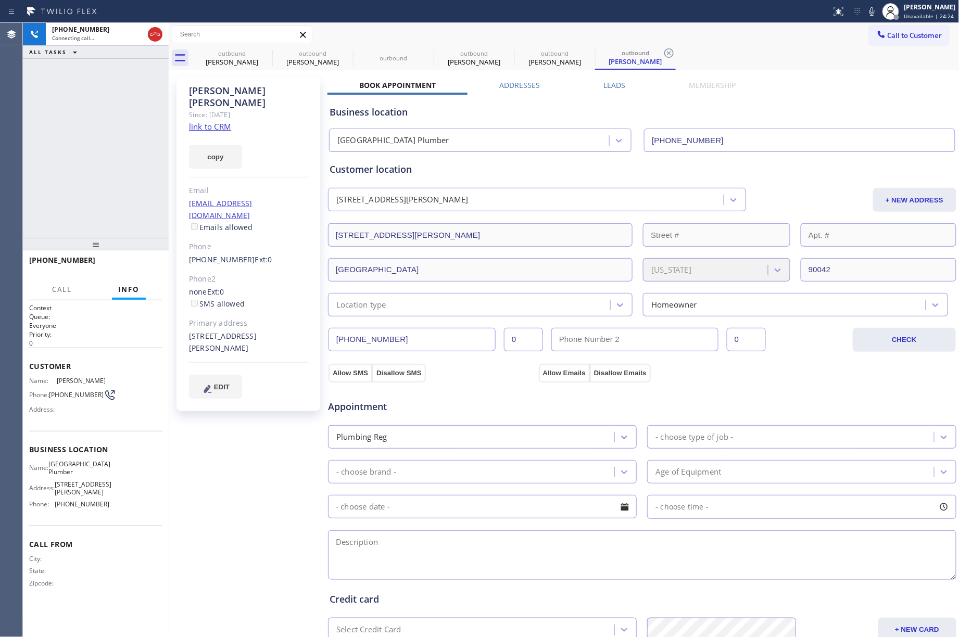
click at [255, 198] on div "no@gmail.com Emails allowed" at bounding box center [248, 216] width 119 height 36
copy link "[EMAIL_ADDRESS][DOMAIN_NAME]"
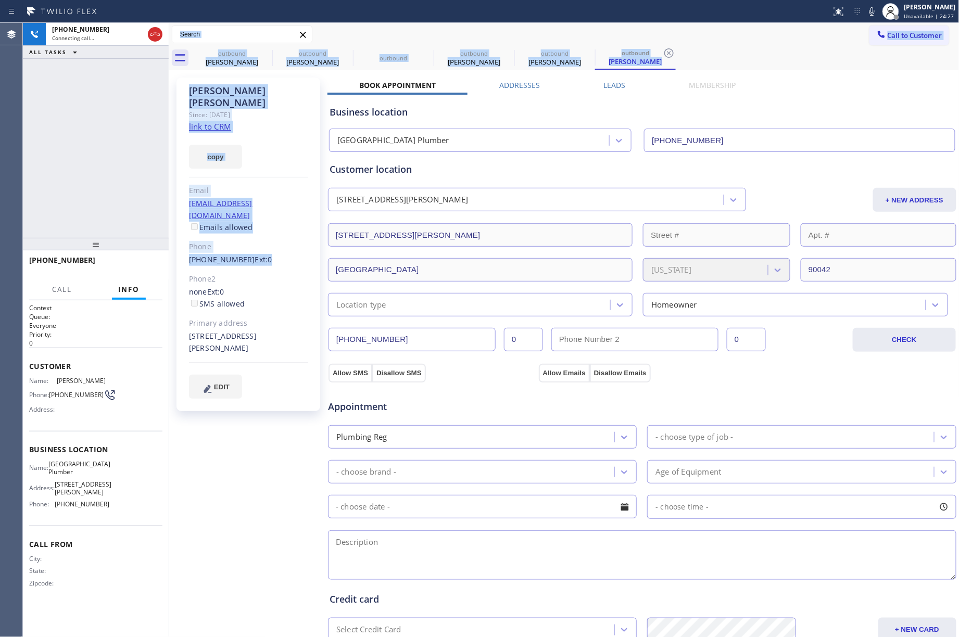
drag, startPoint x: 275, startPoint y: 232, endPoint x: 167, endPoint y: 232, distance: 108.8
click at [167, 232] on div "+17814922243 Connecting call… ALL TASKS ALL TASKS ACTIVE TASKS TASKS IN WRAP UP…" at bounding box center [491, 330] width 936 height 614
click at [302, 254] on div "(781) 492-2243 Ext: 0" at bounding box center [248, 260] width 119 height 12
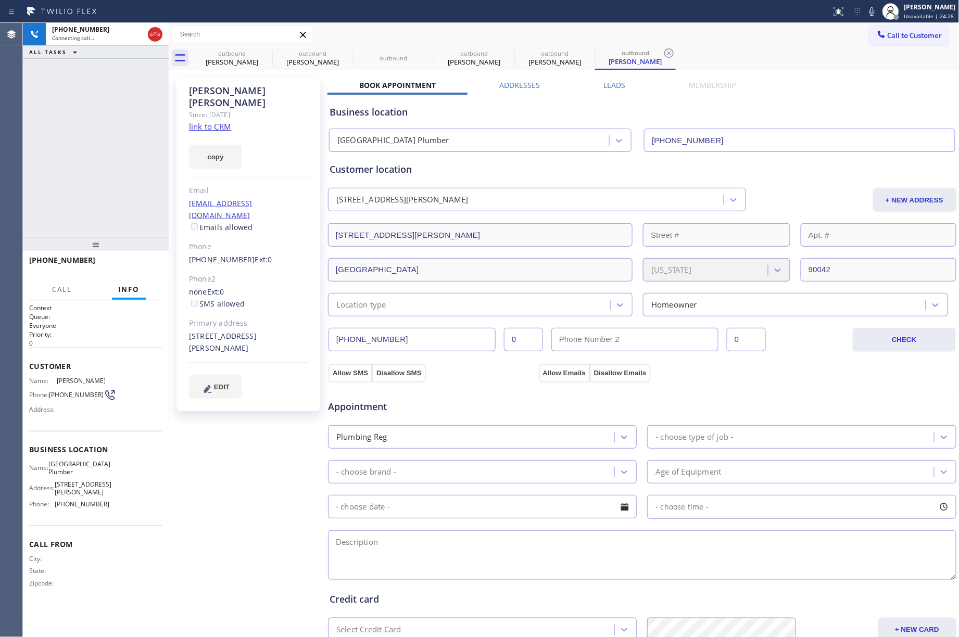
click at [302, 254] on div "(781) 492-2243 Ext: 0" at bounding box center [248, 260] width 119 height 12
click at [879, 17] on button at bounding box center [871, 11] width 15 height 15
click at [144, 267] on span "HANG UP" at bounding box center [138, 264] width 32 height 7
click at [137, 265] on span "COMPLETE" at bounding box center [136, 264] width 36 height 7
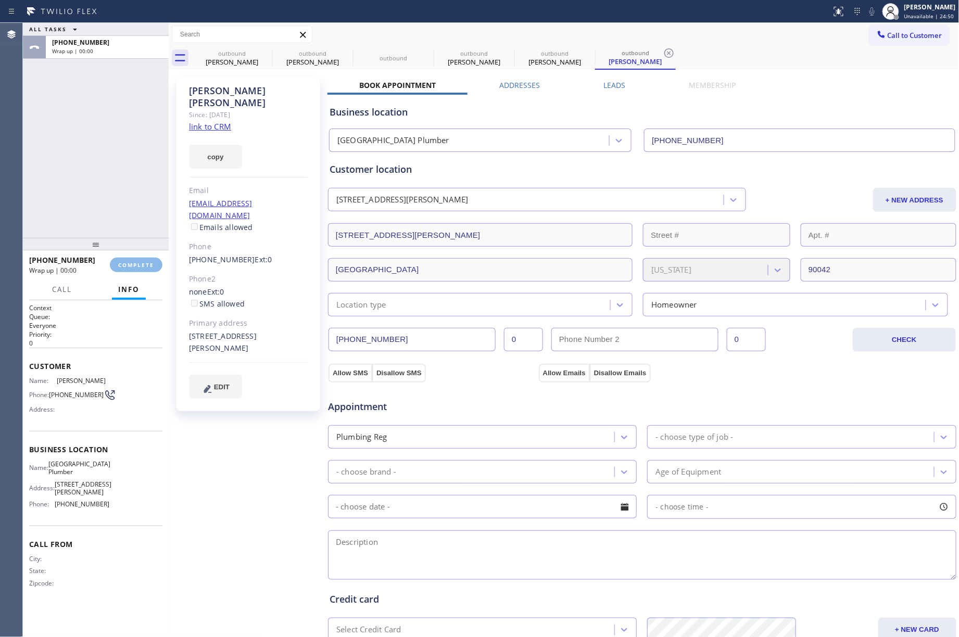
click at [113, 195] on div "ALL TASKS ALL TASKS ACTIVE TASKS TASKS IN WRAP UP +17814922243 Wrap up | 00:00" at bounding box center [96, 130] width 146 height 215
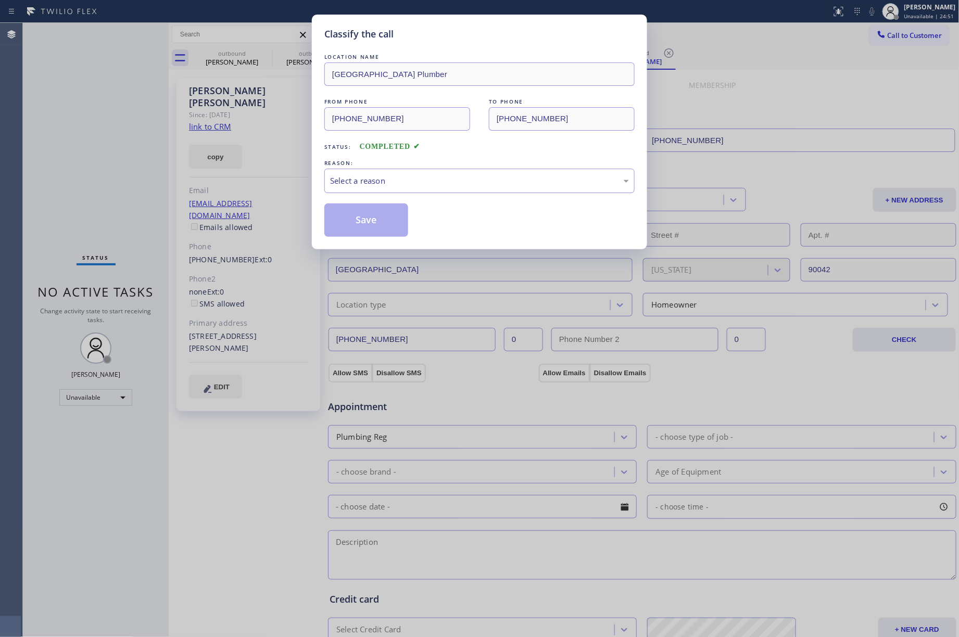
click at [431, 187] on div "Select a reason" at bounding box center [479, 181] width 299 height 12
click at [355, 227] on button "Save" at bounding box center [366, 219] width 84 height 33
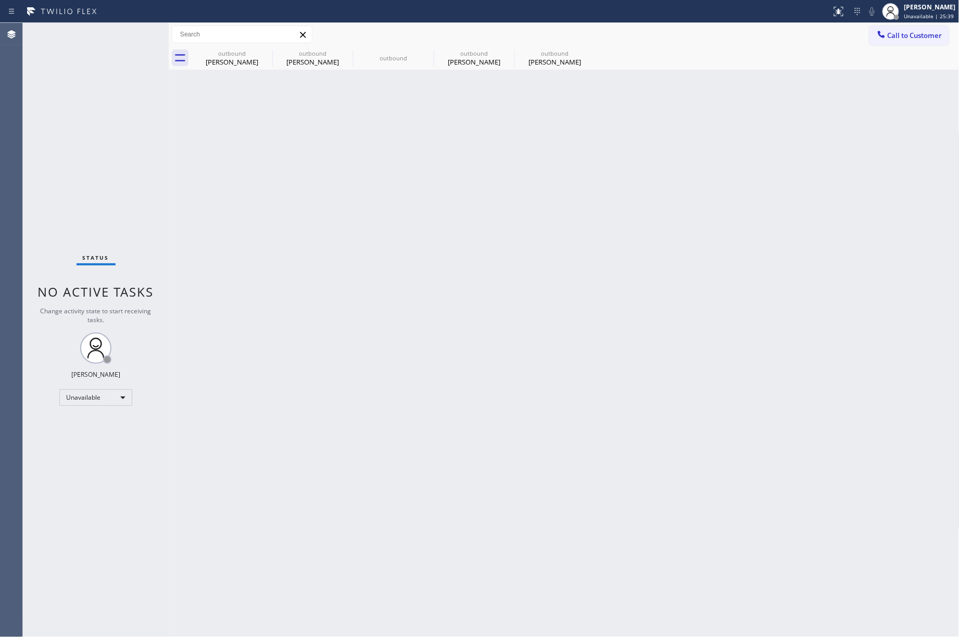
click at [133, 193] on div "Status No active tasks Change activity state to start receiving tasks. [PERSON_…" at bounding box center [96, 330] width 146 height 614
click at [925, 19] on span "Unavailable | 45:58" at bounding box center [929, 15] width 50 height 7
click at [904, 40] on button "Offline" at bounding box center [907, 42] width 104 height 14
click at [929, 15] on span "Unavailable | 45:59" at bounding box center [929, 15] width 50 height 7
drag, startPoint x: 896, startPoint y: 106, endPoint x: 778, endPoint y: 44, distance: 133.8
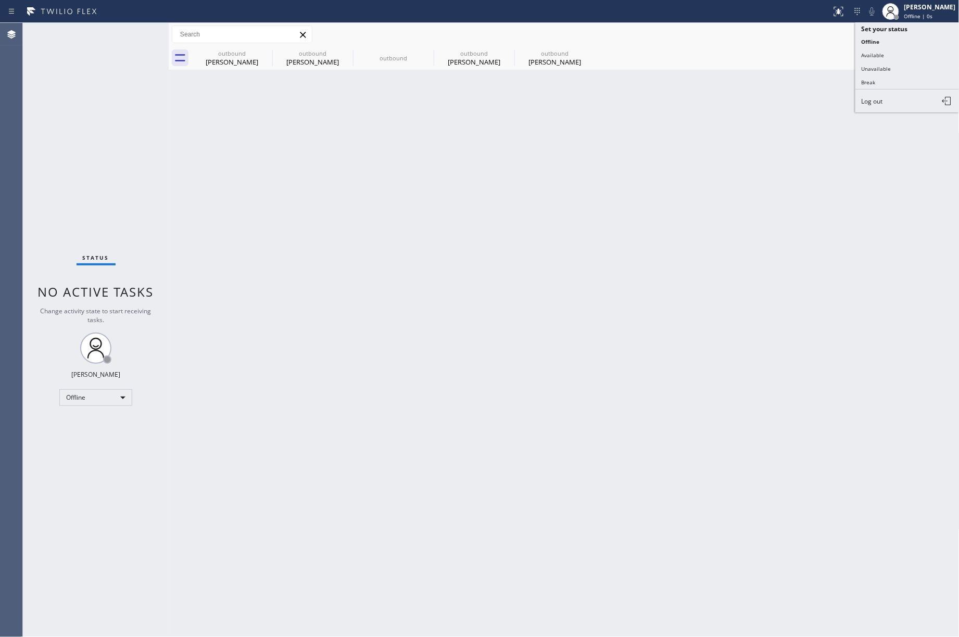
click at [895, 107] on button "Log out" at bounding box center [907, 101] width 104 height 23
